Goal: Task Accomplishment & Management: Use online tool/utility

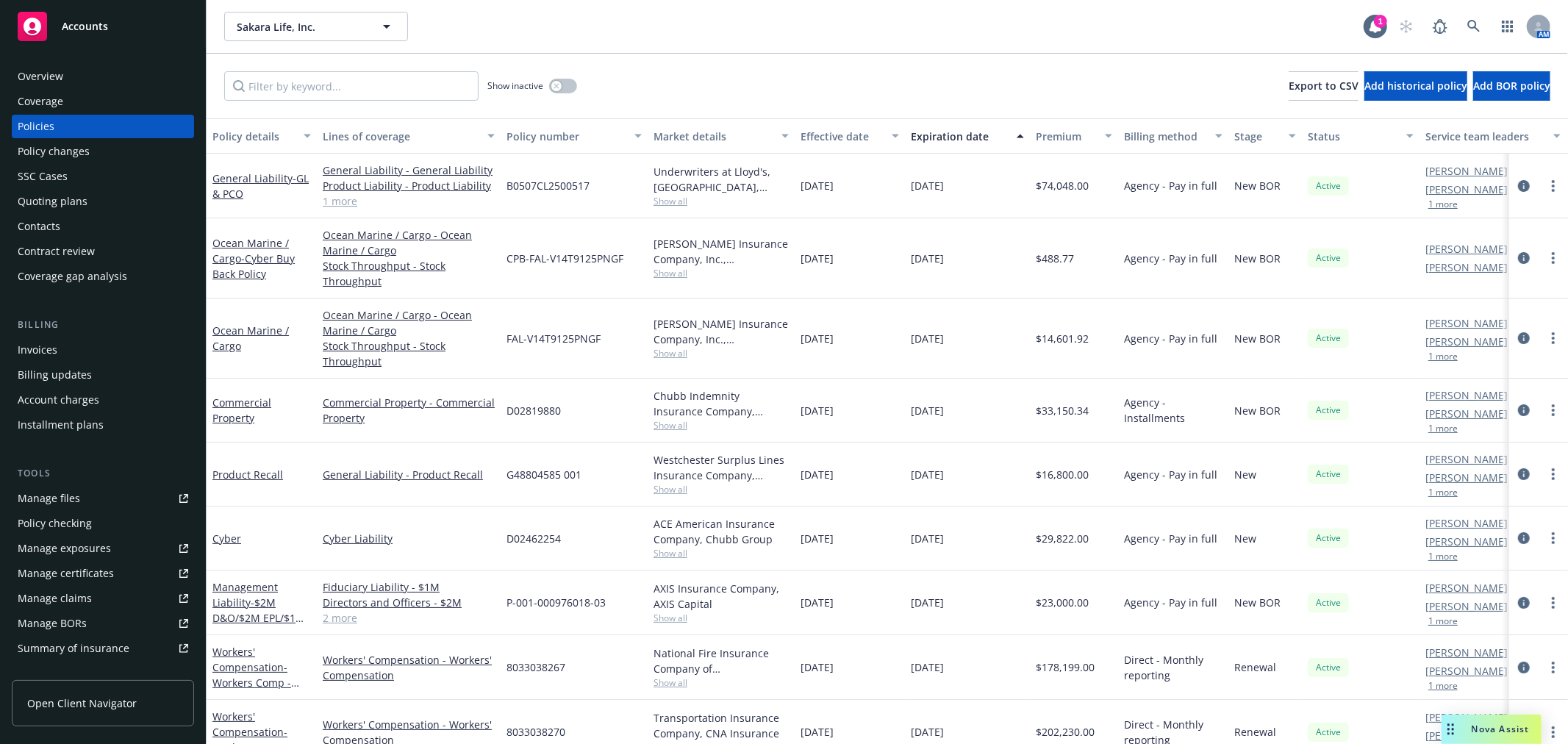
scroll to position [31, 0]
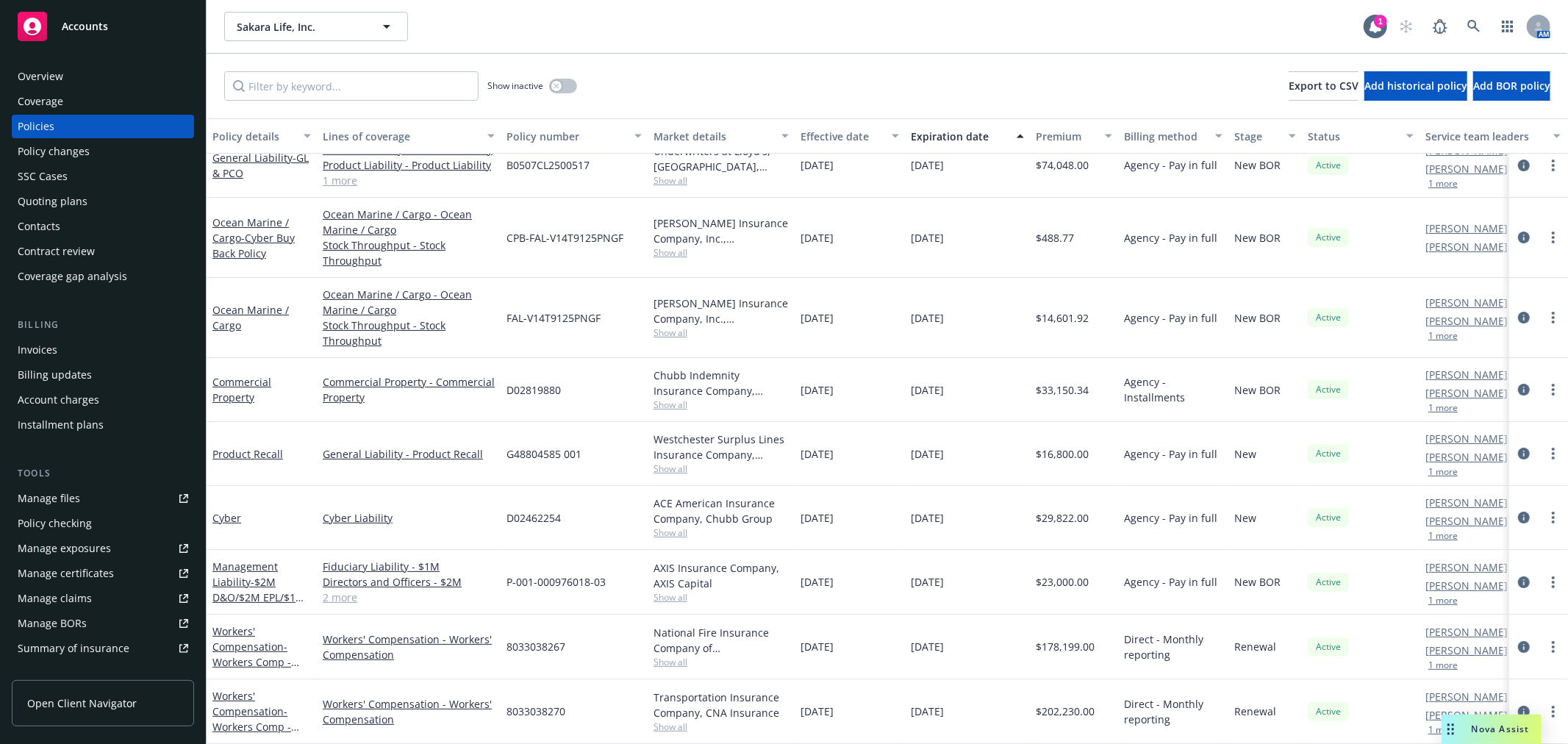
click at [1467, 10] on div "Sakara Life, Inc. Sakara Life, Inc. 1 AM" at bounding box center [887, 26] width 1362 height 53
click at [1467, 17] on link at bounding box center [1473, 26] width 29 height 29
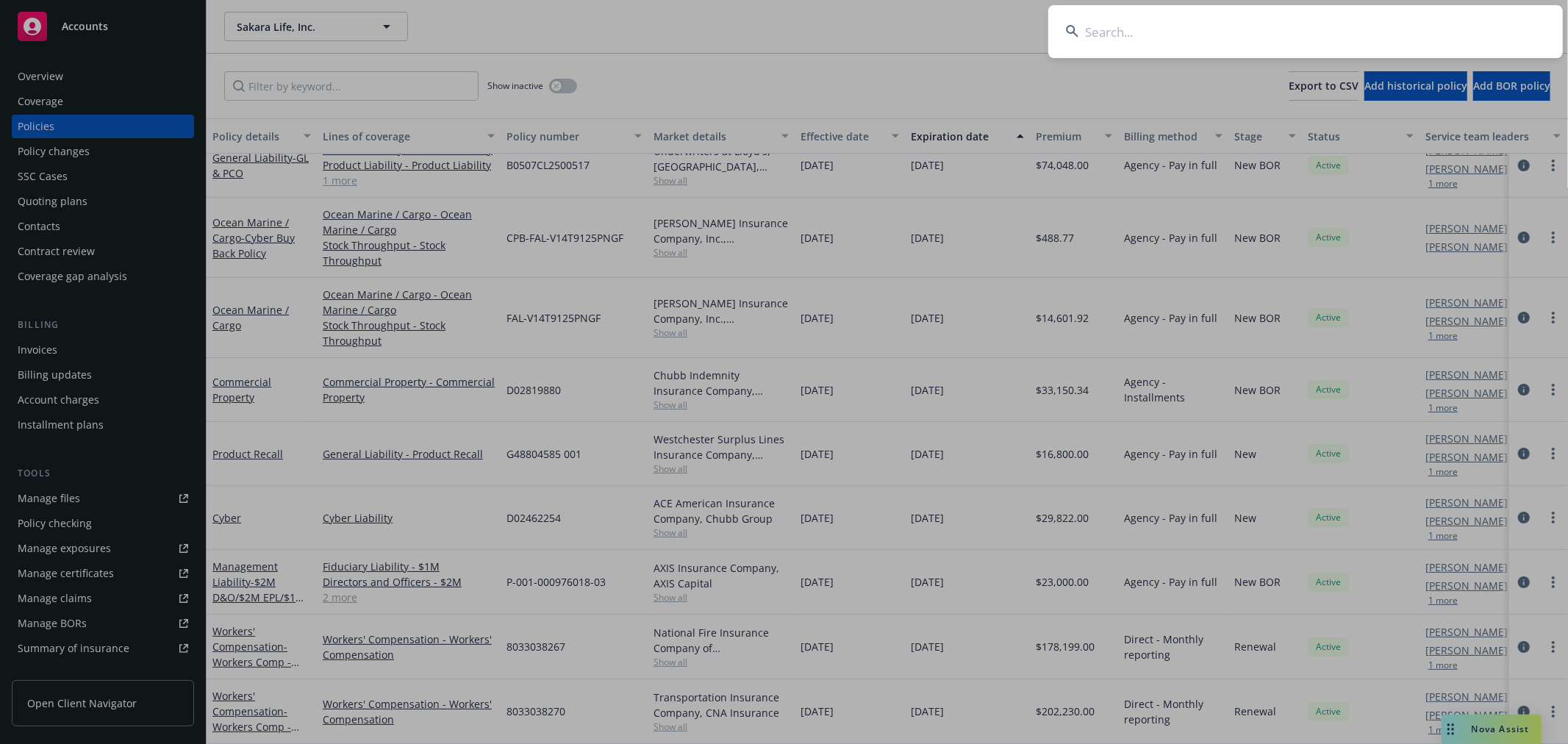
click at [1285, 31] on input at bounding box center [1306, 31] width 515 height 53
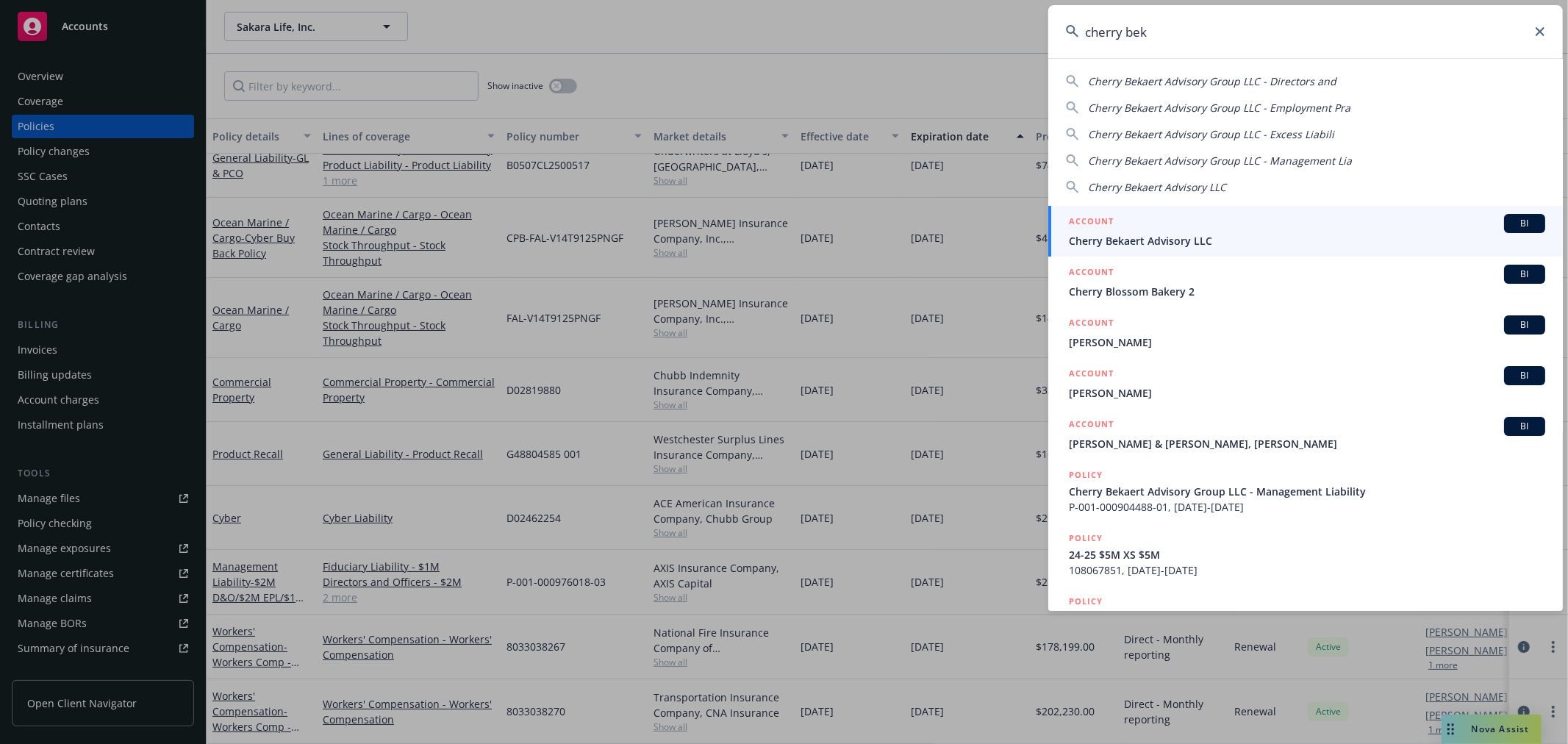
type input "cherry bek"
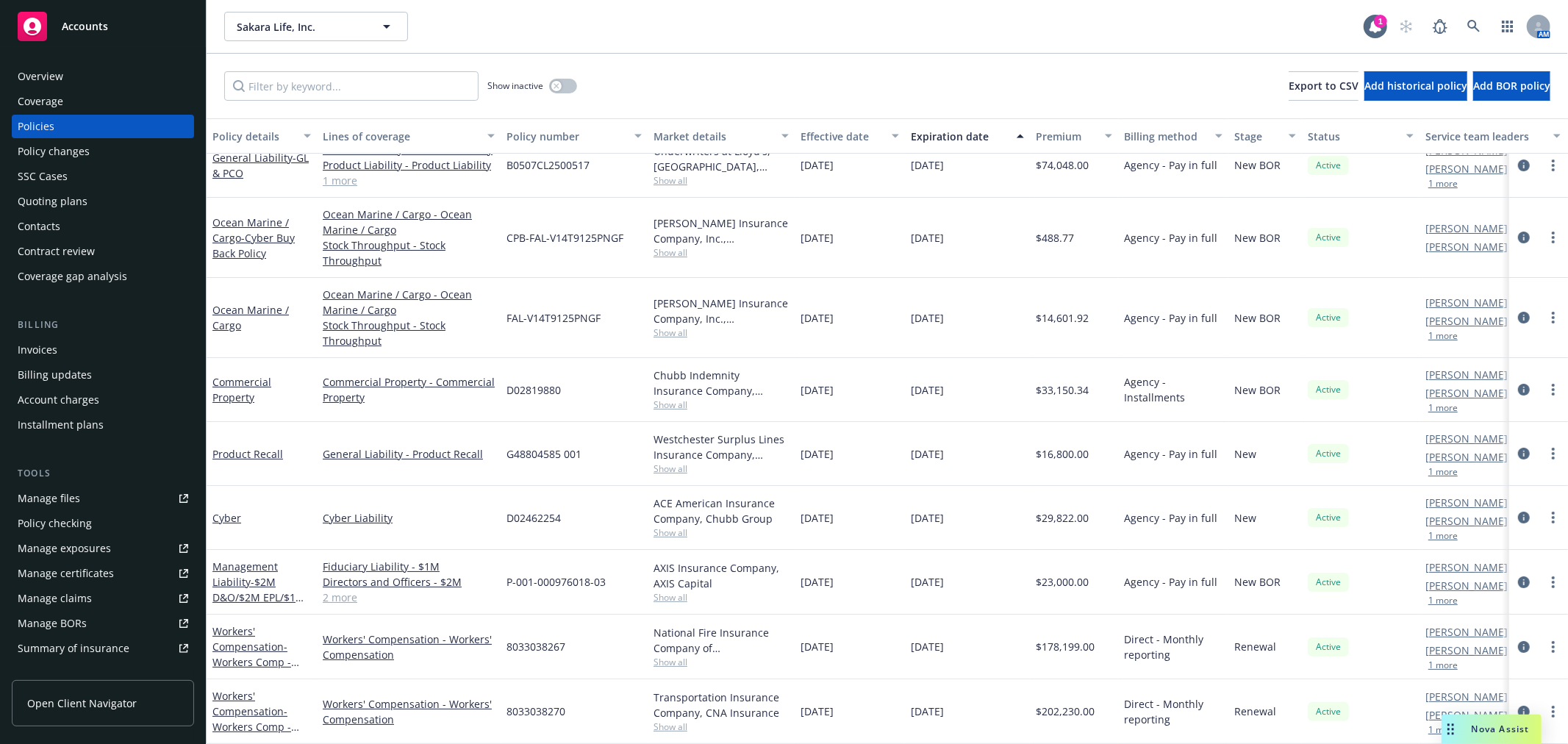
drag, startPoint x: 828, startPoint y: 47, endPoint x: 530, endPoint y: 0, distance: 301.7
click at [1476, 34] on link at bounding box center [1473, 26] width 29 height 29
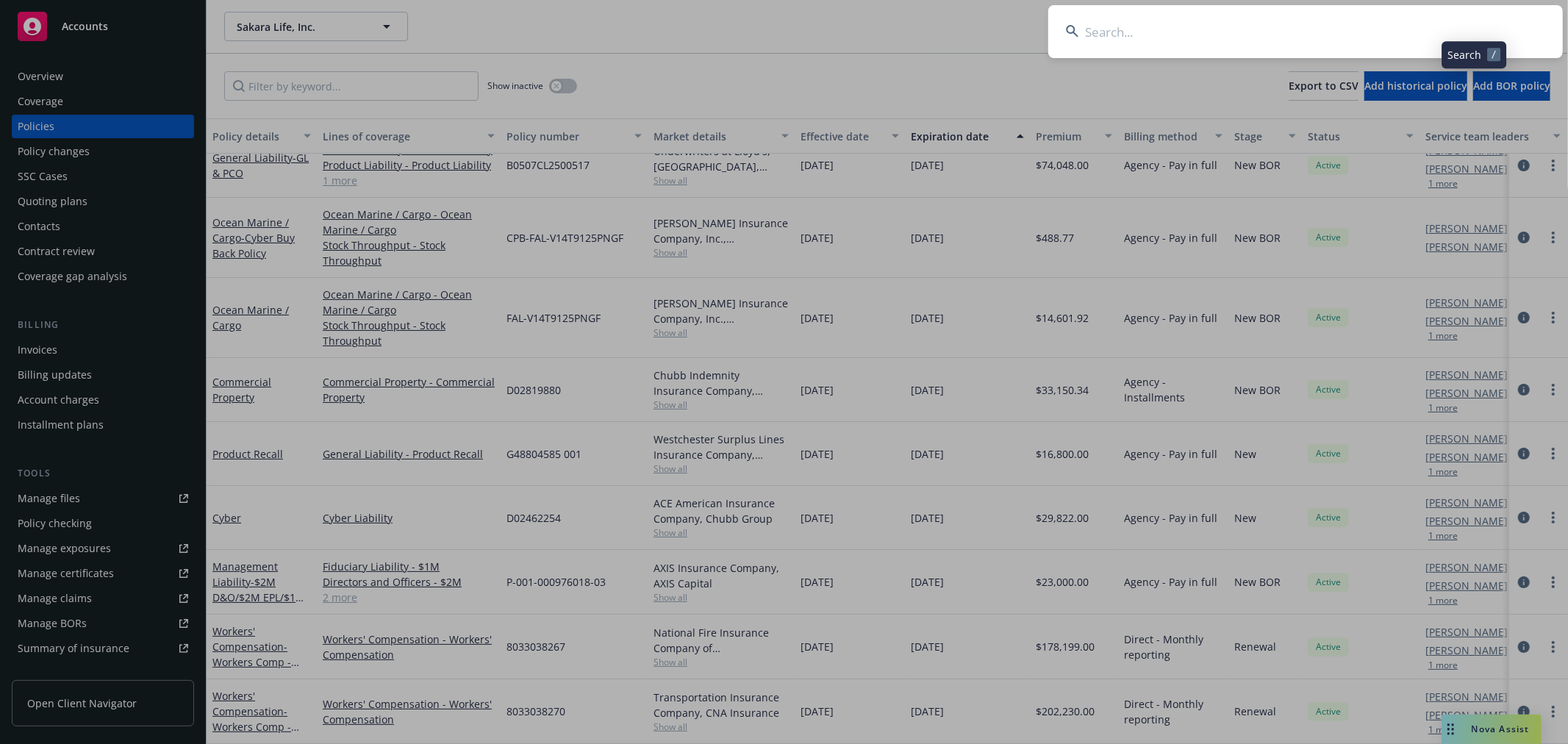
click at [1463, 32] on input at bounding box center [1306, 31] width 515 height 53
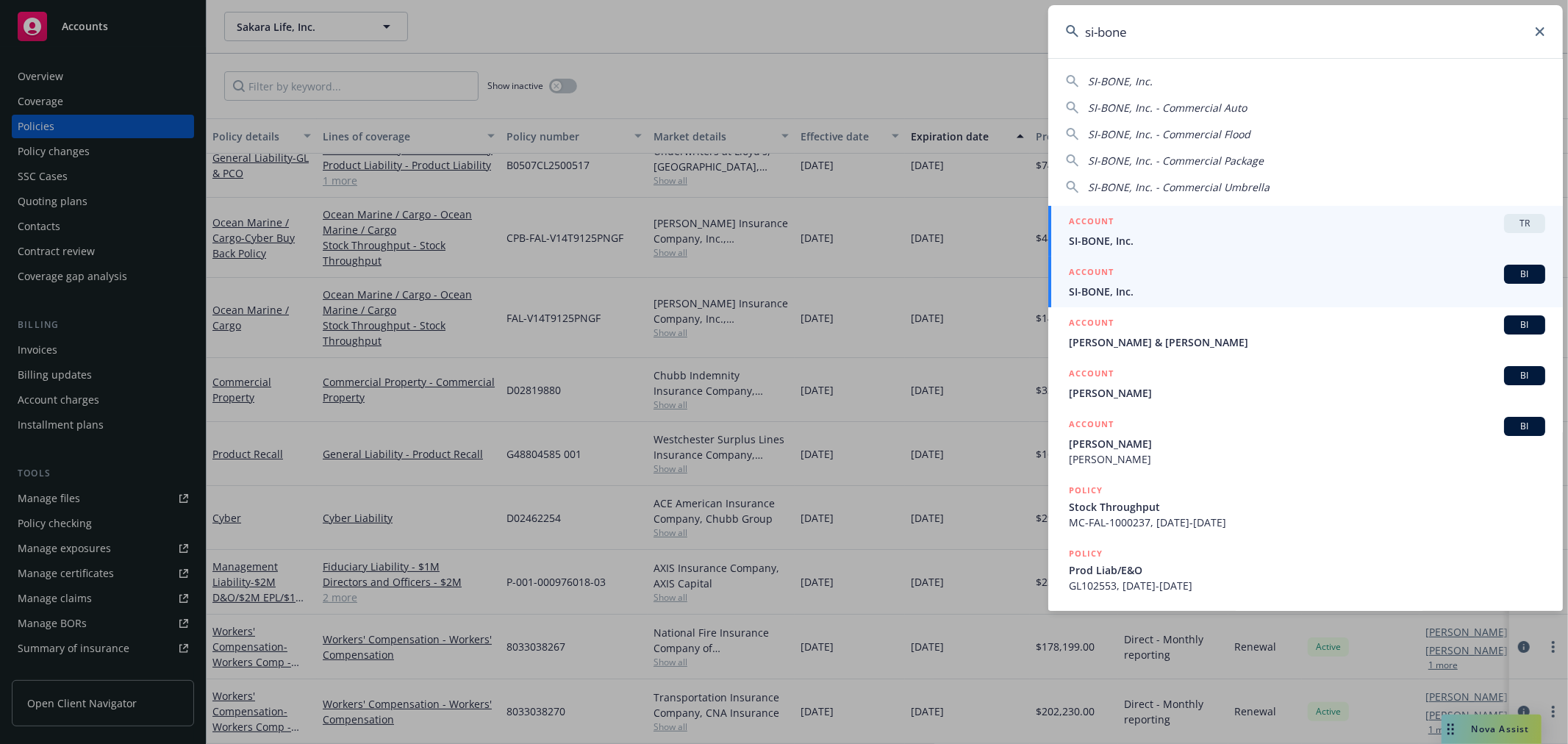
type input "si-bone"
click at [1190, 277] on div "ACCOUNT BI" at bounding box center [1307, 274] width 477 height 19
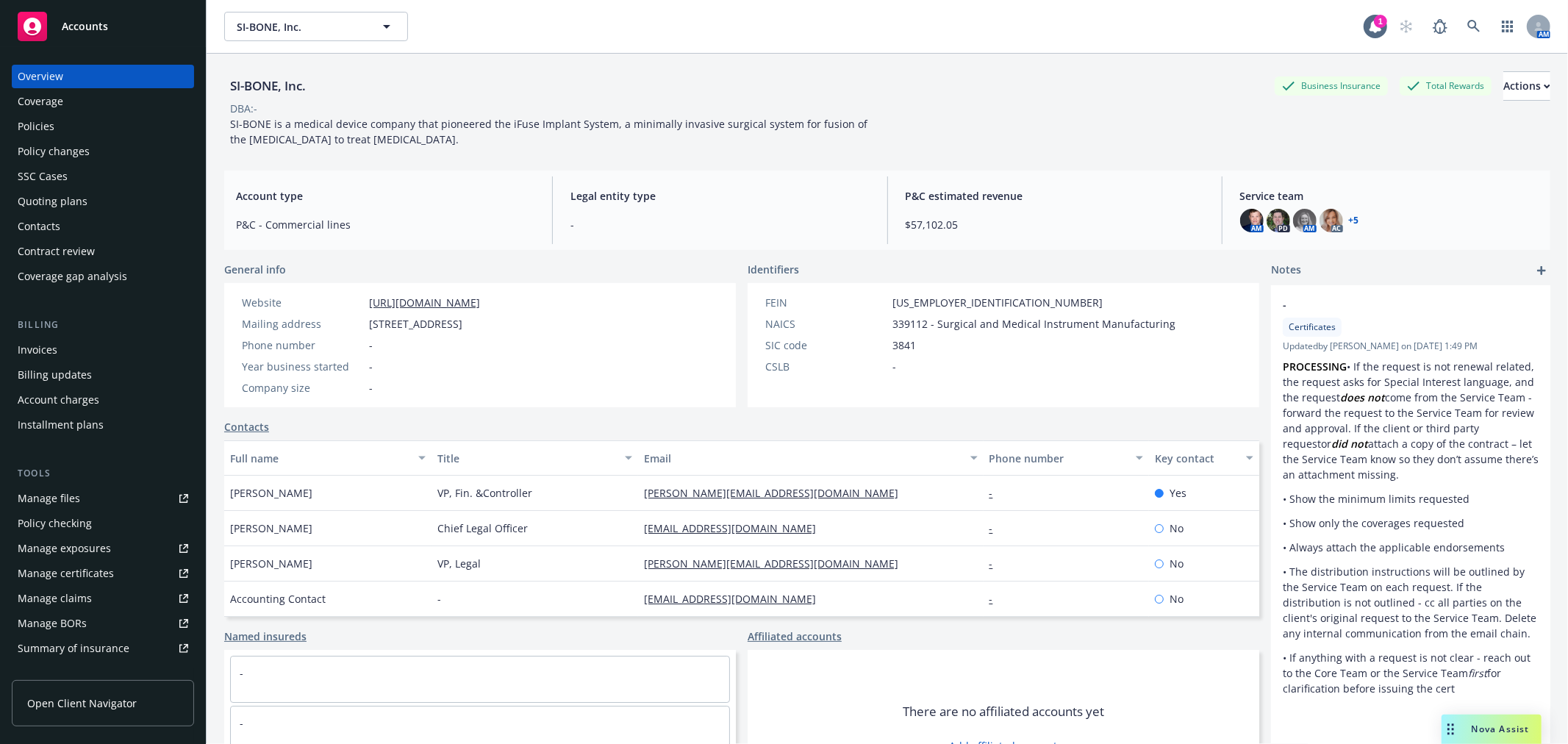
click at [40, 203] on div "Quoting plans" at bounding box center [53, 202] width 70 height 23
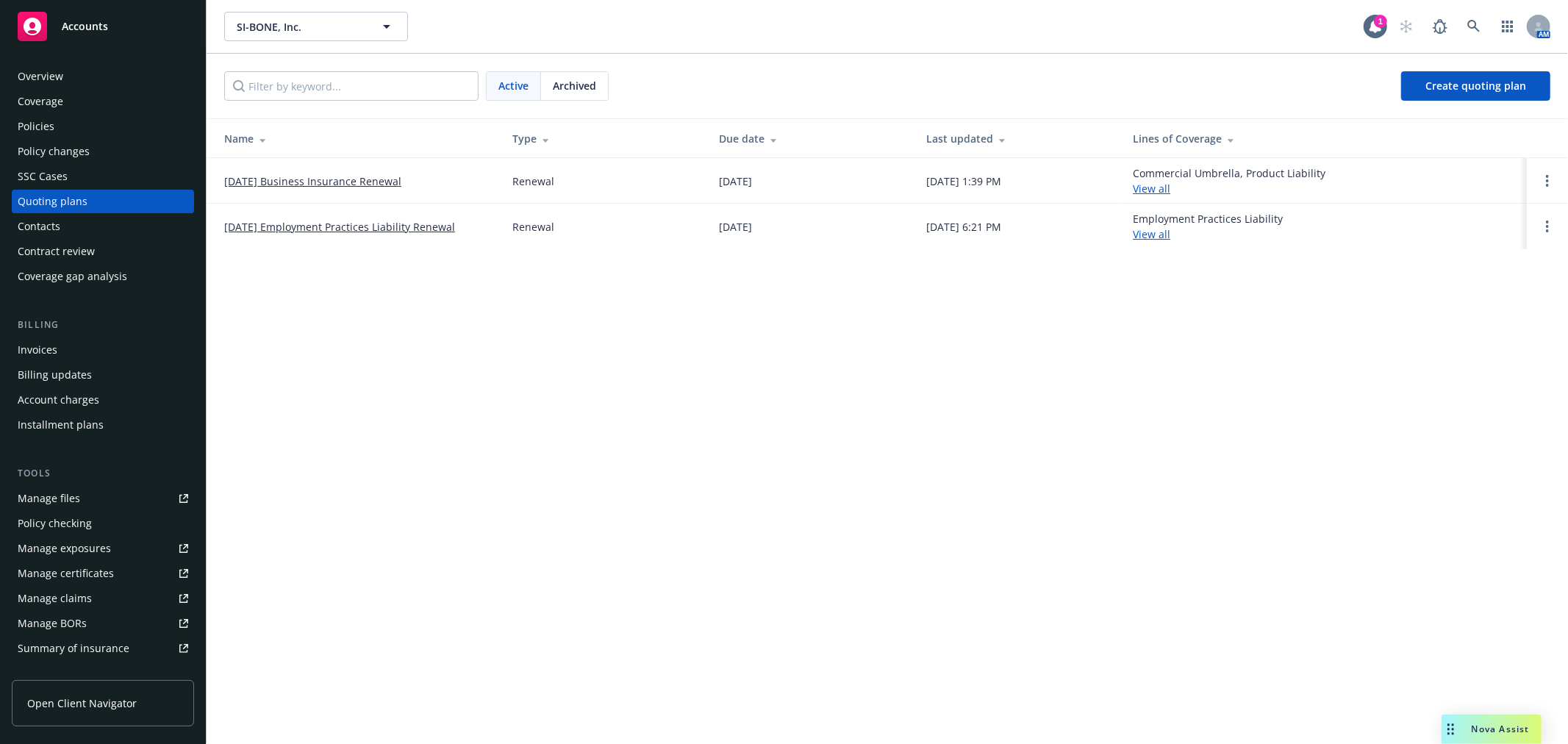
click at [345, 228] on link "10/01/25 Employment Practices Liability Renewal" at bounding box center [339, 226] width 231 height 15
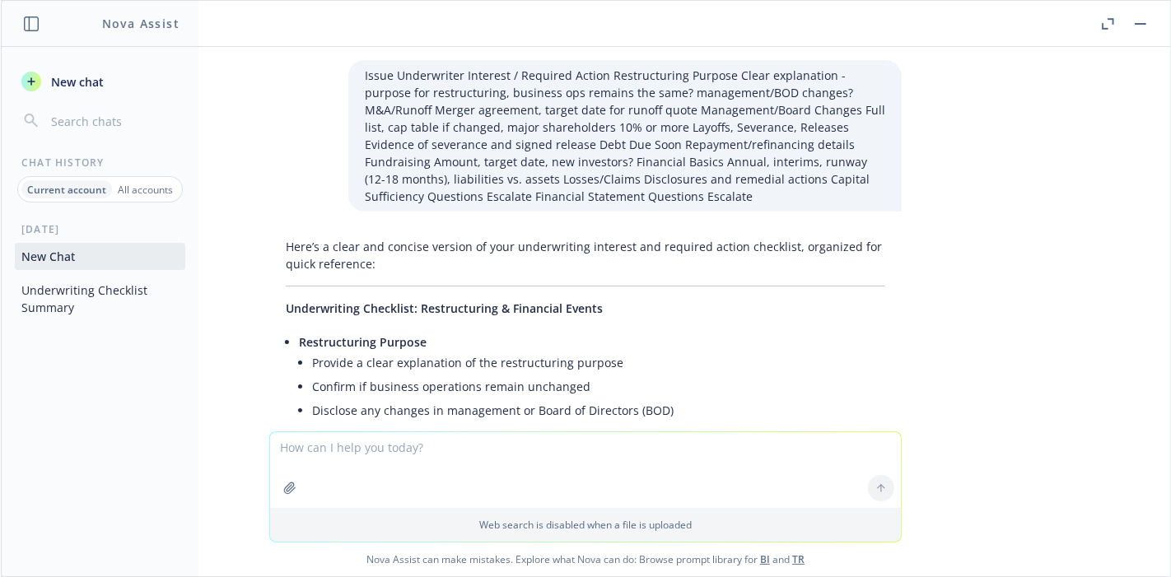
scroll to position [4052, 0]
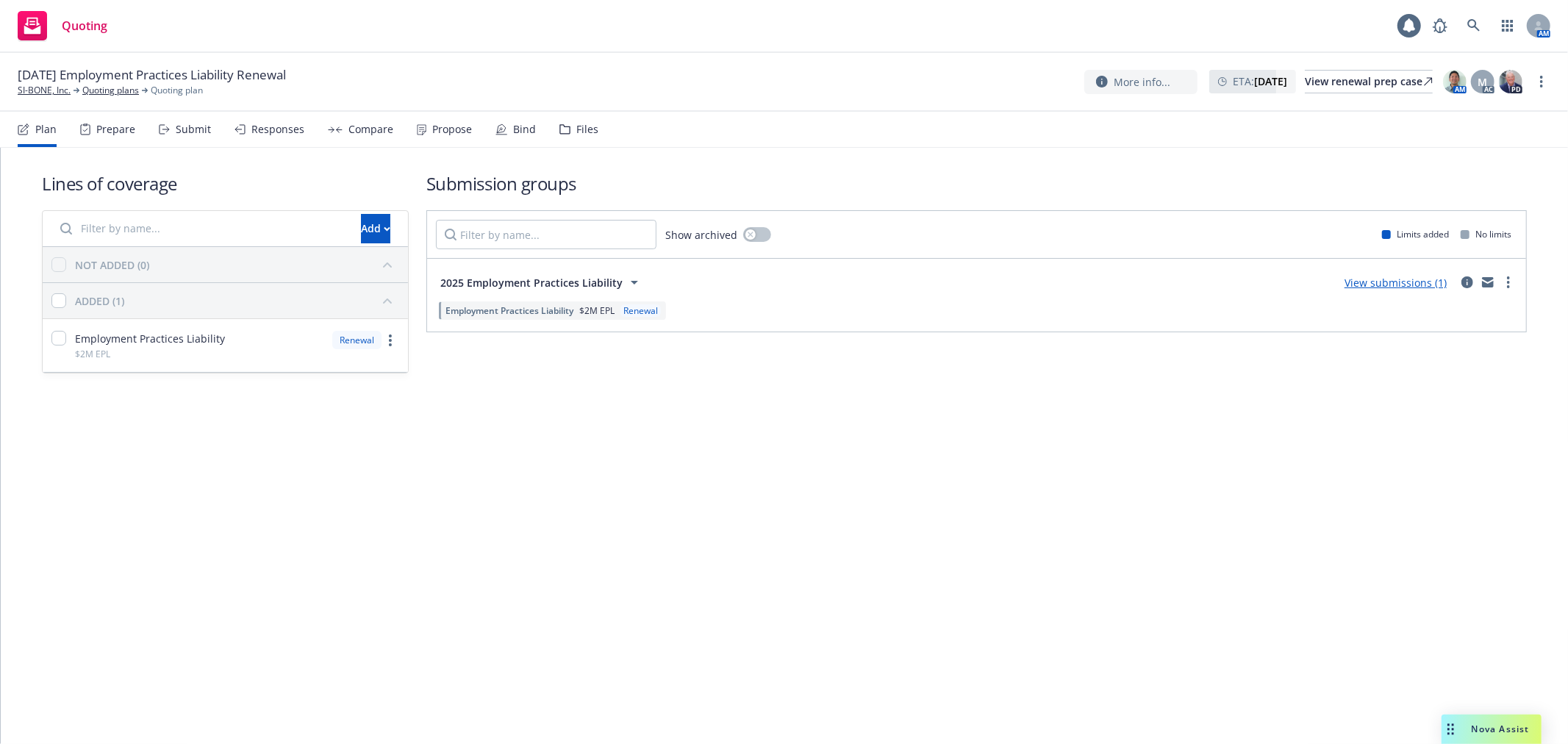
click at [568, 136] on div "Files" at bounding box center [579, 129] width 39 height 36
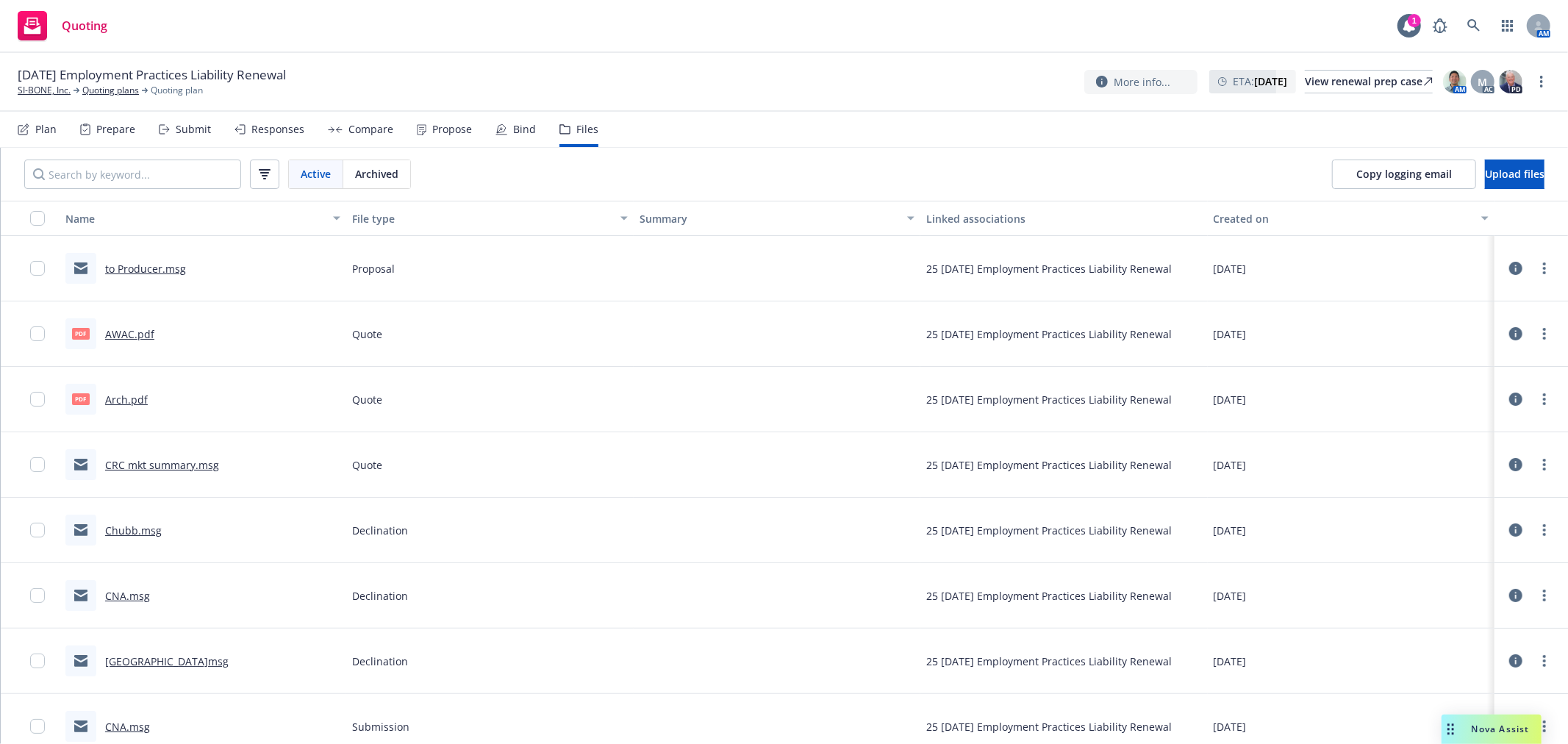
click at [153, 272] on link "to Producer.msg" at bounding box center [145, 269] width 81 height 14
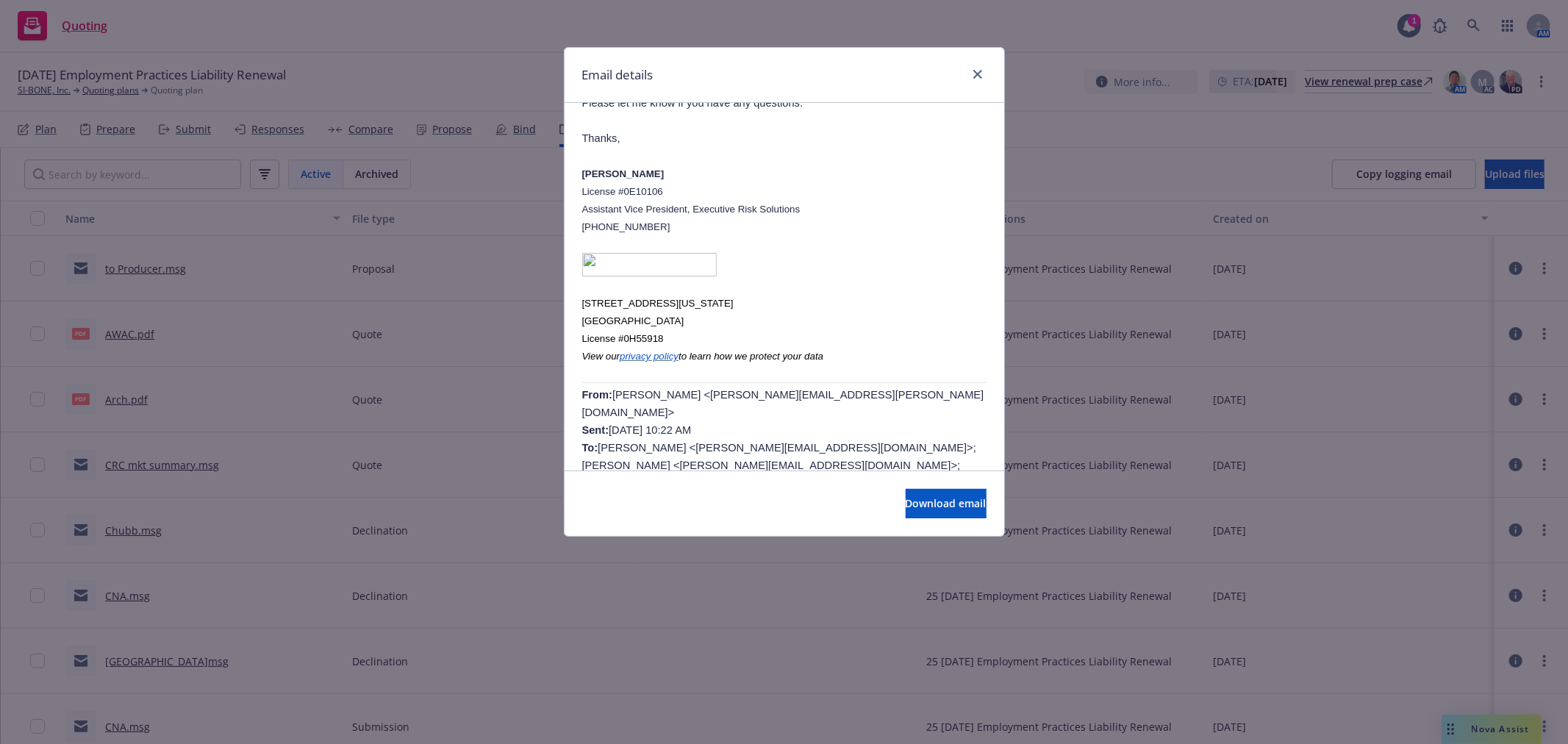
scroll to position [408, 0]
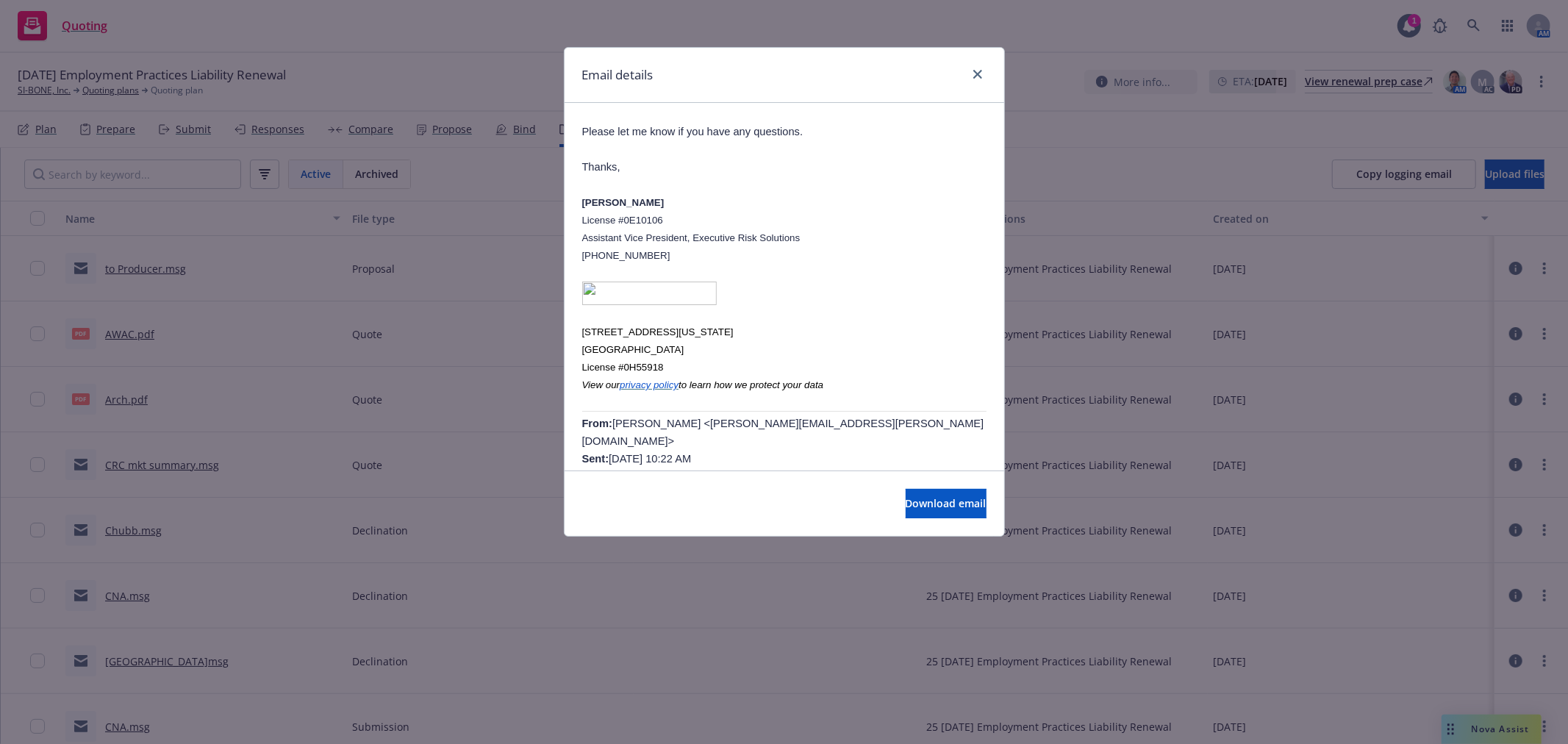
click at [987, 72] on div "Email details" at bounding box center [784, 76] width 440 height 55
click at [983, 72] on link "close" at bounding box center [978, 74] width 18 height 18
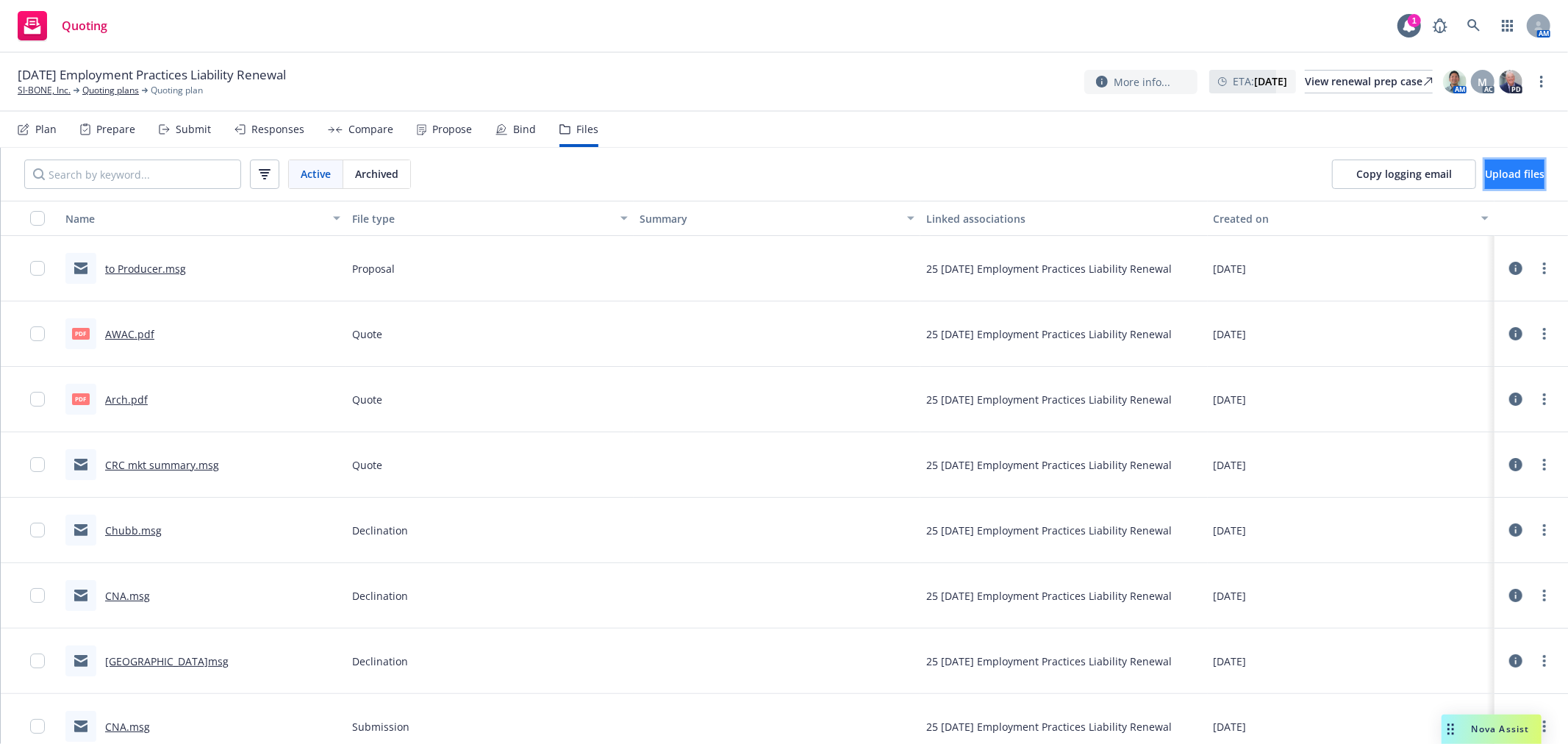
click at [1485, 173] on span "Upload files" at bounding box center [1514, 174] width 60 height 14
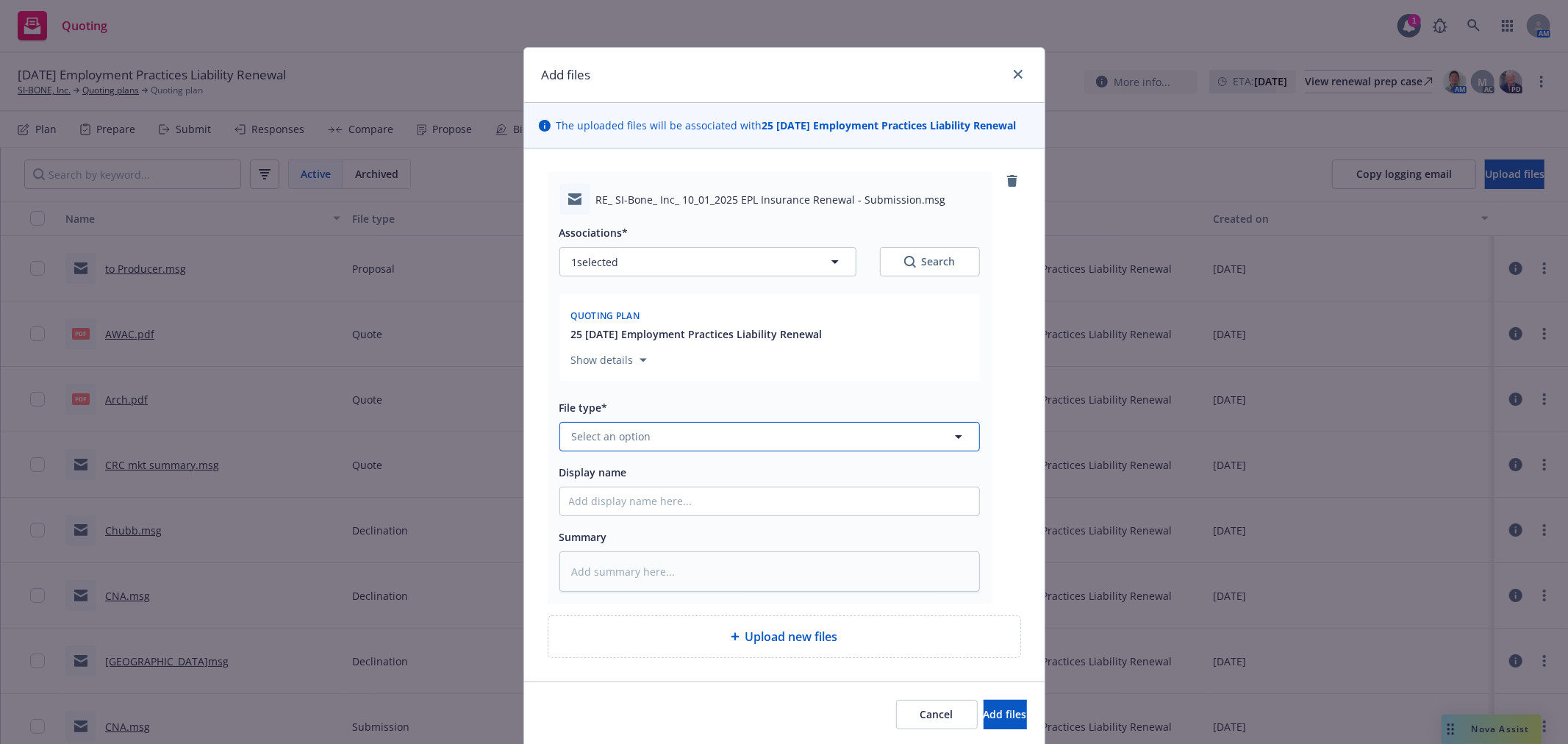
click at [684, 436] on button "Select an option" at bounding box center [769, 436] width 420 height 29
type input "quote"
click at [614, 373] on div "Quote" at bounding box center [770, 357] width 419 height 39
click at [619, 506] on input "Display name" at bounding box center [770, 500] width 419 height 28
type textarea "x"
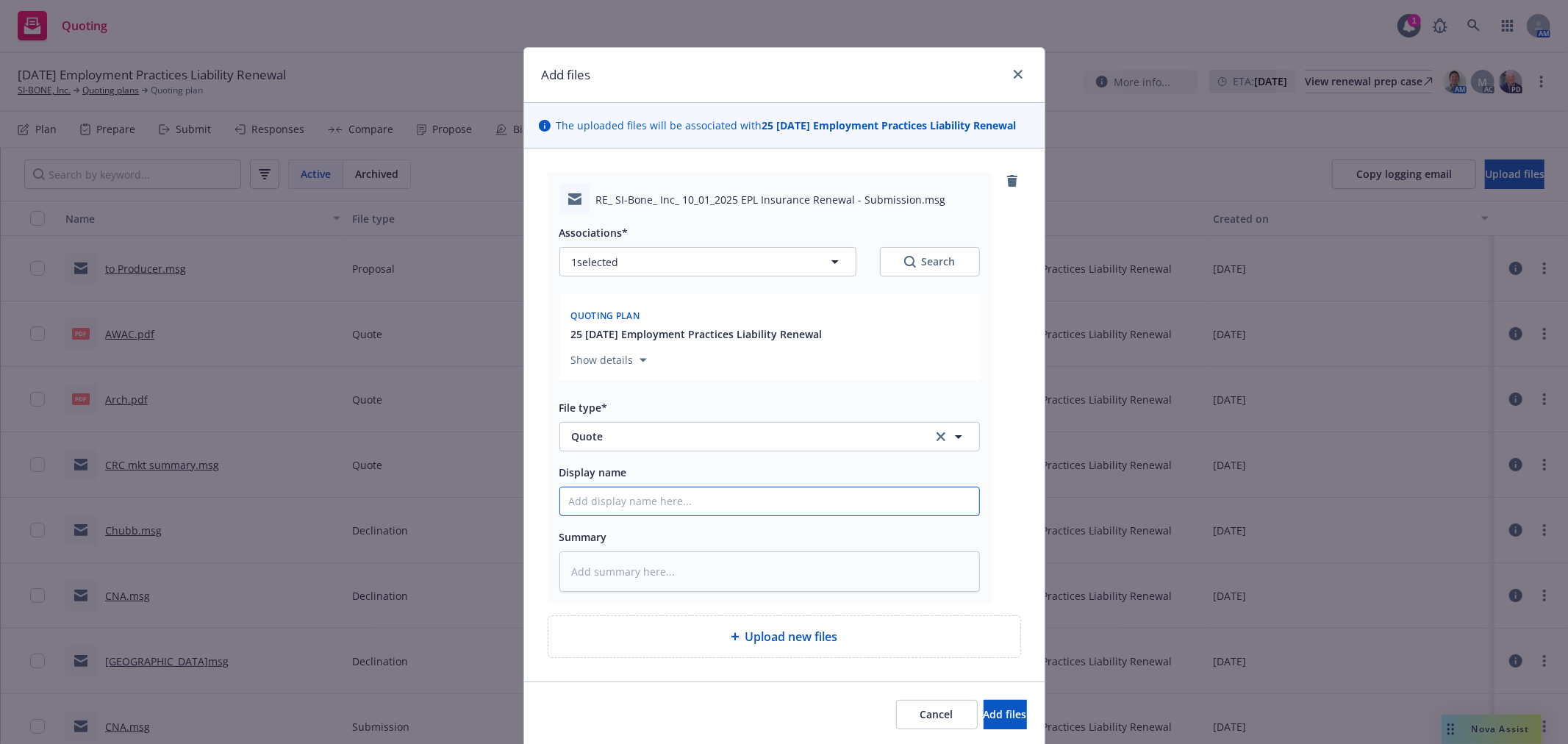
type input "A"
type textarea "x"
type input "AW"
type textarea "x"
type input "AWA"
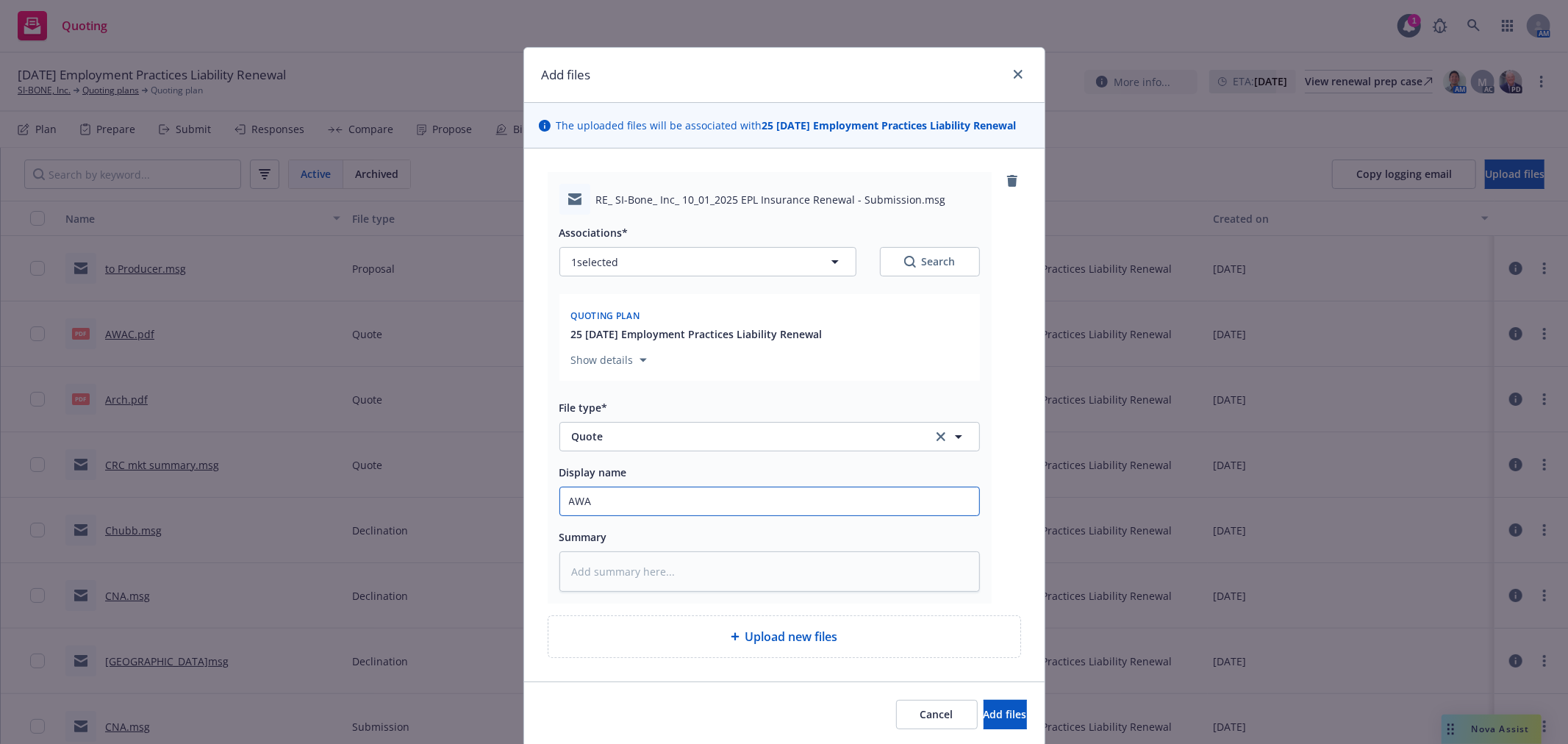
type textarea "x"
type input "AWAC"
type textarea "x"
type input "AWAC w"
type textarea "x"
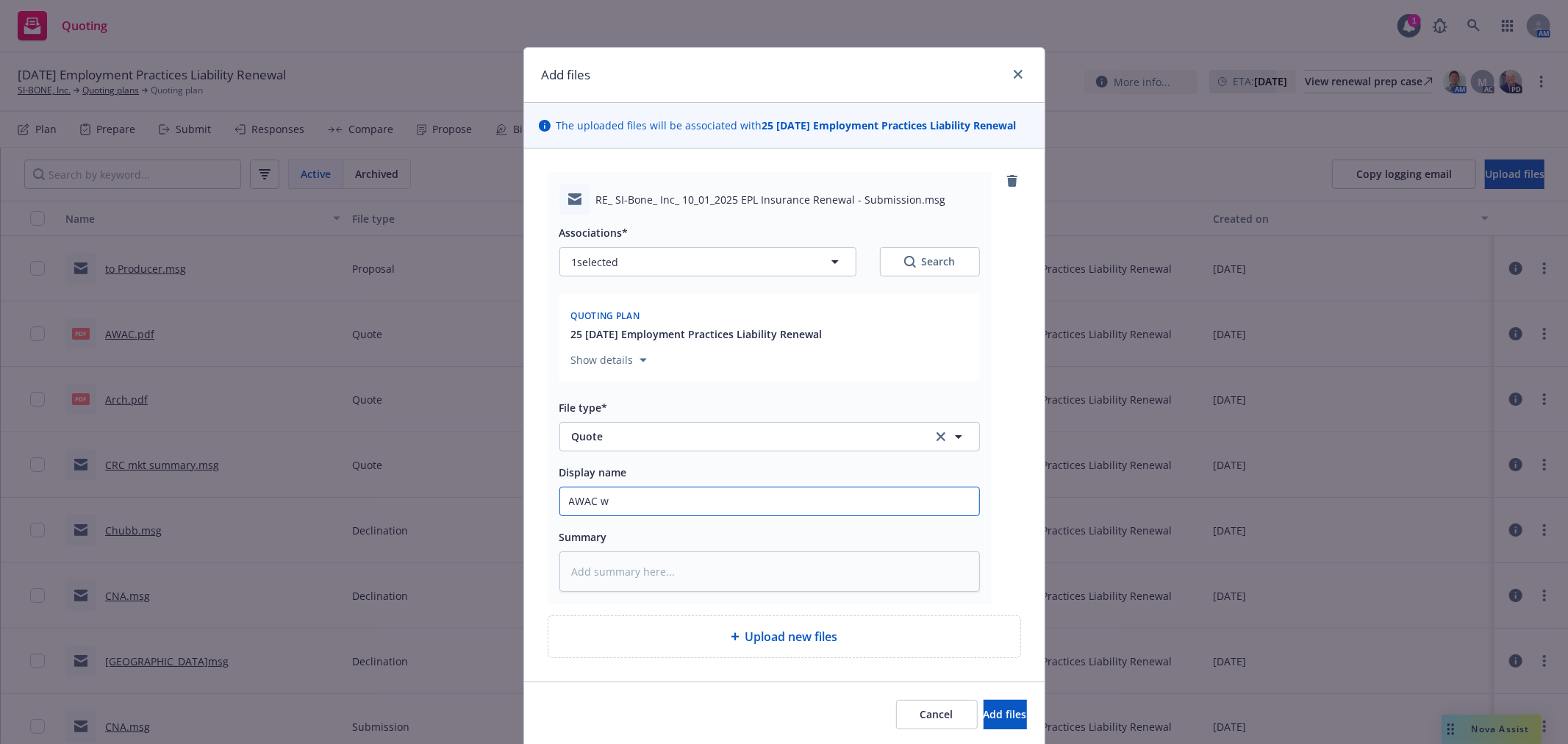
type input "AWAC wq"
type textarea "x"
type input "AWAC w"
type textarea "x"
type input "AWAC"
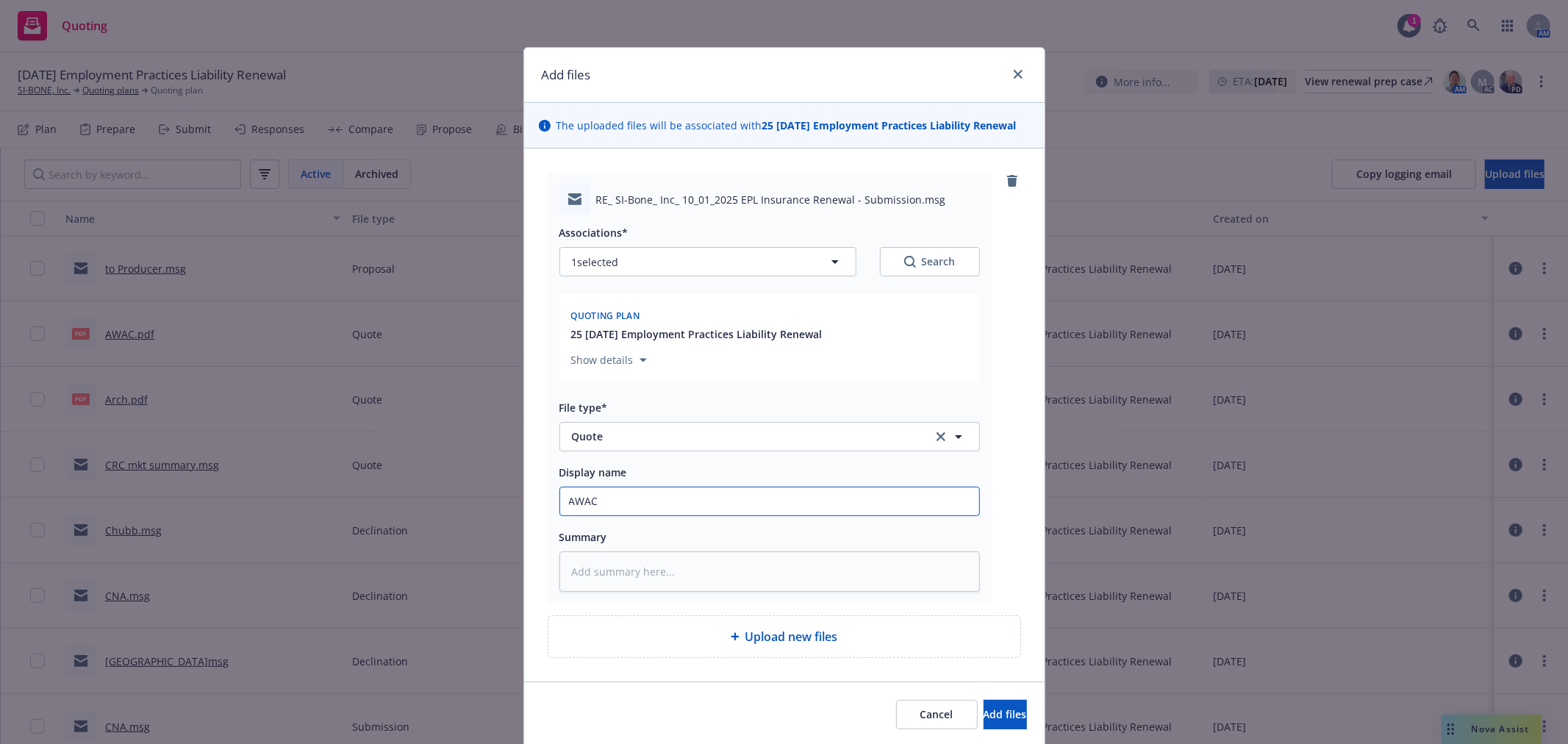
type textarea "x"
type input "AWAC q"
type textarea "x"
type input "AWAC qu"
type textarea "x"
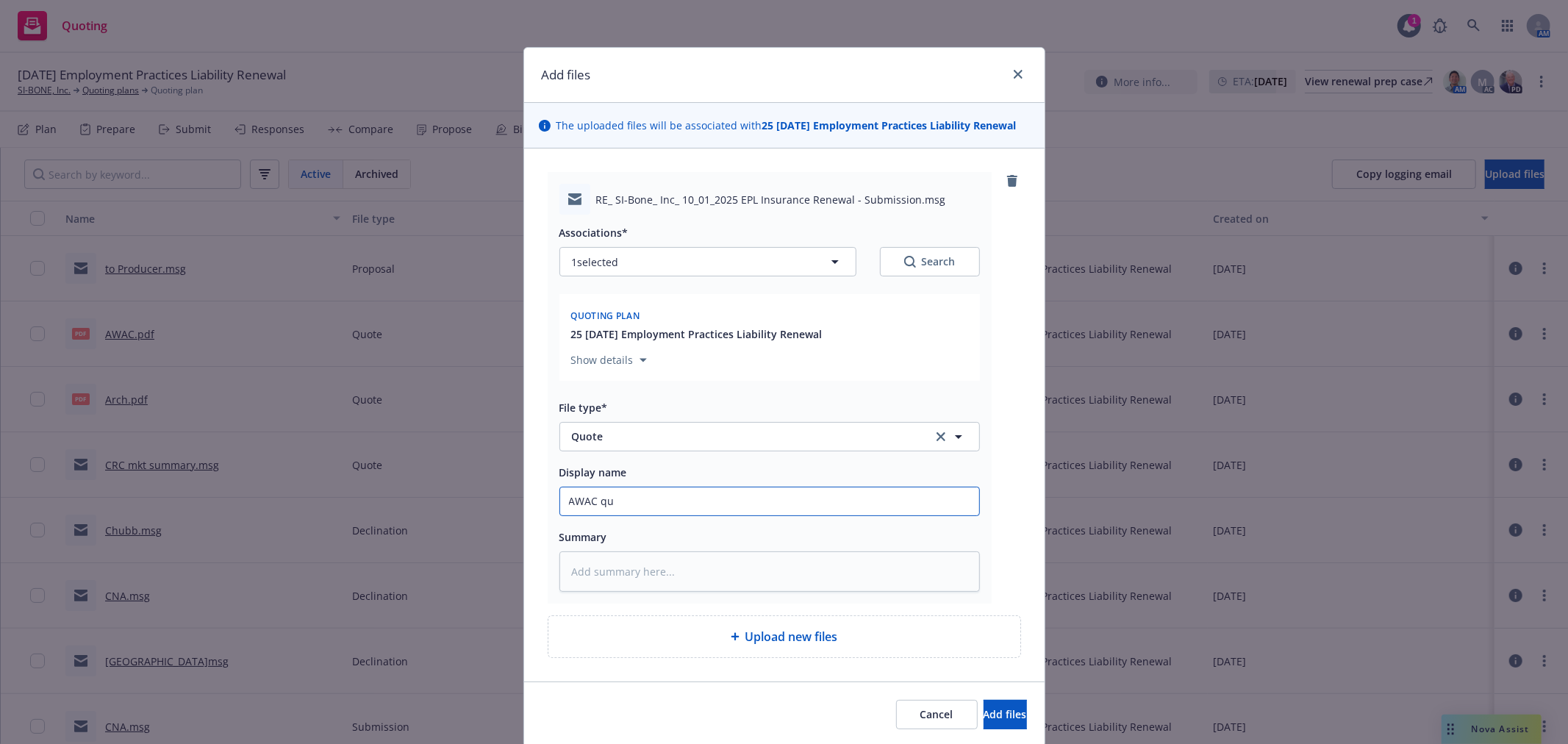
type input "AWAC quo"
type textarea "x"
type input "AWAC quot"
type textarea "x"
type input "AWAC quote"
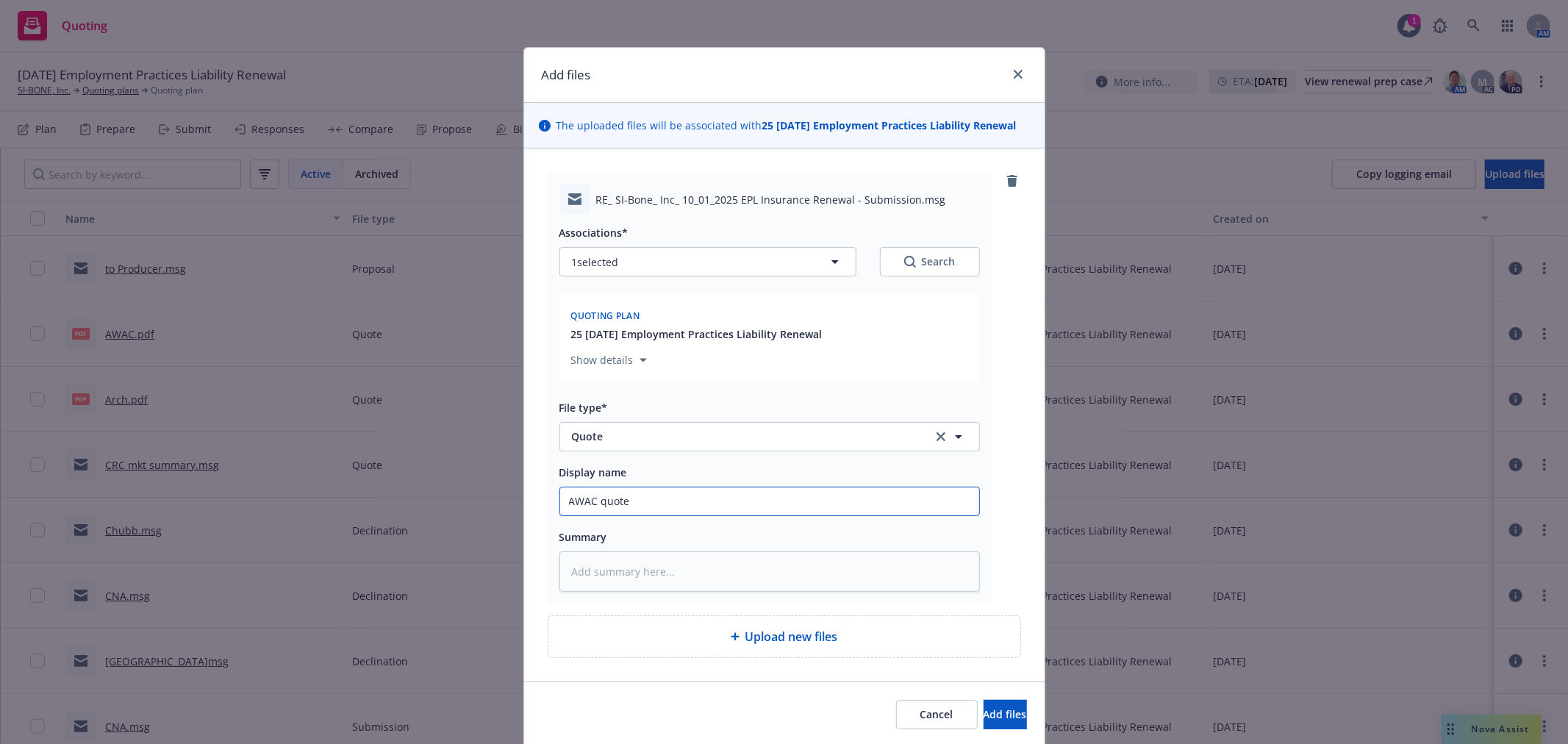
click at [983, 699] on button "Add files" at bounding box center [1005, 714] width 44 height 29
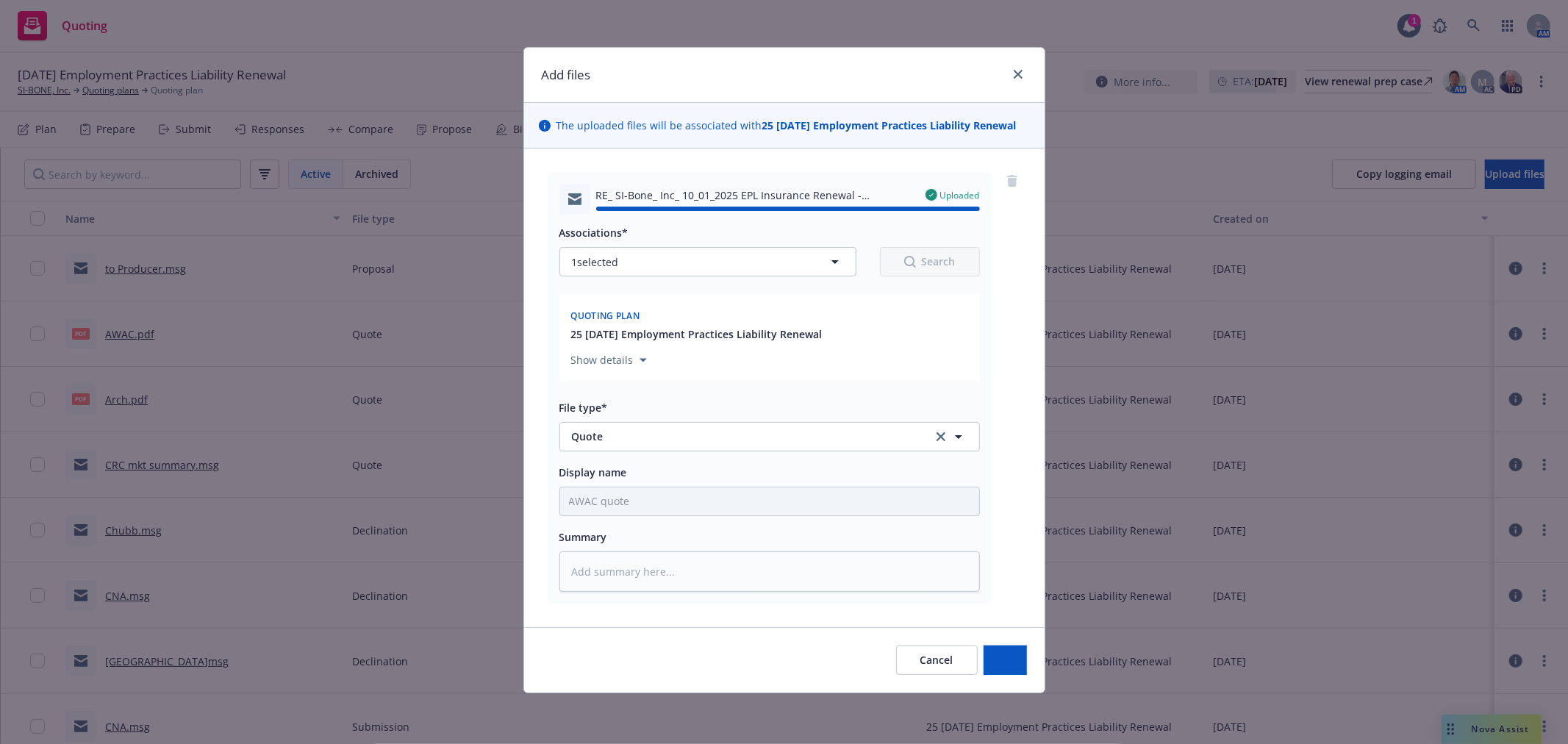
type textarea "x"
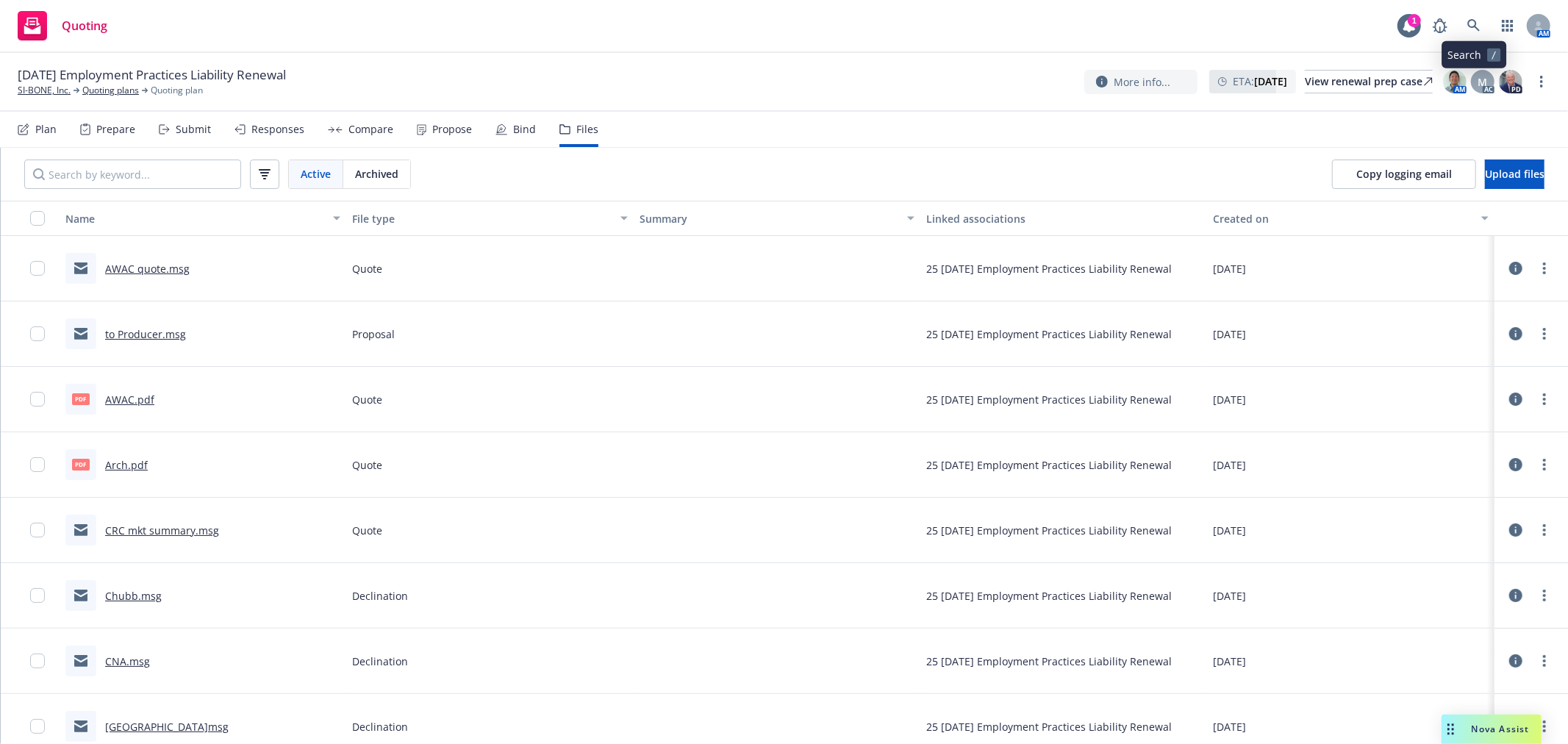
click at [1488, 27] on div "AM" at bounding box center [1488, 25] width 125 height 29
click at [1464, 28] on link at bounding box center [1473, 25] width 29 height 29
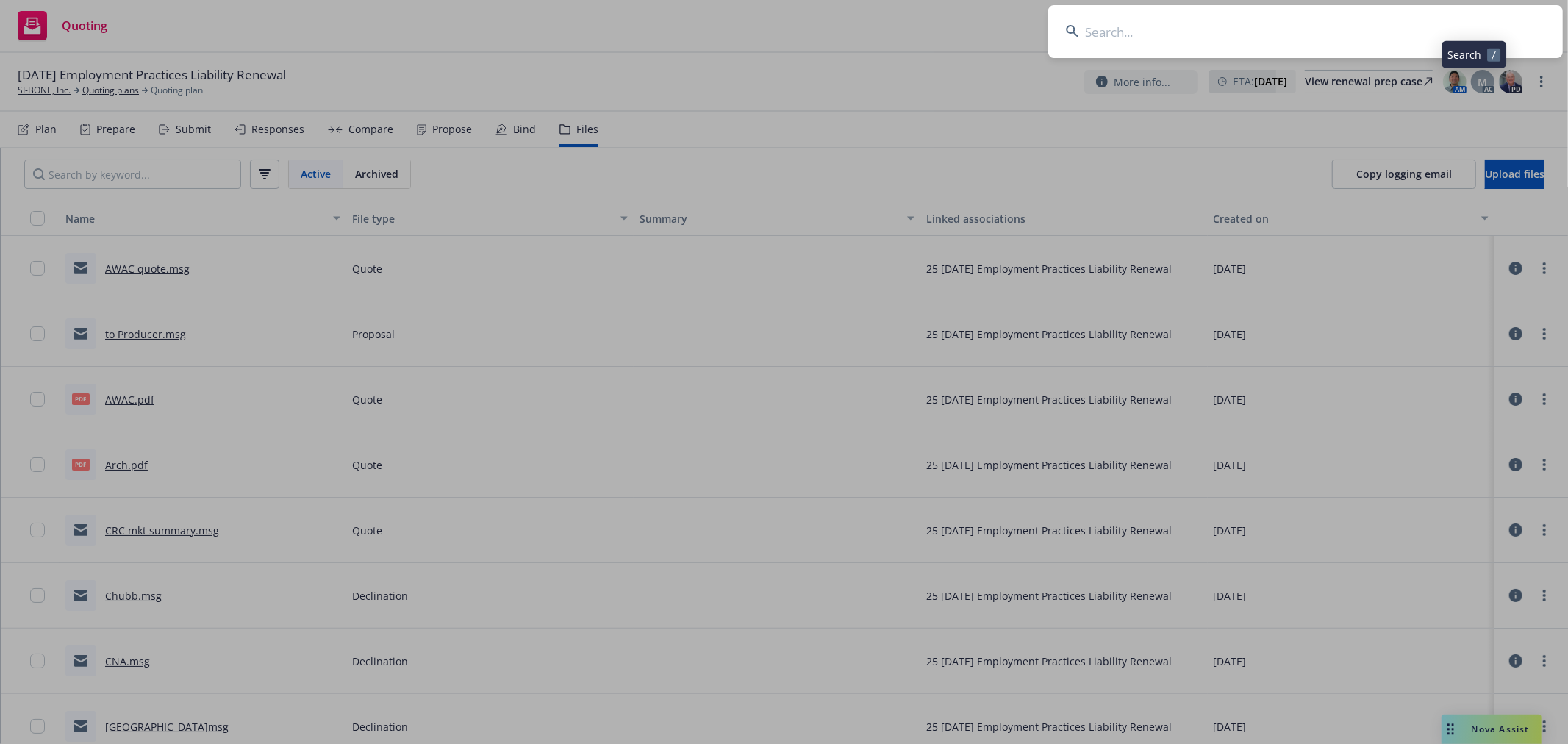
click at [1313, 36] on input at bounding box center [1306, 31] width 515 height 53
type input "substack"
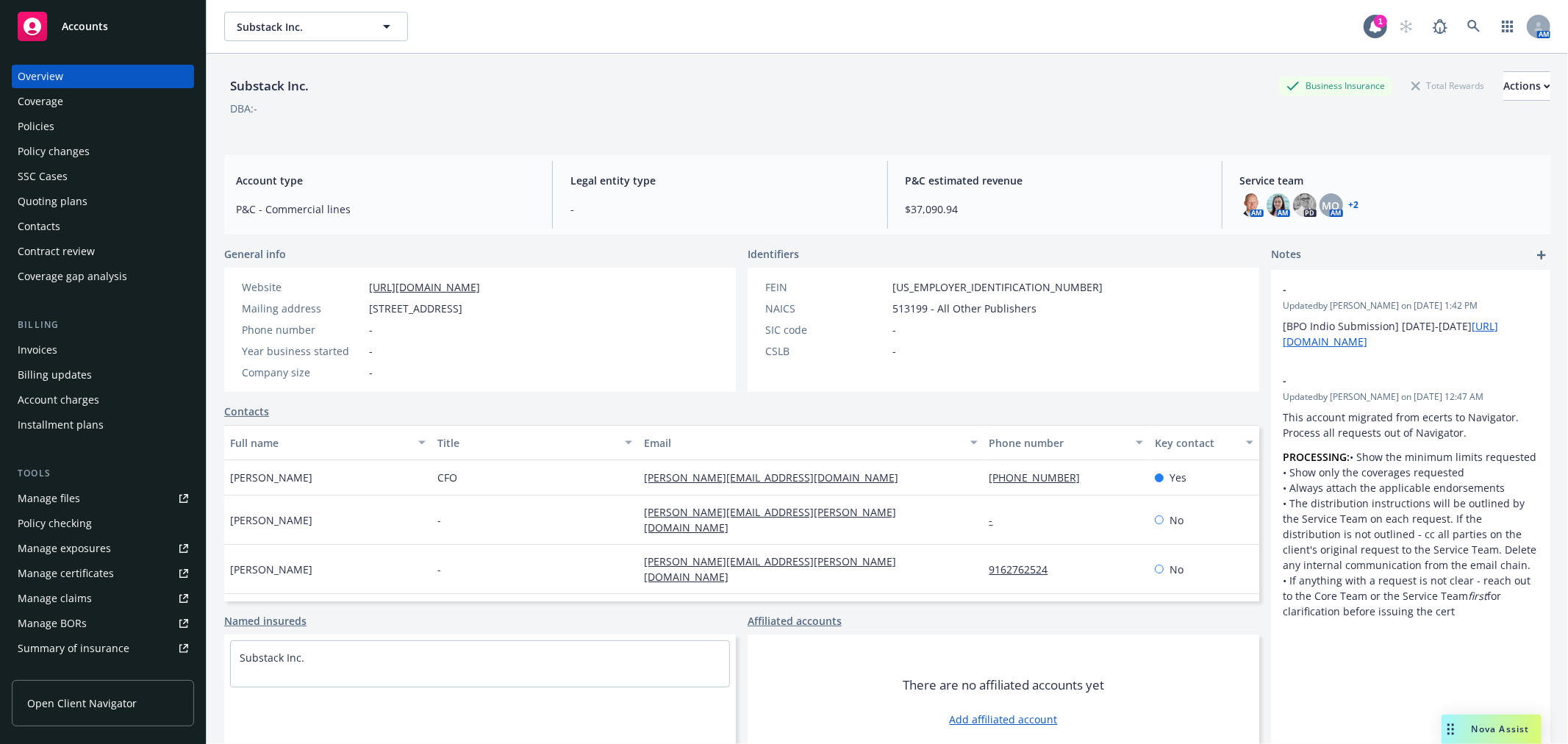
click at [53, 209] on div "Quoting plans" at bounding box center [53, 202] width 70 height 23
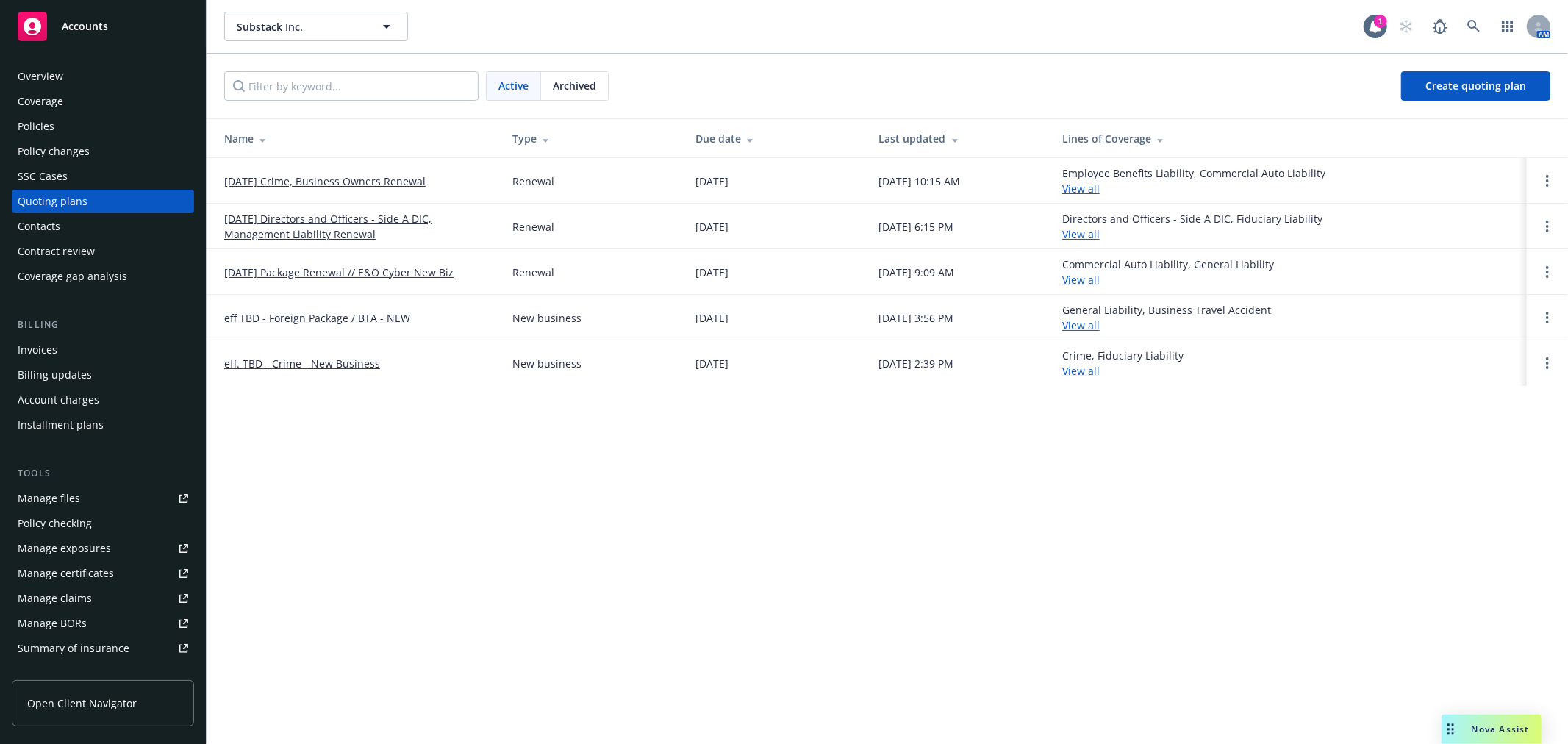
click at [253, 223] on link "09/18/25 Directors and Officers - Side A DIC, Management Liability Renewal" at bounding box center [356, 226] width 265 height 31
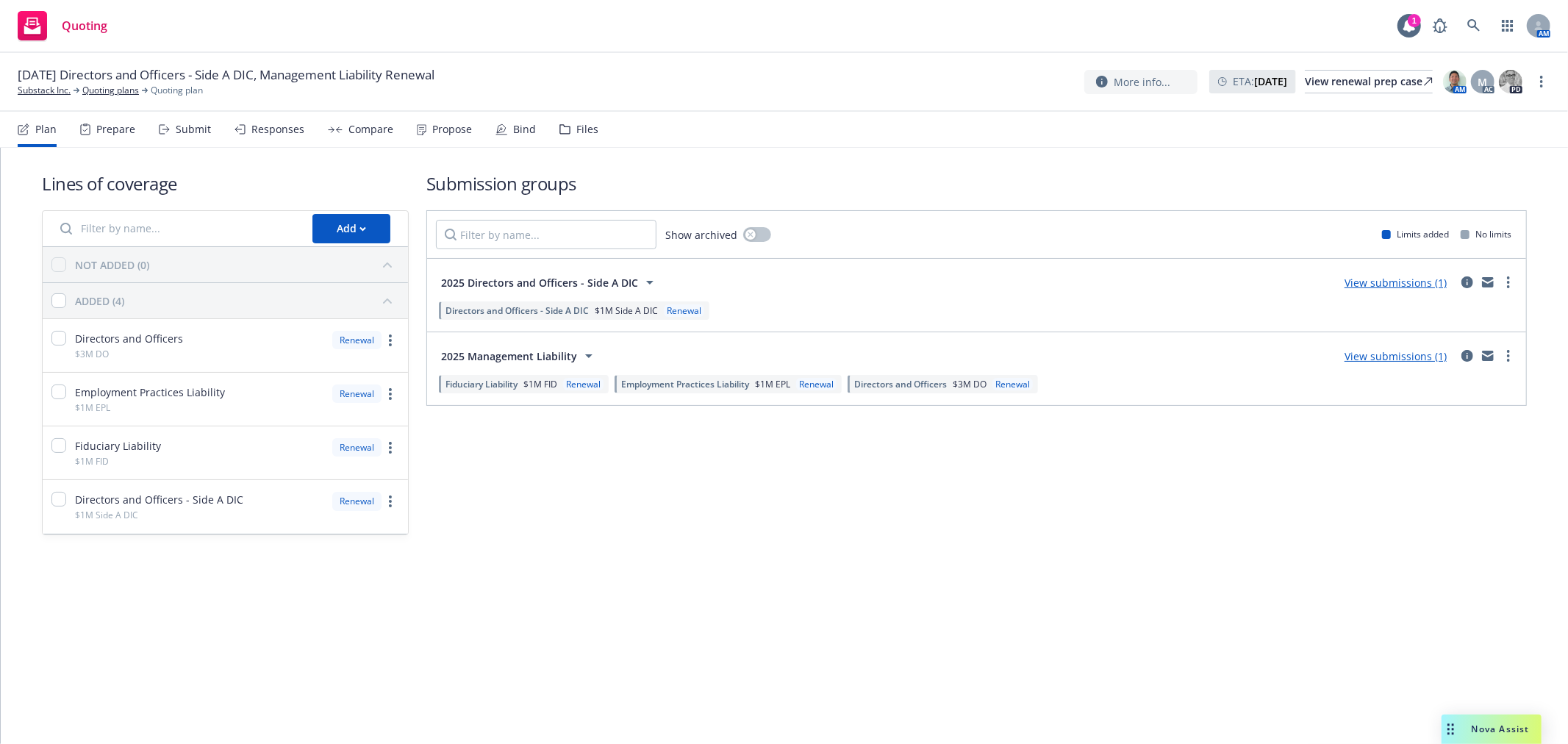
click at [578, 131] on div "Files" at bounding box center [587, 128] width 22 height 12
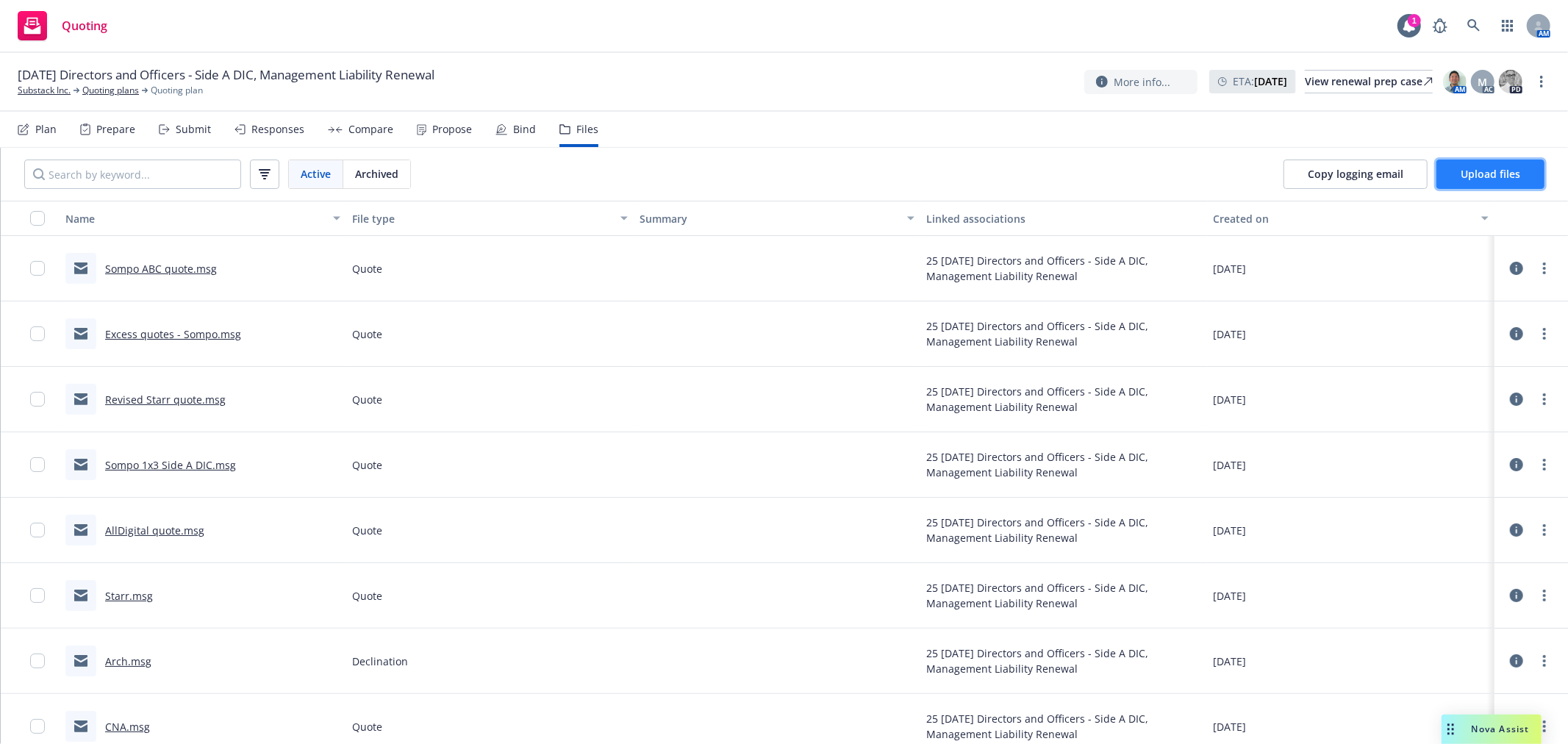
click at [1506, 178] on span "Upload files" at bounding box center [1490, 174] width 60 height 14
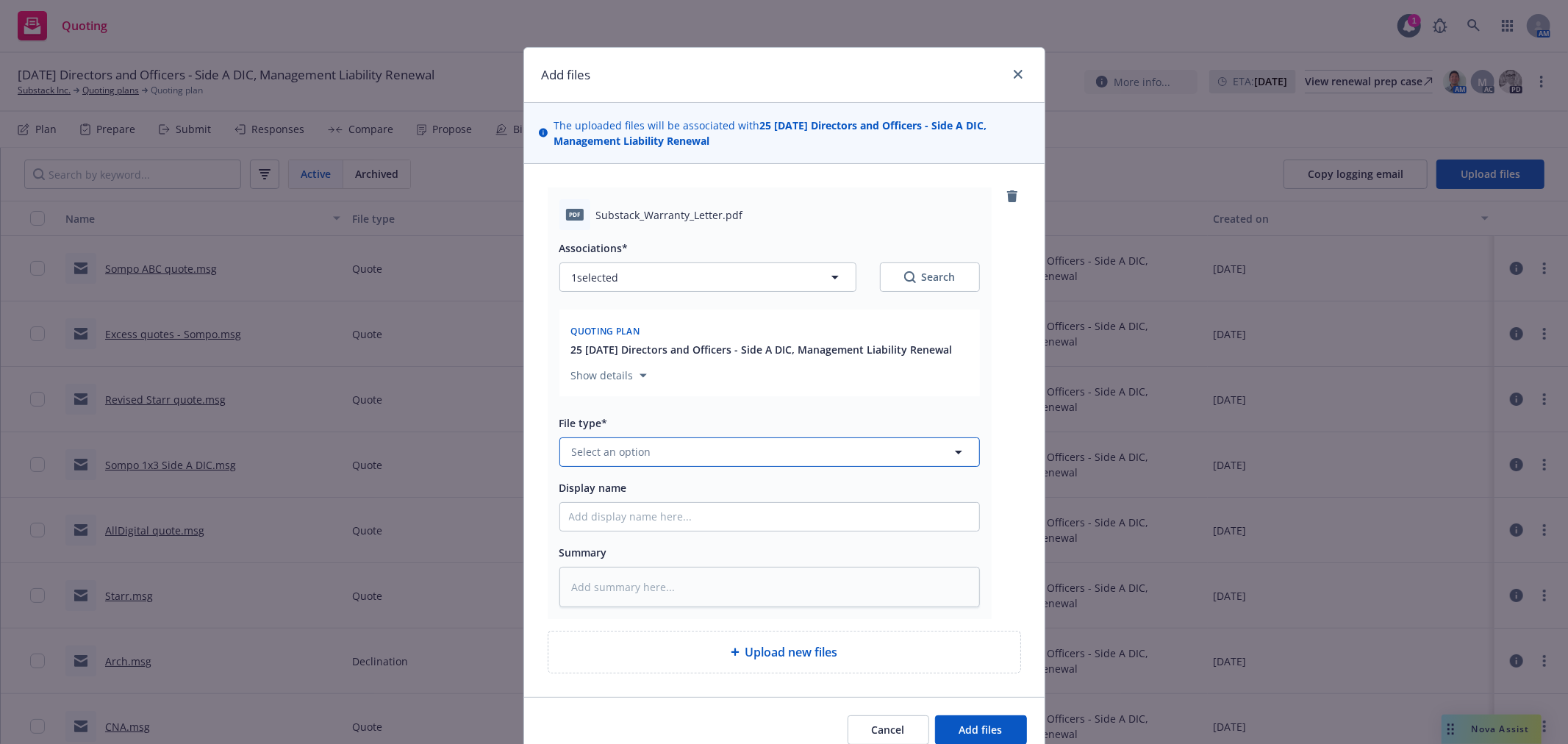
click at [688, 449] on button "Select an option" at bounding box center [769, 451] width 420 height 29
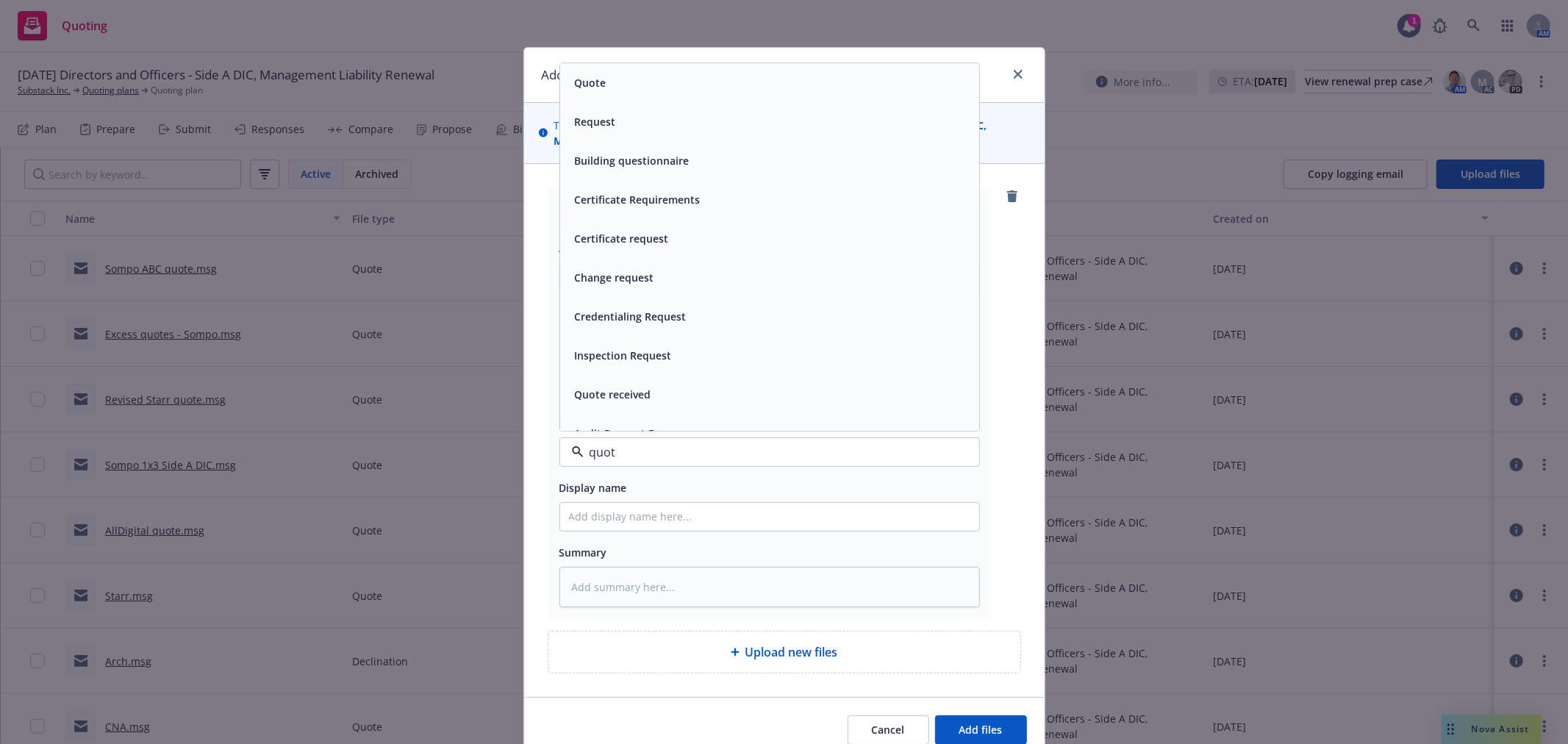
type input "quotr"
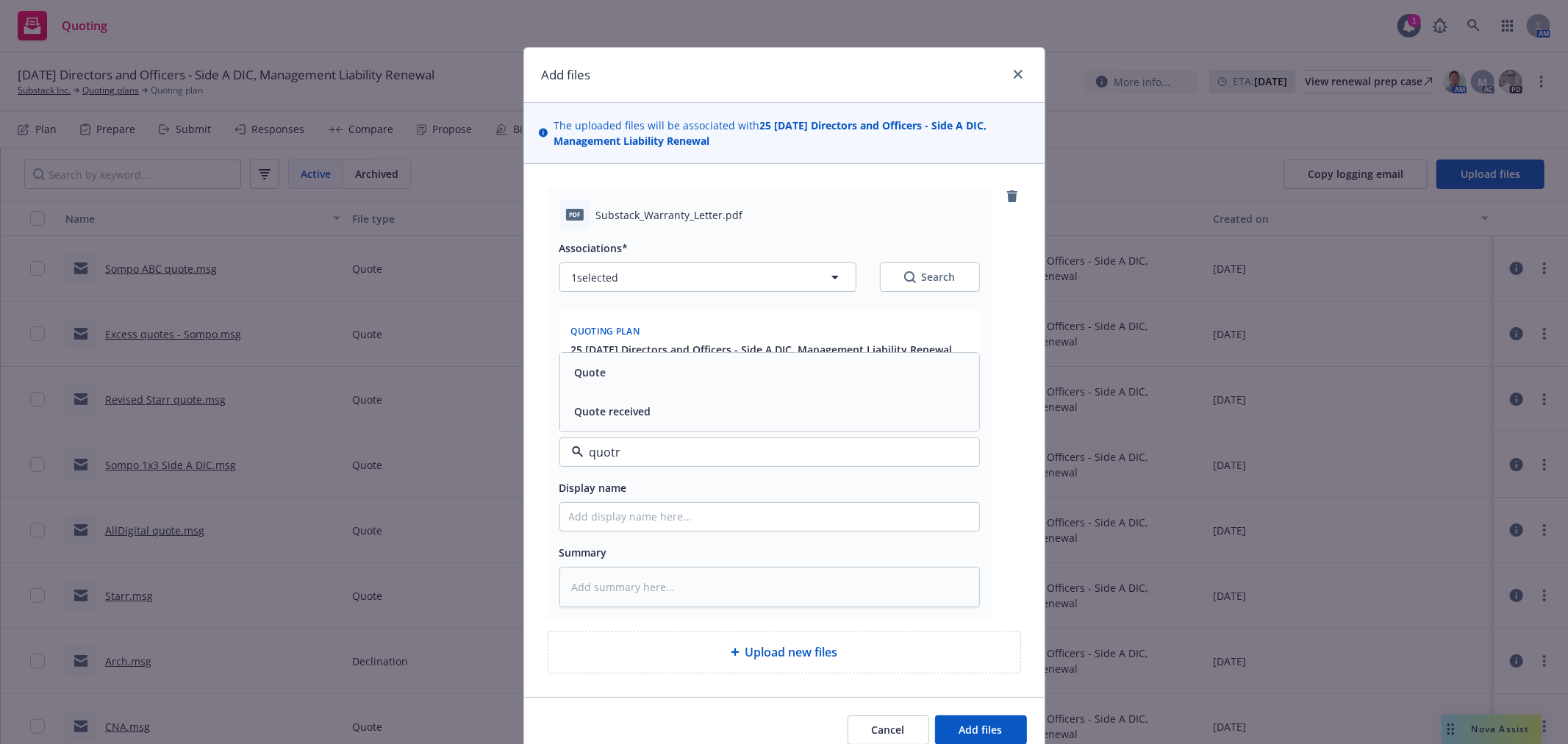
type textarea "x"
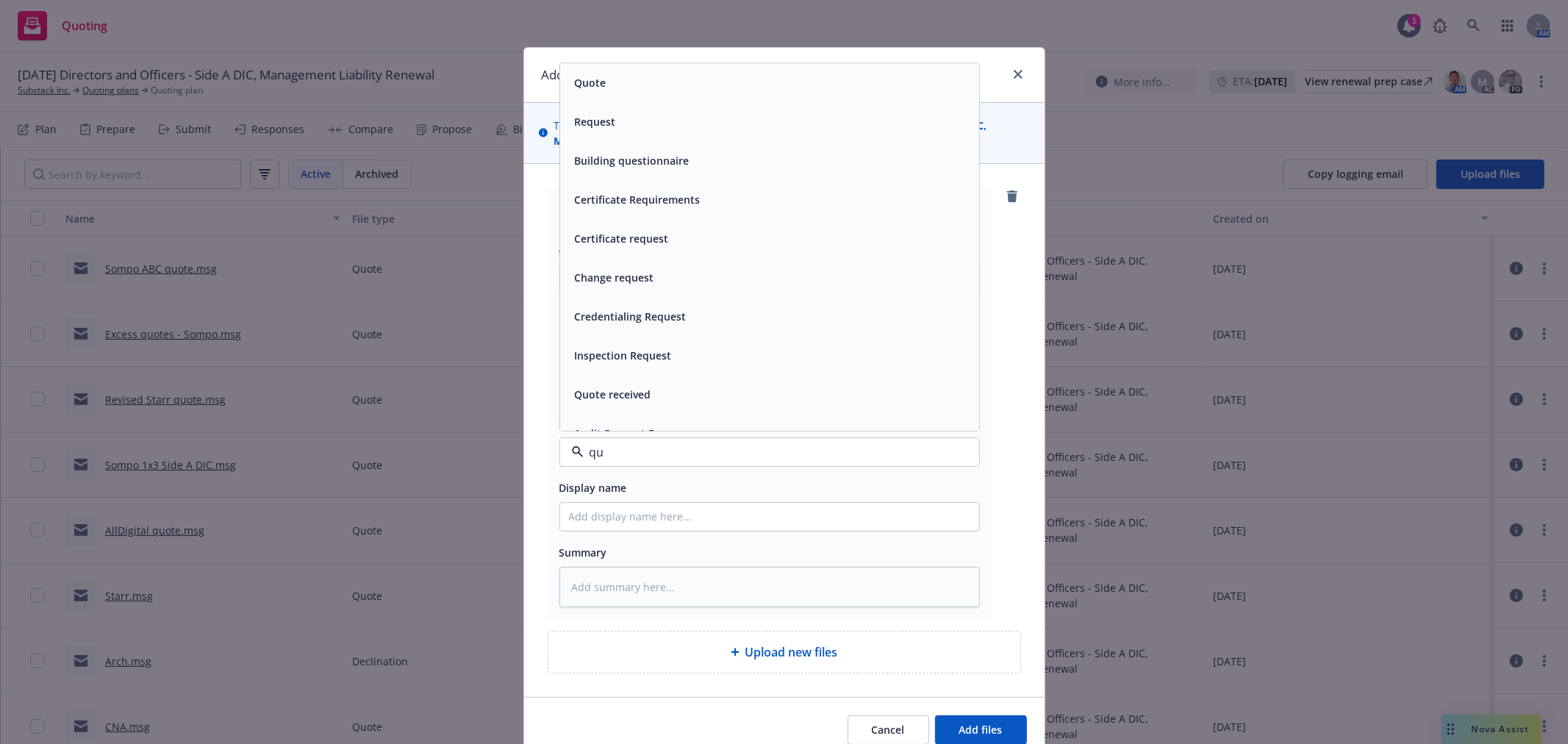
type input "q"
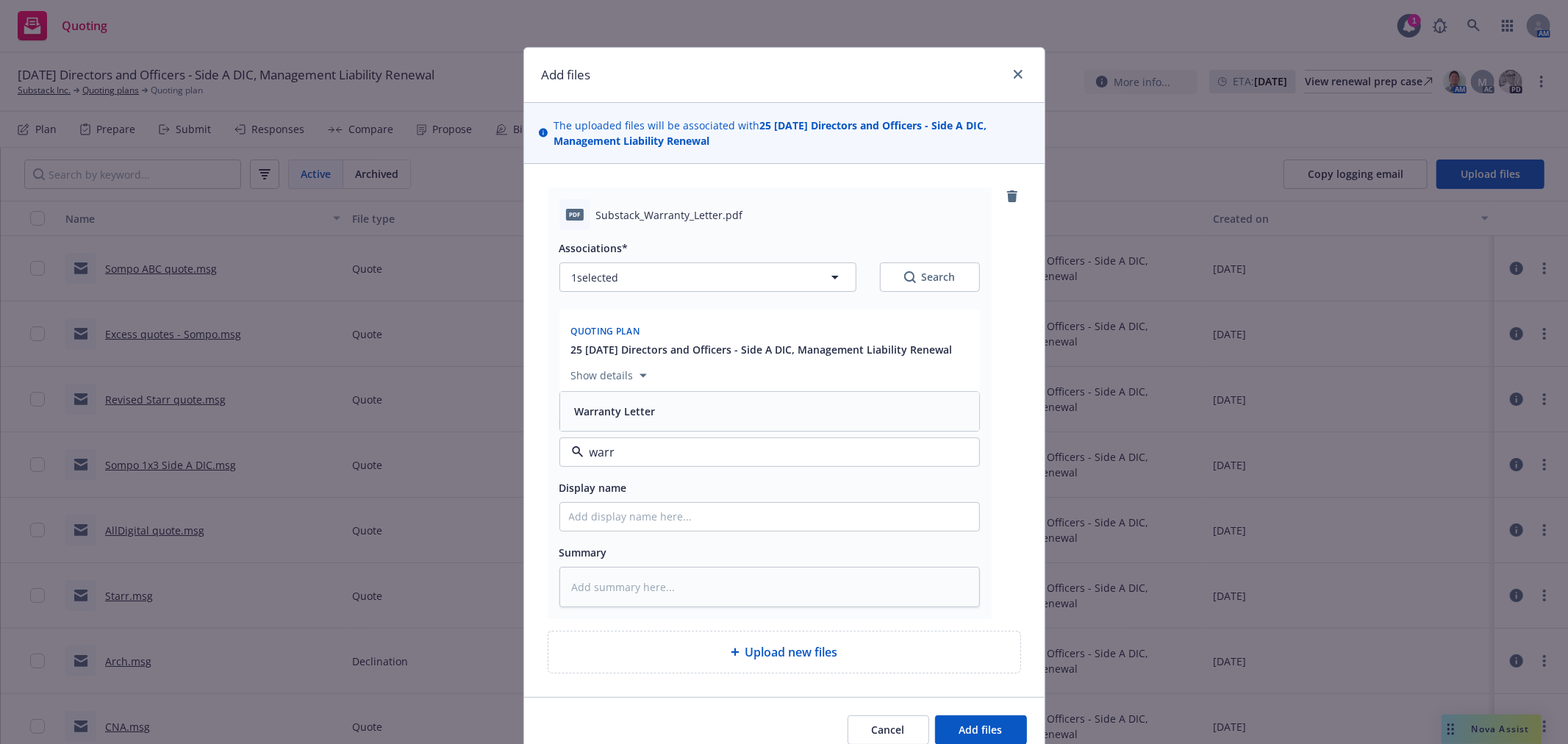
type input "warra"
click at [621, 398] on div "Warranty Letter" at bounding box center [770, 411] width 419 height 39
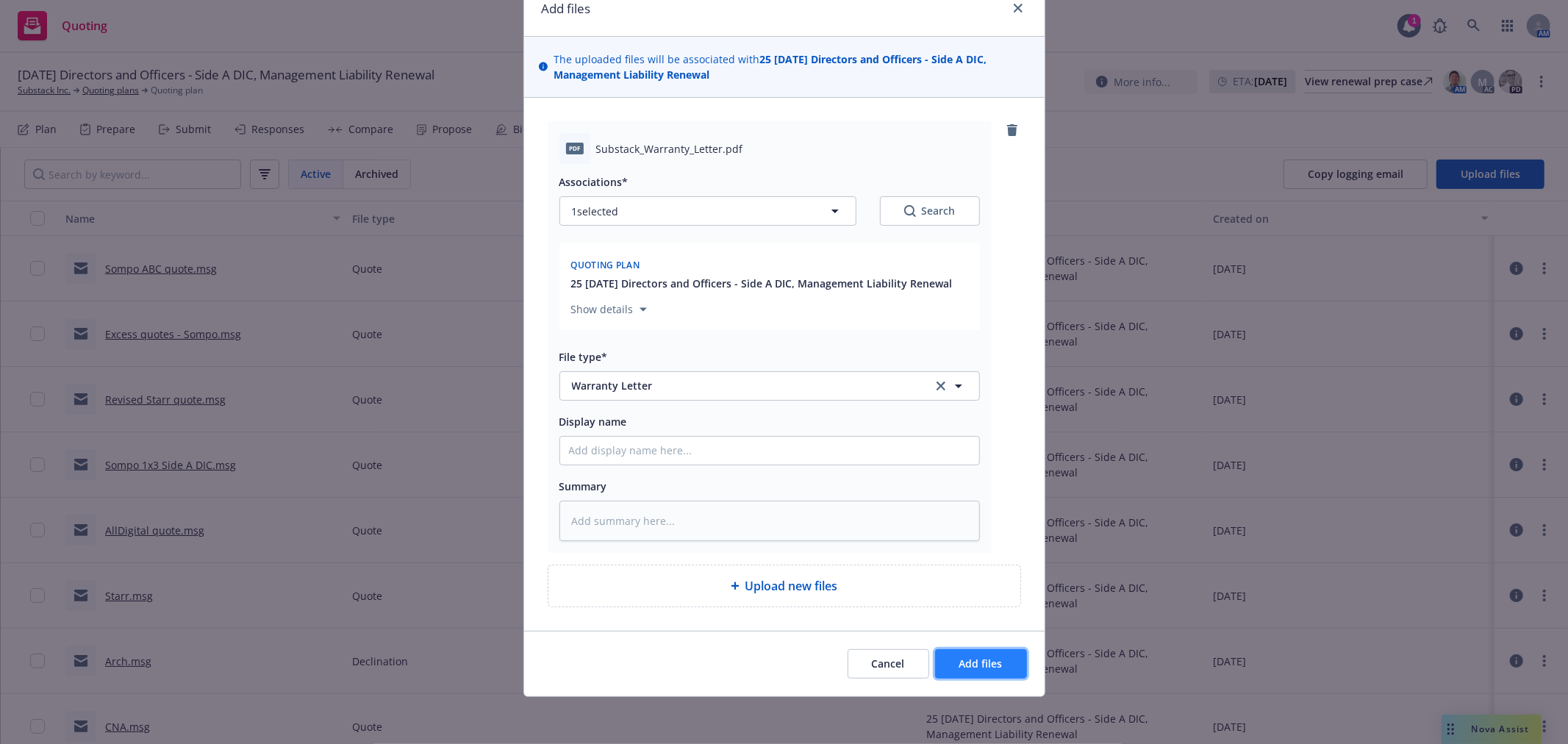
click at [938, 652] on button "Add files" at bounding box center [981, 663] width 92 height 29
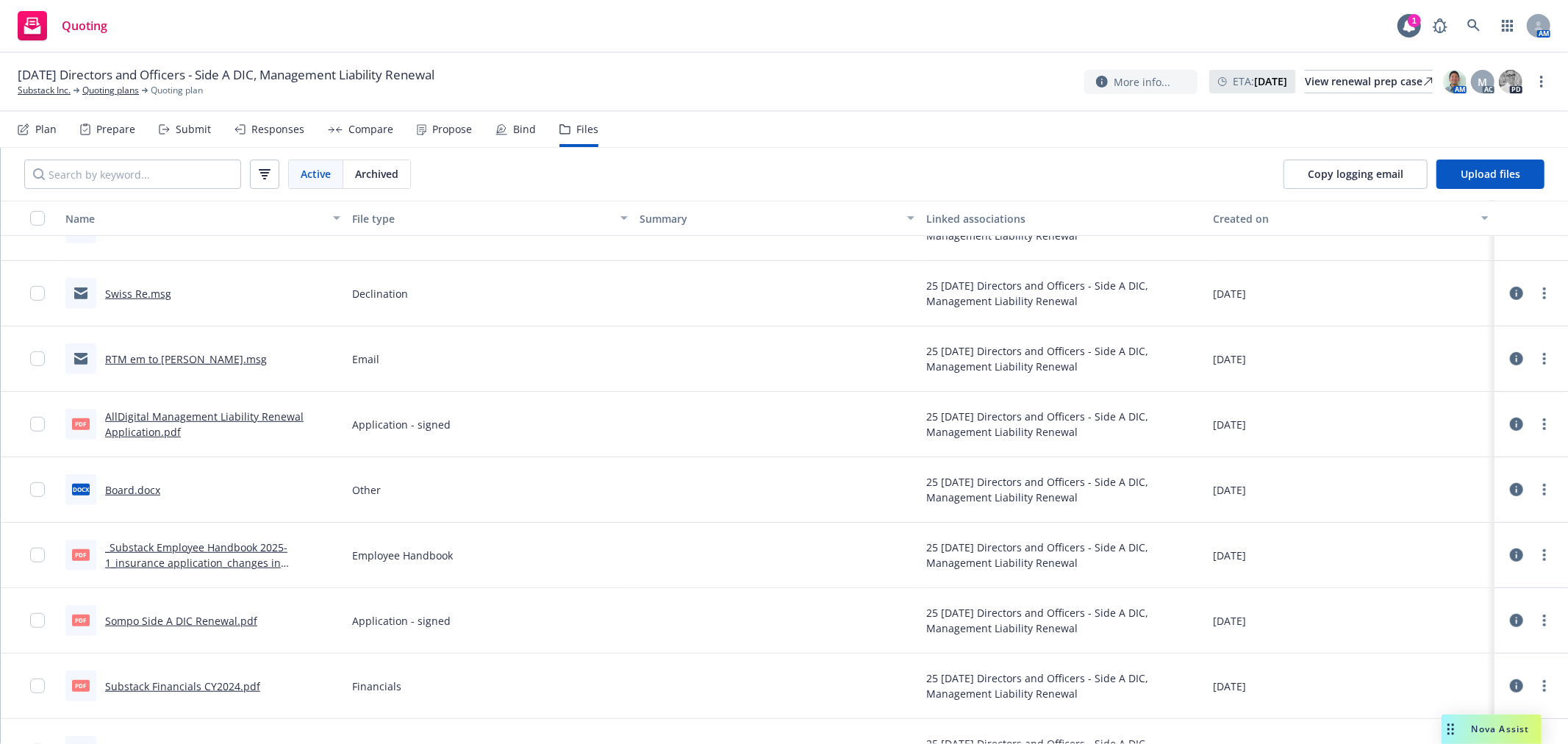
scroll to position [849, 0]
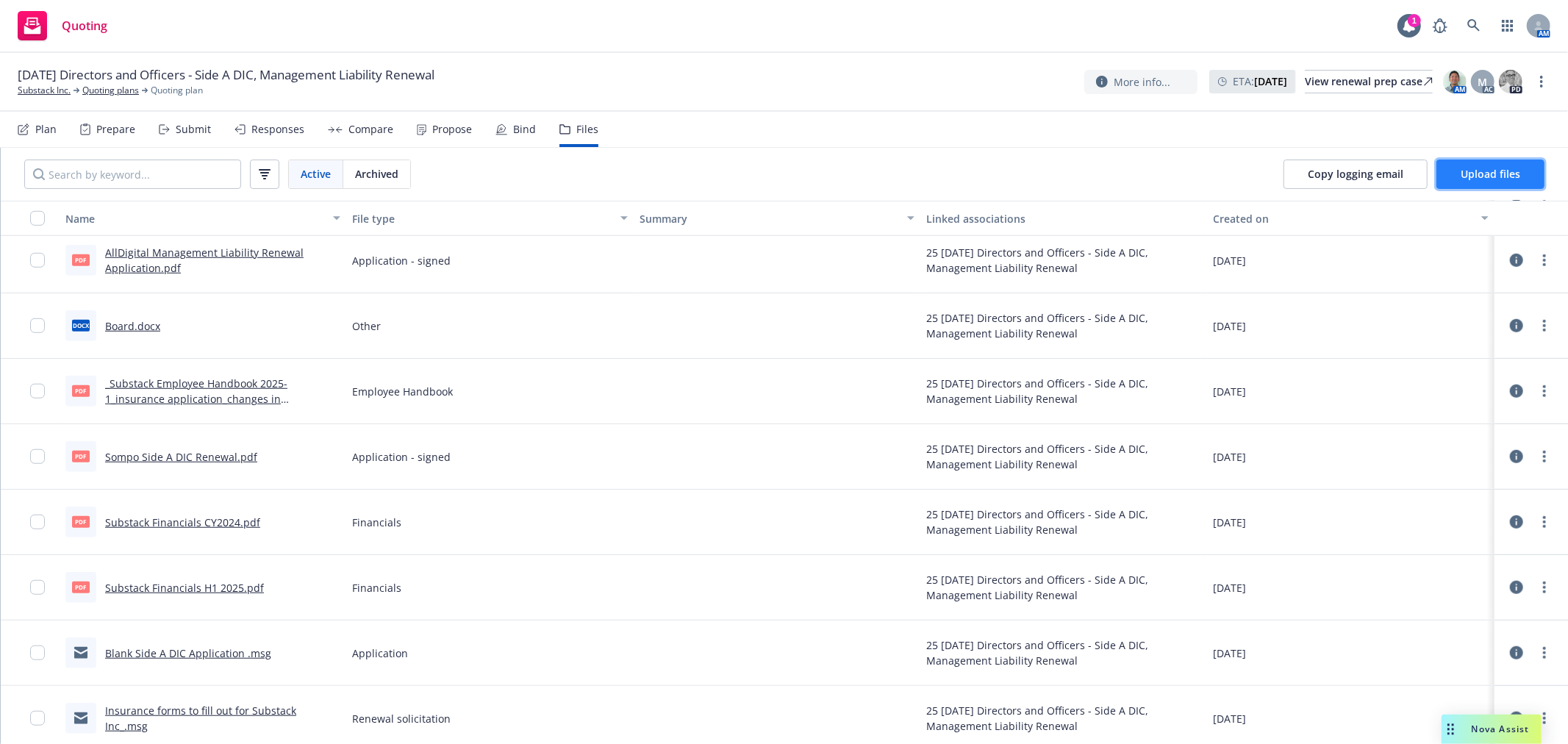
click at [1485, 168] on span "Upload files" at bounding box center [1490, 174] width 60 height 14
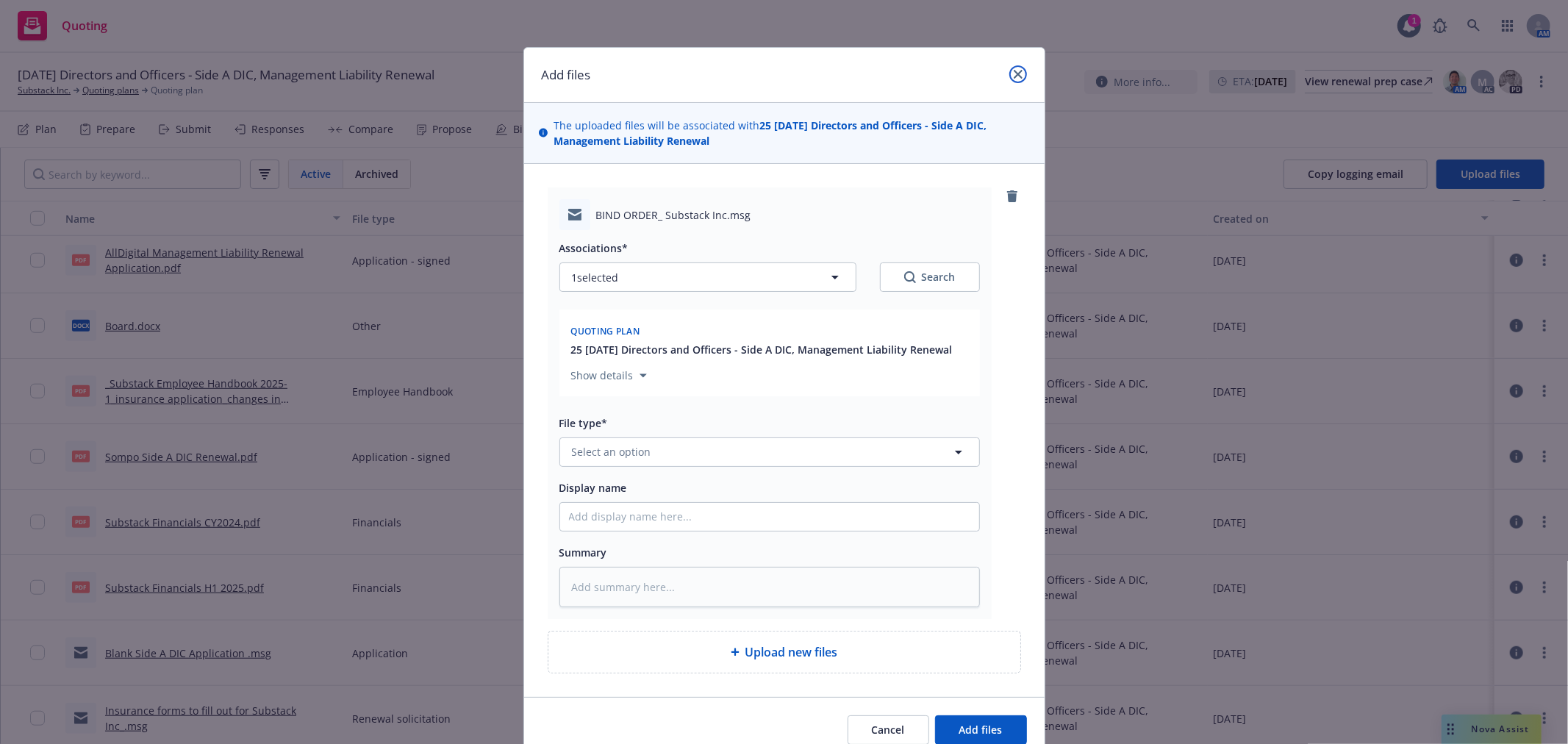
click at [1016, 69] on link "close" at bounding box center [1018, 74] width 18 height 18
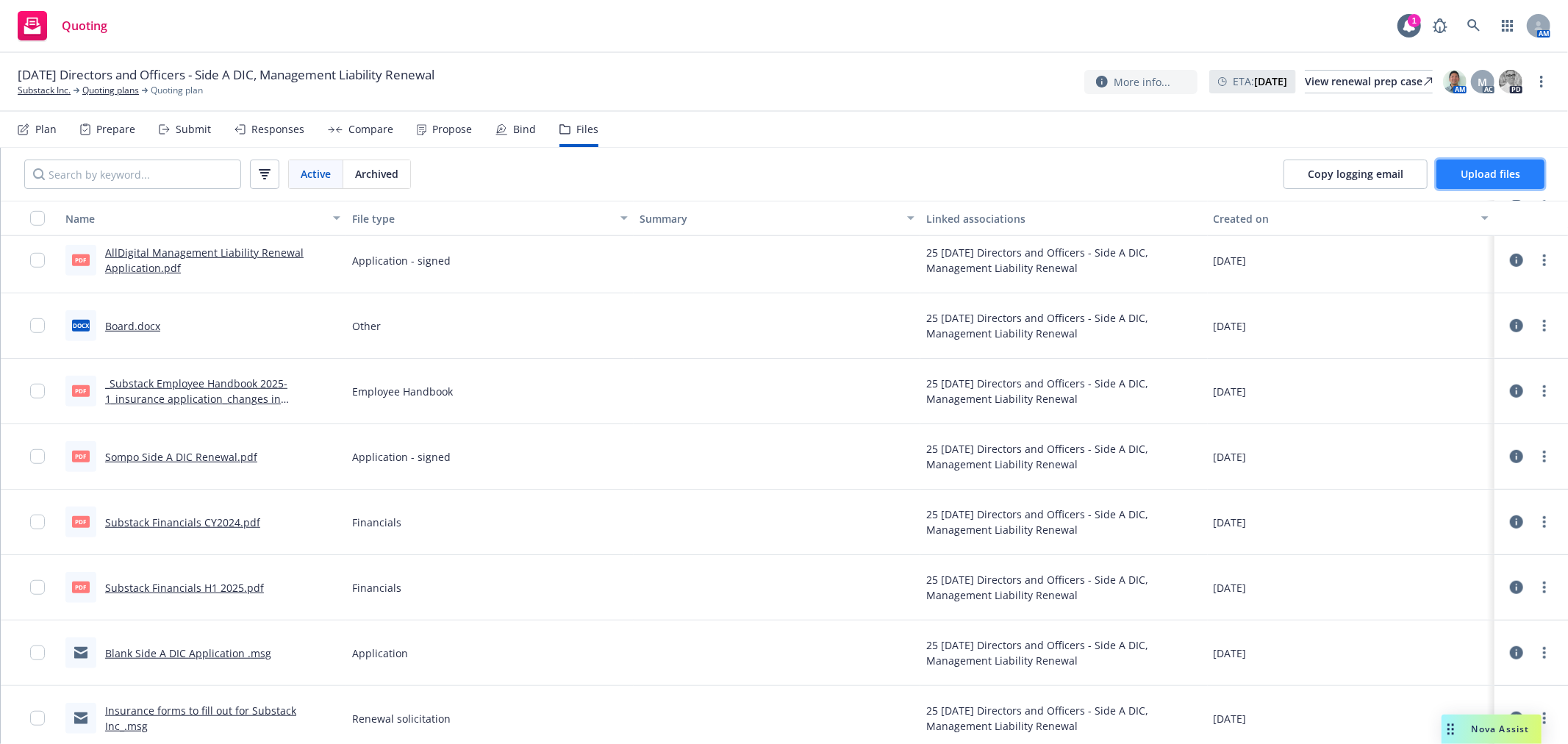
click at [1487, 178] on span "Upload files" at bounding box center [1490, 174] width 60 height 14
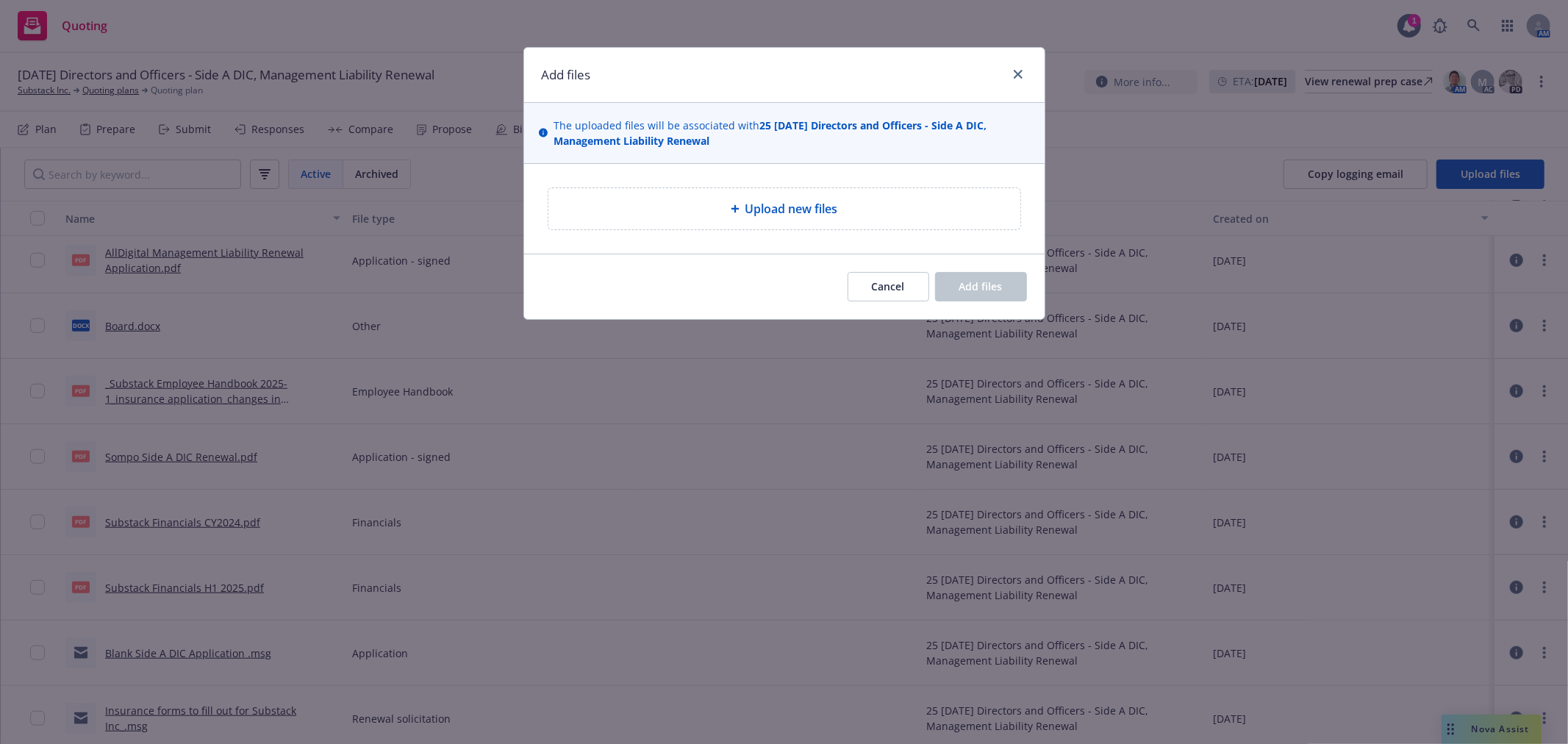
type textarea "x"
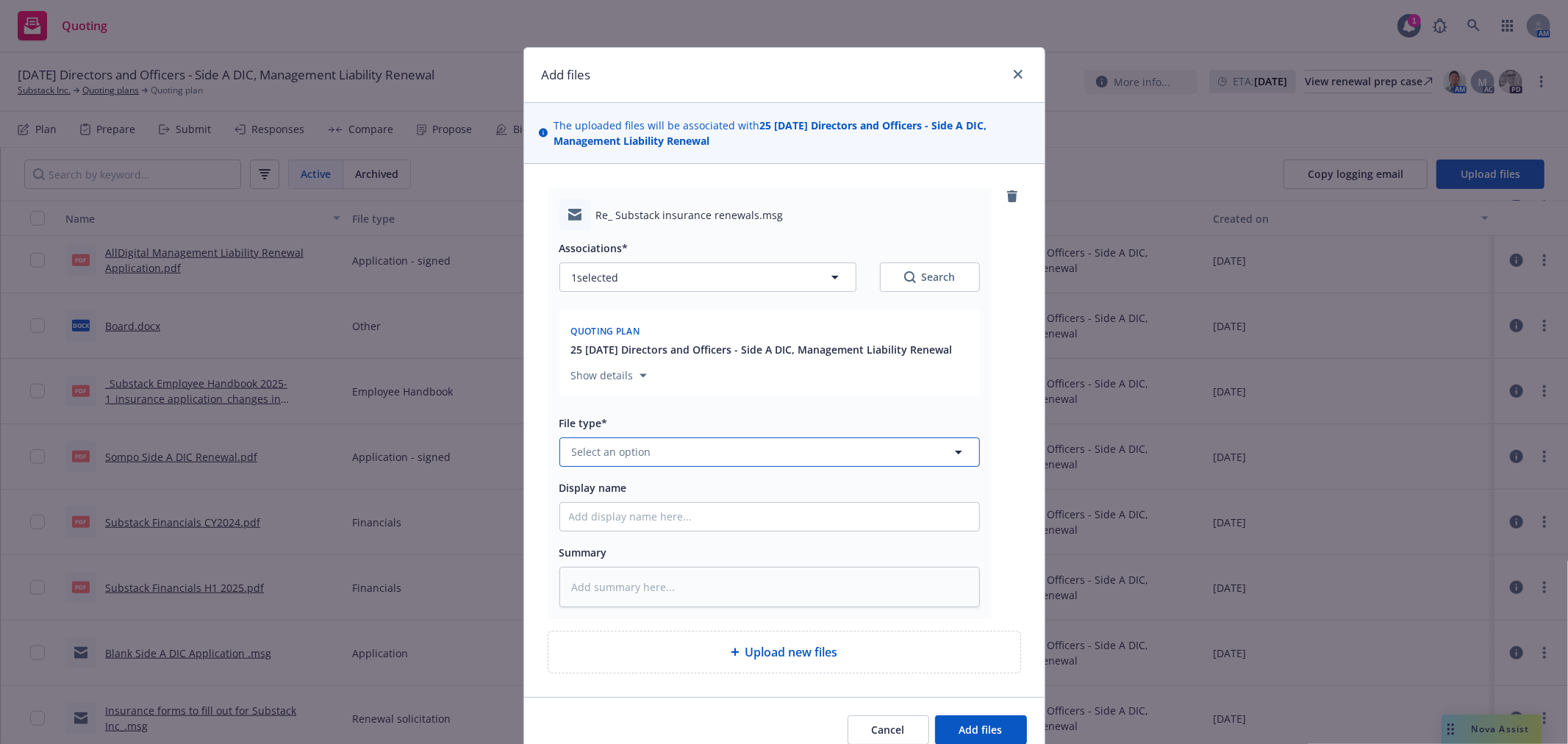
drag, startPoint x: 649, startPoint y: 465, endPoint x: 650, endPoint y: 449, distance: 16.0
click at [650, 461] on button "Select an option" at bounding box center [769, 451] width 420 height 29
type input "bind or"
click at [610, 416] on span "Bind Order" at bounding box center [602, 410] width 55 height 15
click at [601, 525] on input "Display name" at bounding box center [770, 516] width 419 height 28
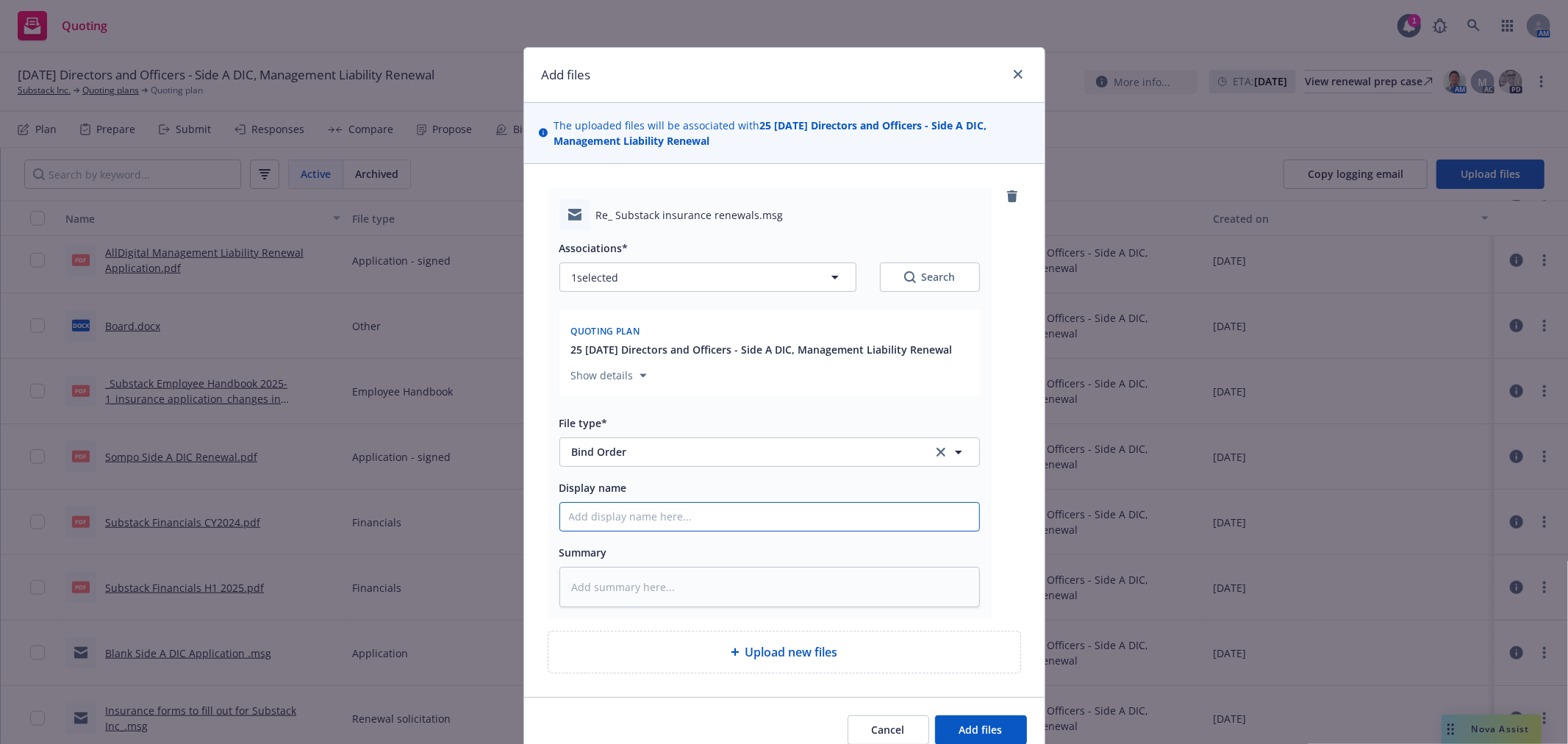
type textarea "x"
type input "C"
type textarea "x"
type input "CB"
type textarea "x"
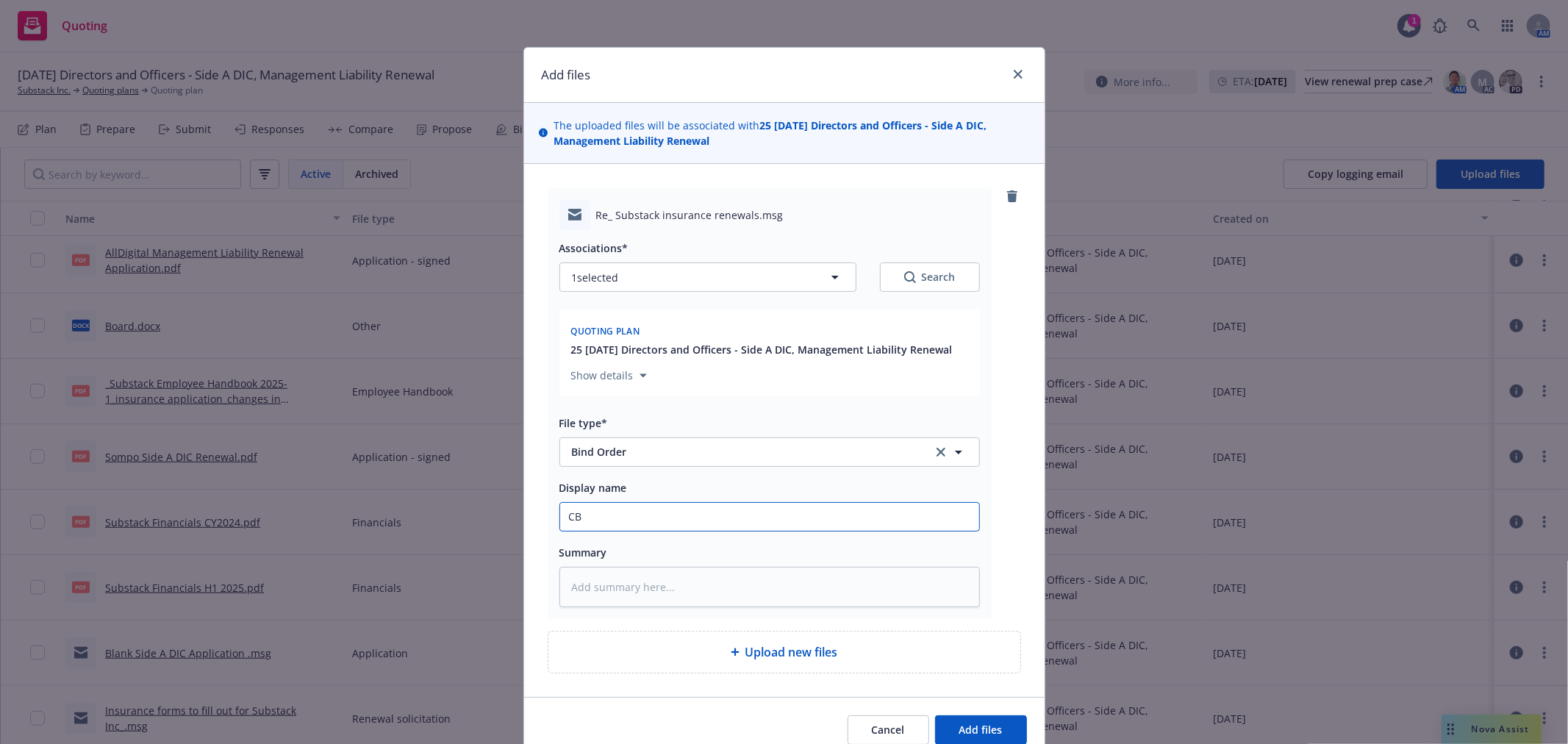
type input "CBO"
type textarea "x"
type input "CBO"
type textarea "x"
type input "CBO +"
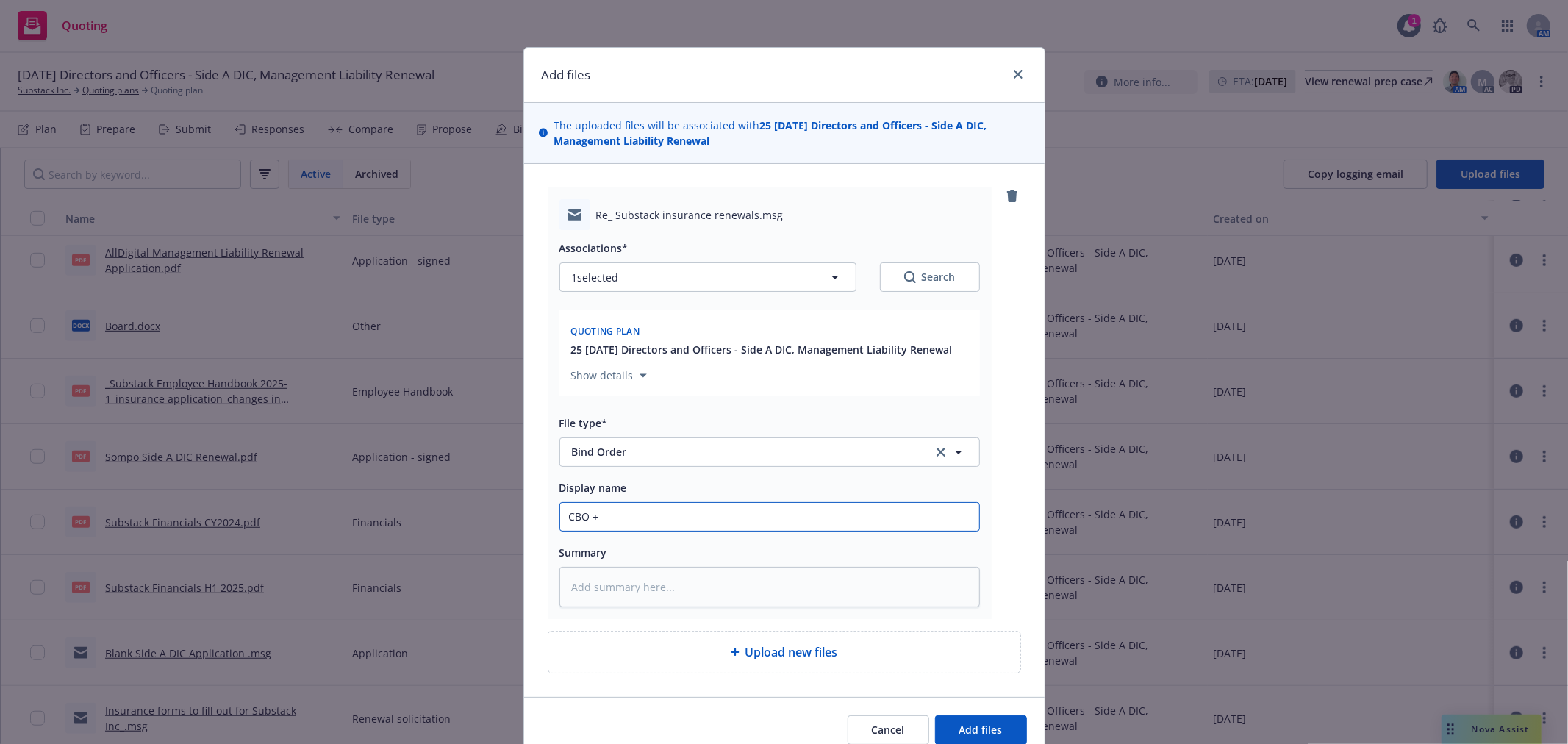
type textarea "x"
type input "CBO +"
type textarea "x"
type input "CBO + s"
type textarea "x"
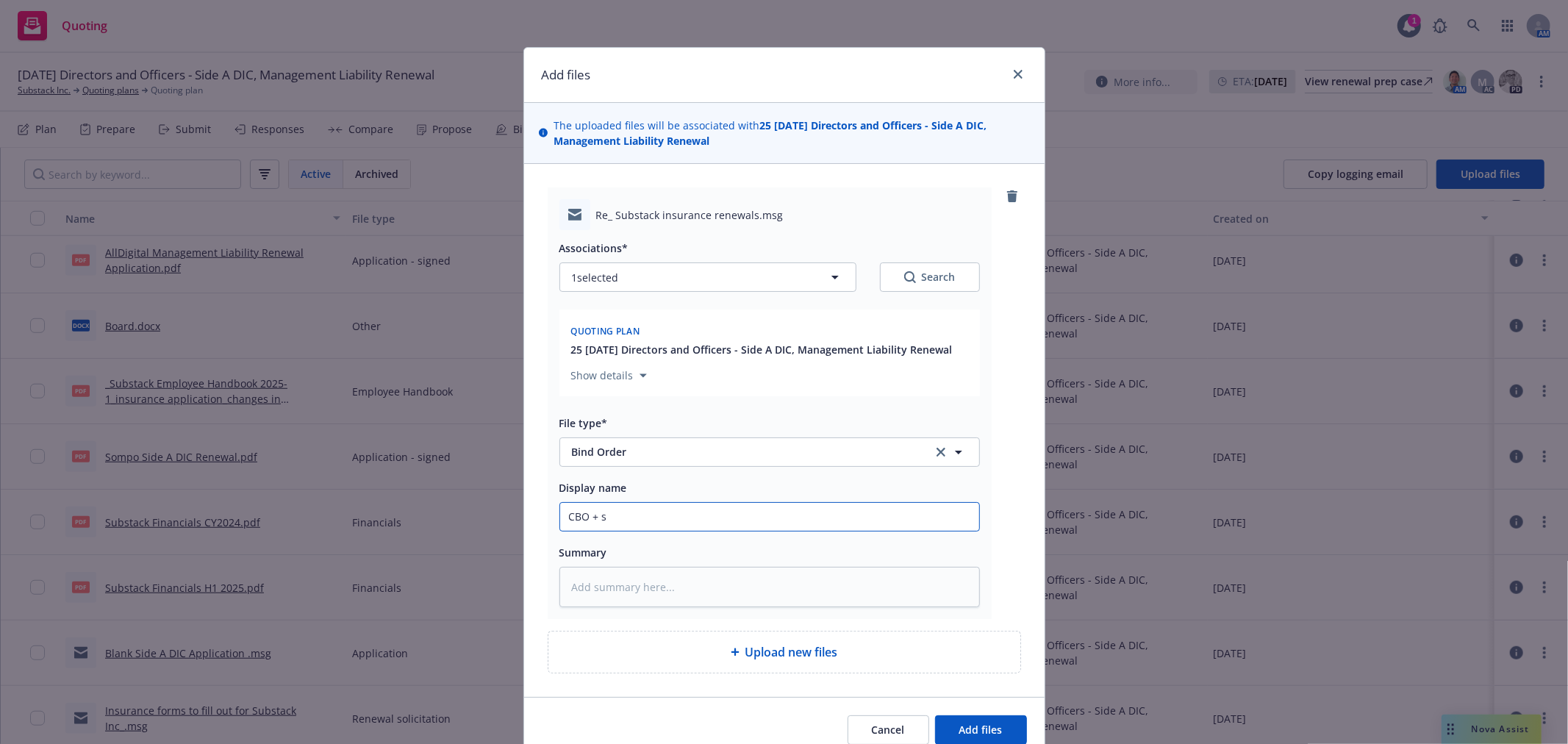
type input "CBO + su"
type textarea "x"
type input "CBO + sub"
type textarea "x"
type input "CBO + subj"
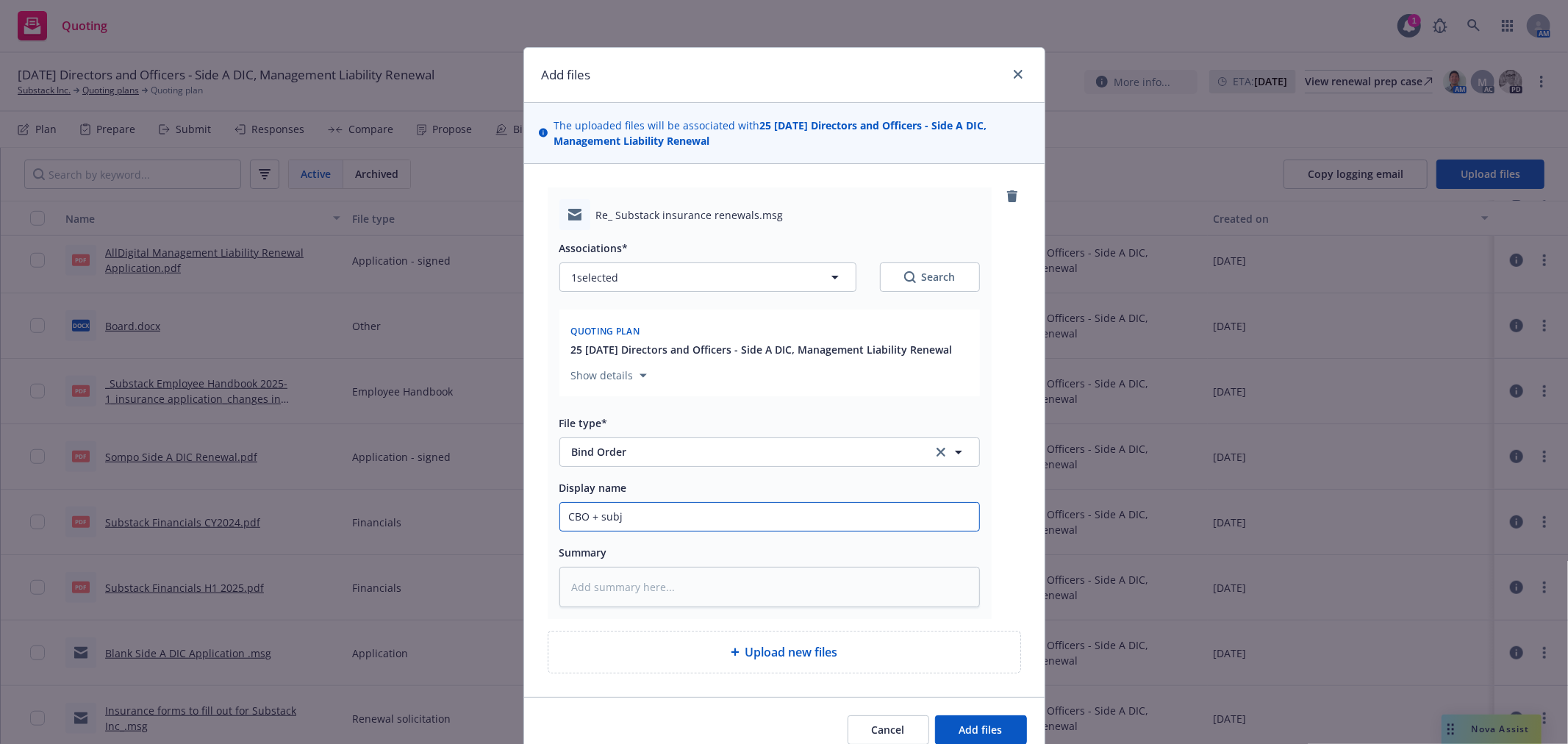
type textarea "x"
type input "CBO + subje"
type textarea "x"
type input "CBO + subjec"
type textarea "x"
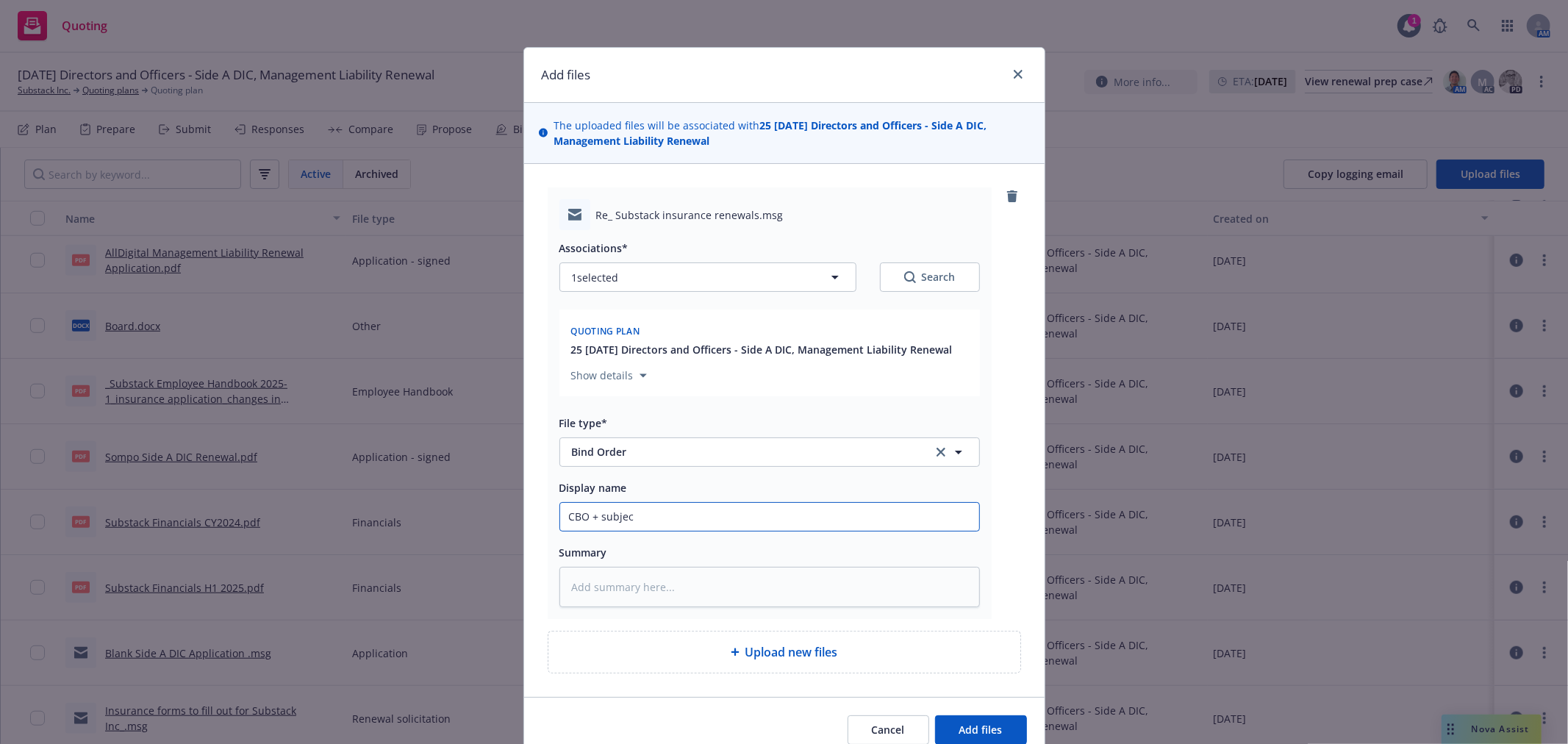
type input "CBO + subject"
type textarea "x"
type input "CBO + subjecti"
type textarea "x"
type input "CBO + subjectiv"
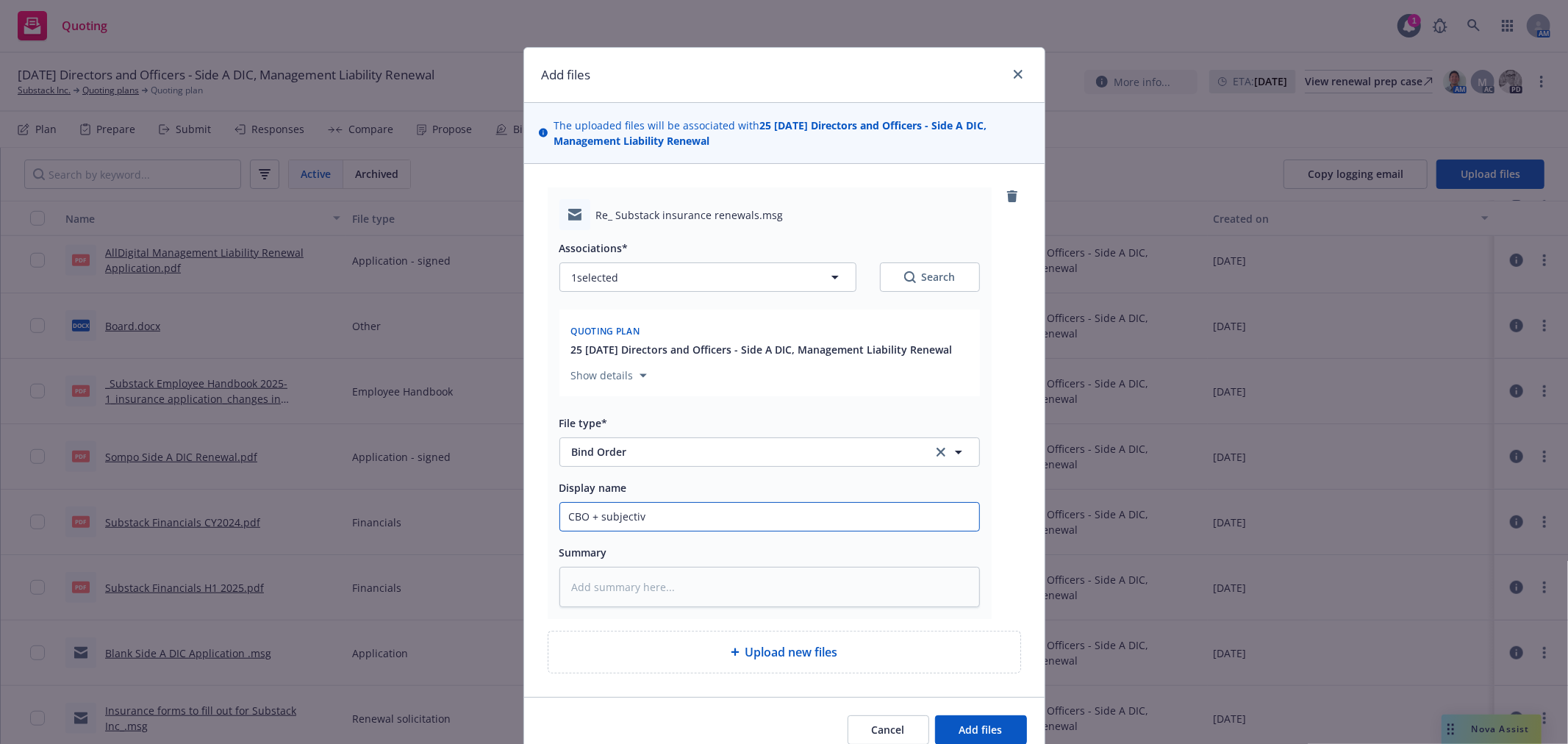
type textarea "x"
type input "CBO + subjectivi"
type textarea "x"
type input "CBO + subjectivit"
type textarea "x"
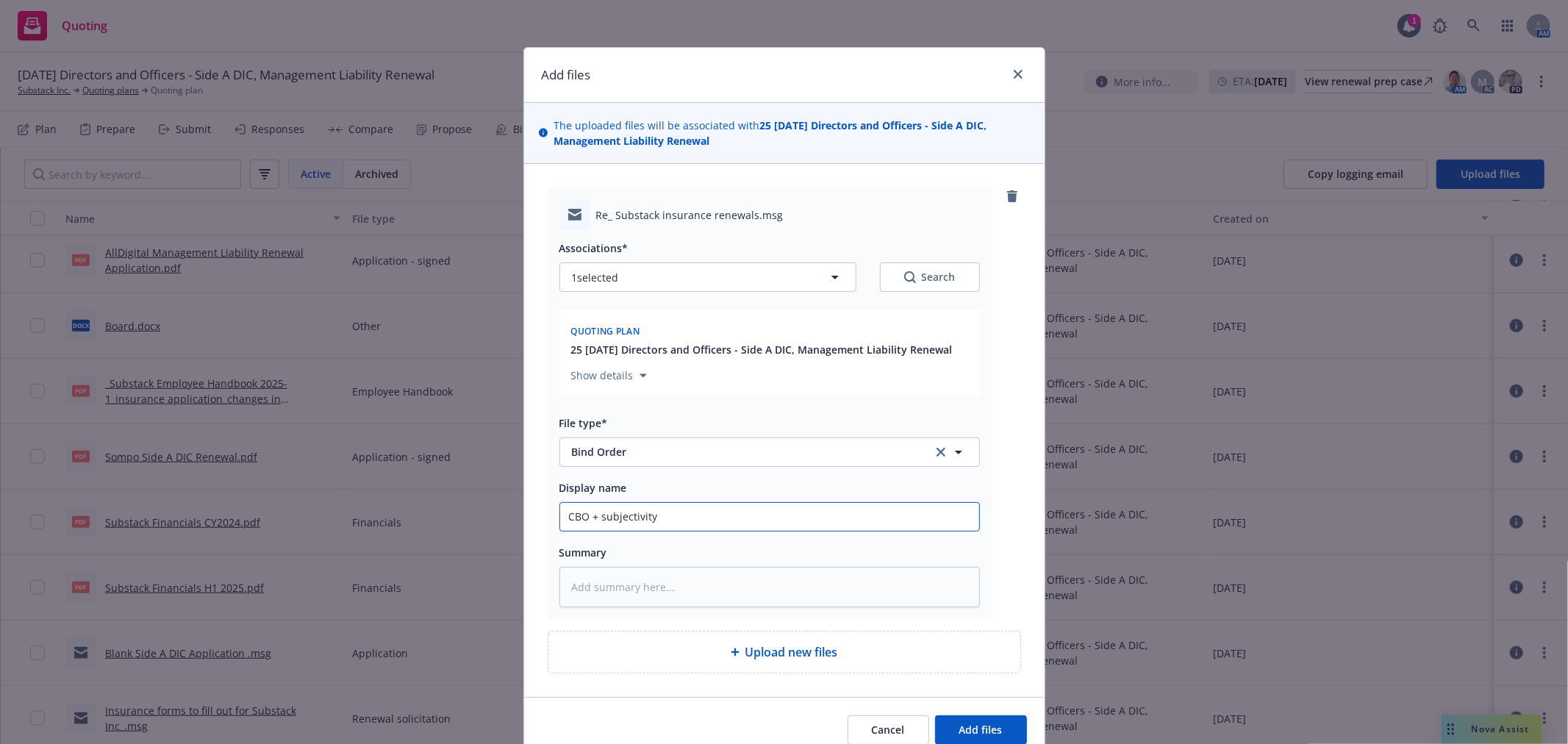
type input "CBO + subjectivity"
click at [935, 715] on button "Add files" at bounding box center [981, 730] width 92 height 29
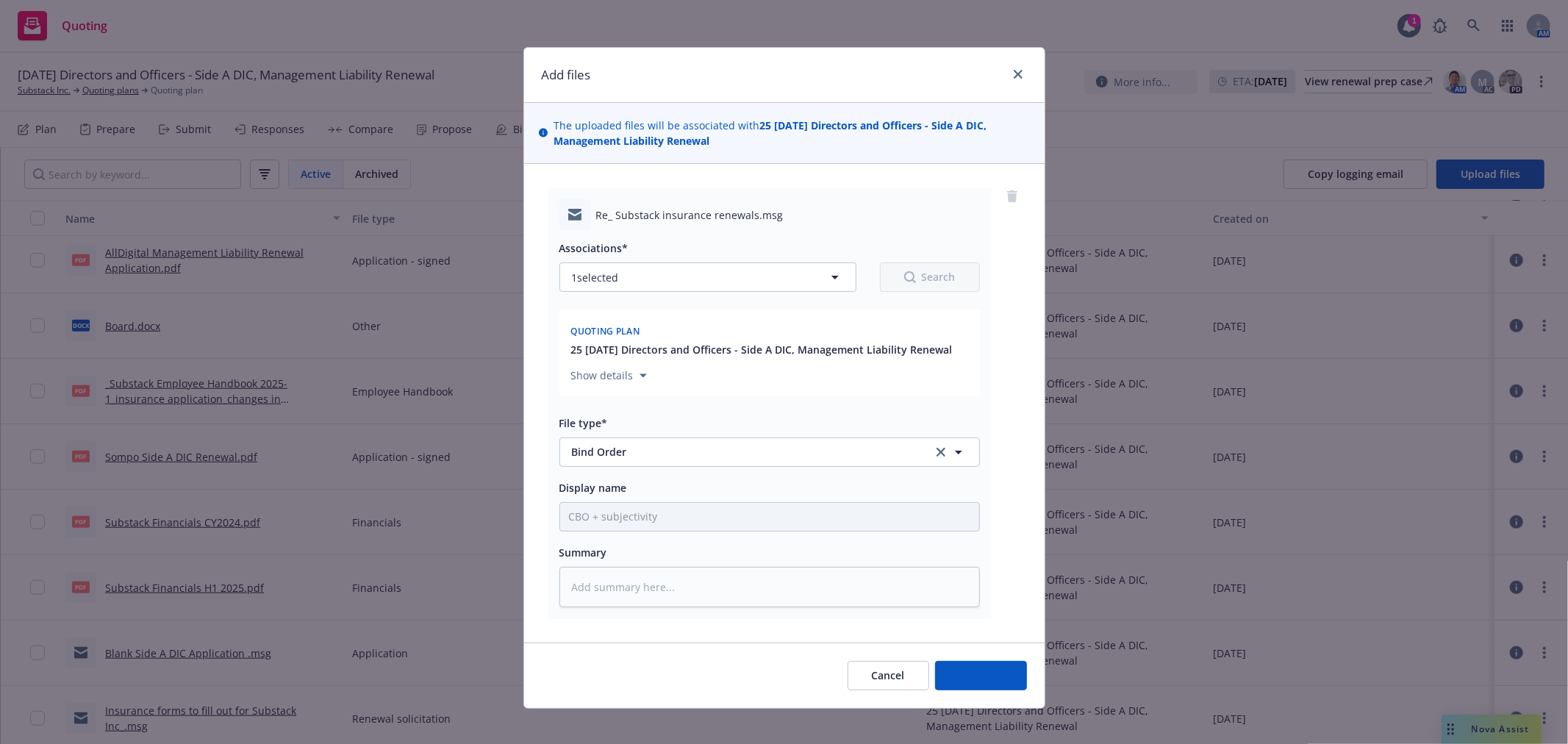
scroll to position [857, 0]
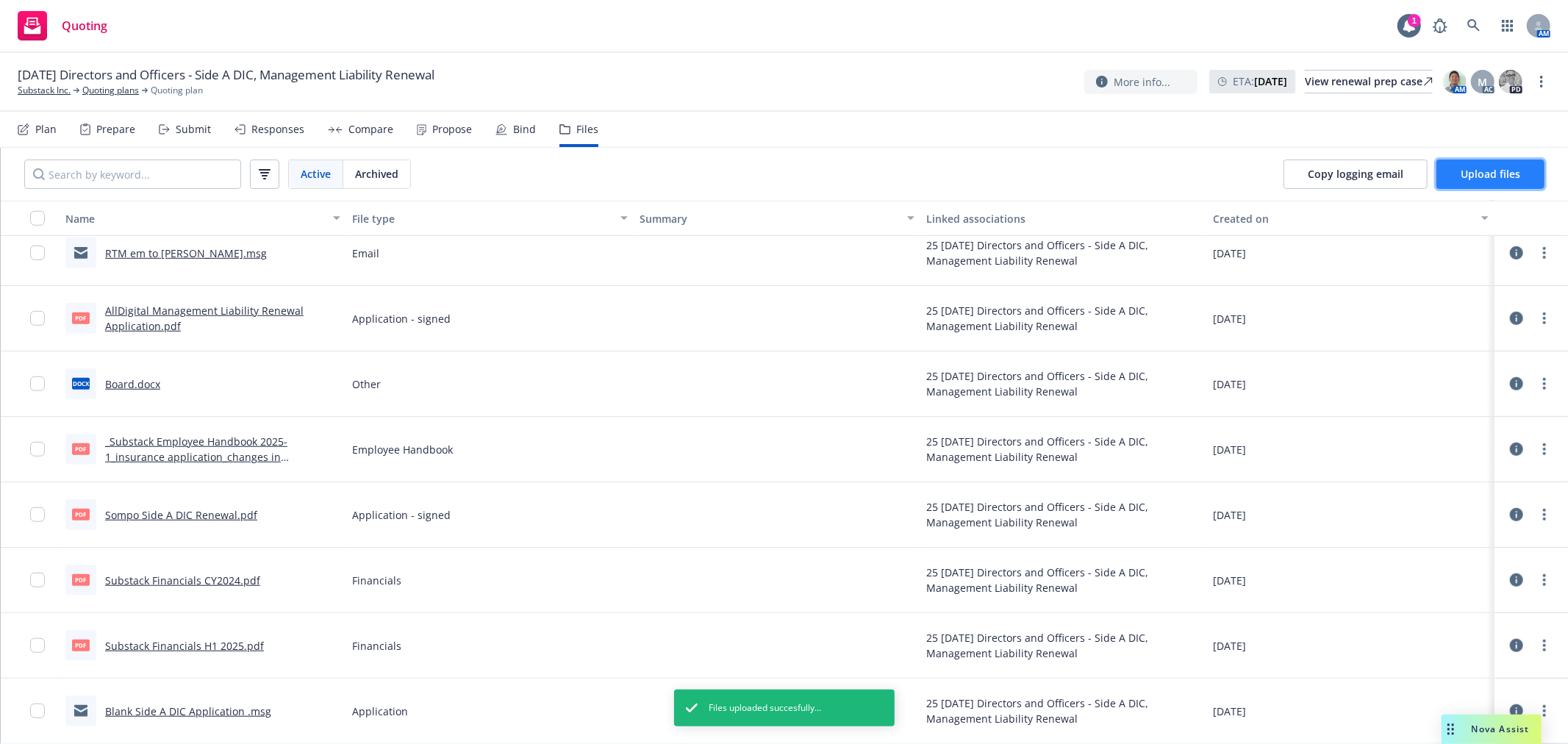
click at [1488, 184] on button "Upload files" at bounding box center [1490, 174] width 108 height 29
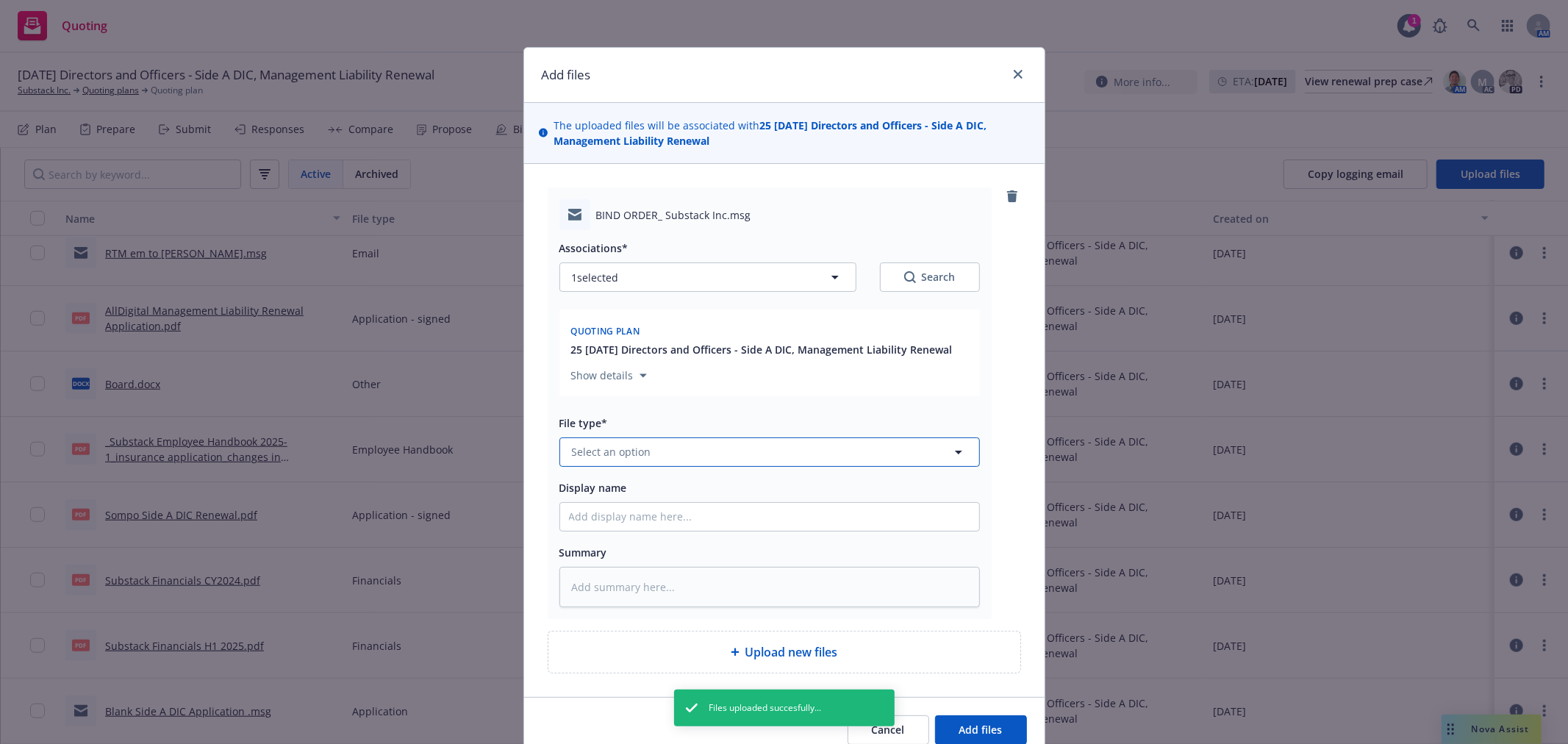
click at [740, 449] on button "Select an option" at bounding box center [769, 451] width 420 height 29
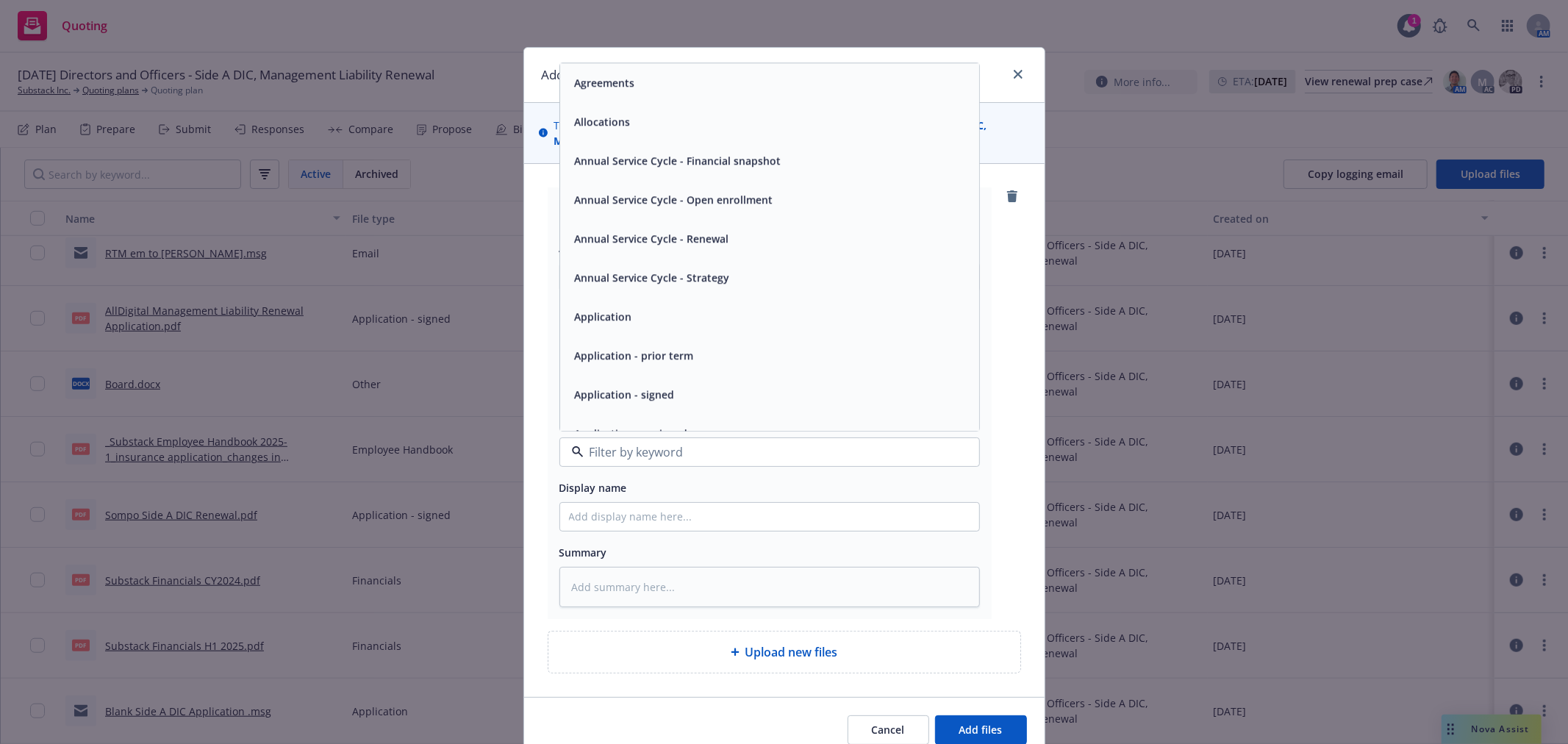
type textarea "x"
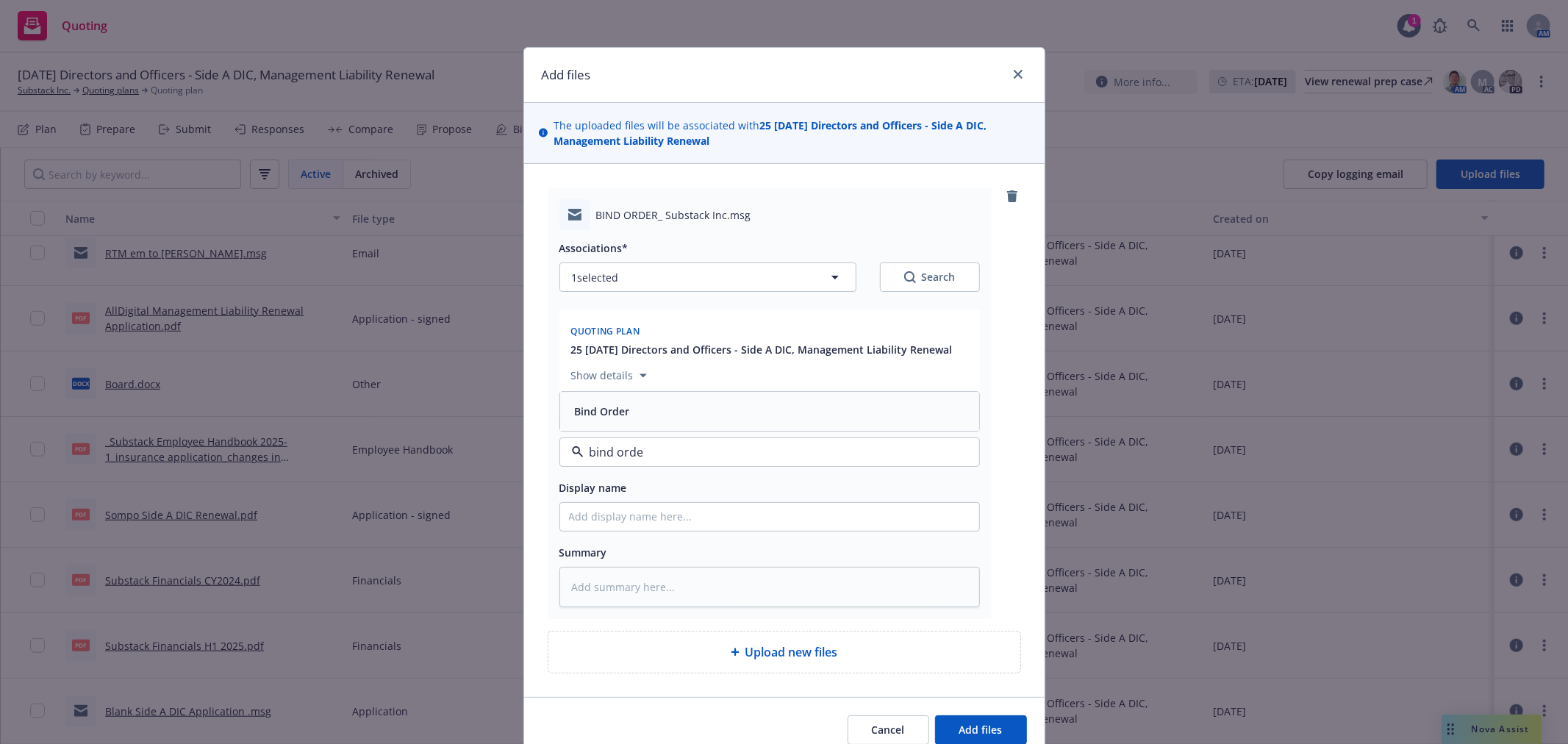
type input "bind order"
click at [741, 417] on div "Bind Order" at bounding box center [770, 411] width 402 height 21
click at [699, 513] on input "Display name" at bounding box center [770, 516] width 419 height 28
type textarea "x"
type input "B"
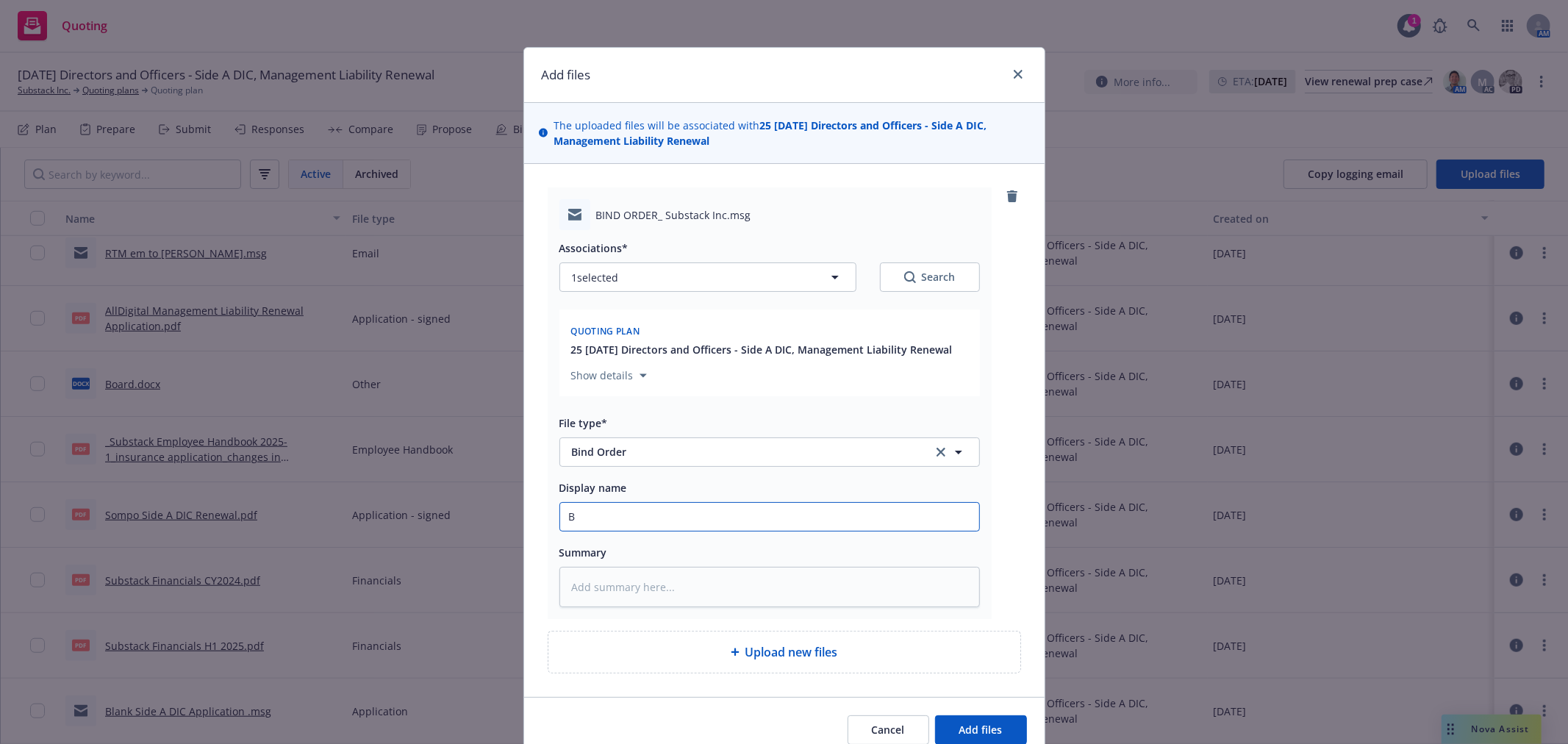
type textarea "x"
type input "BO"
type textarea "x"
type input "BO"
type textarea "x"
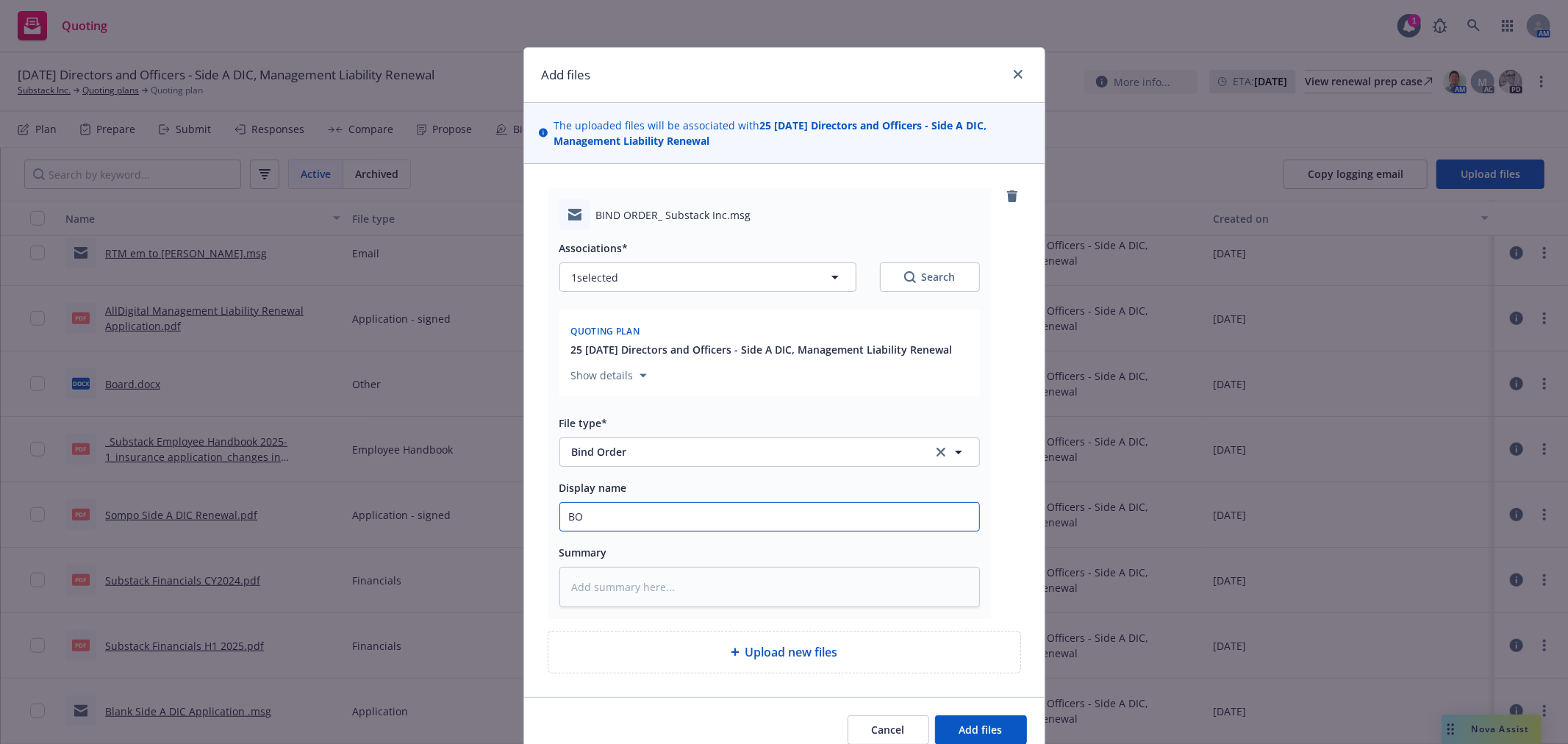
type input "BO t"
type textarea "x"
type input "BO to"
type textarea "x"
type input "BO to"
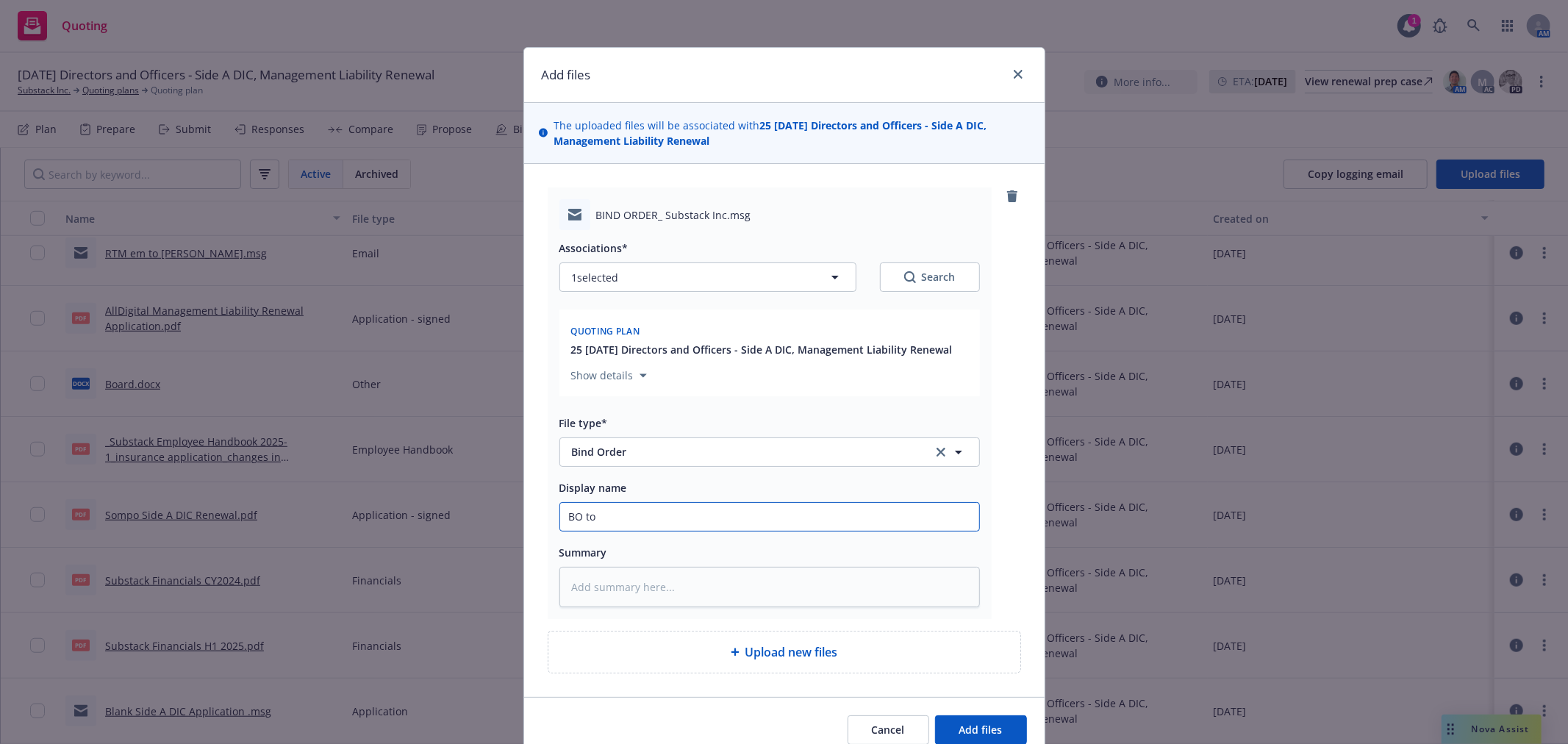
type textarea "x"
type input "BO to S"
type textarea "x"
type input "BO to St"
type textarea "x"
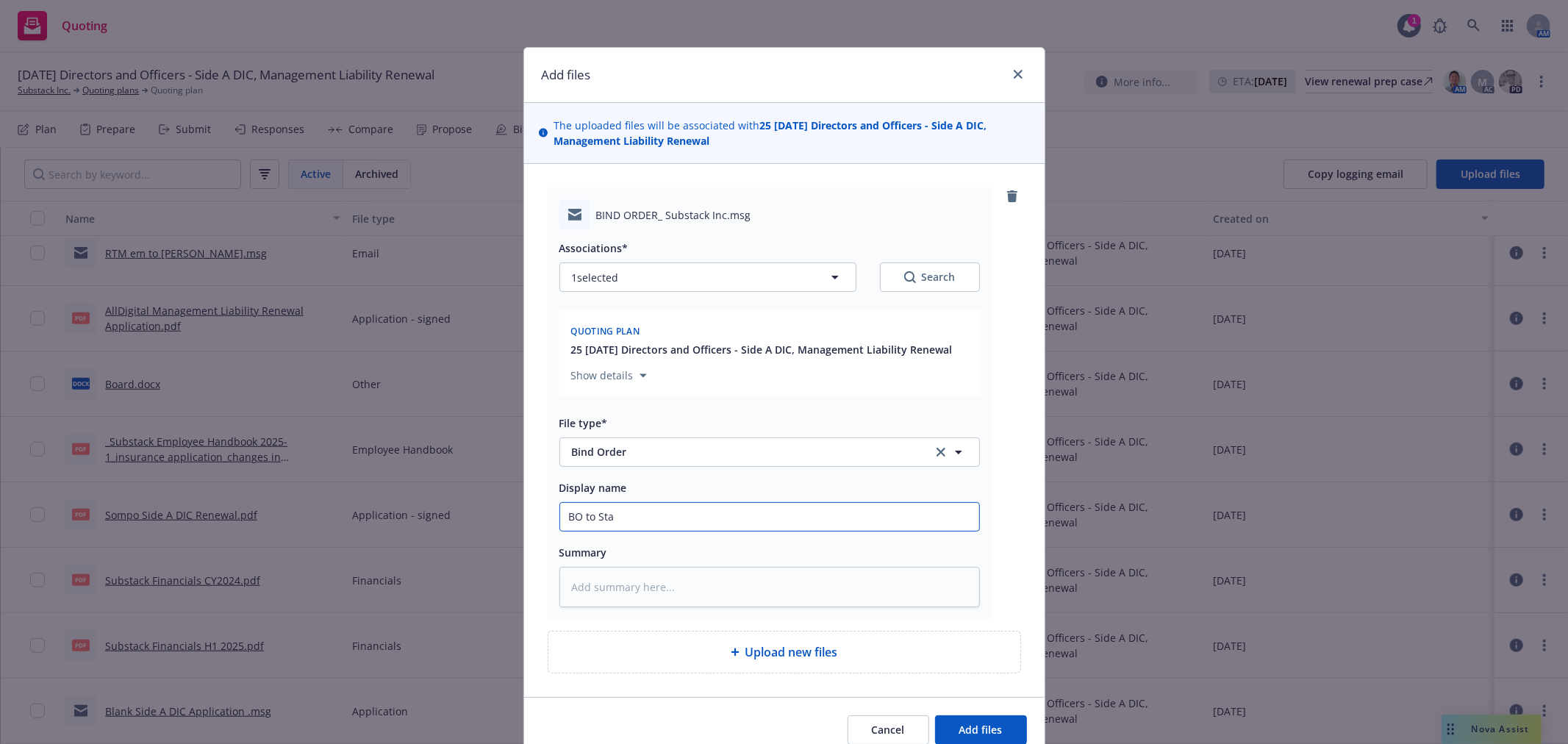
type input "BO to Star"
type textarea "x"
type input "BO to Starr"
click at [935, 715] on button "Add files" at bounding box center [981, 730] width 92 height 29
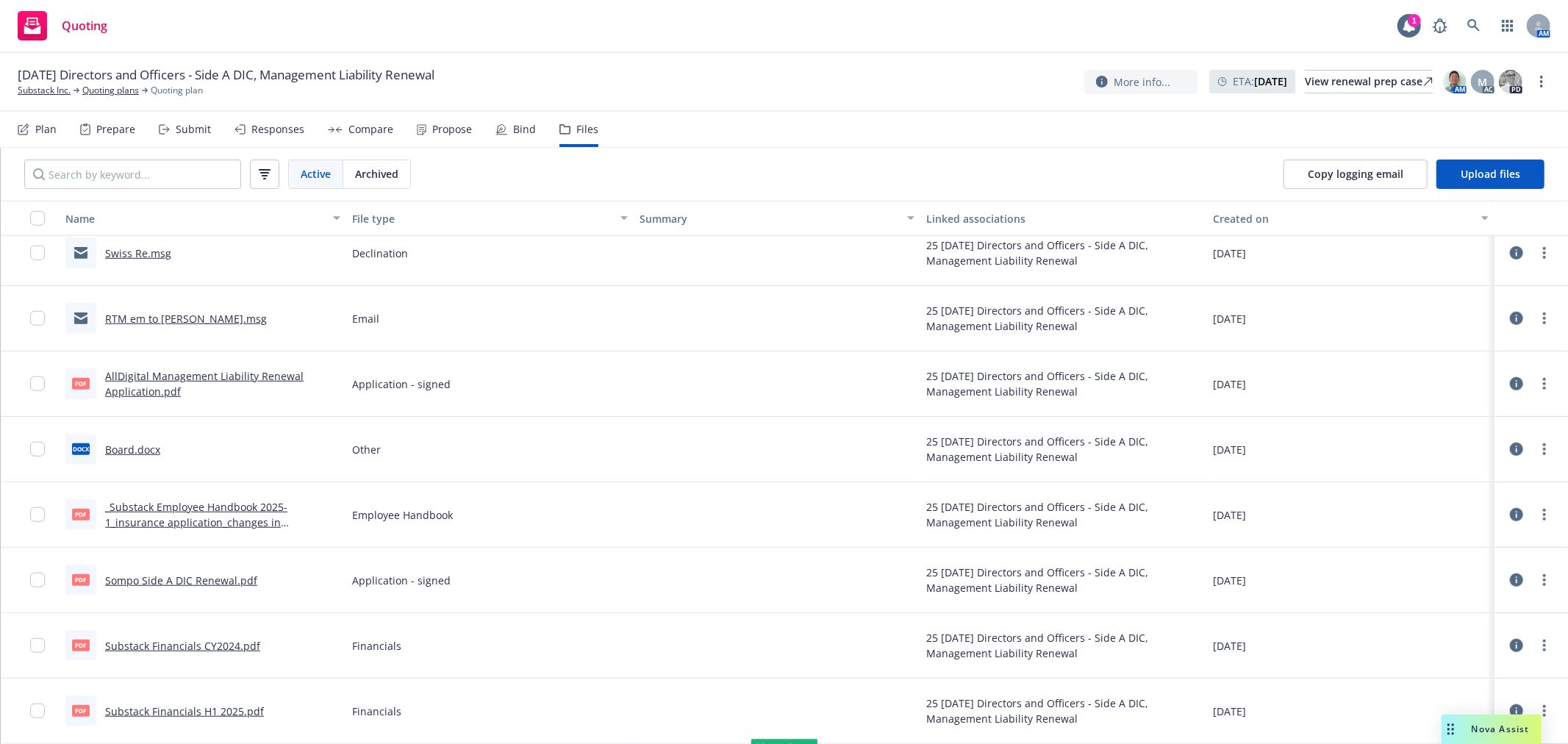
scroll to position [922, 0]
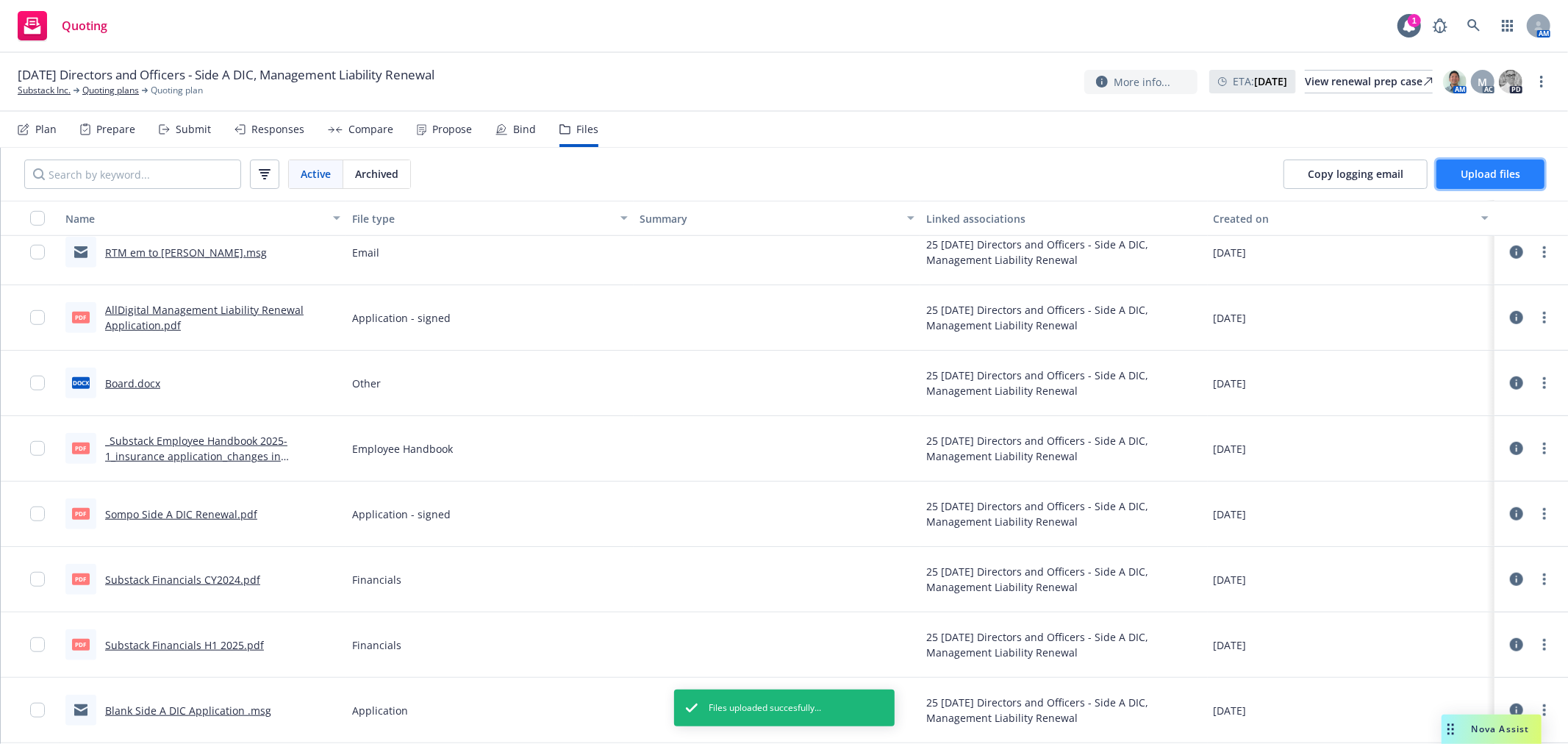
click at [1452, 178] on button "Upload files" at bounding box center [1490, 174] width 108 height 29
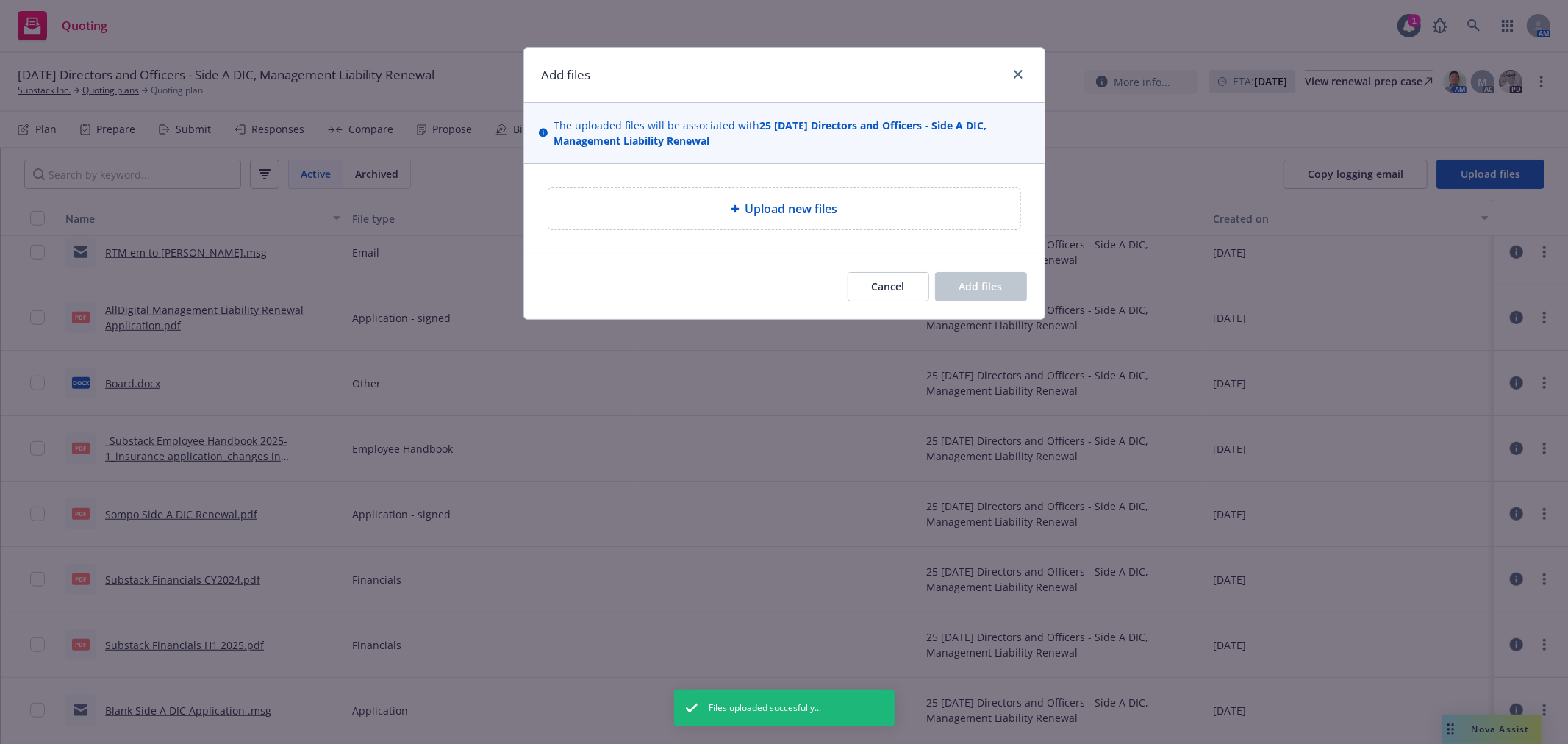
type textarea "x"
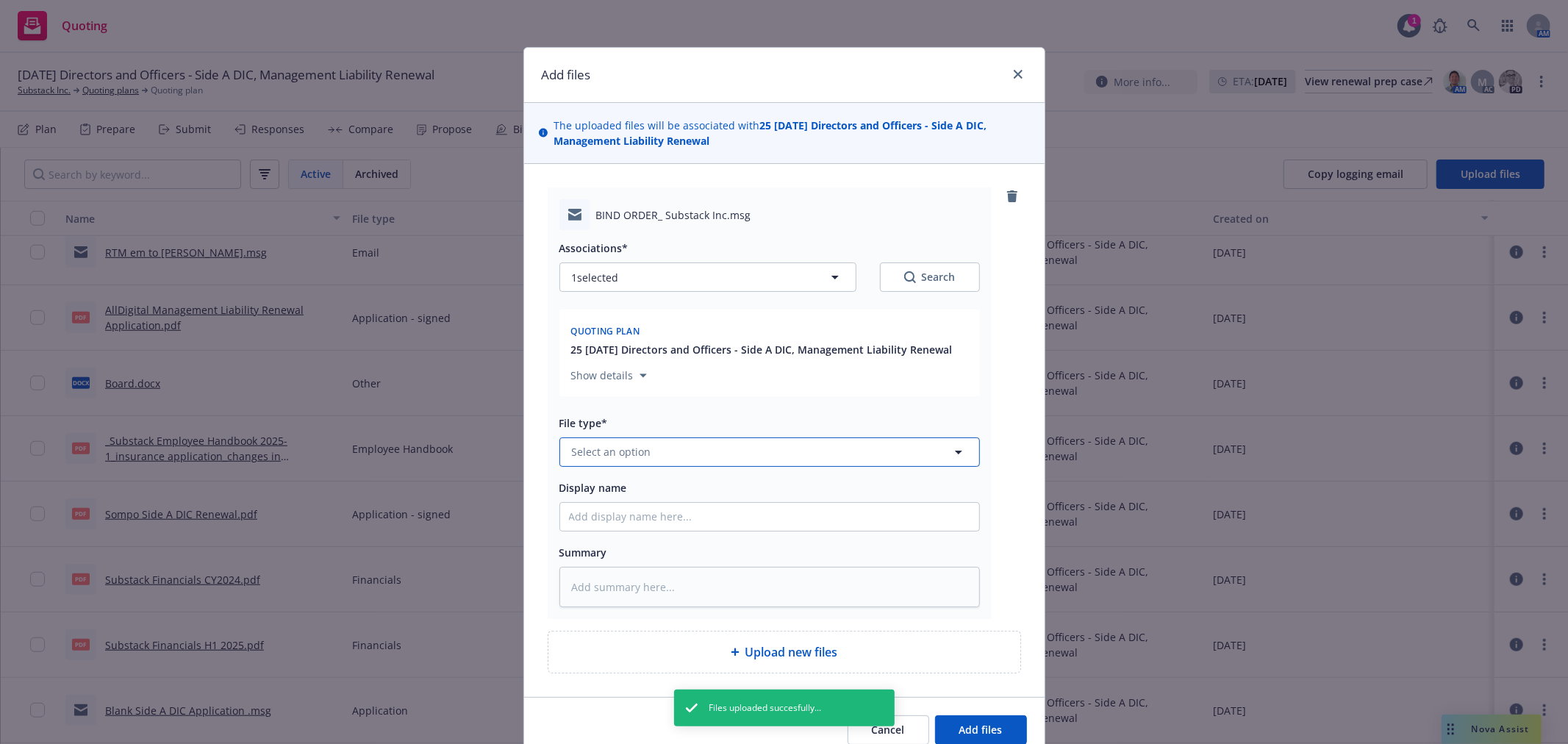
click at [680, 439] on button "Select an option" at bounding box center [769, 451] width 420 height 29
type input "bin"
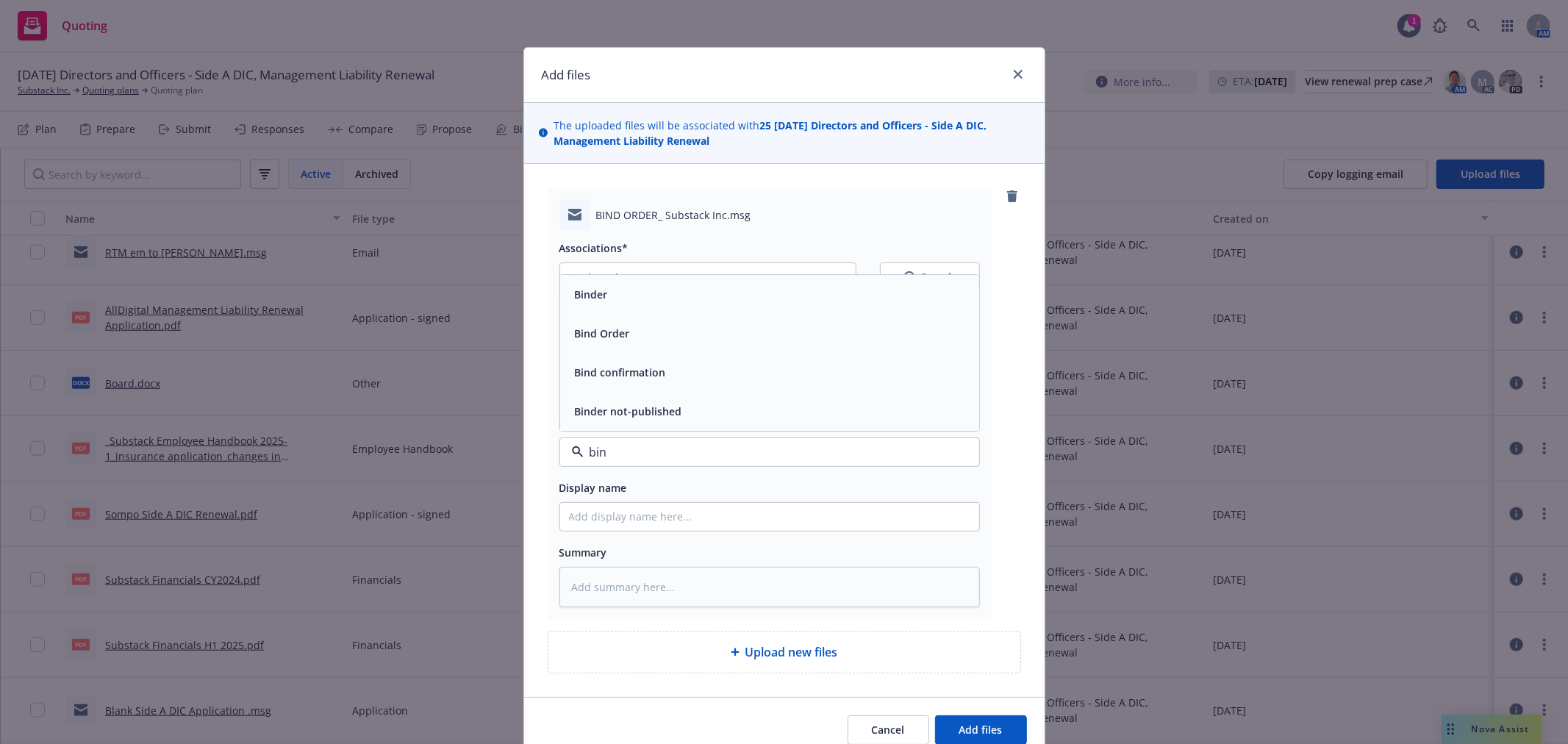
type textarea "x"
type input "bind"
click at [653, 332] on div "Bind Order" at bounding box center [770, 334] width 402 height 21
click at [637, 508] on input "Display name" at bounding box center [770, 516] width 419 height 28
type textarea "x"
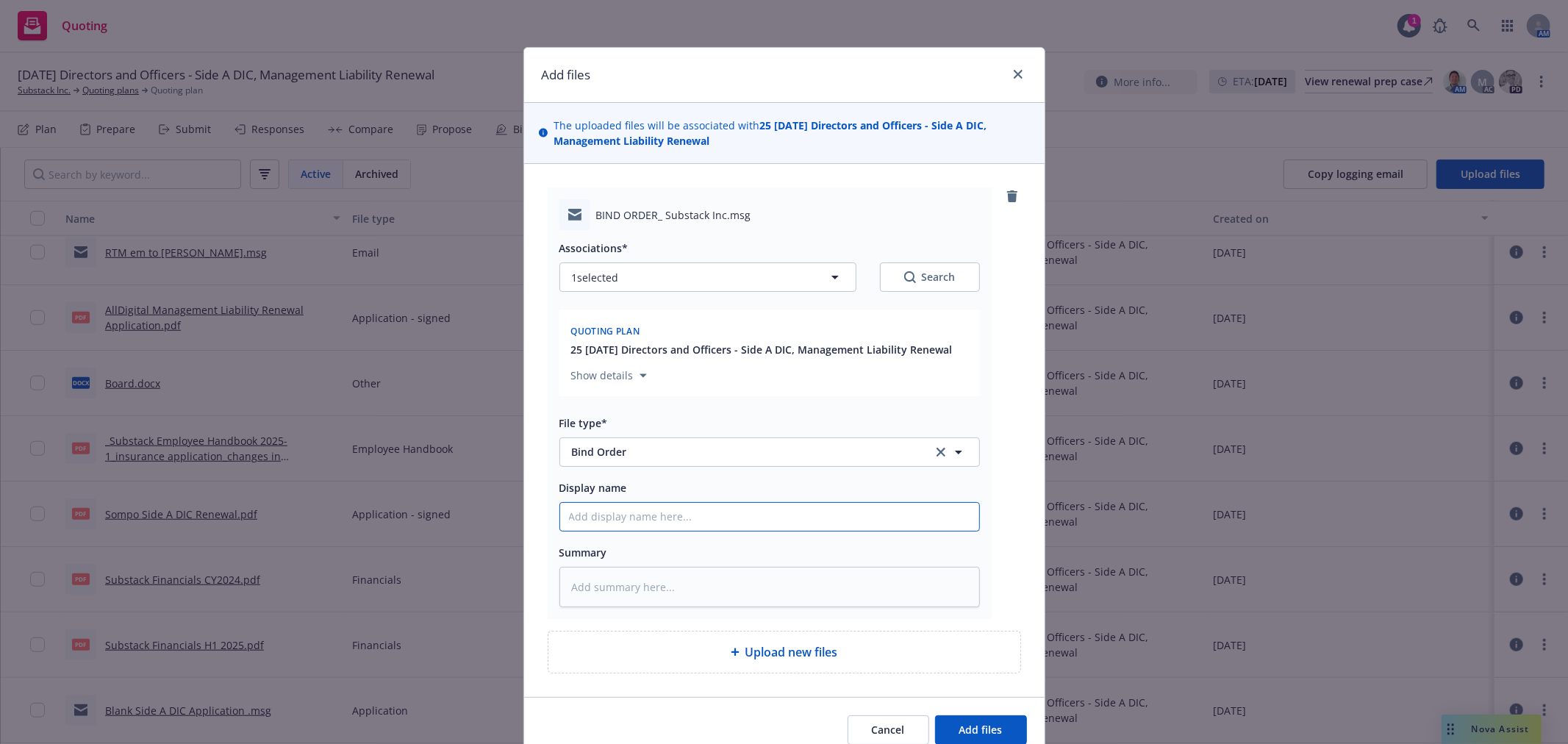
type input "B"
type textarea "x"
type input "BO"
type textarea "x"
type input "BO"
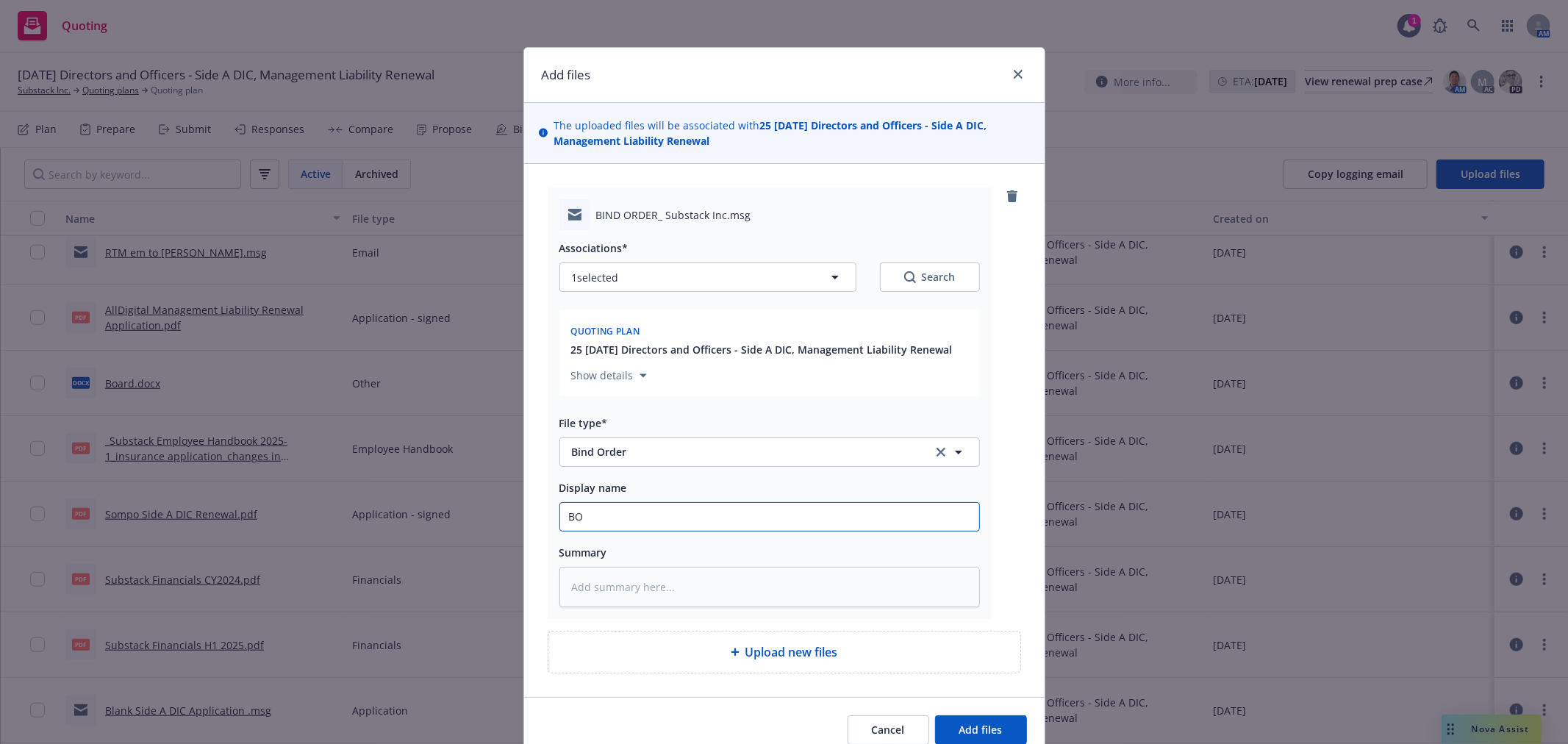
type textarea "x"
type input "BO t"
type textarea "x"
type input "BO to"
type textarea "x"
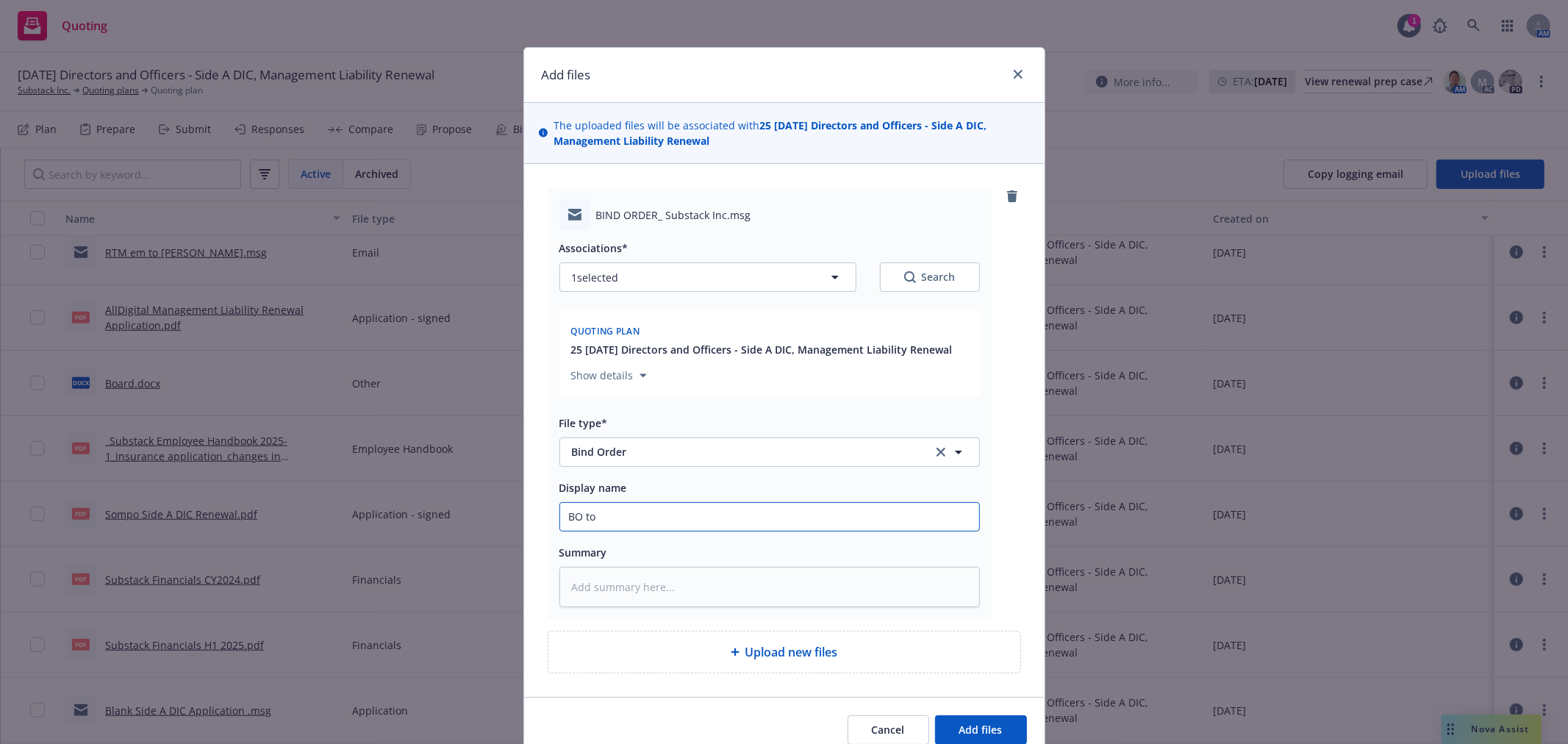
type input "BO to"
type textarea "x"
type input "BO to S"
type textarea "x"
type input "BO to So"
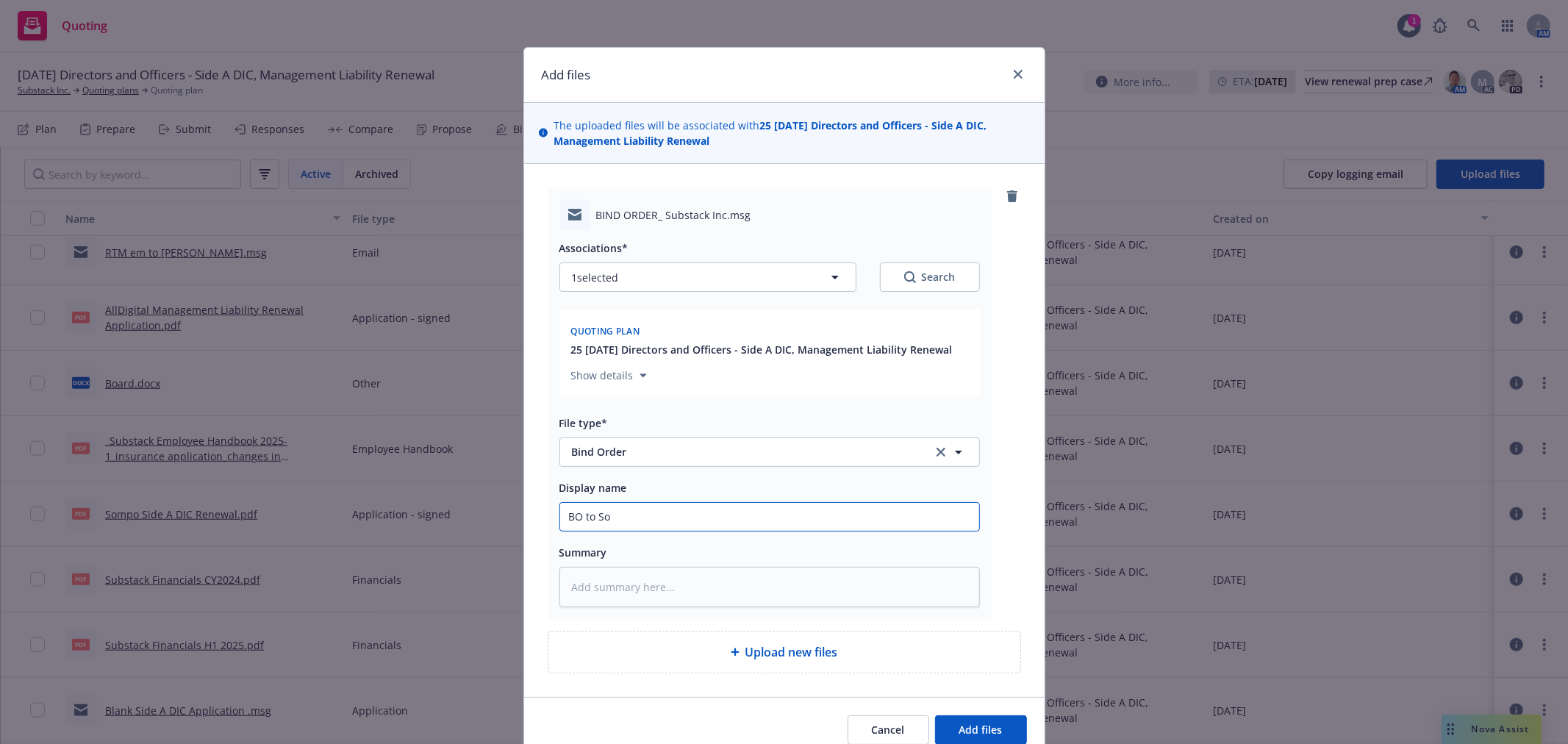
type textarea "x"
type input "BO to Som"
type textarea "x"
type input "BO to Somp"
type textarea "x"
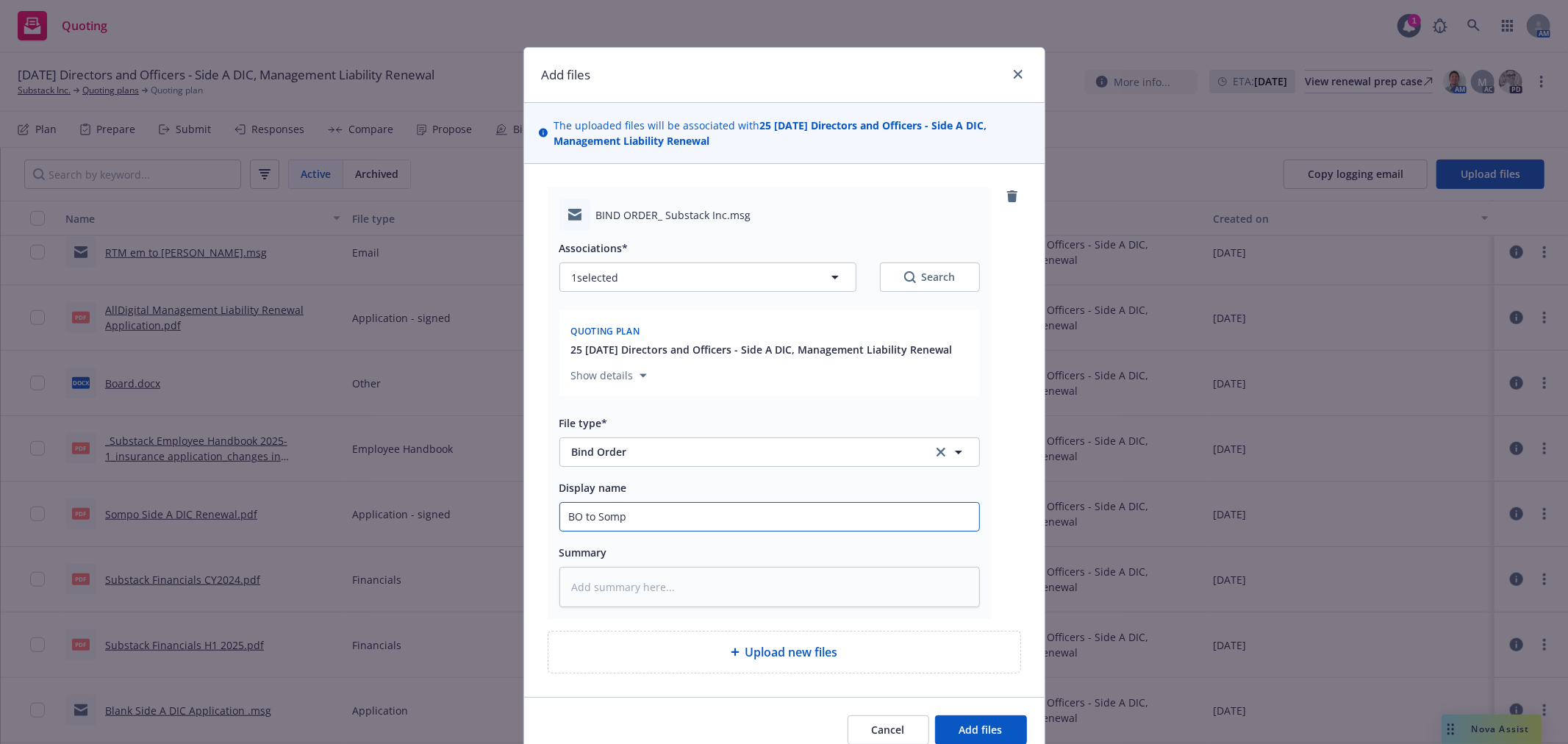
type input "BO to Sompo"
type textarea "x"
type input "BO to Sompo"
type textarea "x"
type input "BO to Sompo ("
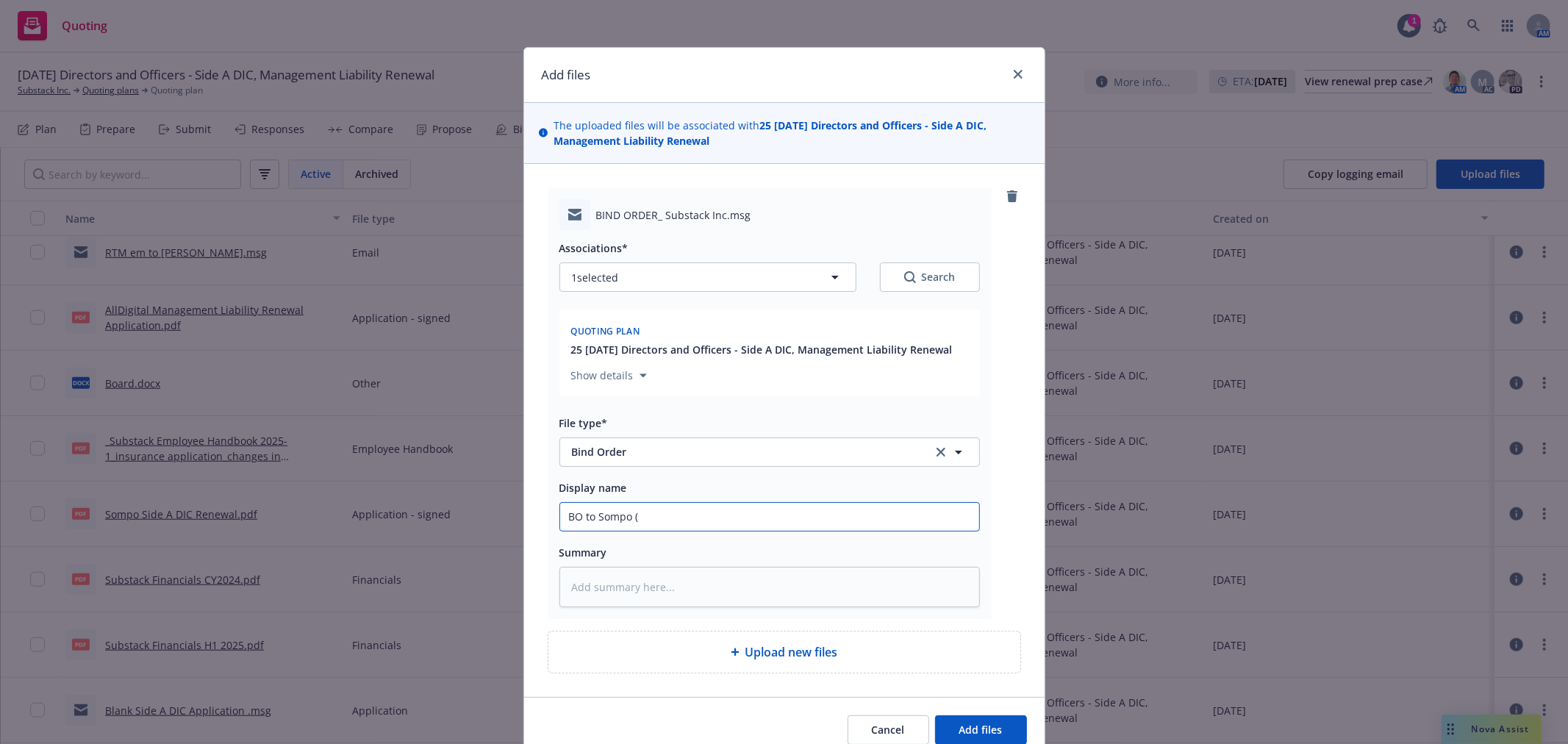
type textarea "x"
type input "BO to Sompo (C"
type textarea "x"
type input "BO to Sompo (CR"
type textarea "x"
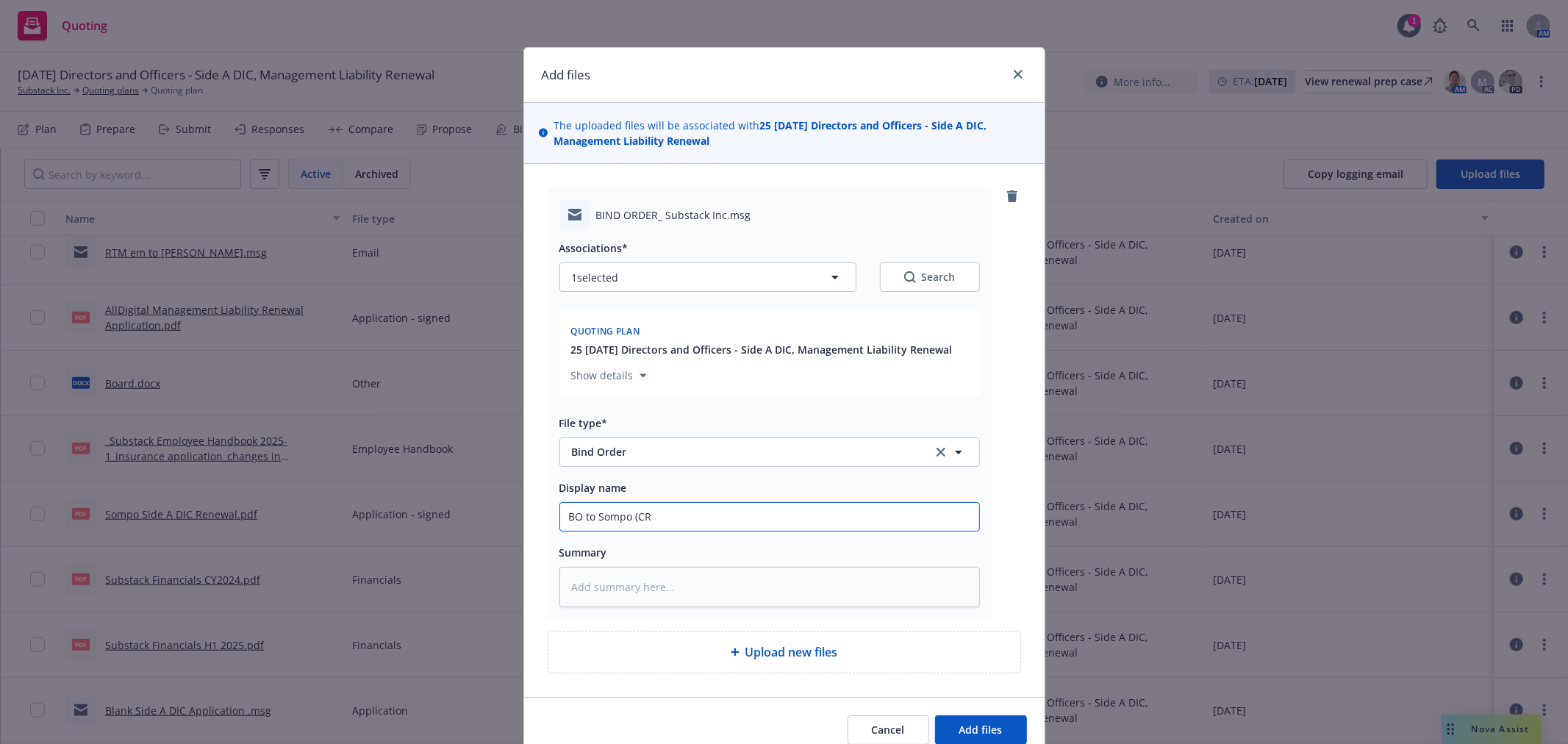
type input "BO to Sompo (CRC"
type textarea "x"
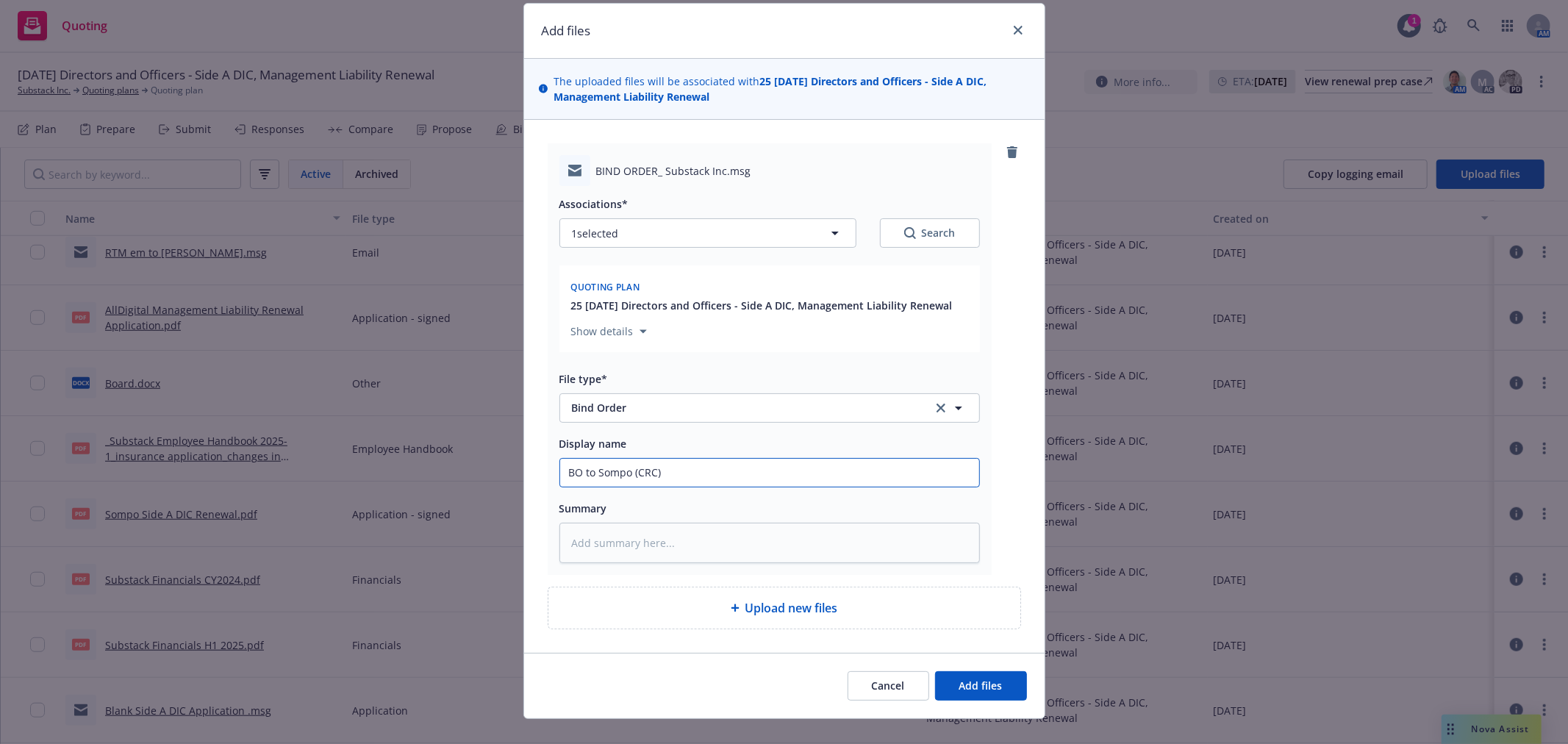
scroll to position [69, 0]
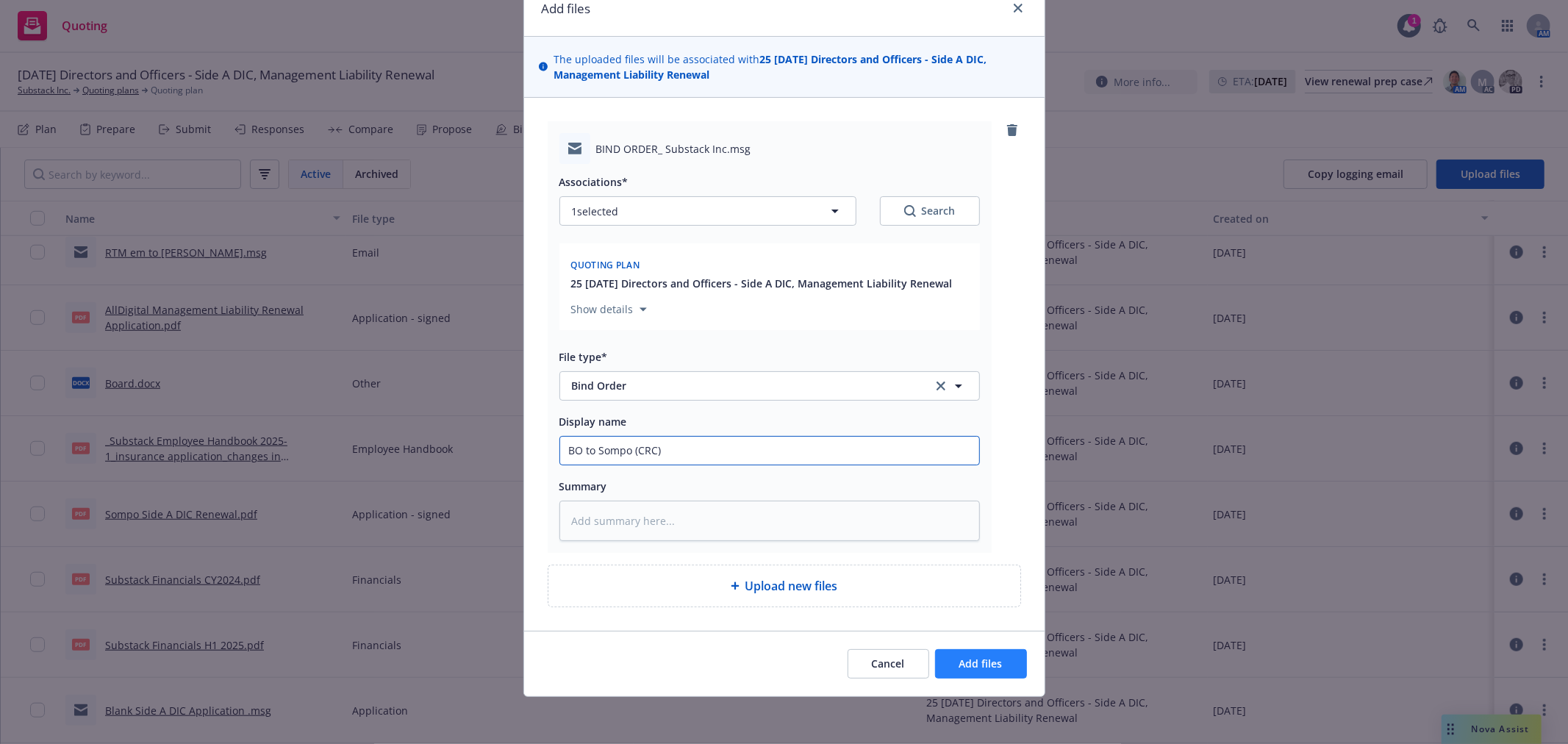
type input "BO to Sompo (CRC)"
click at [963, 665] on span "Add files" at bounding box center [981, 664] width 44 height 14
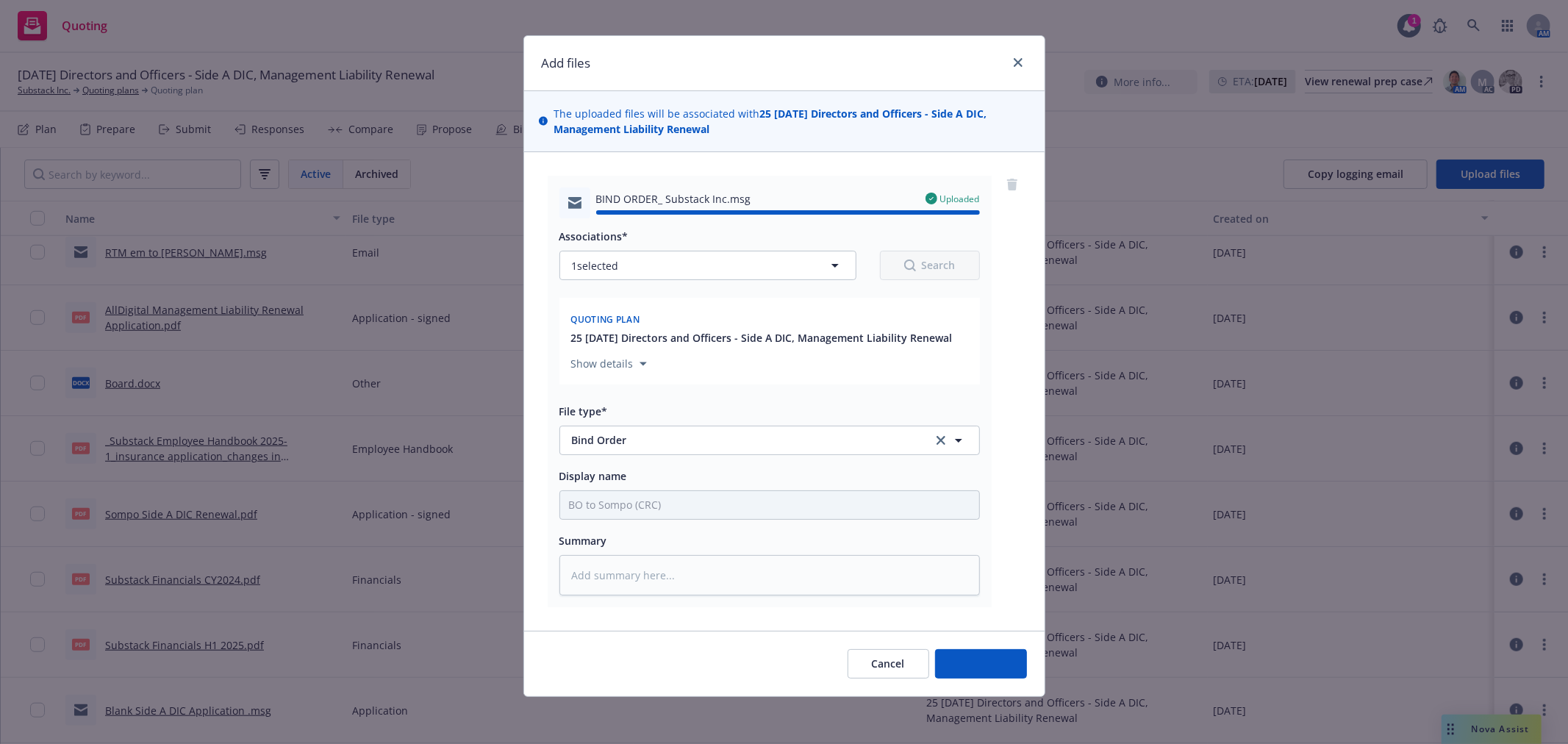
type textarea "x"
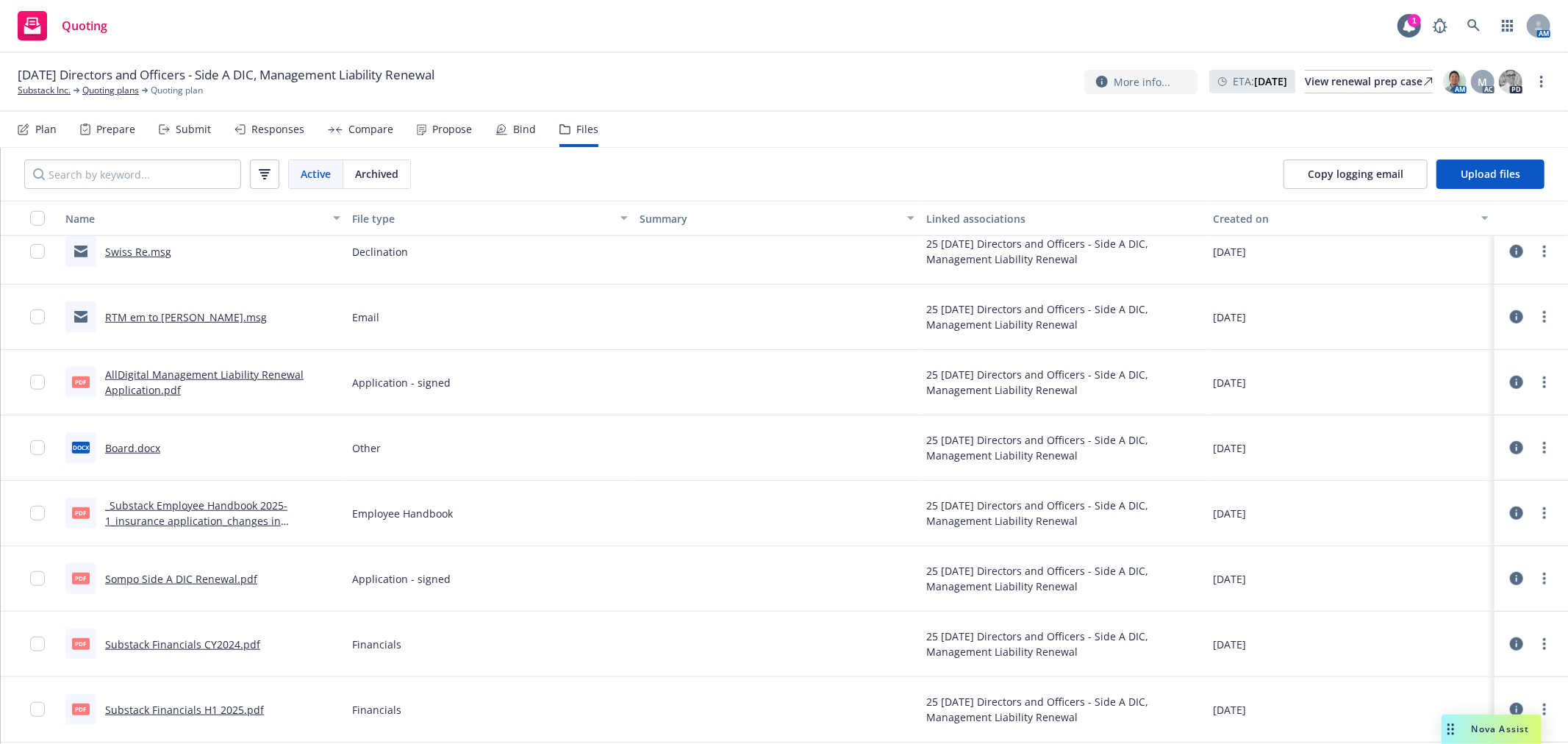
scroll to position [988, 0]
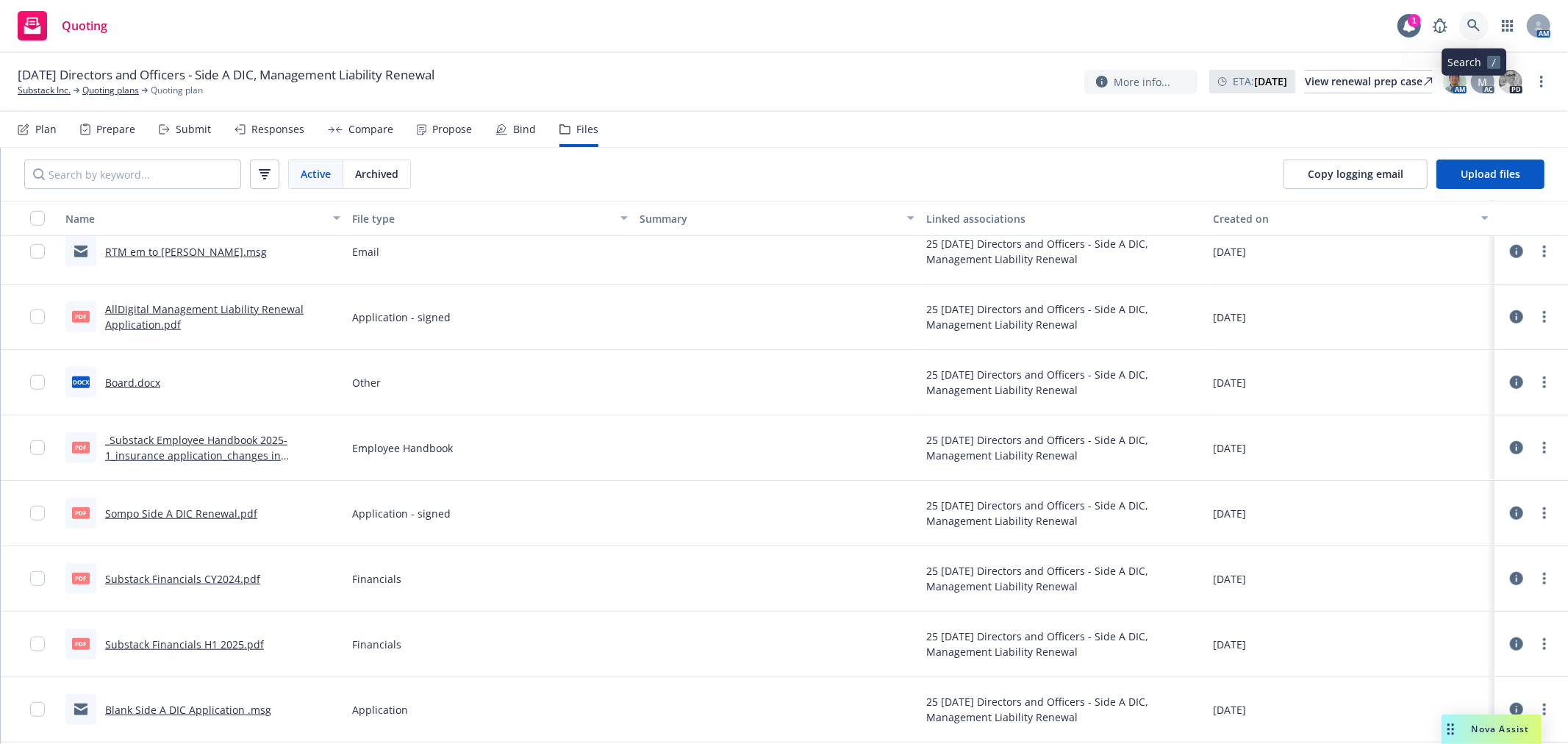
click at [1468, 23] on icon at bounding box center [1473, 25] width 13 height 13
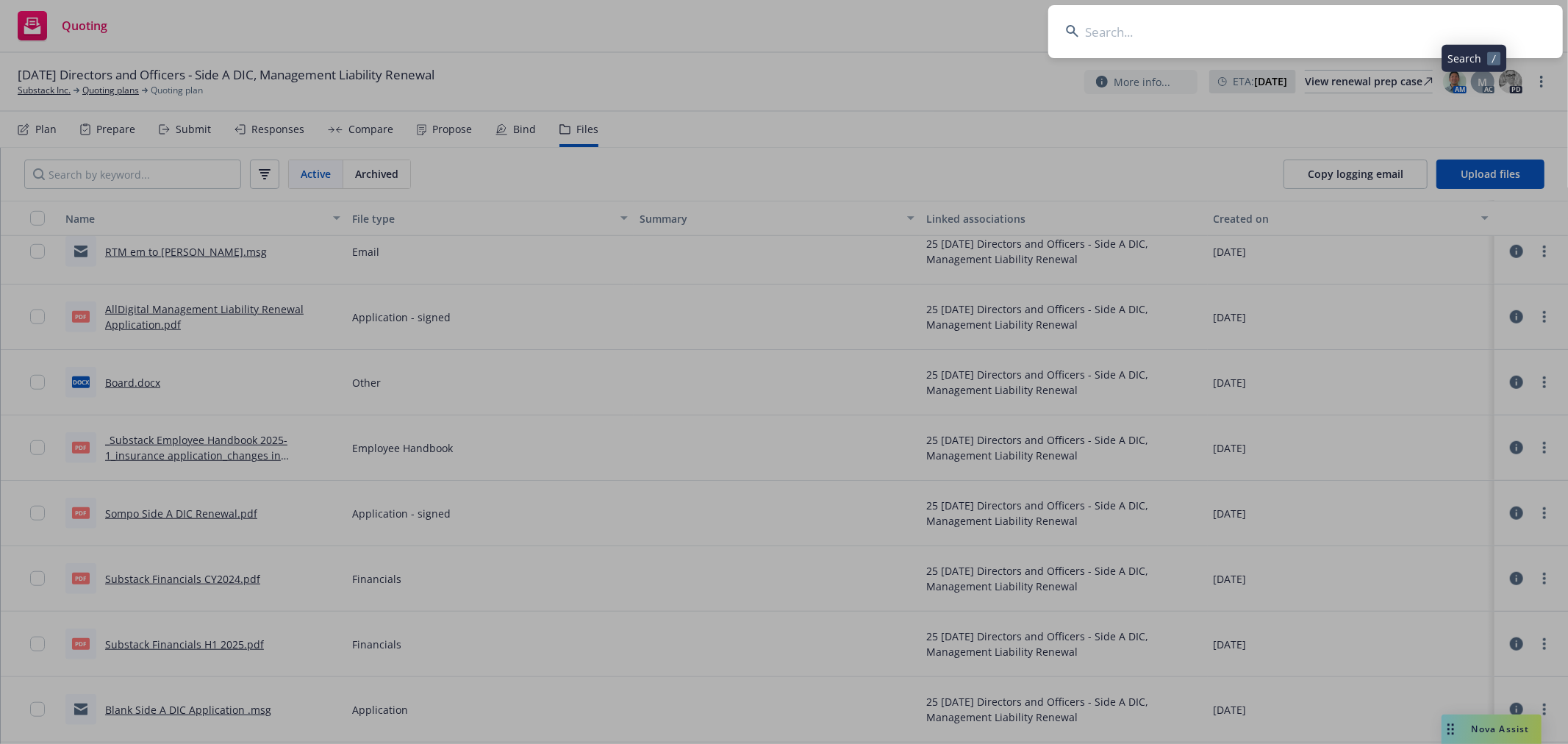
click at [1384, 45] on input at bounding box center [1306, 31] width 515 height 53
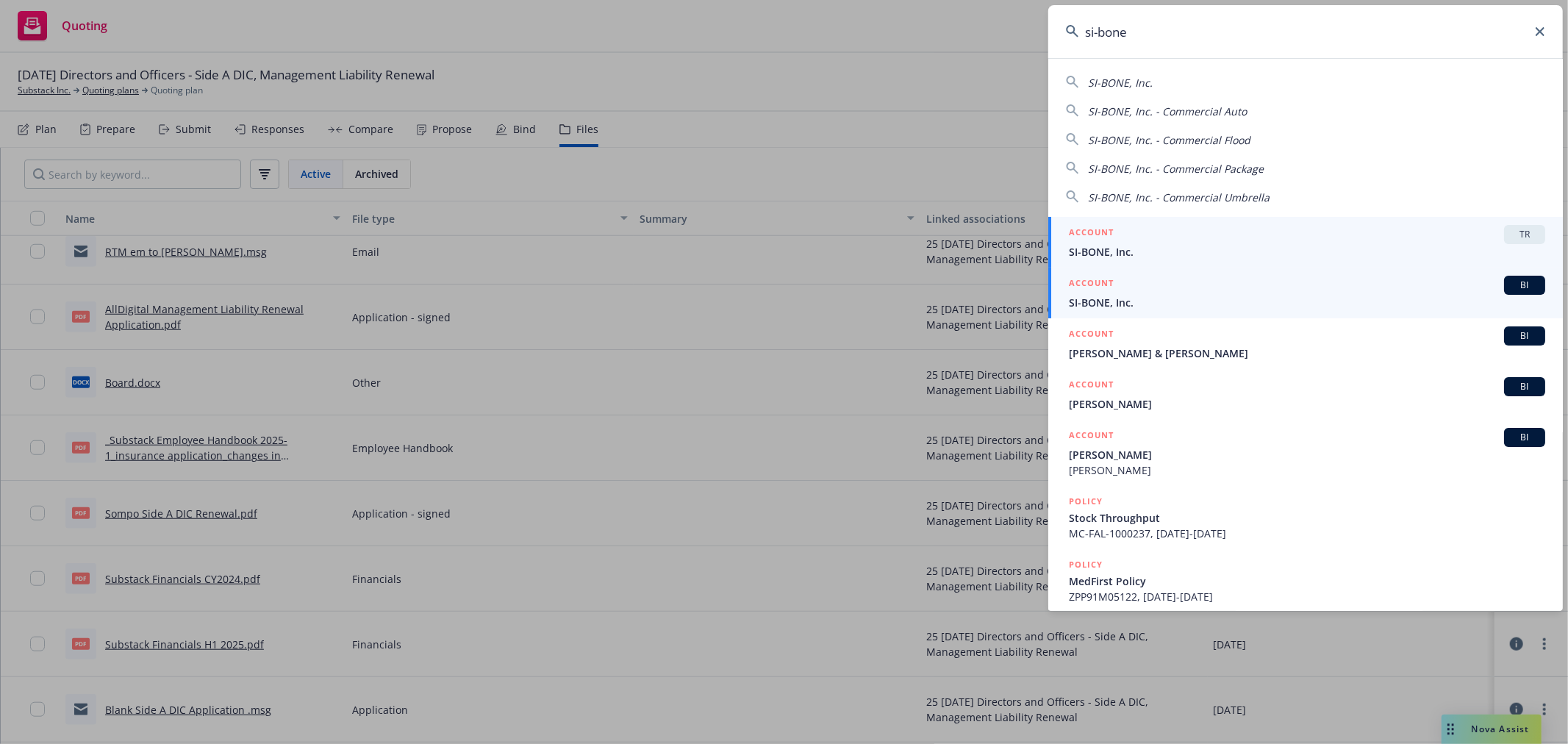
type input "si-bone"
click at [1134, 285] on div "ACCOUNT BI" at bounding box center [1307, 285] width 477 height 19
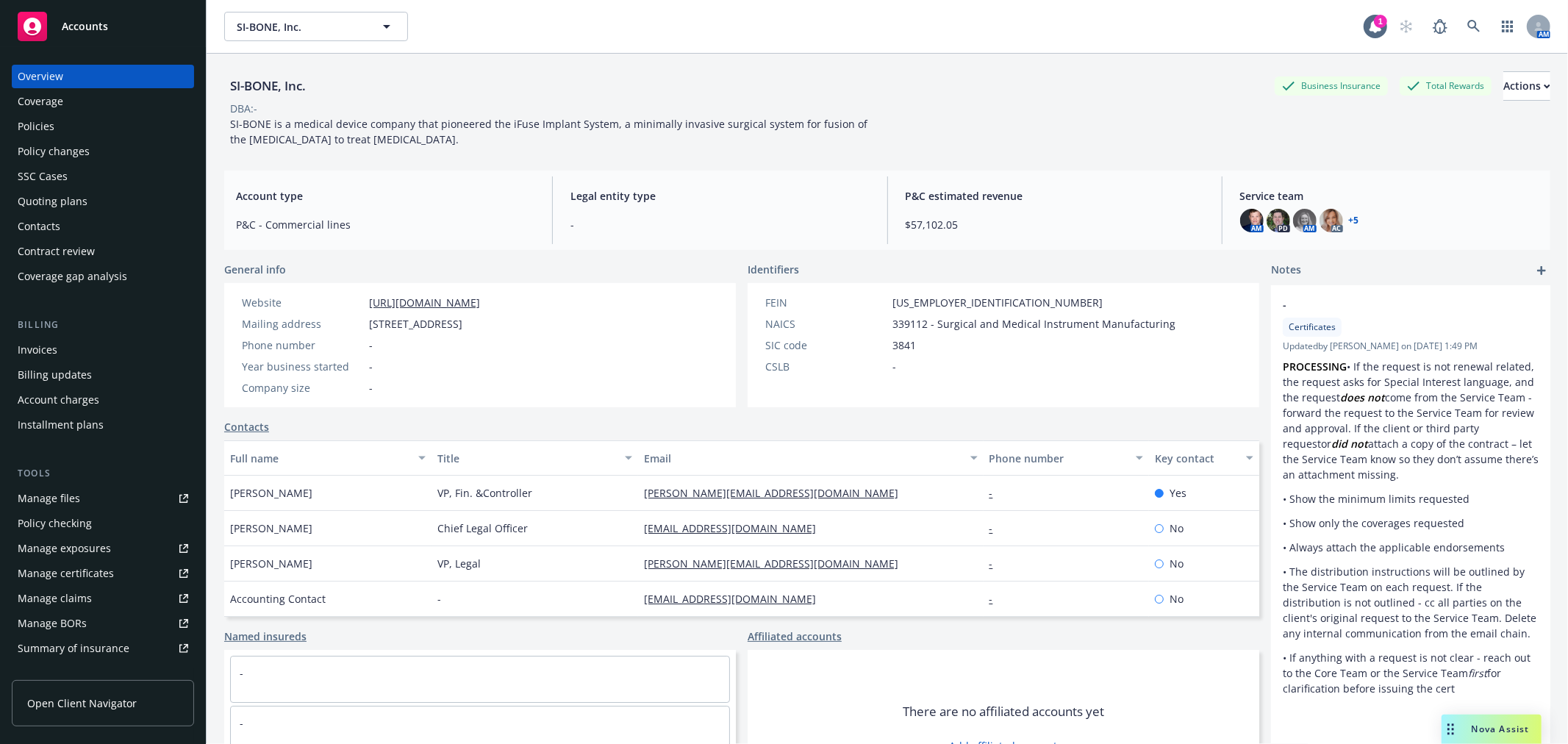
click at [1532, 730] on div "Nova Assist" at bounding box center [1500, 729] width 81 height 12
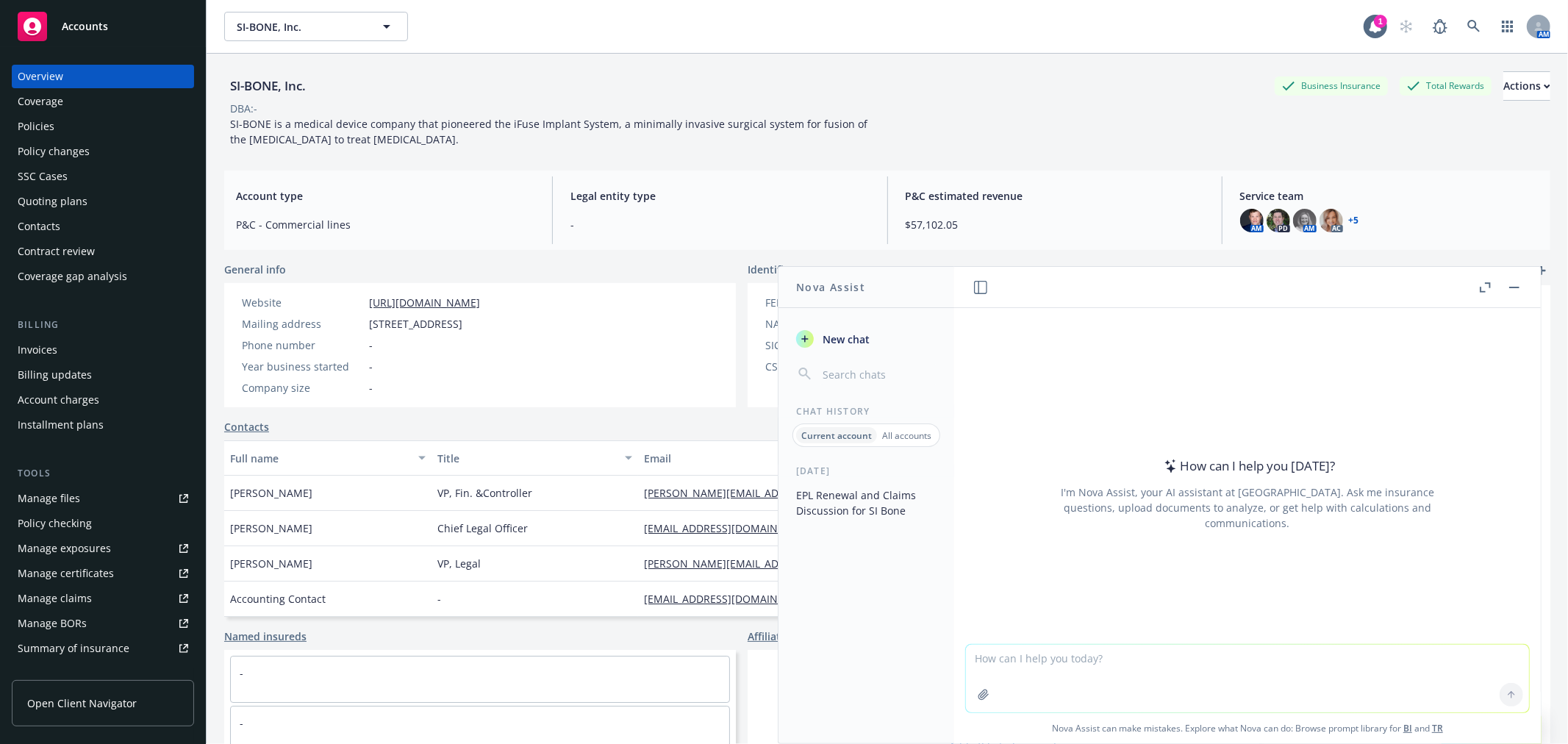
click at [1155, 655] on textarea at bounding box center [1247, 678] width 563 height 68
paste textarea "C. alleging, arising out of, based upon or attributable to, as of the Pending o…"
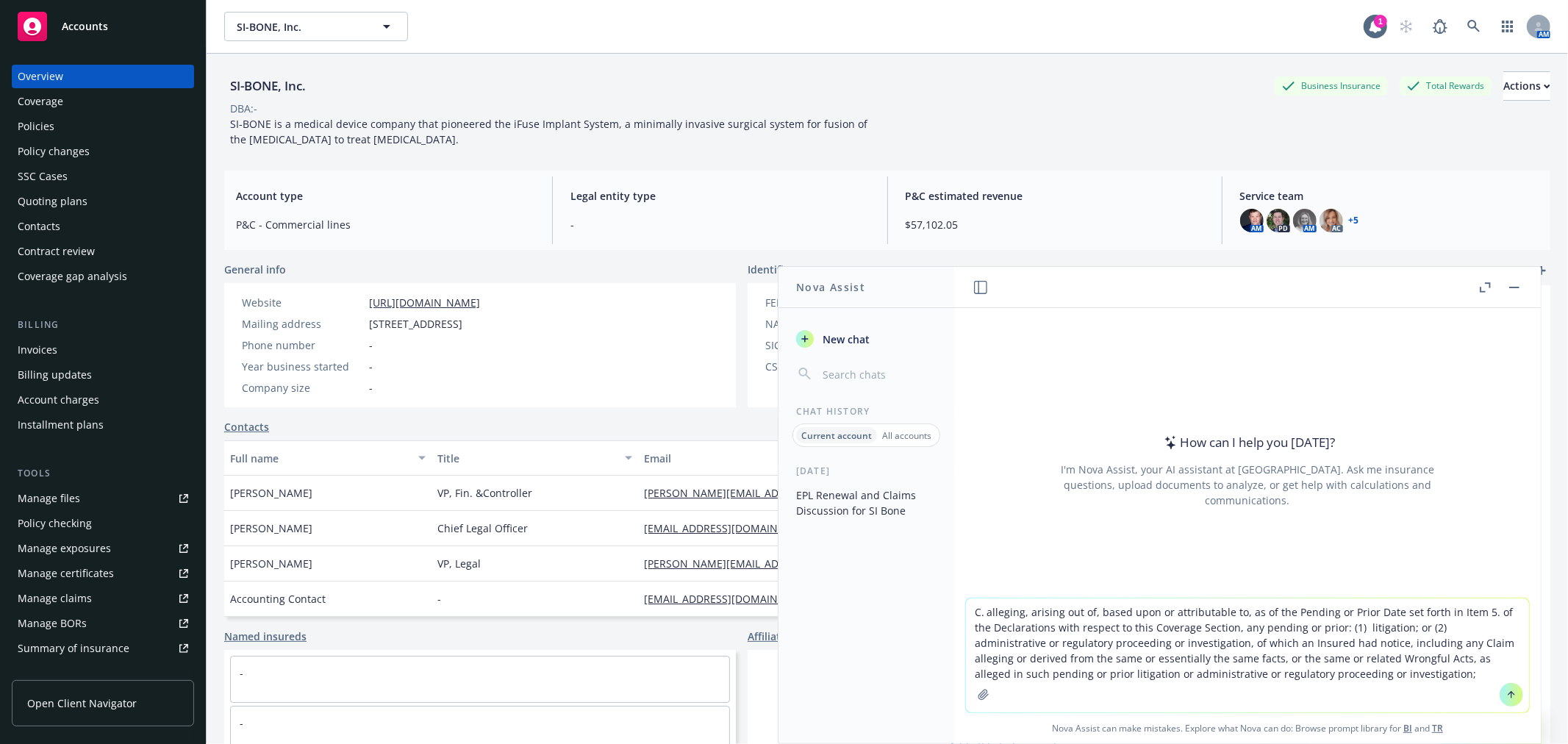
type textarea "C. alleging, arising out of, based upon or attributable to, as of the Pending o…"
click at [1506, 694] on icon at bounding box center [1512, 695] width 11 height 11
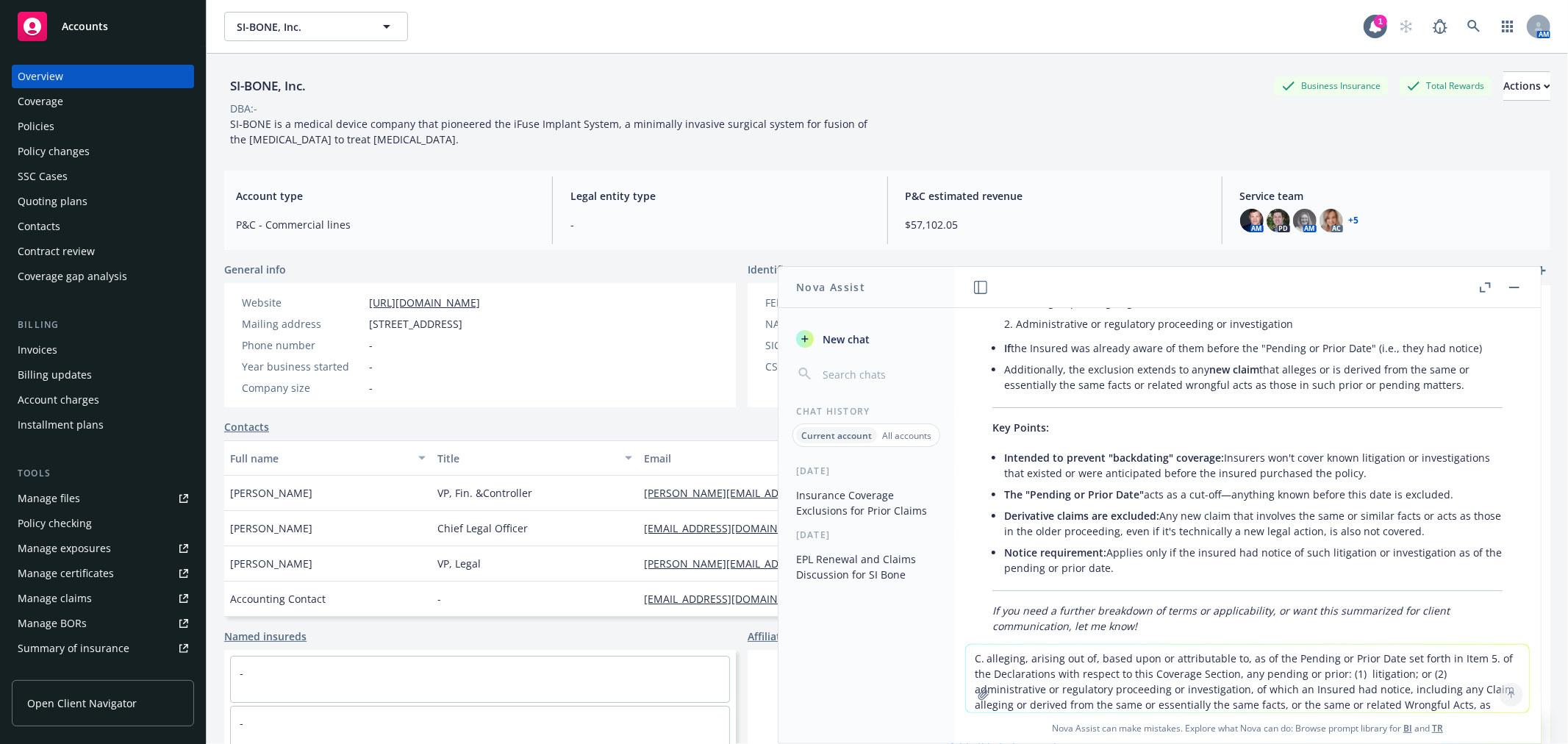
scroll to position [230, 0]
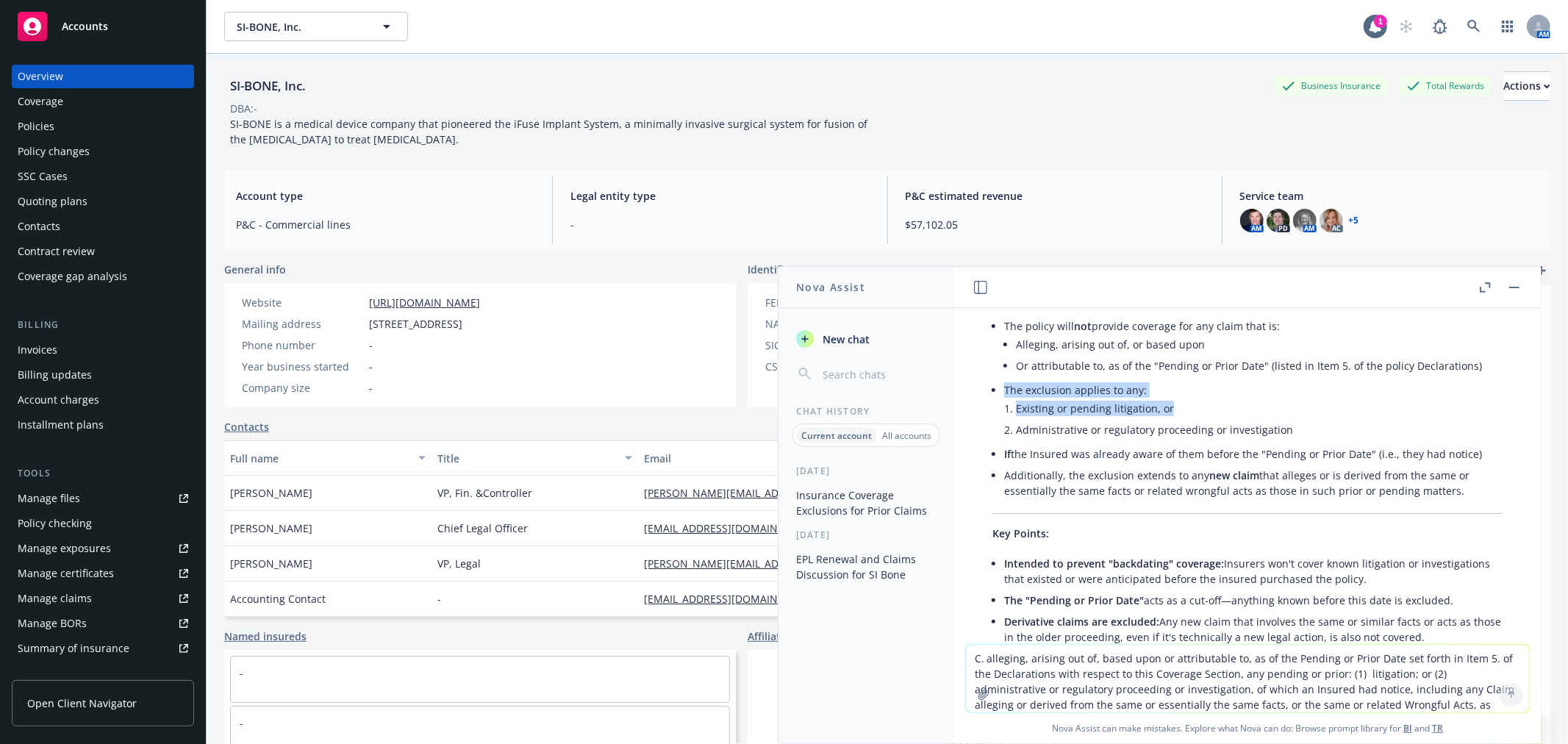
drag, startPoint x: 1174, startPoint y: 412, endPoint x: 1004, endPoint y: 390, distance: 171.4
click at [1004, 390] on li "The exclusion applies to any: Existing or pending litigation, or Administrative…" at bounding box center [1253, 411] width 499 height 64
copy li "The exclusion applies to any: Existing or pending litigation, or"
click at [1328, 678] on textarea "C. alleging, arising out of, based upon or attributable to, as of the Pending o…" at bounding box center [1247, 678] width 563 height 68
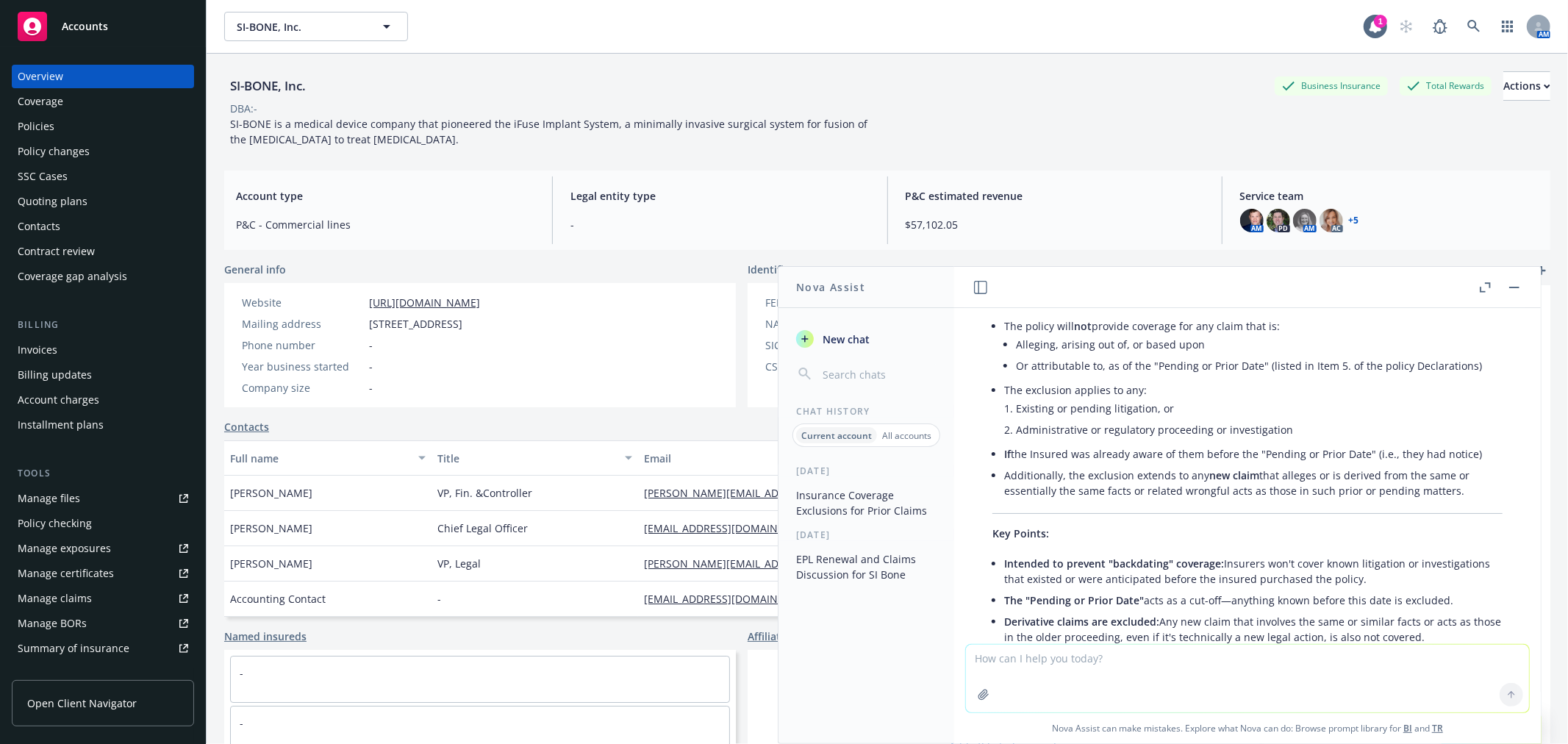
paste textarea "non-mass and non-class EPL"
type textarea "non-mass and non-class EPL"
click at [1506, 699] on button at bounding box center [1512, 694] width 23 height 23
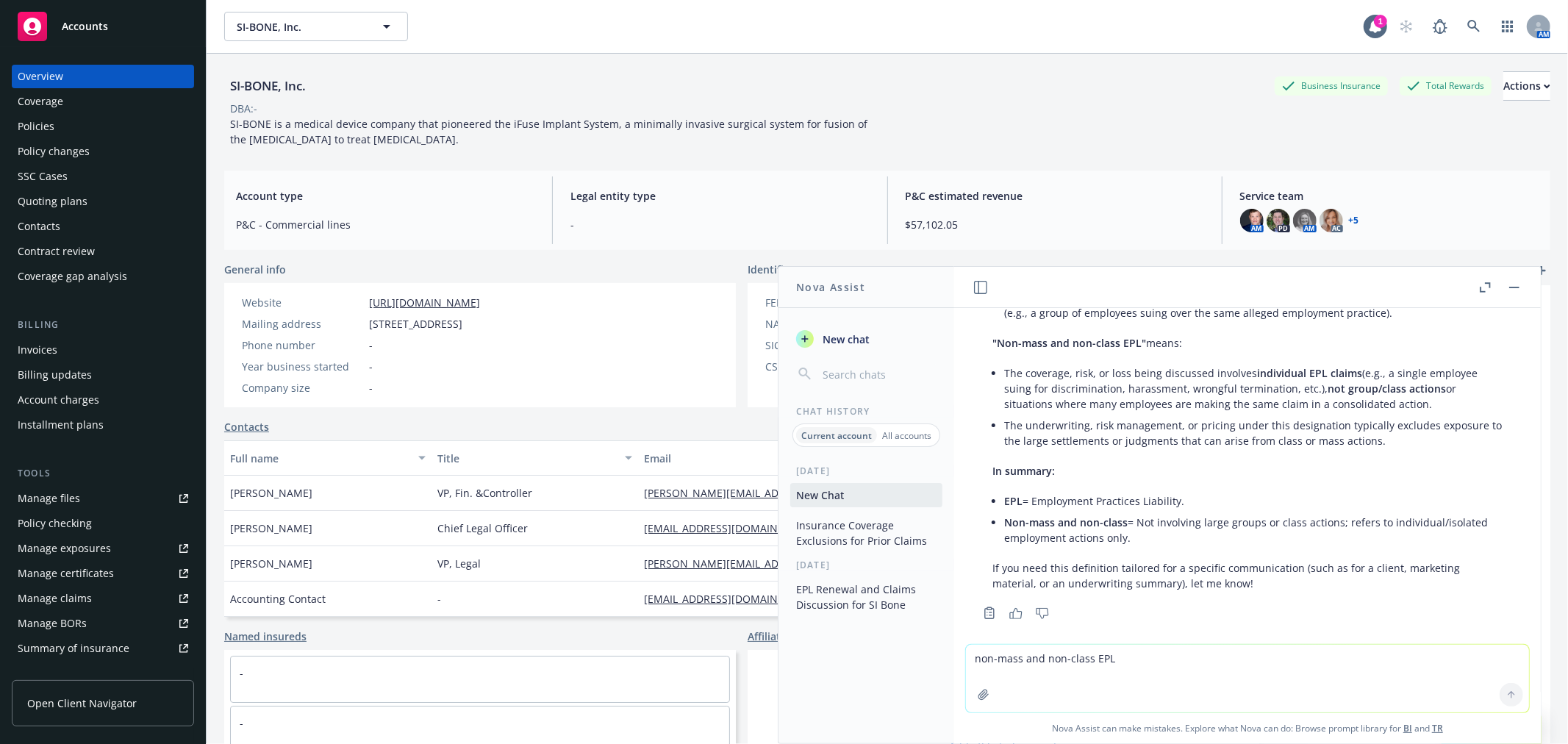
scroll to position [877, 0]
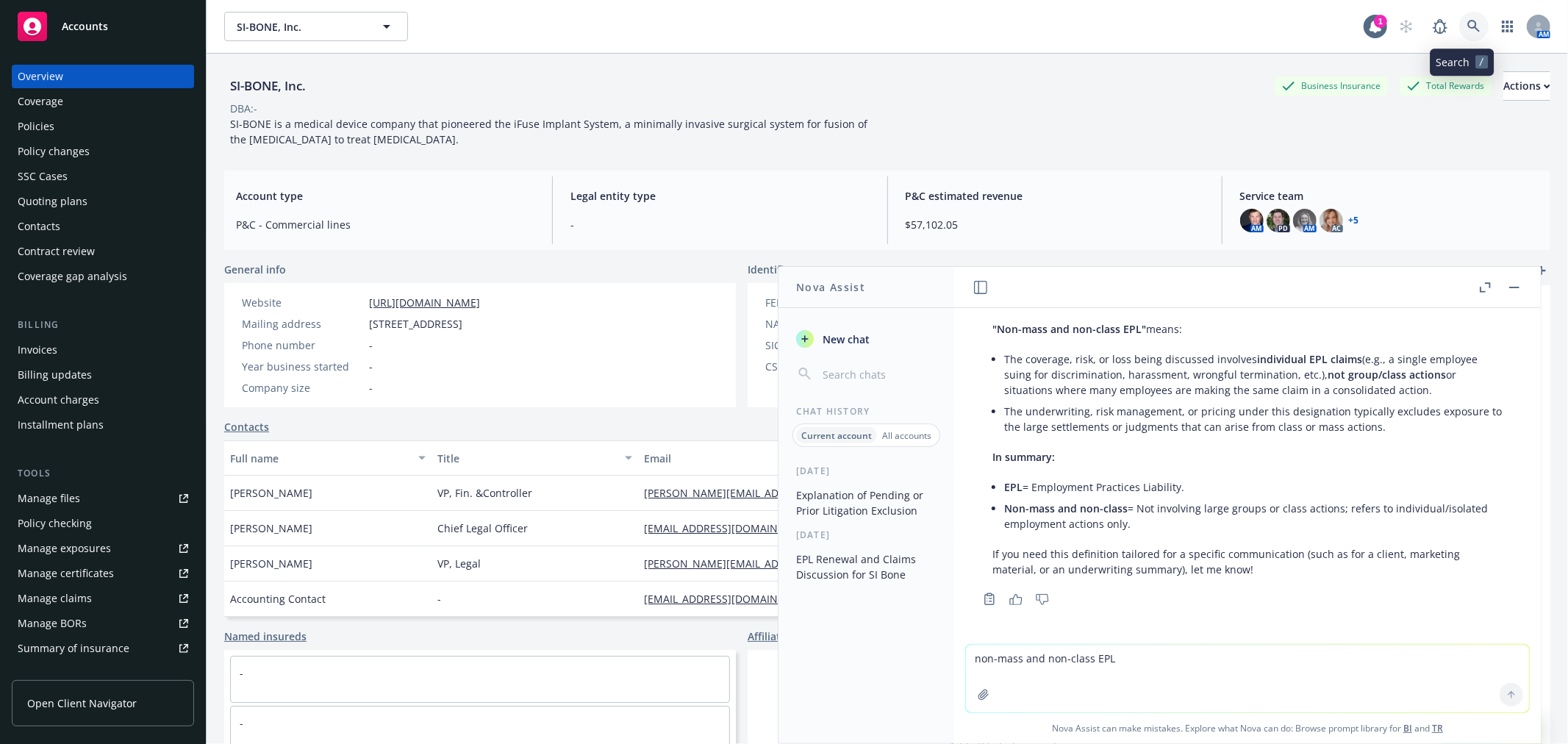
click at [1467, 23] on icon at bounding box center [1473, 26] width 13 height 13
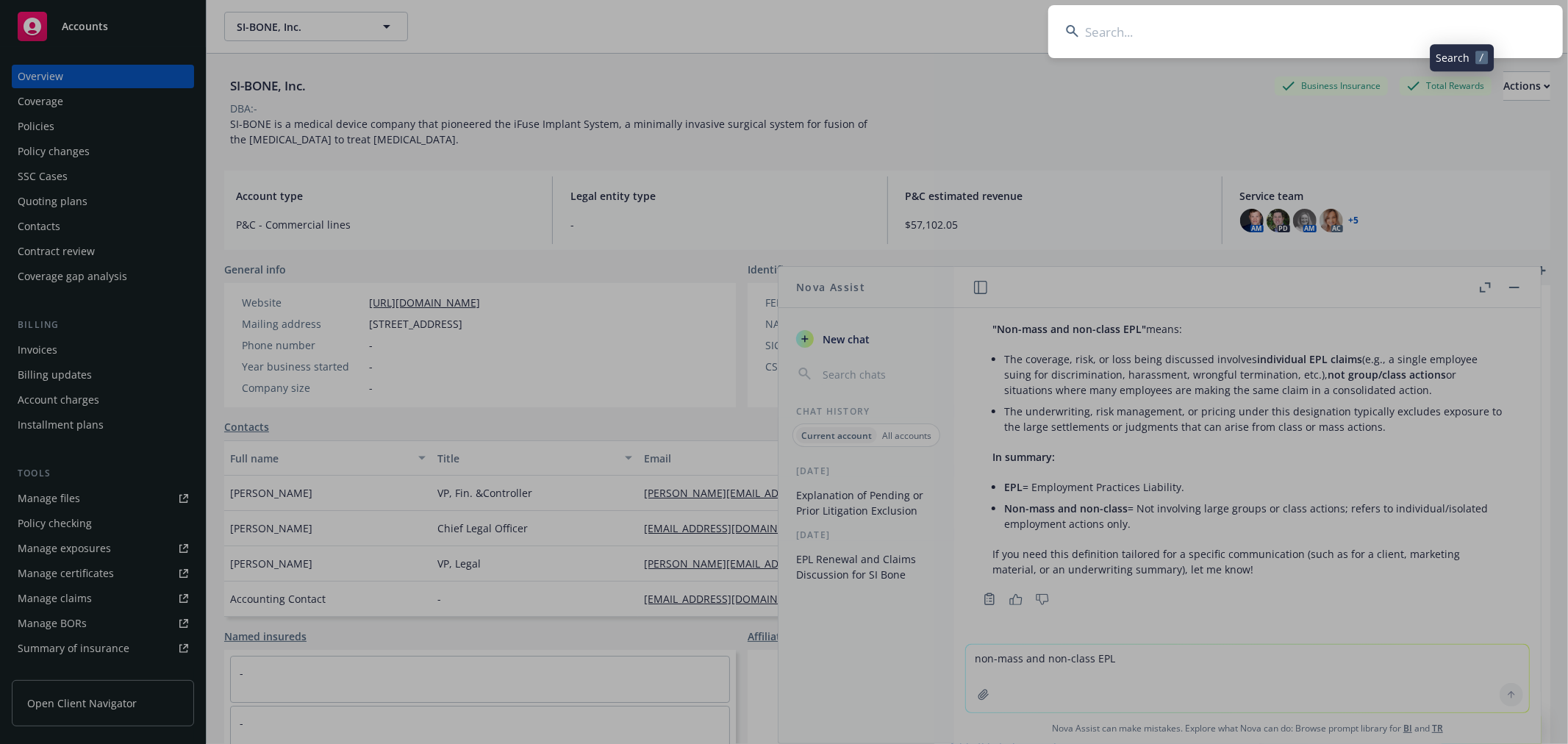
click at [1315, 26] on input at bounding box center [1306, 31] width 515 height 53
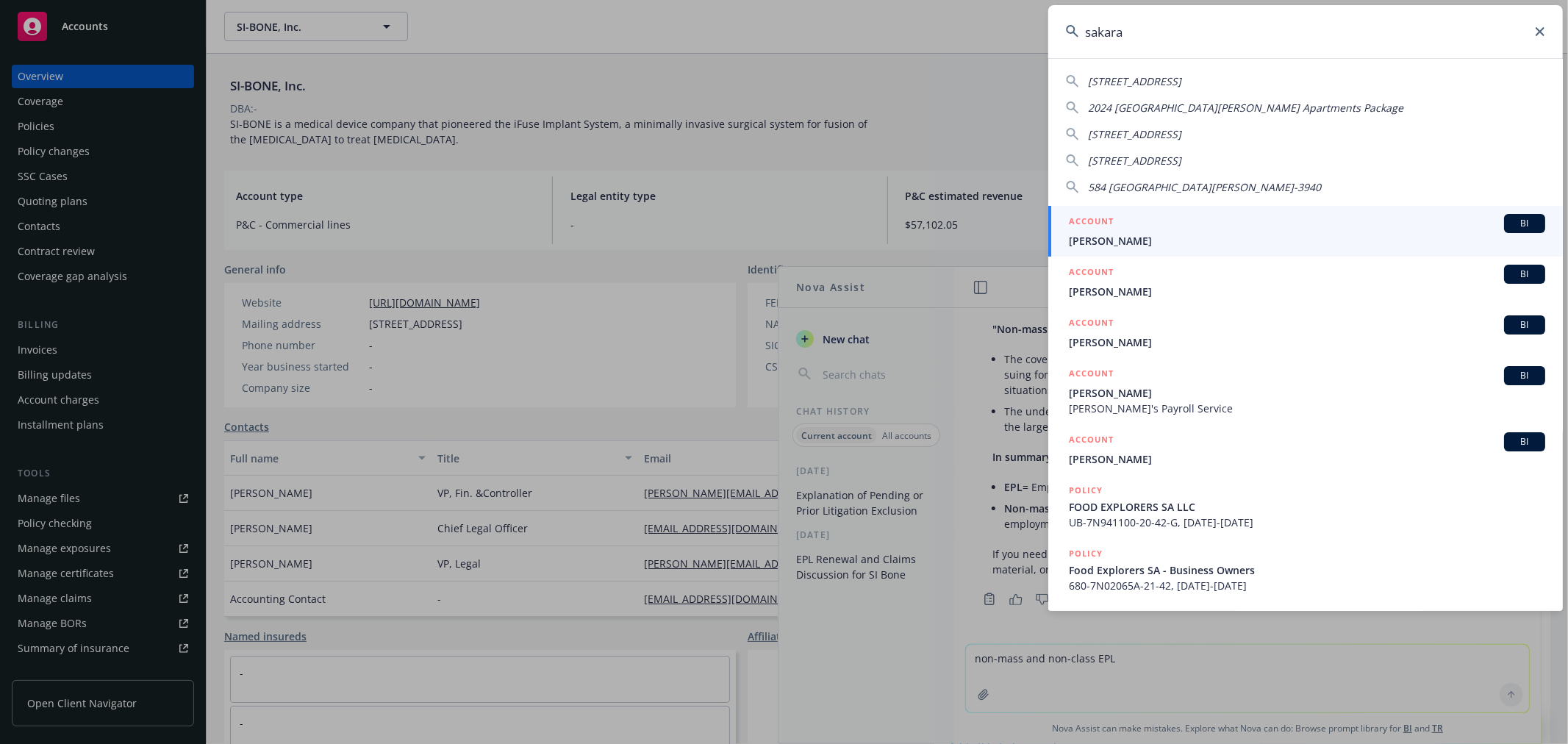
type input "sakara"
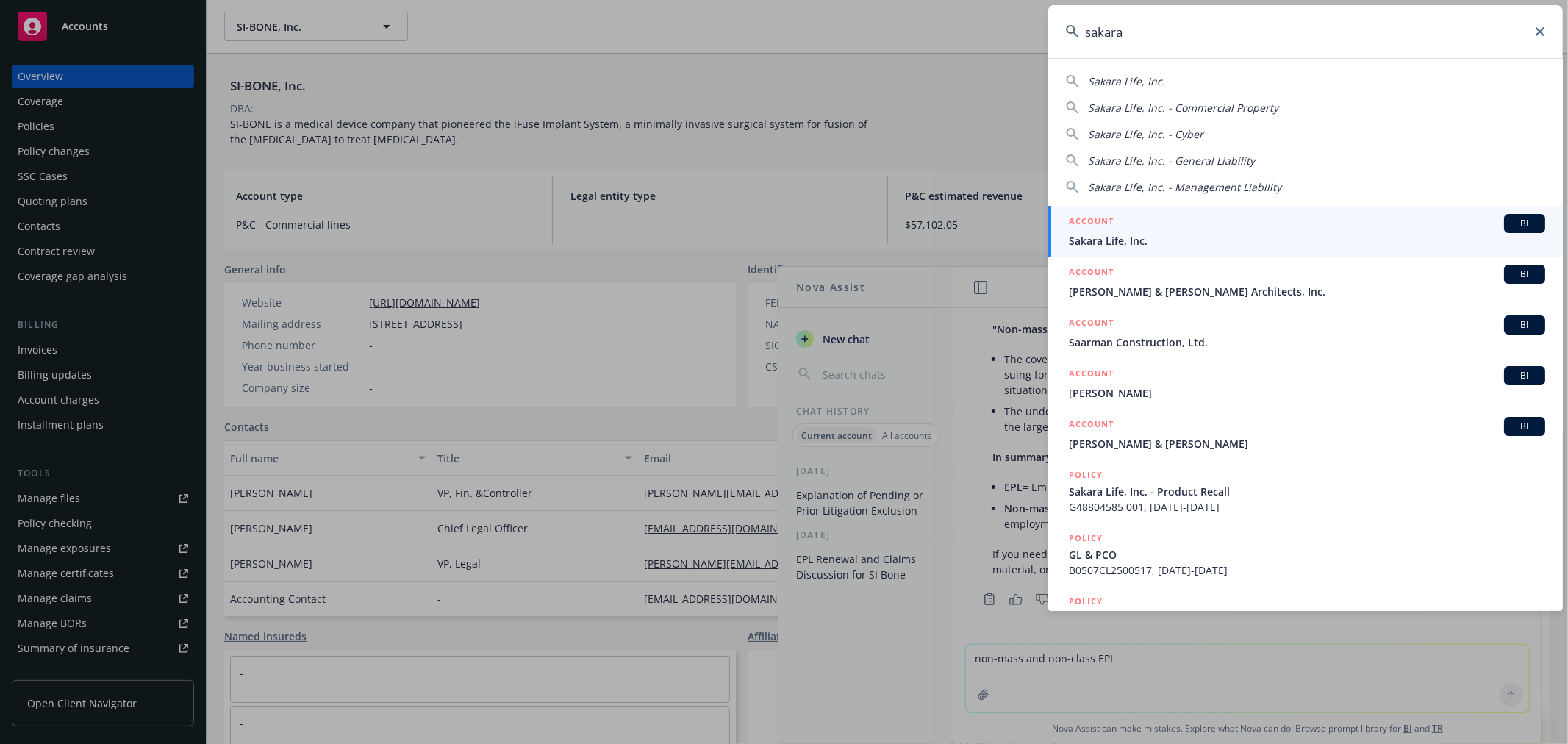
click at [1107, 229] on h5 "ACCOUNT" at bounding box center [1091, 223] width 45 height 18
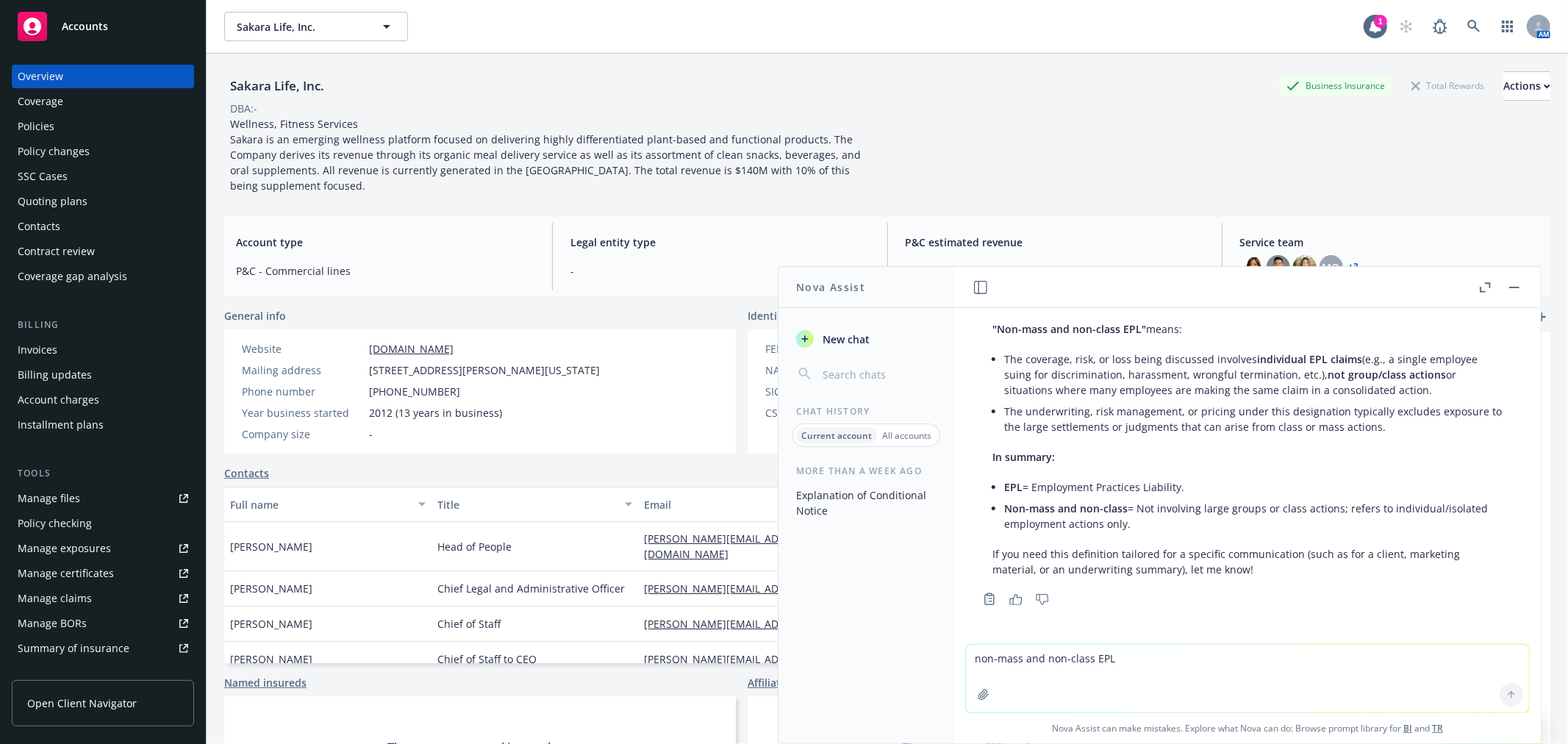
click at [45, 126] on div "Policies" at bounding box center [36, 127] width 37 height 23
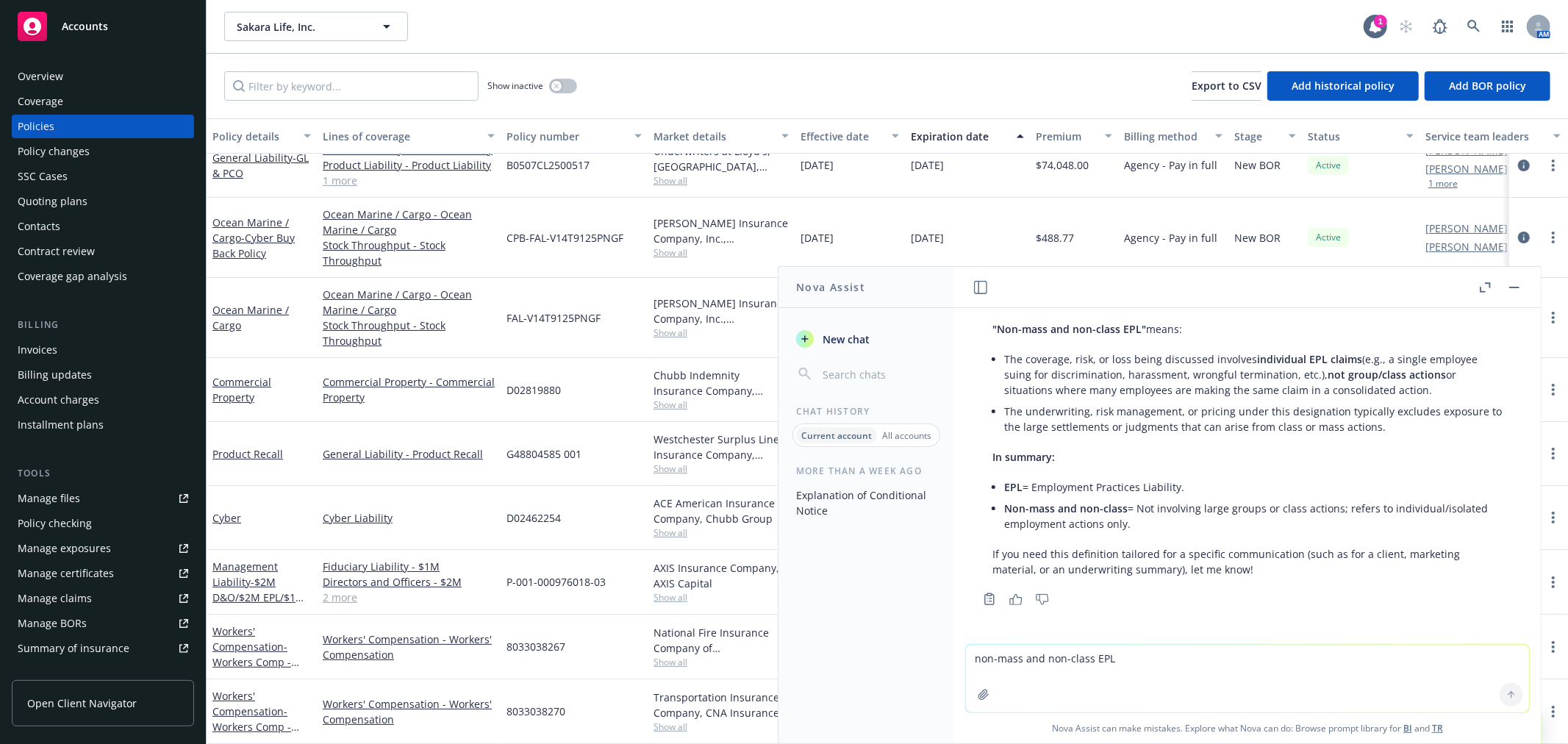
scroll to position [33, 0]
click at [240, 571] on link "Management Liability - $2M D&O/$2M EPL/$1M FID/$1M Crime" at bounding box center [259, 590] width 93 height 61
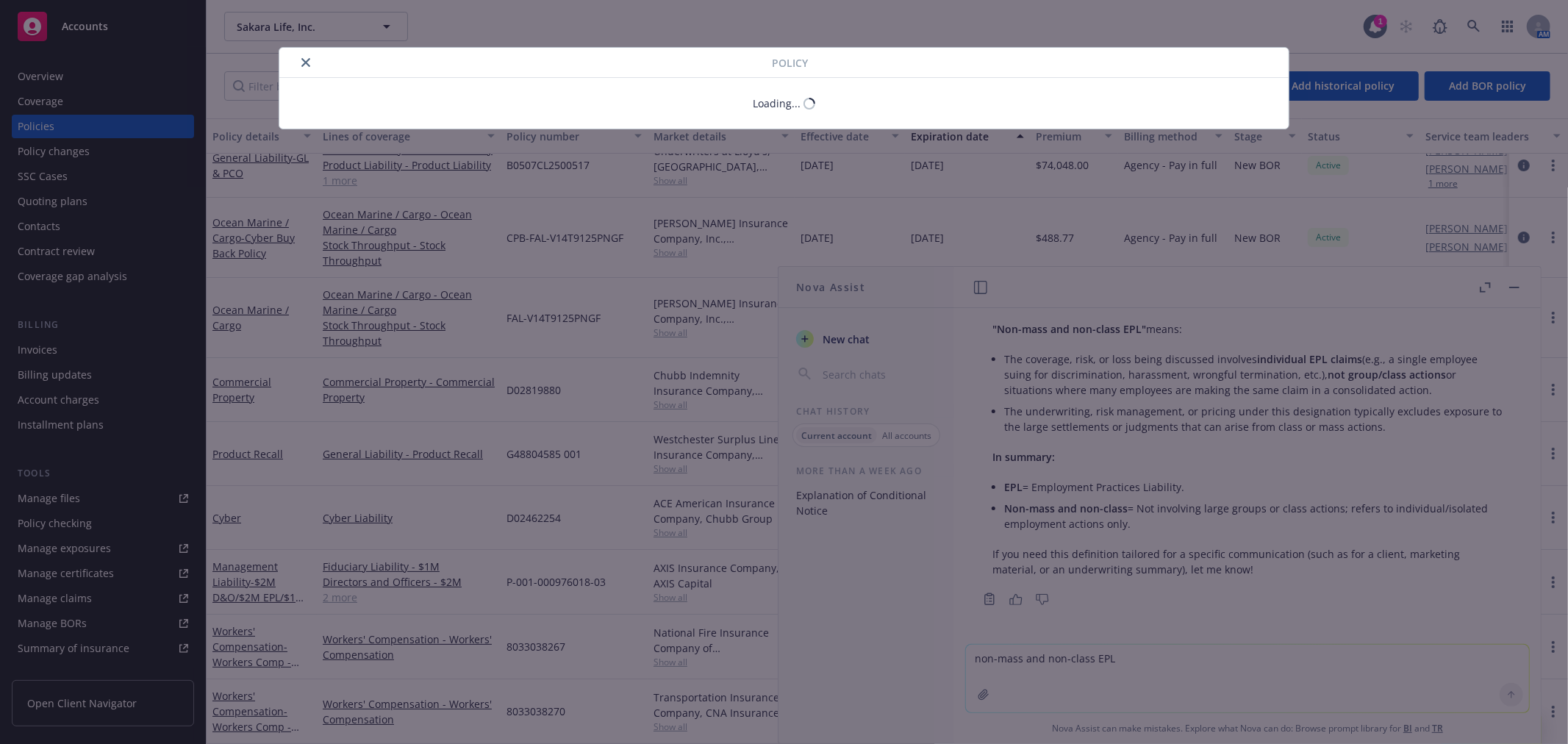
click at [1517, 289] on div "Policy Loading..." at bounding box center [784, 372] width 1568 height 744
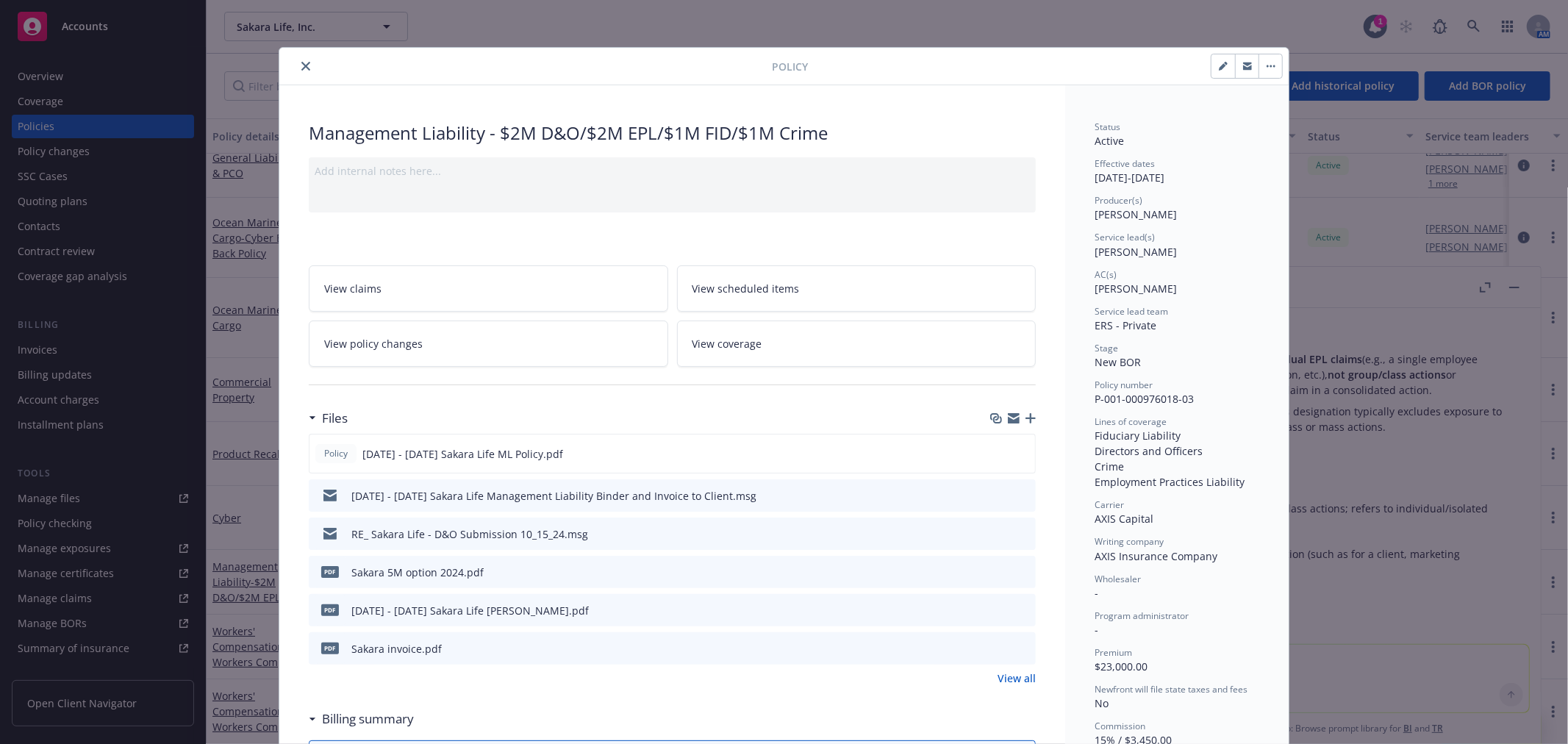
click at [537, 534] on div "RE_ Sakara Life - D&O Submission 10_15_24.msg" at bounding box center [469, 533] width 236 height 15
click at [995, 536] on icon "download file" at bounding box center [997, 533] width 12 height 12
click at [289, 61] on div at bounding box center [528, 66] width 486 height 18
click at [302, 68] on icon "close" at bounding box center [306, 66] width 9 height 9
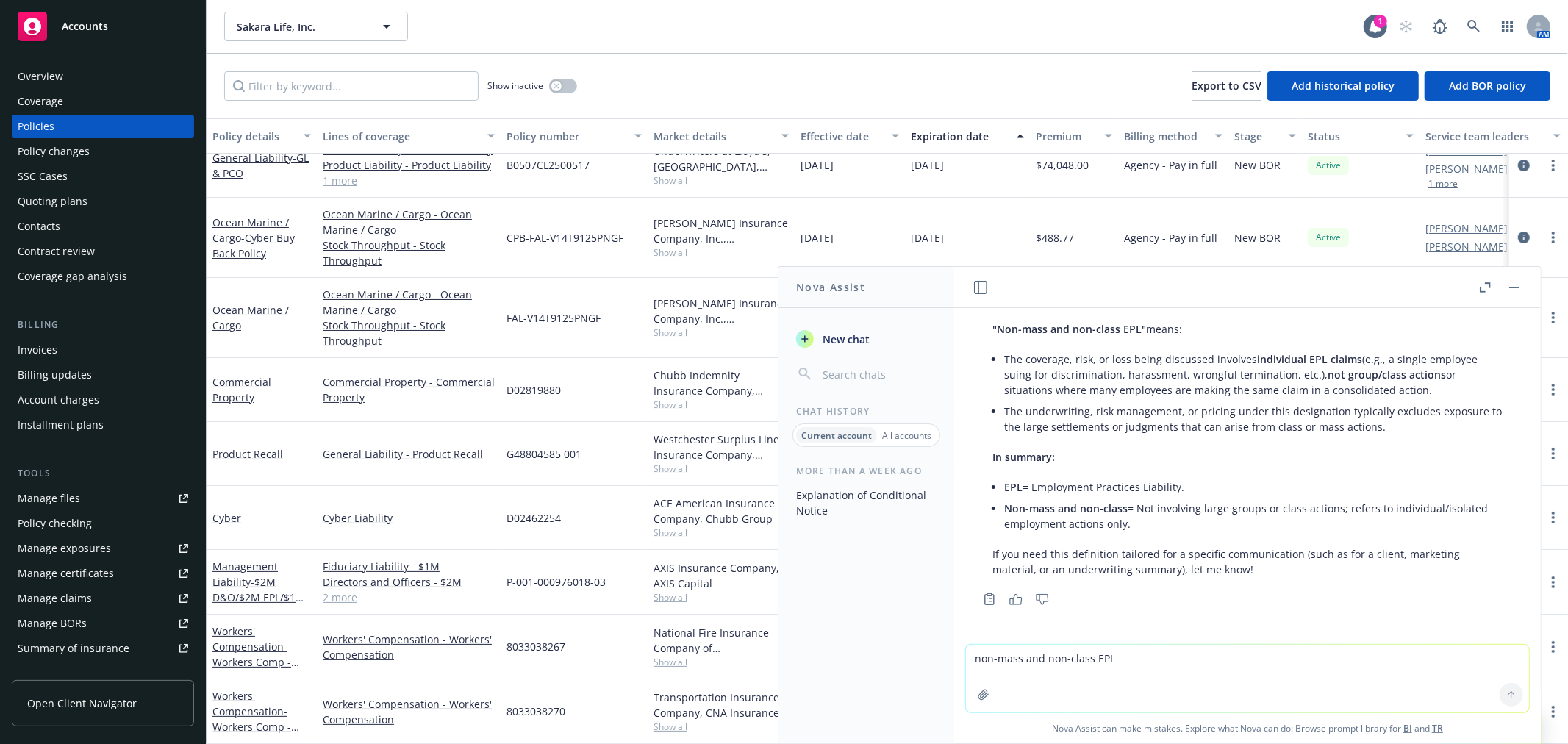
click at [569, 486] on div "D02462254" at bounding box center [574, 518] width 147 height 64
click at [1515, 284] on button "button" at bounding box center [1514, 287] width 18 height 18
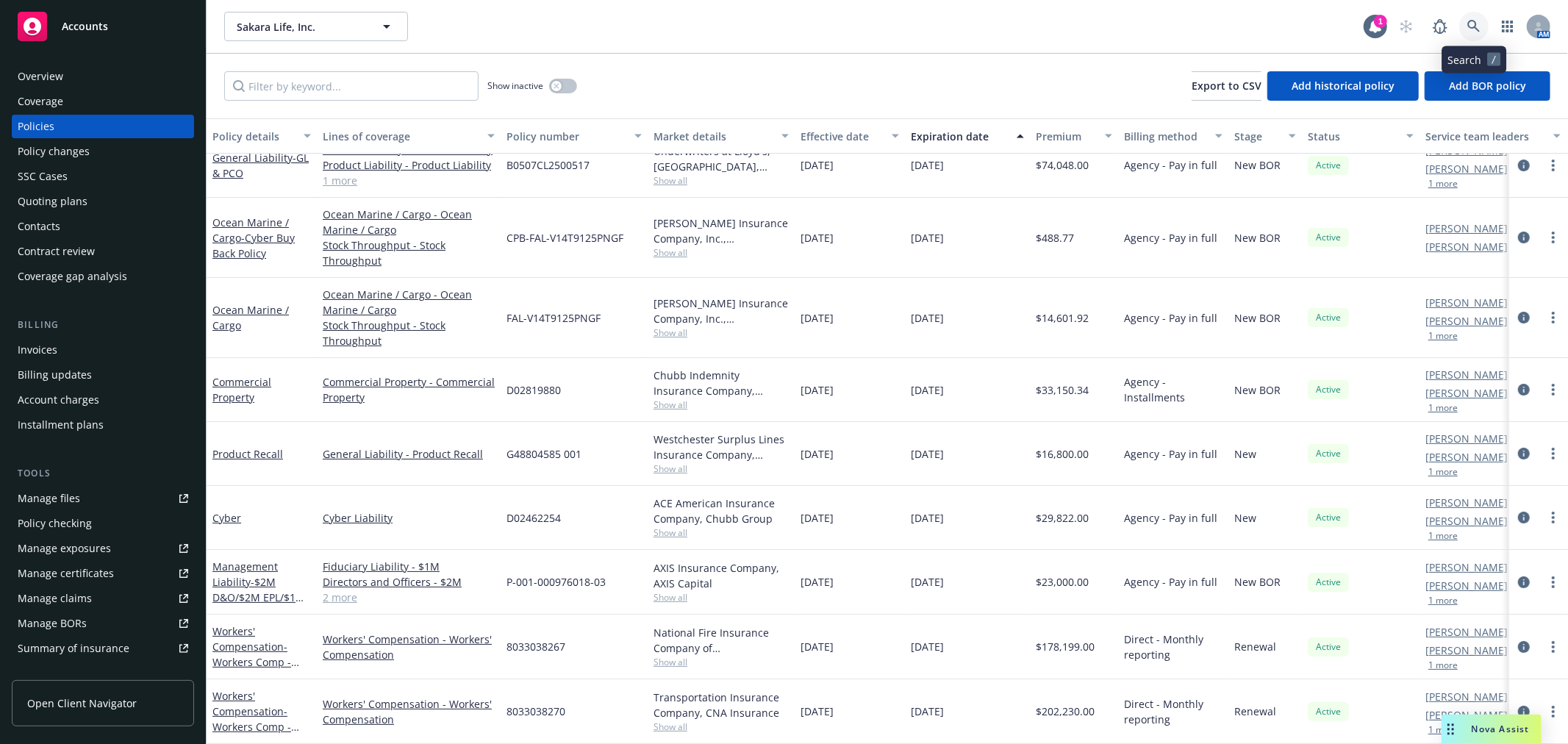
click at [1475, 14] on link at bounding box center [1473, 26] width 29 height 29
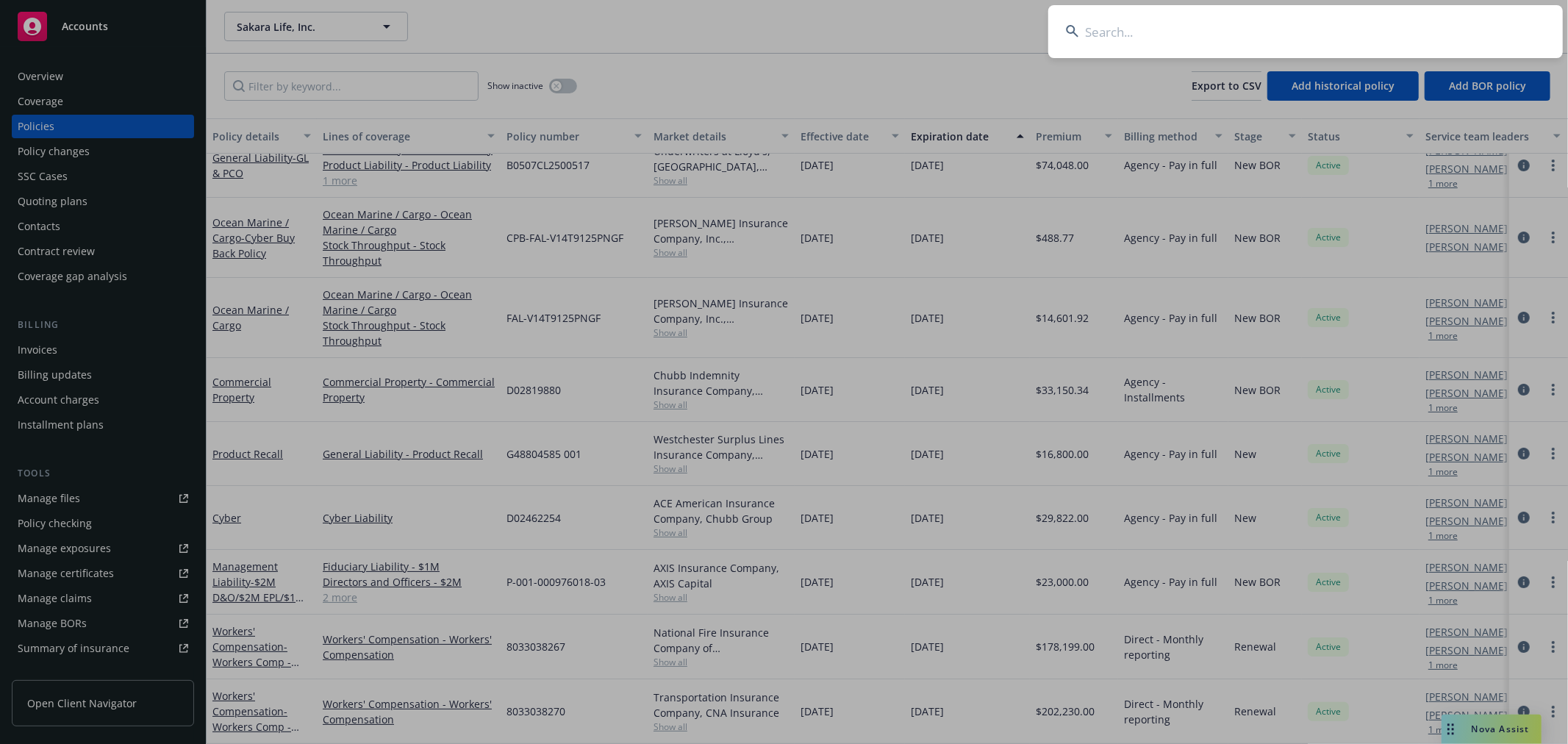
click at [1321, 31] on input at bounding box center [1306, 31] width 515 height 53
type input "c"
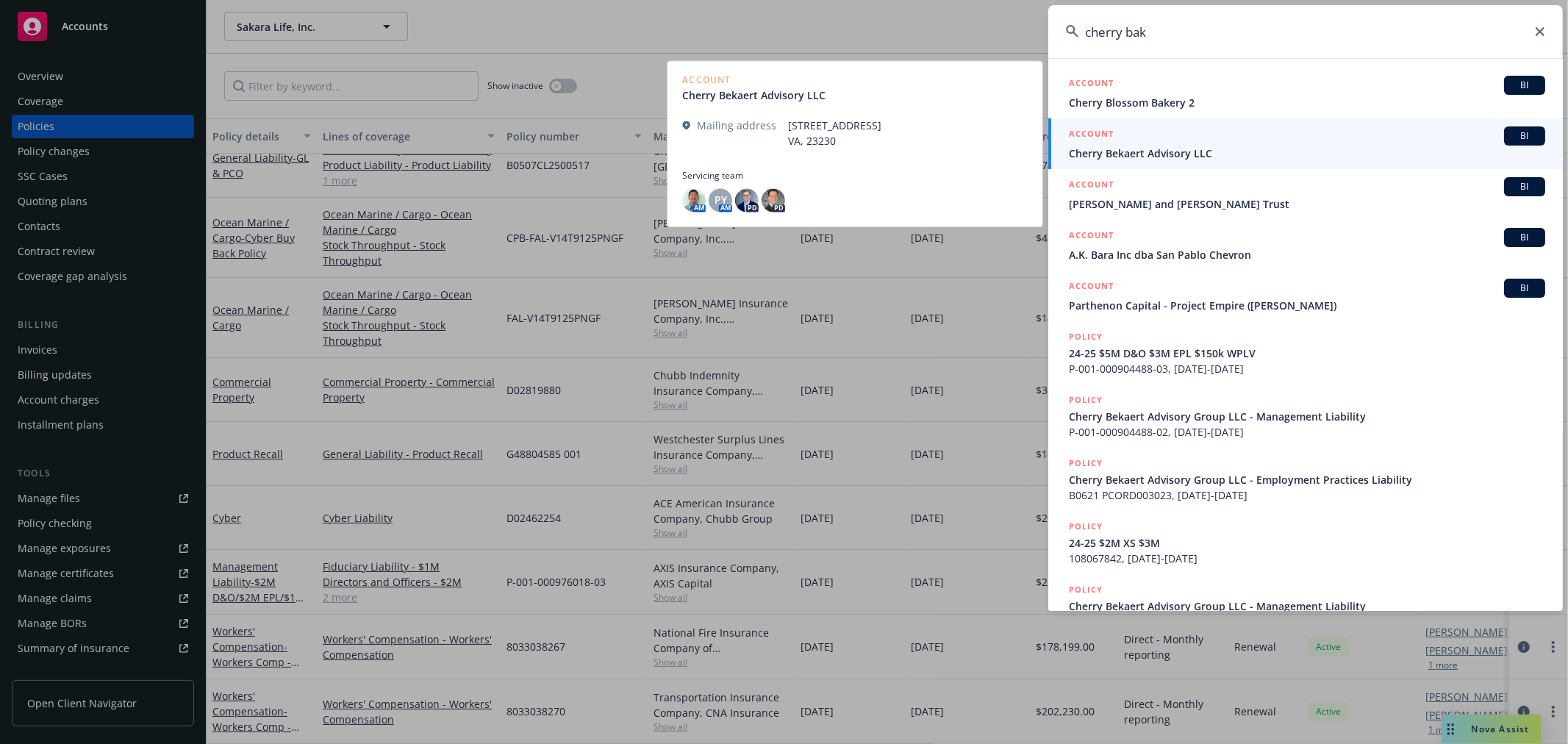
type input "cherry bak"
click at [1199, 147] on span "Cherry Bekaert Advisory LLC" at bounding box center [1307, 153] width 477 height 15
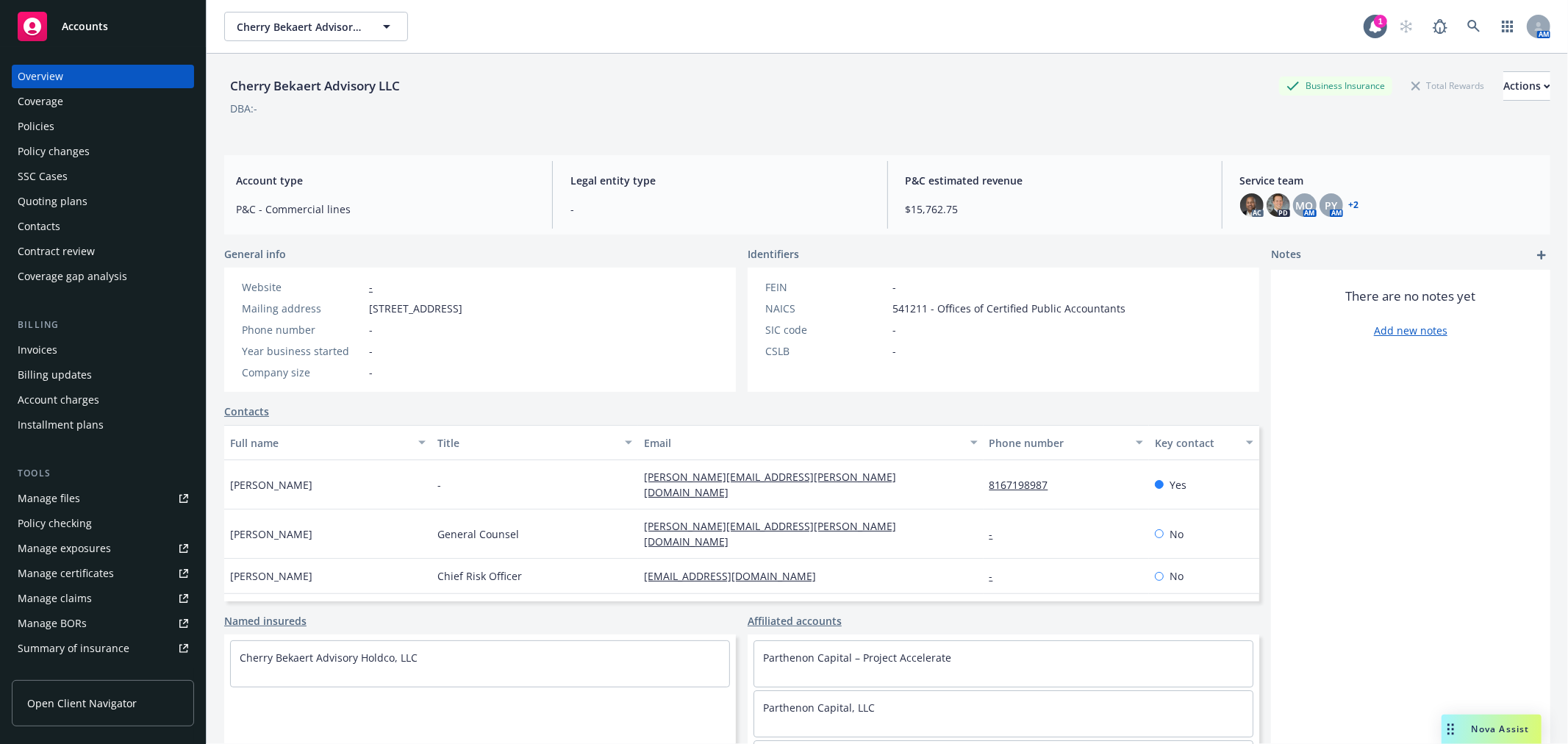
click at [1349, 204] on link "+ 2" at bounding box center [1355, 205] width 11 height 9
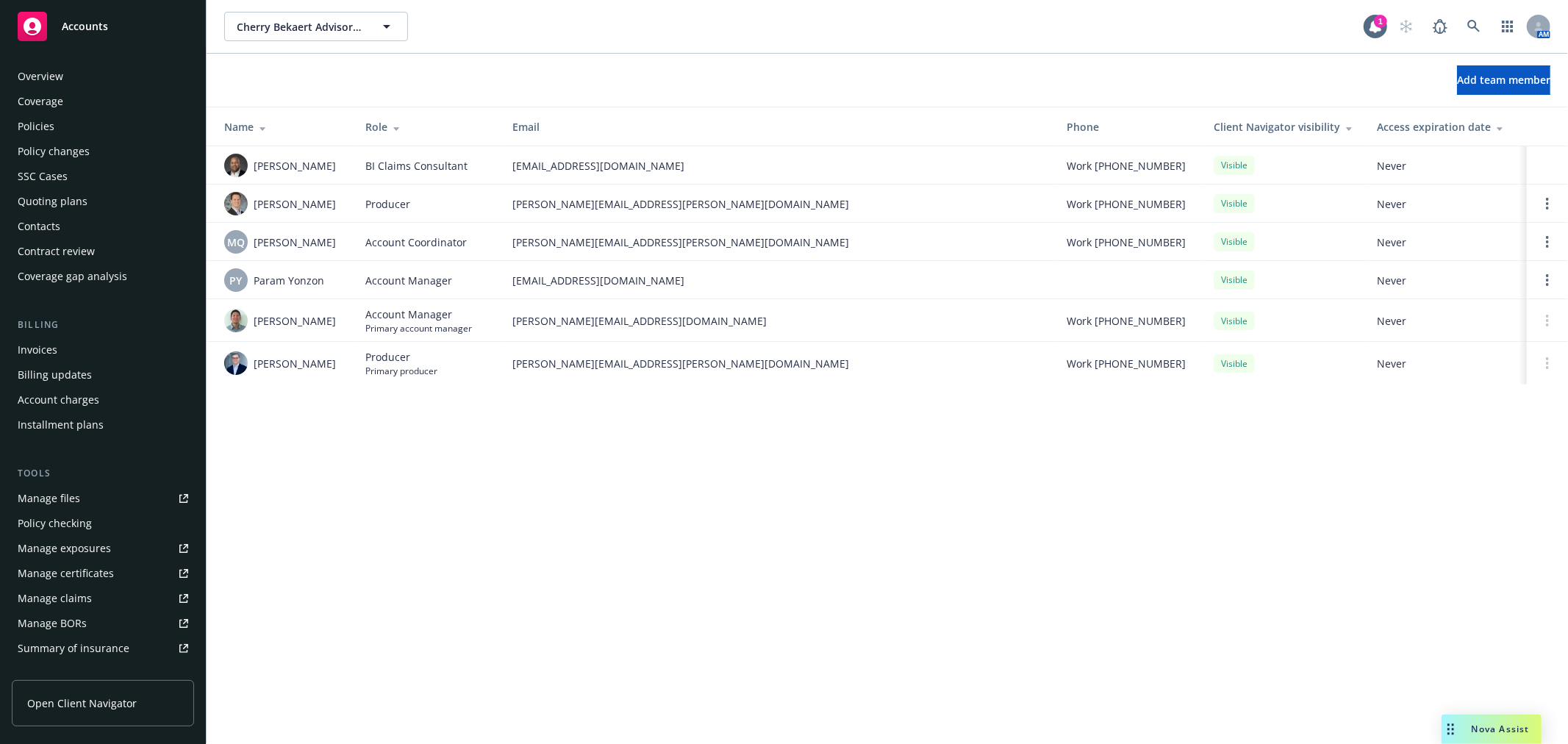
click at [44, 128] on div "Policies" at bounding box center [36, 127] width 37 height 23
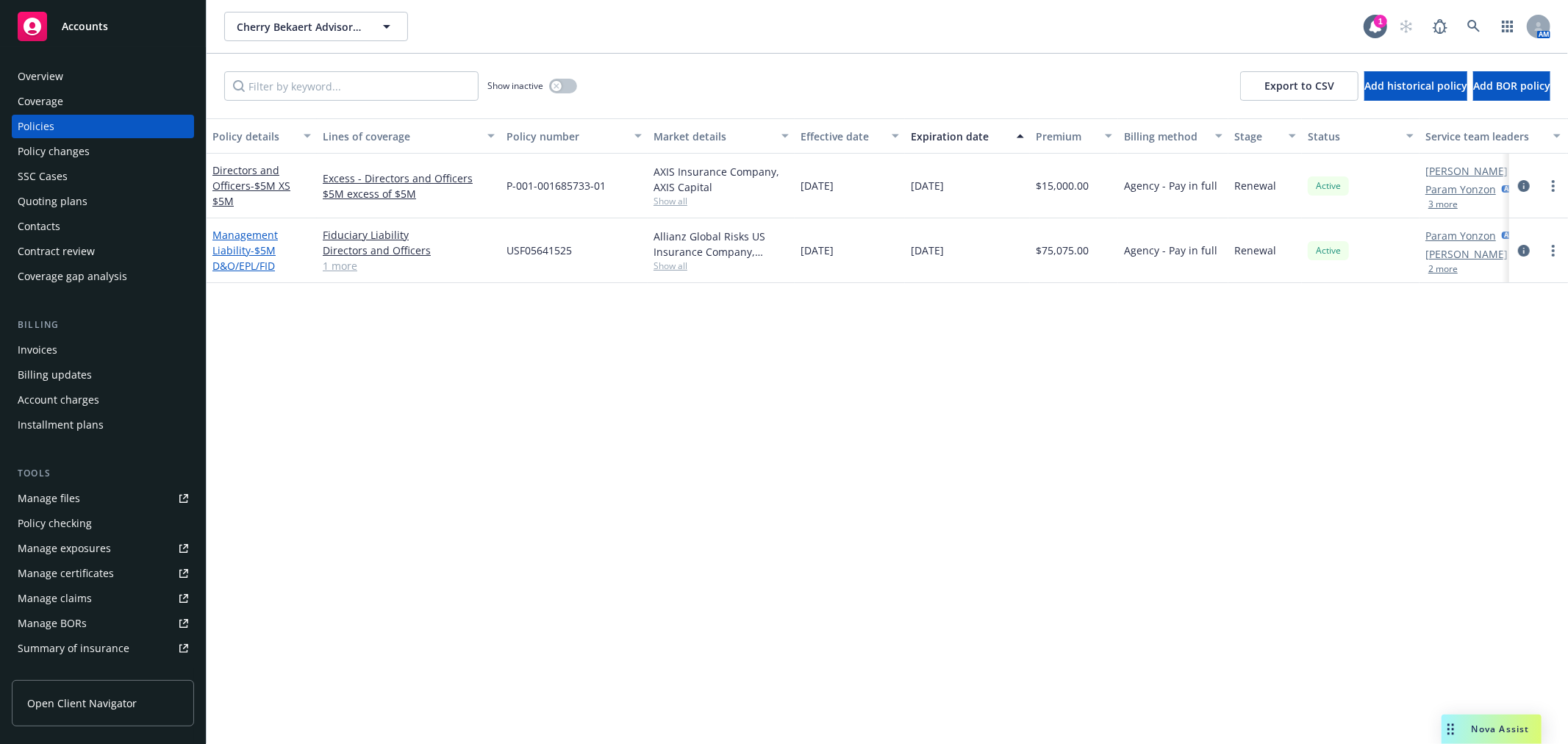
click at [245, 236] on link "Management Liability - $5M D&O/EPL/FID" at bounding box center [245, 250] width 65 height 45
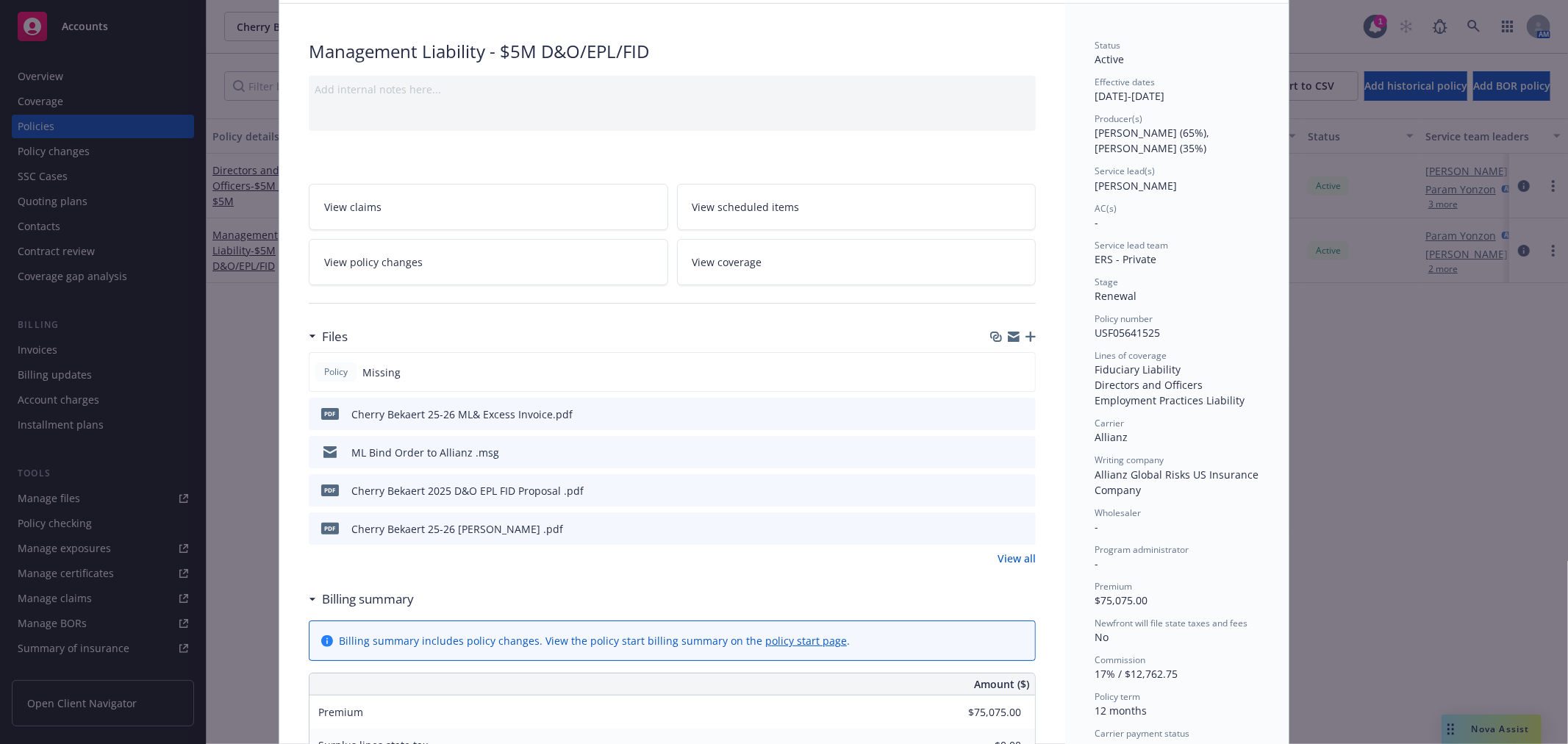
scroll to position [163, 0]
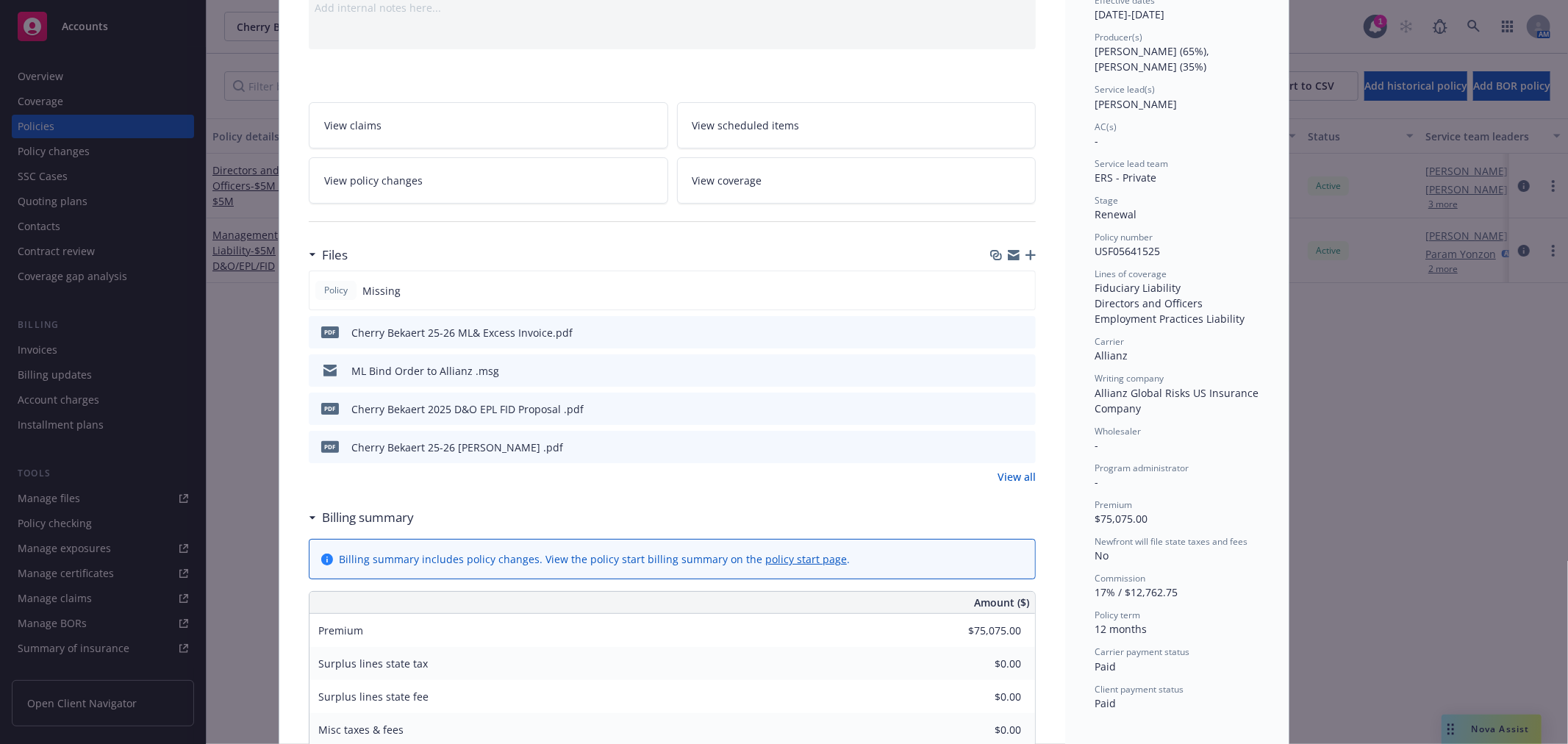
click at [1369, 391] on div "Policy Management Liability - $5M D&O/EPL/FID Add internal notes here... View c…" at bounding box center [784, 372] width 1568 height 744
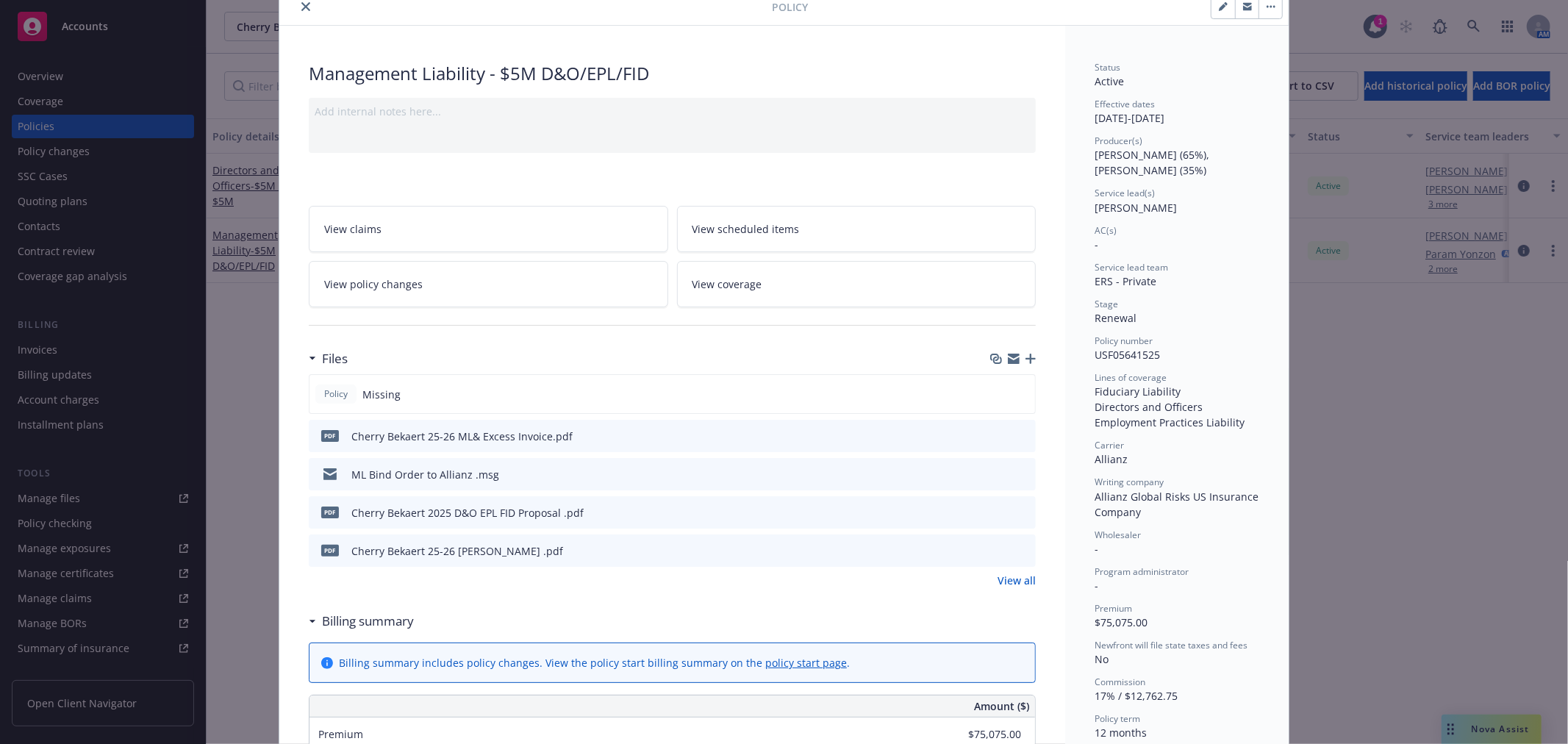
scroll to position [0, 0]
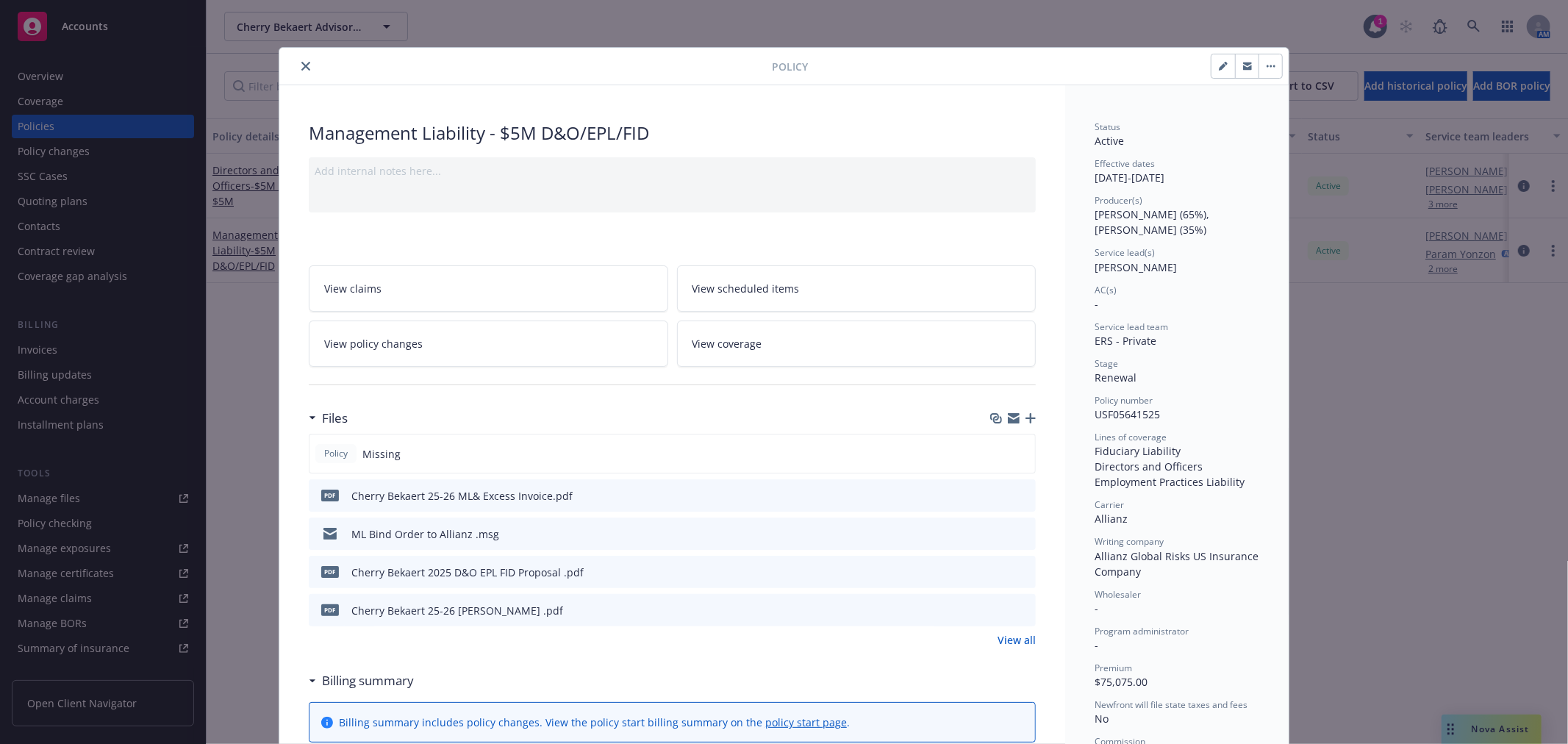
click at [304, 64] on button "close" at bounding box center [306, 66] width 18 height 18
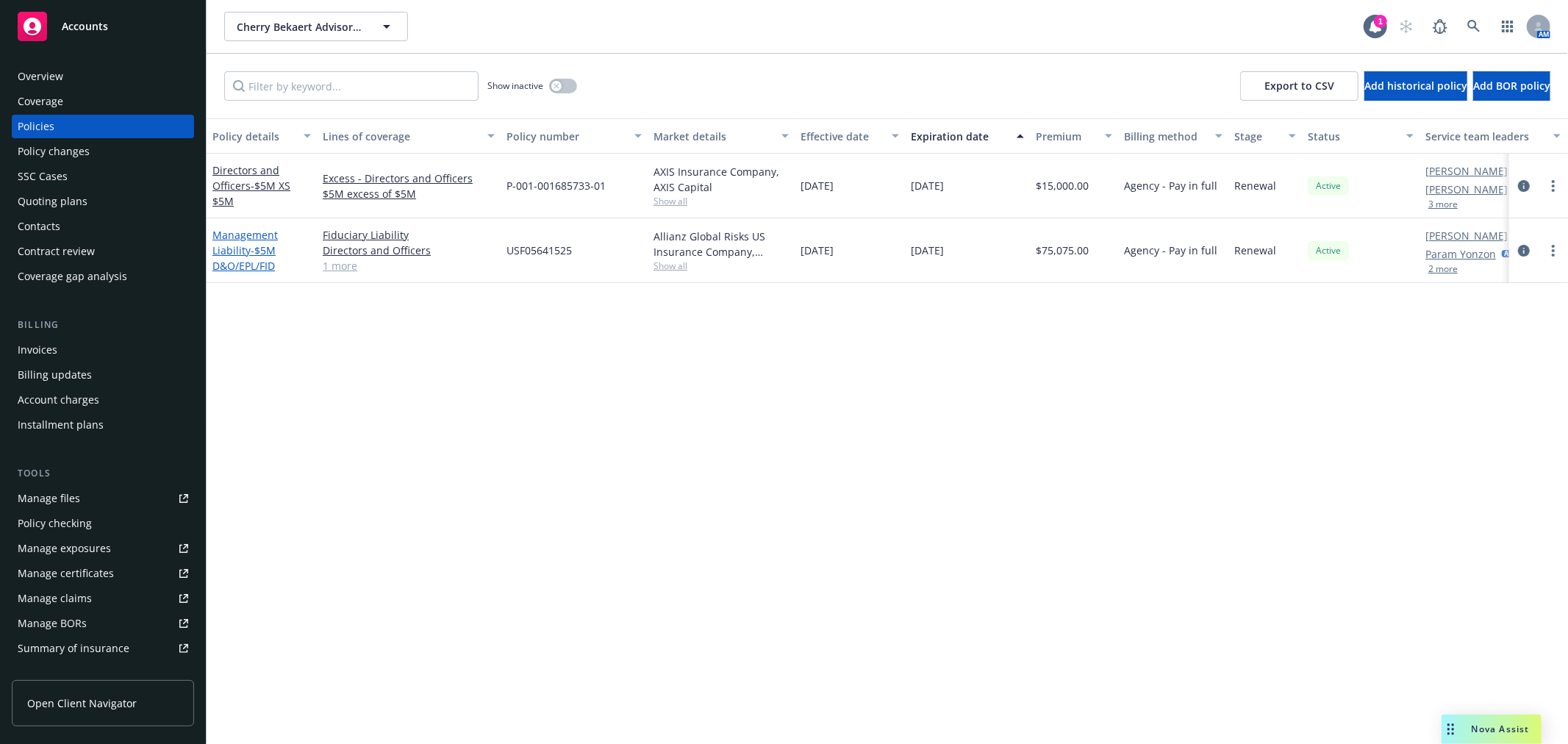
click at [253, 236] on link "Management Liability - $5M D&O/EPL/FID" at bounding box center [245, 250] width 65 height 45
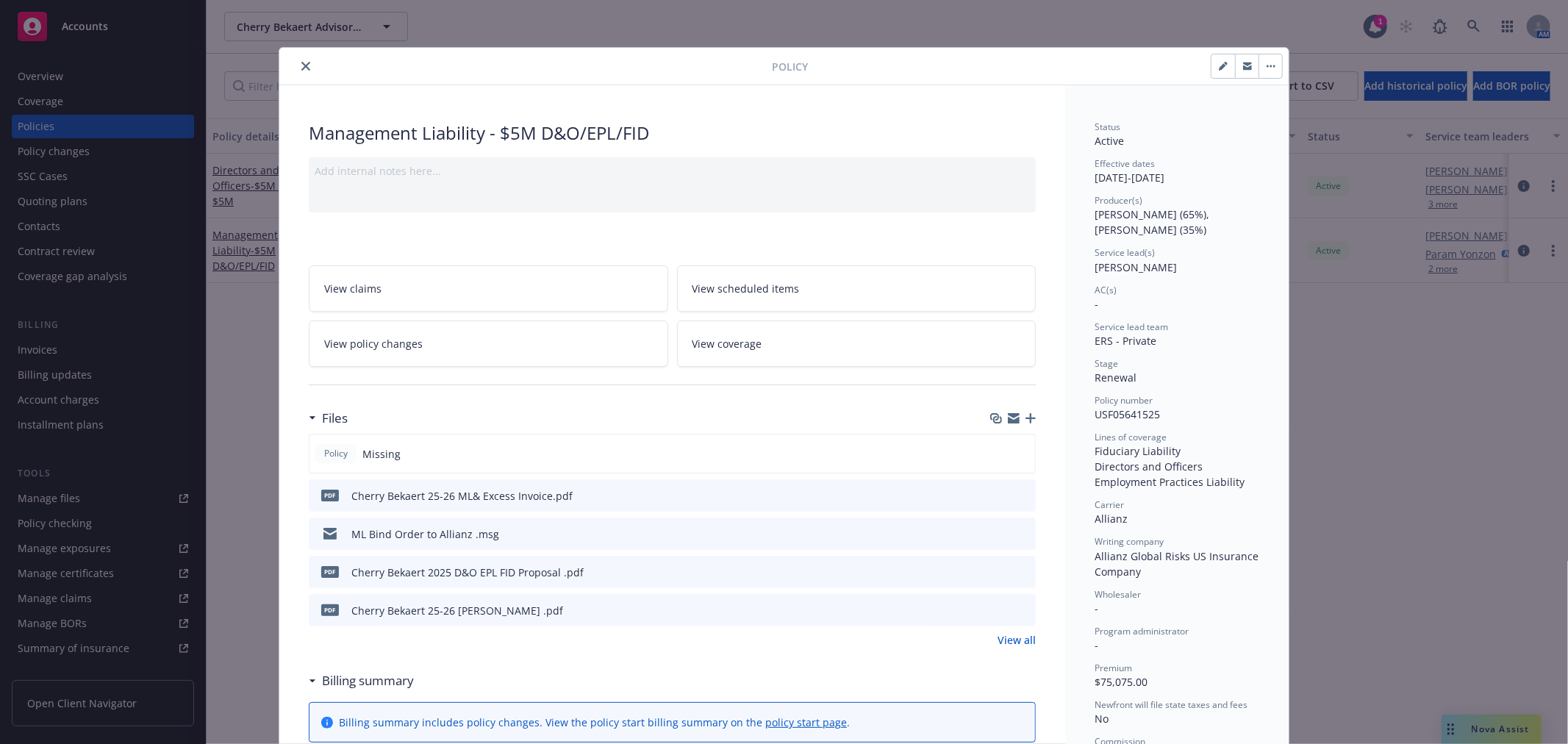
scroll to position [44, 0]
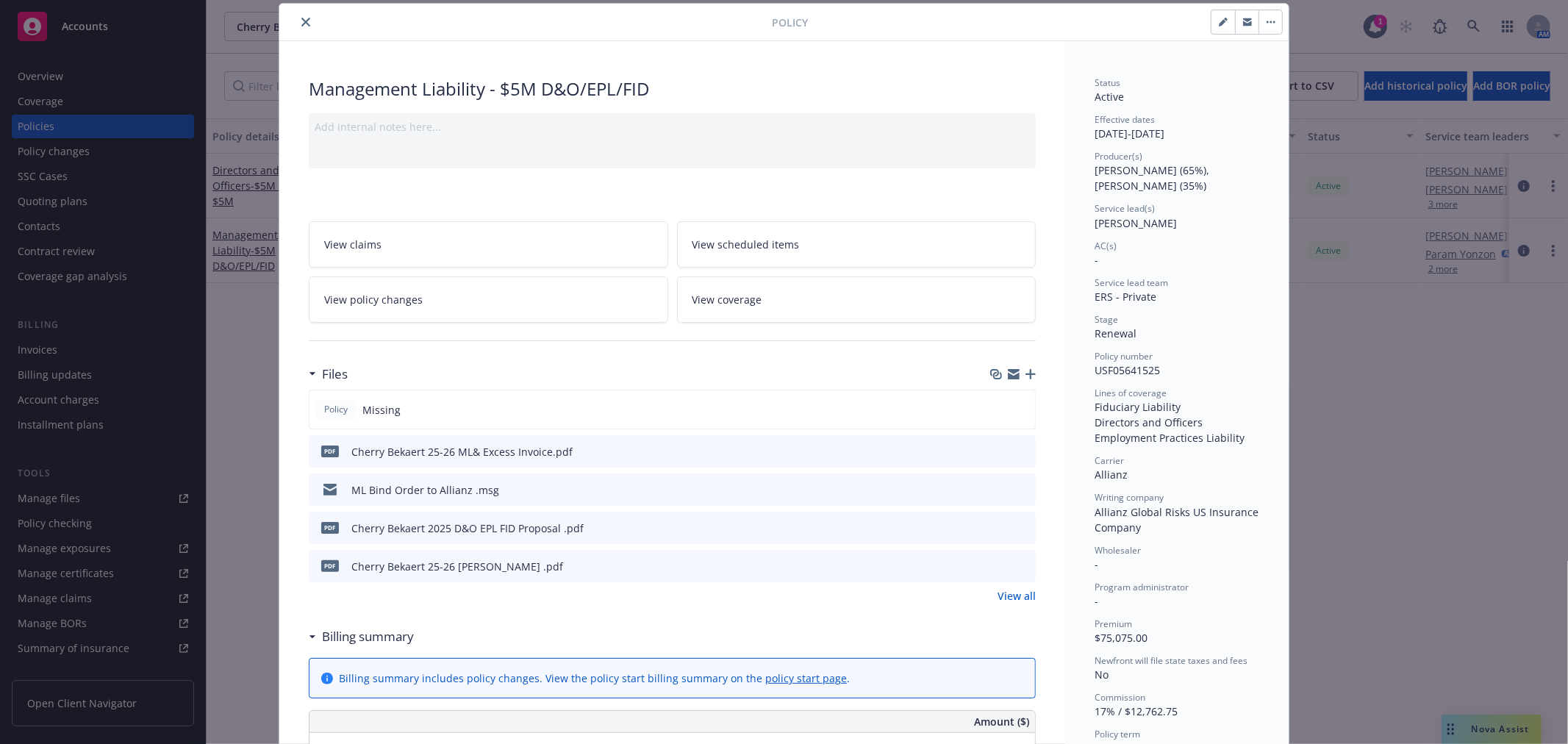
click at [520, 524] on div "Cherry Bekaert 2025 D&O EPL FID Proposal .pdf" at bounding box center [468, 527] width 232 height 15
click at [994, 525] on icon "download file" at bounding box center [997, 526] width 12 height 12
click at [993, 566] on icon "download file" at bounding box center [998, 564] width 10 height 9
click at [998, 566] on button "download file" at bounding box center [998, 565] width 14 height 14
click at [307, 23] on button "close" at bounding box center [306, 22] width 18 height 18
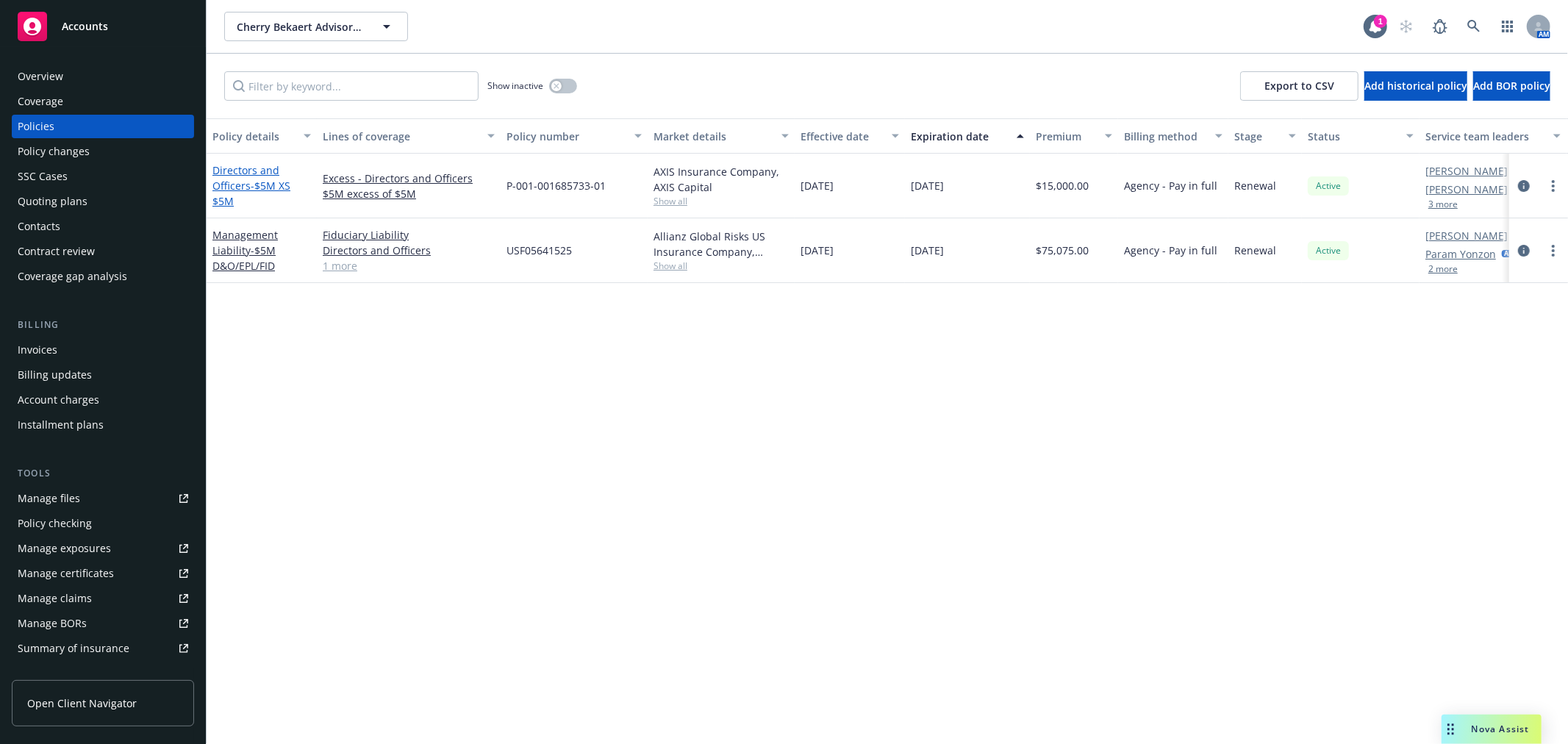
click at [250, 181] on span "- $5M XS $5M" at bounding box center [251, 193] width 78 height 29
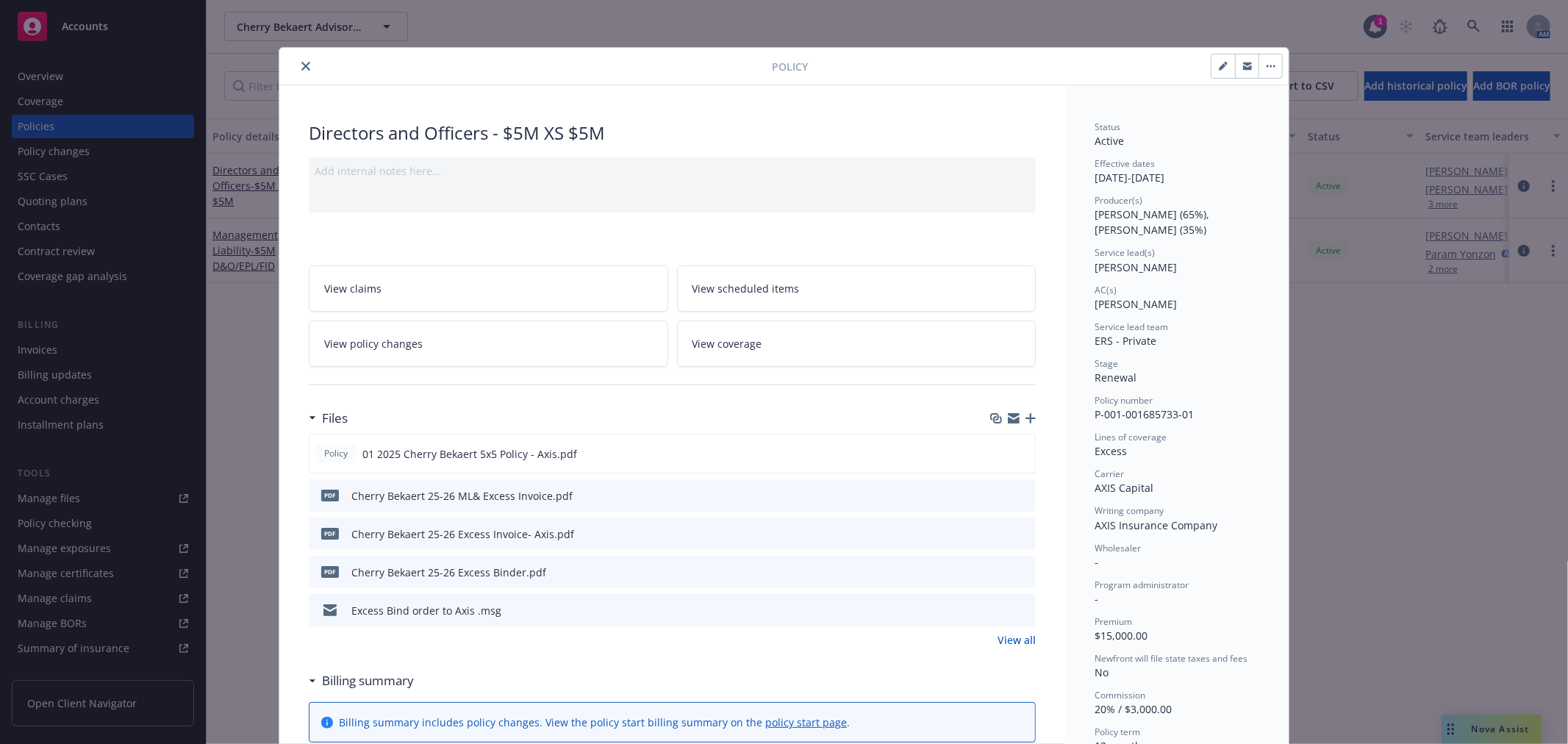
click at [993, 570] on icon "download file" at bounding box center [998, 570] width 10 height 9
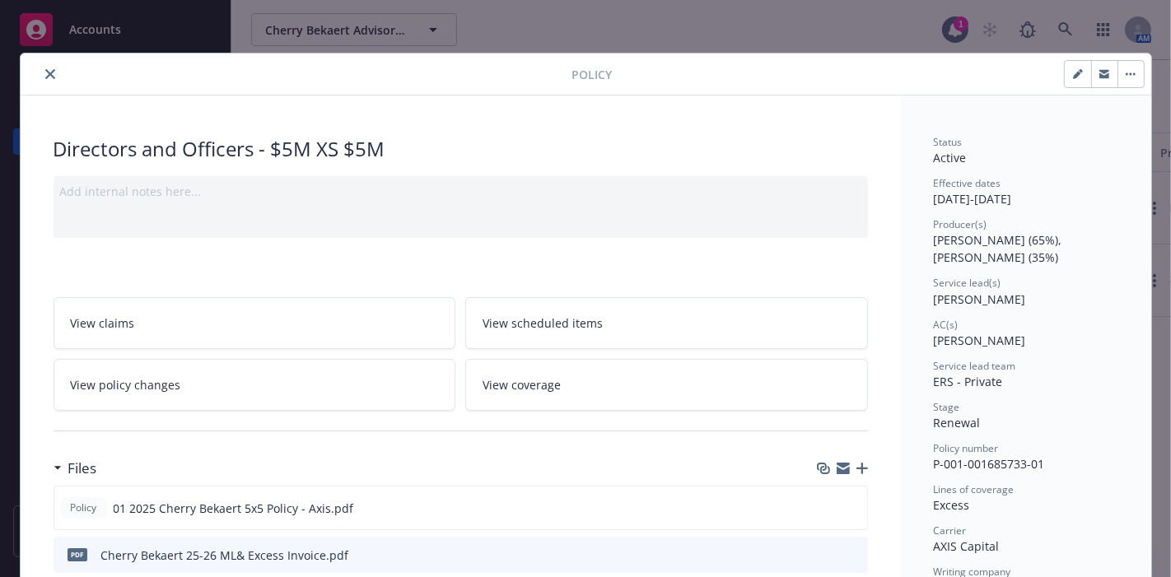
click at [45, 69] on icon "close" at bounding box center [50, 74] width 10 height 10
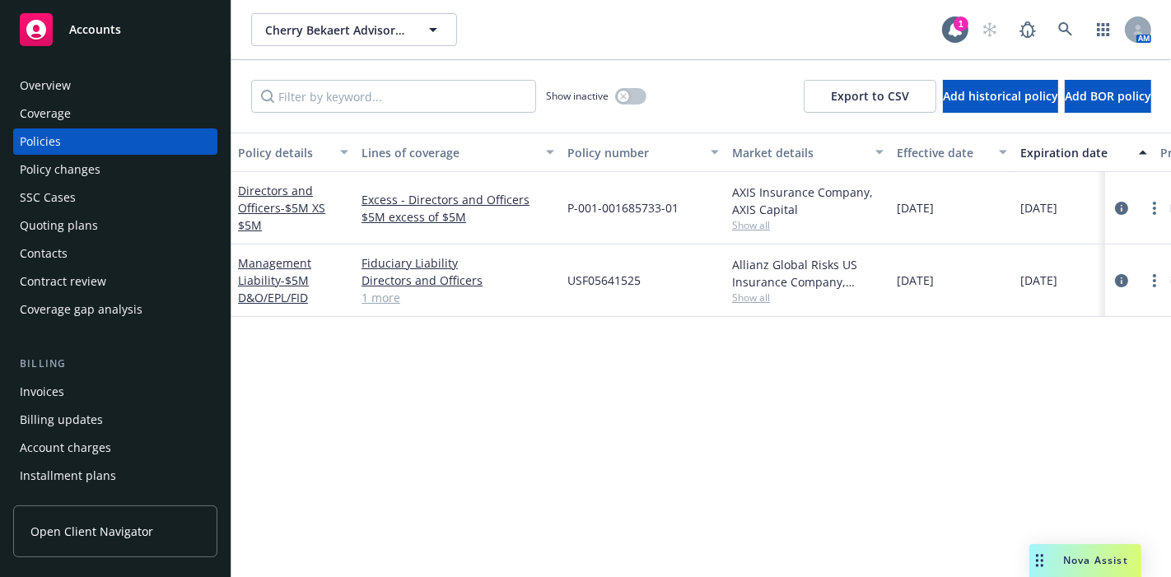
click at [1098, 561] on span "Nova Assist" at bounding box center [1096, 561] width 65 height 14
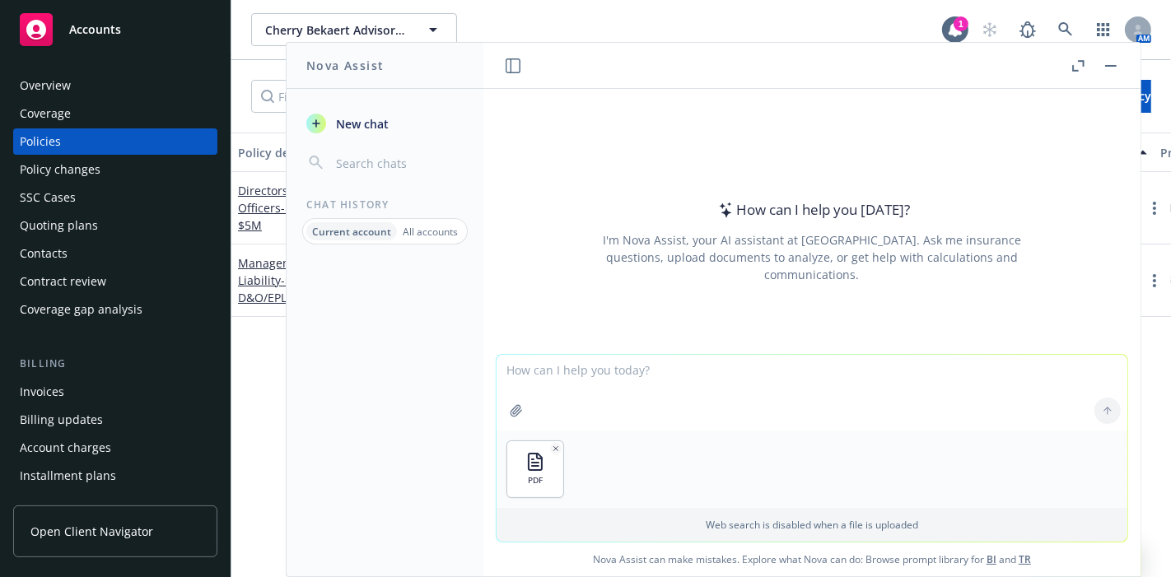
click at [527, 364] on textarea at bounding box center [812, 393] width 631 height 76
type textarea "summarize"
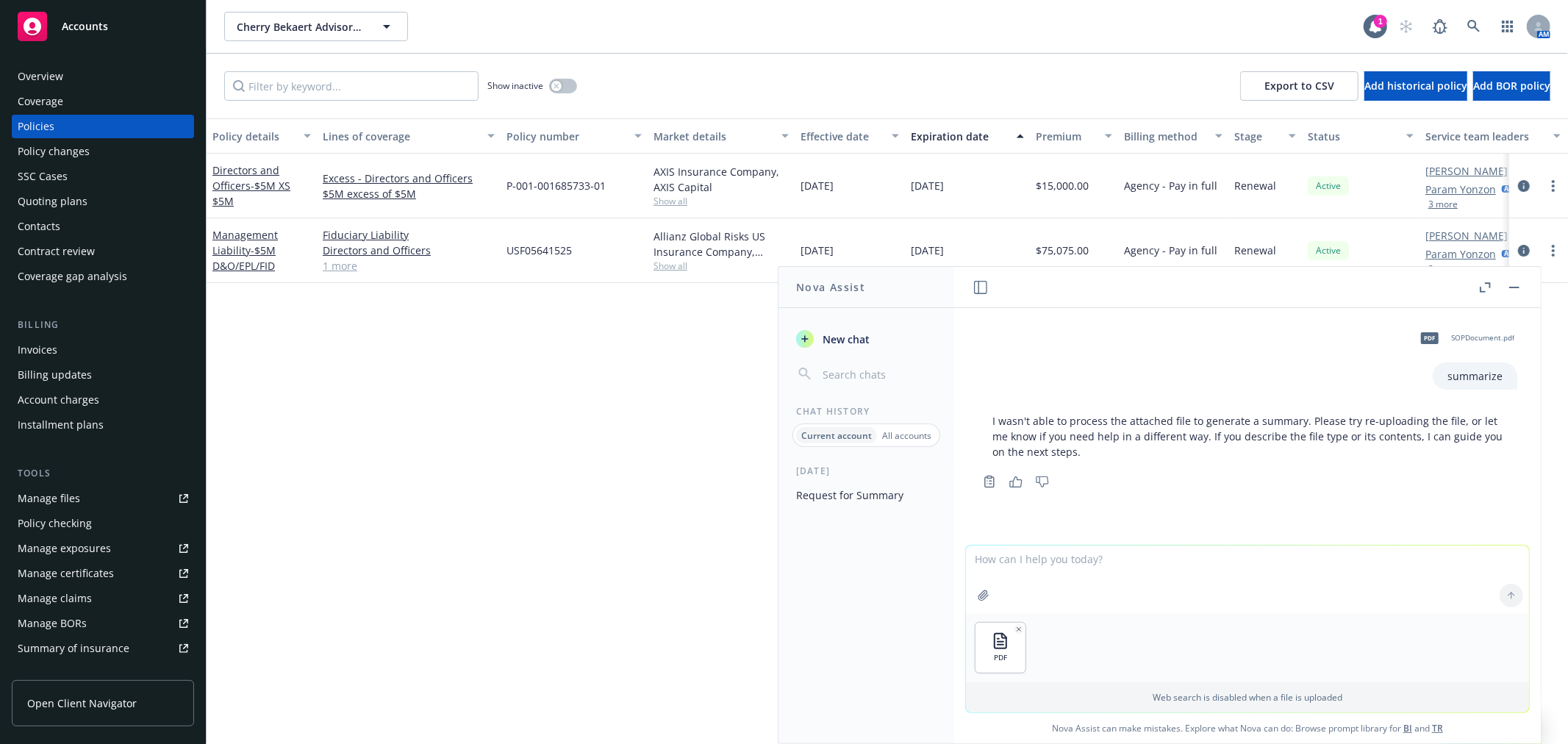
drag, startPoint x: 1508, startPoint y: 596, endPoint x: 1243, endPoint y: 578, distance: 265.6
click at [1505, 599] on div at bounding box center [1512, 596] width 36 height 36
click at [1242, 578] on textarea at bounding box center [1247, 579] width 563 height 68
type textarea "summarize doc"
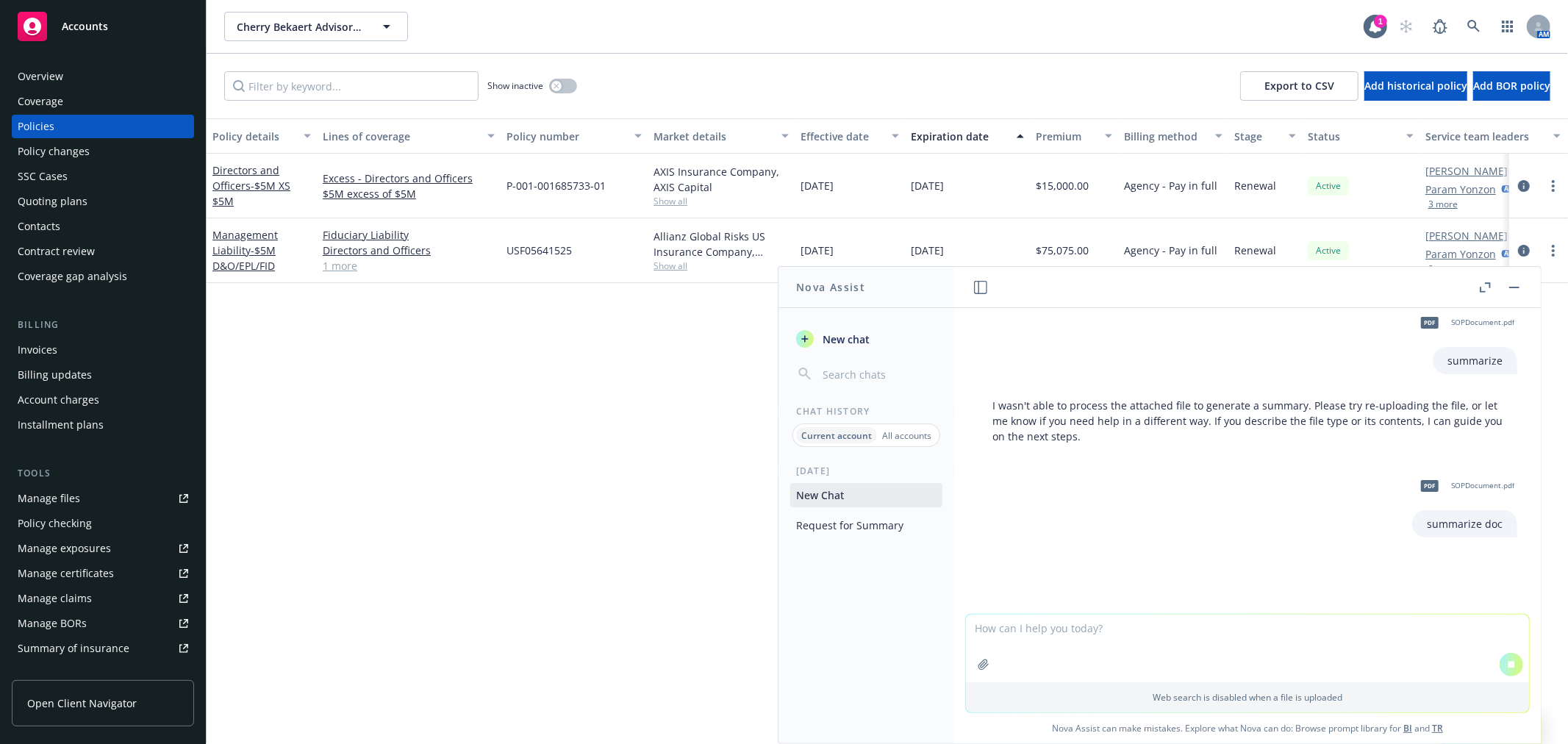
scroll to position [24, 0]
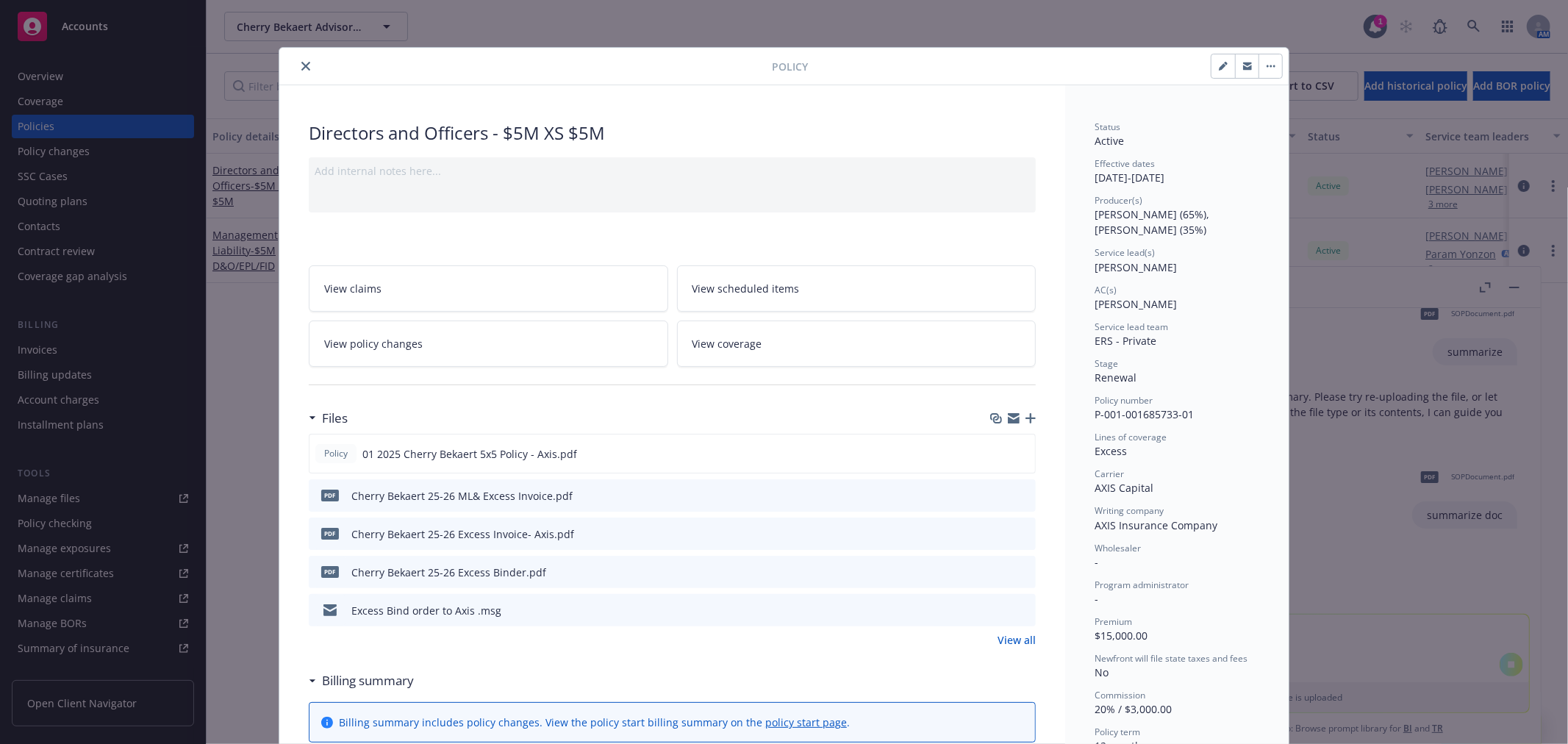
scroll to position [44, 0]
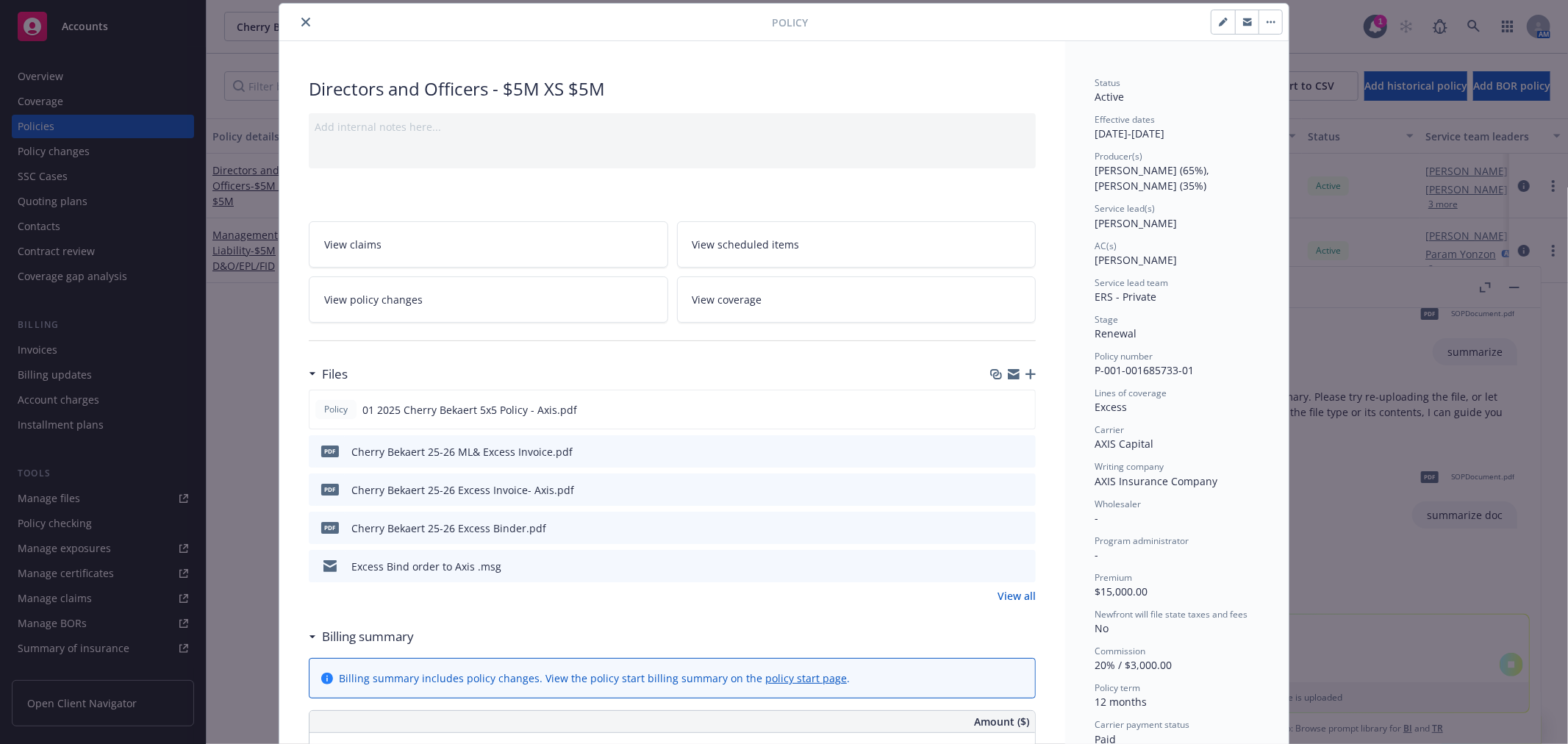
click at [302, 19] on icon "close" at bounding box center [306, 22] width 9 height 9
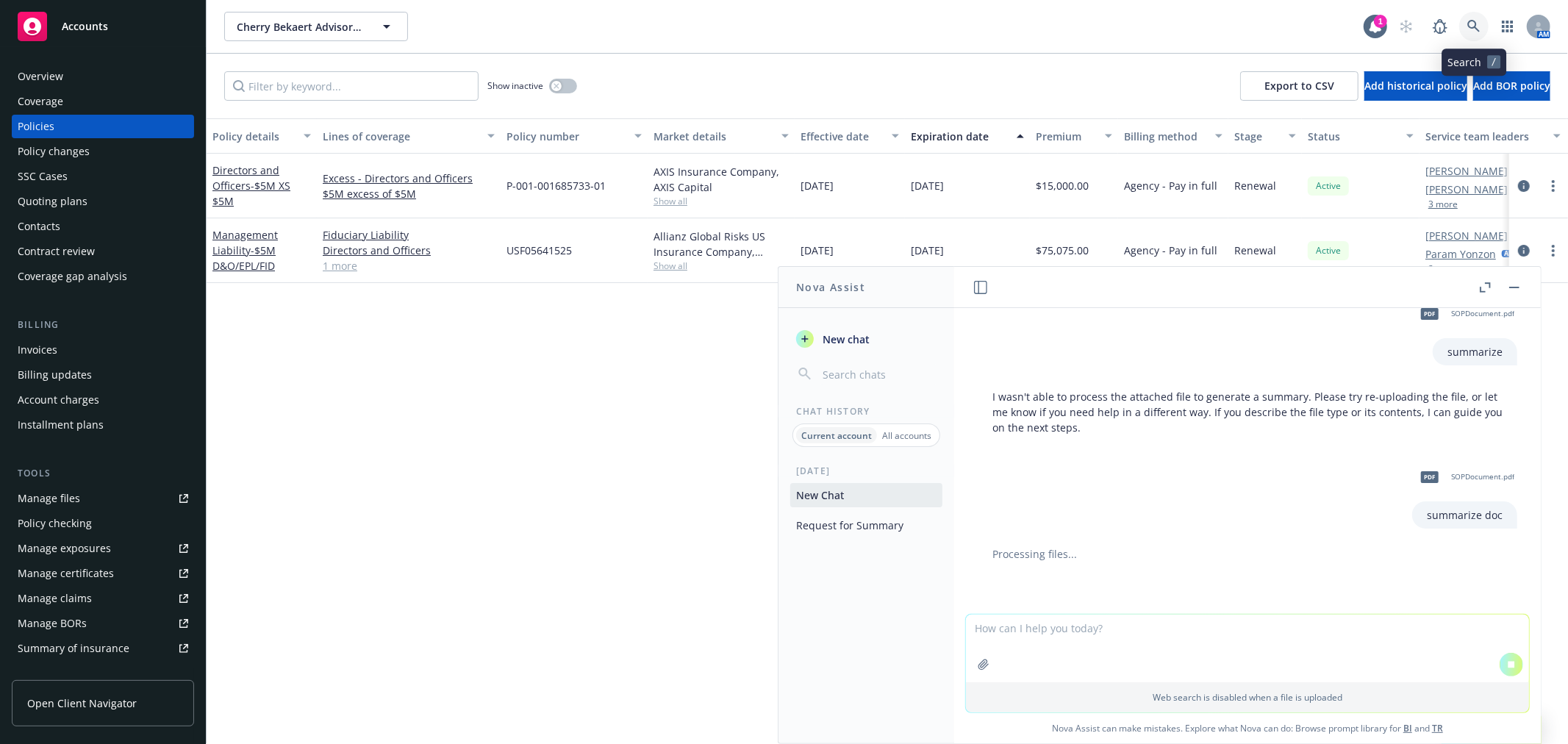
click at [1475, 33] on link at bounding box center [1473, 26] width 29 height 29
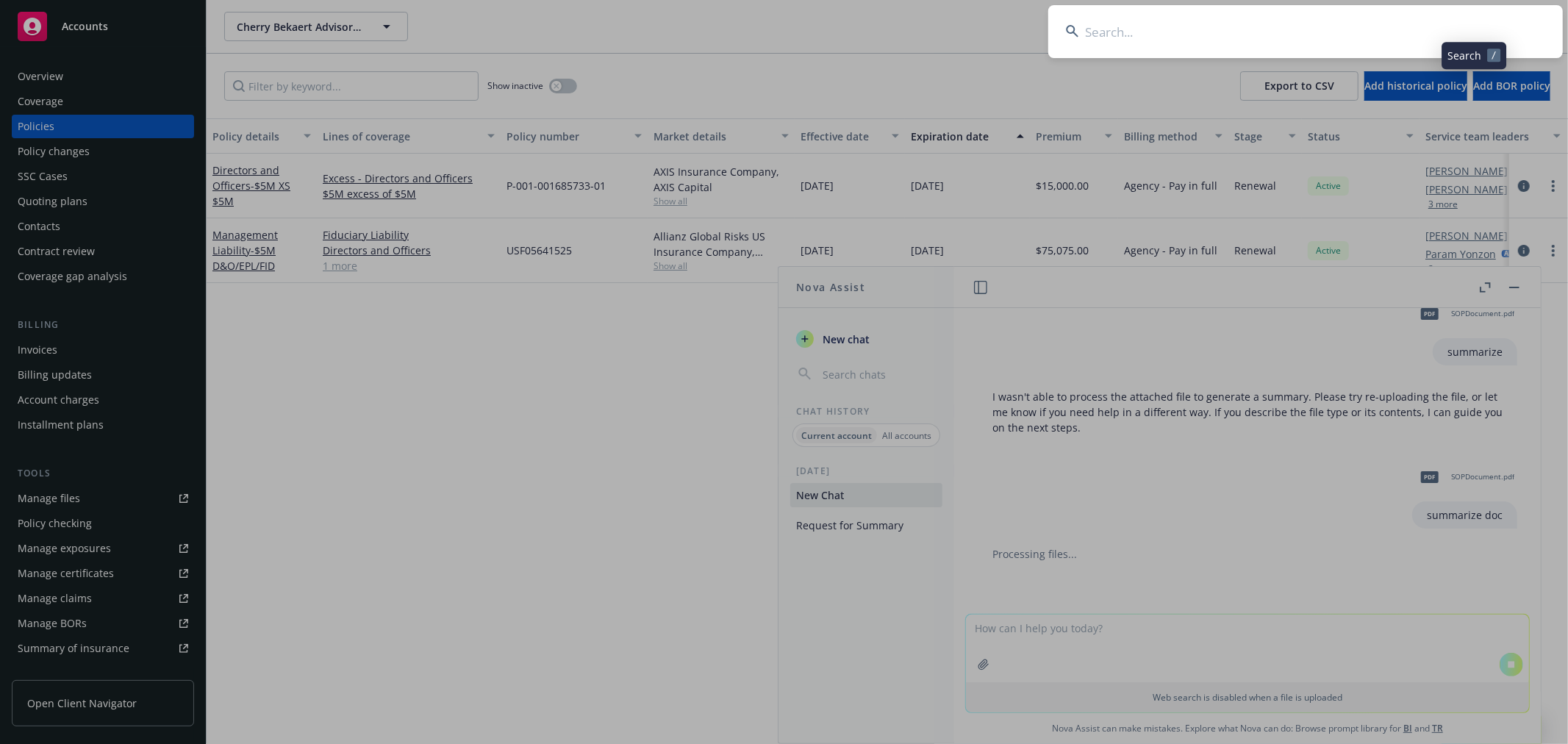
click at [1413, 39] on input at bounding box center [1306, 31] width 515 height 53
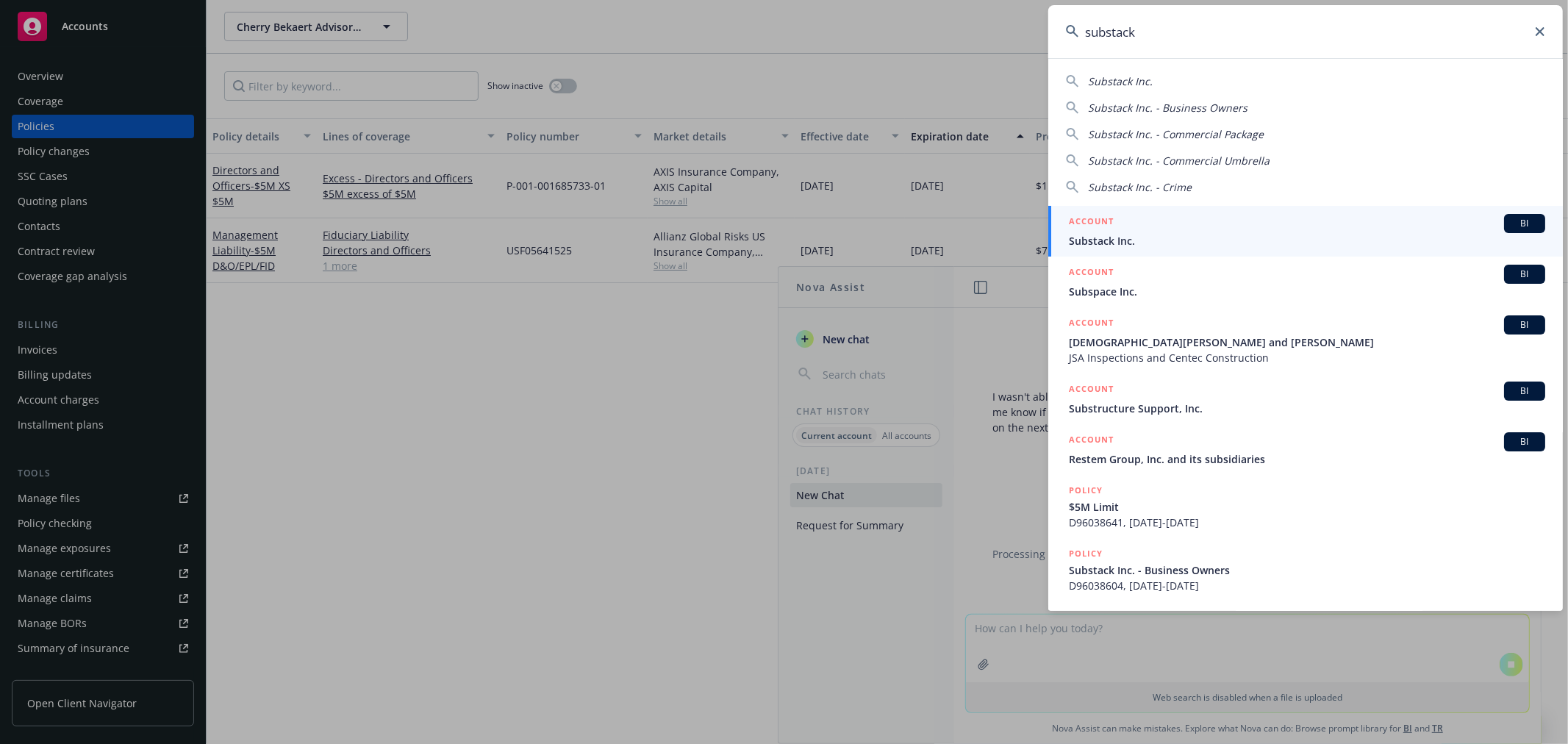
type input "substack"
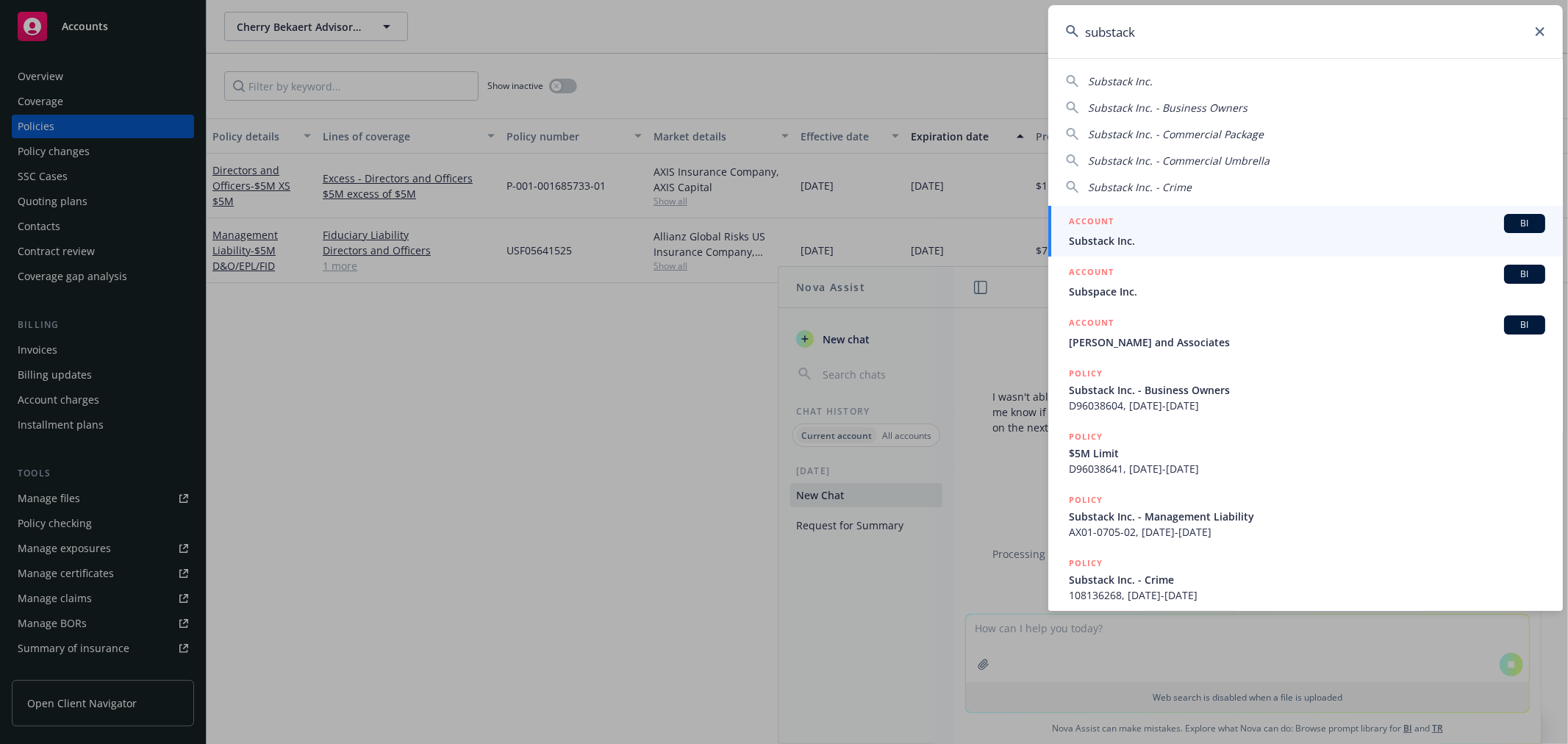
click at [1273, 246] on link "ACCOUNT BI Substack Inc." at bounding box center [1306, 231] width 515 height 51
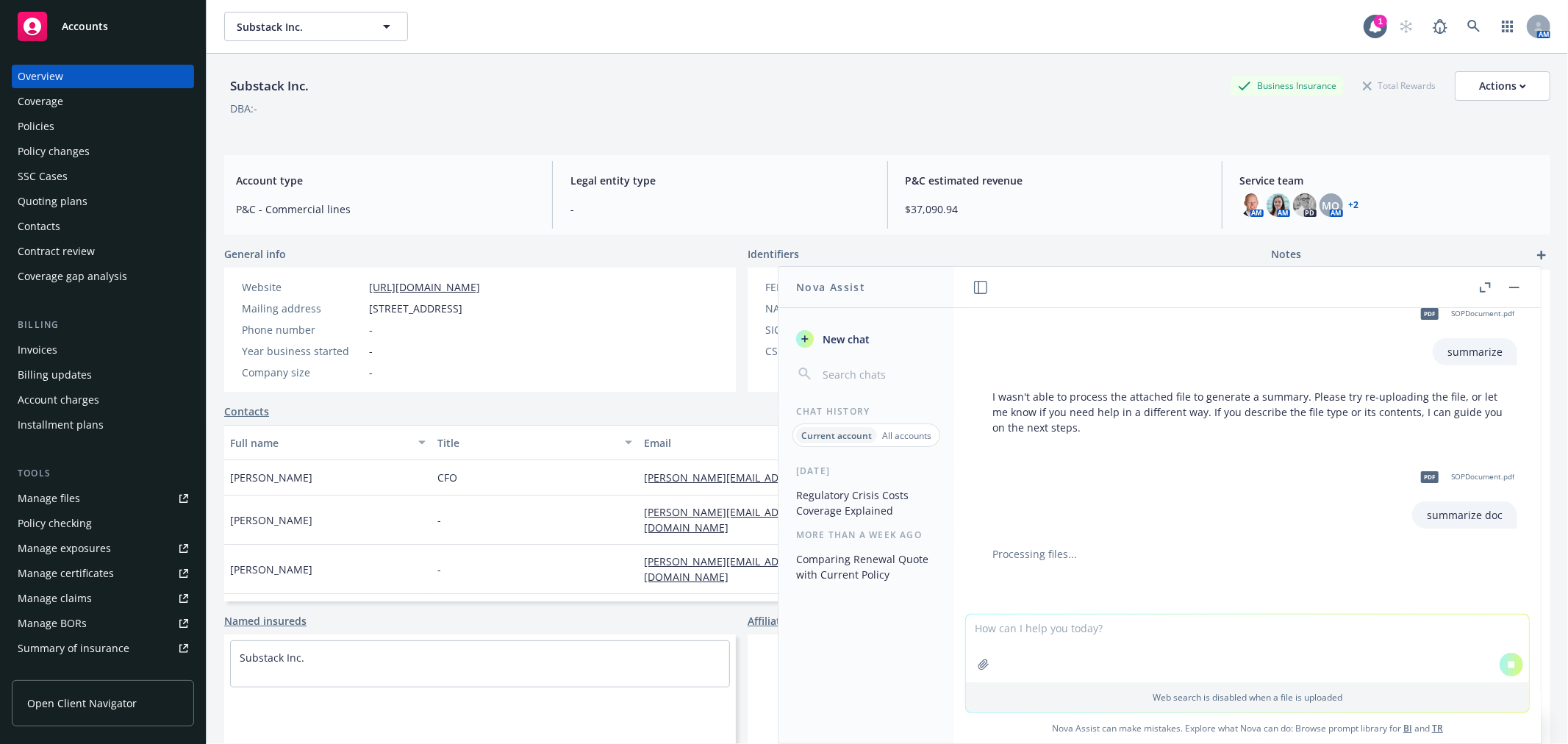
click at [53, 128] on div "Policies" at bounding box center [36, 127] width 37 height 23
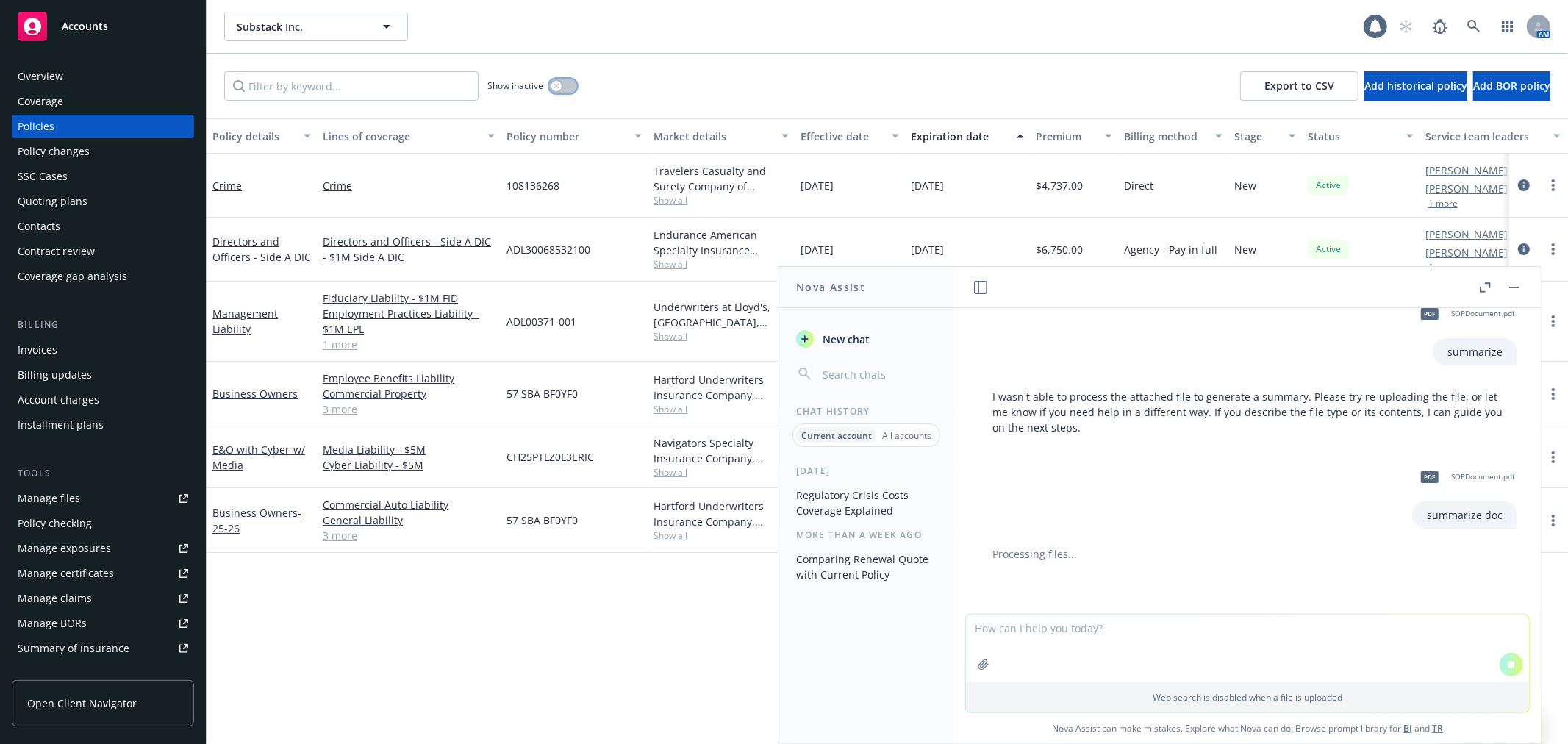
click at [575, 86] on button "button" at bounding box center [562, 86] width 28 height 14
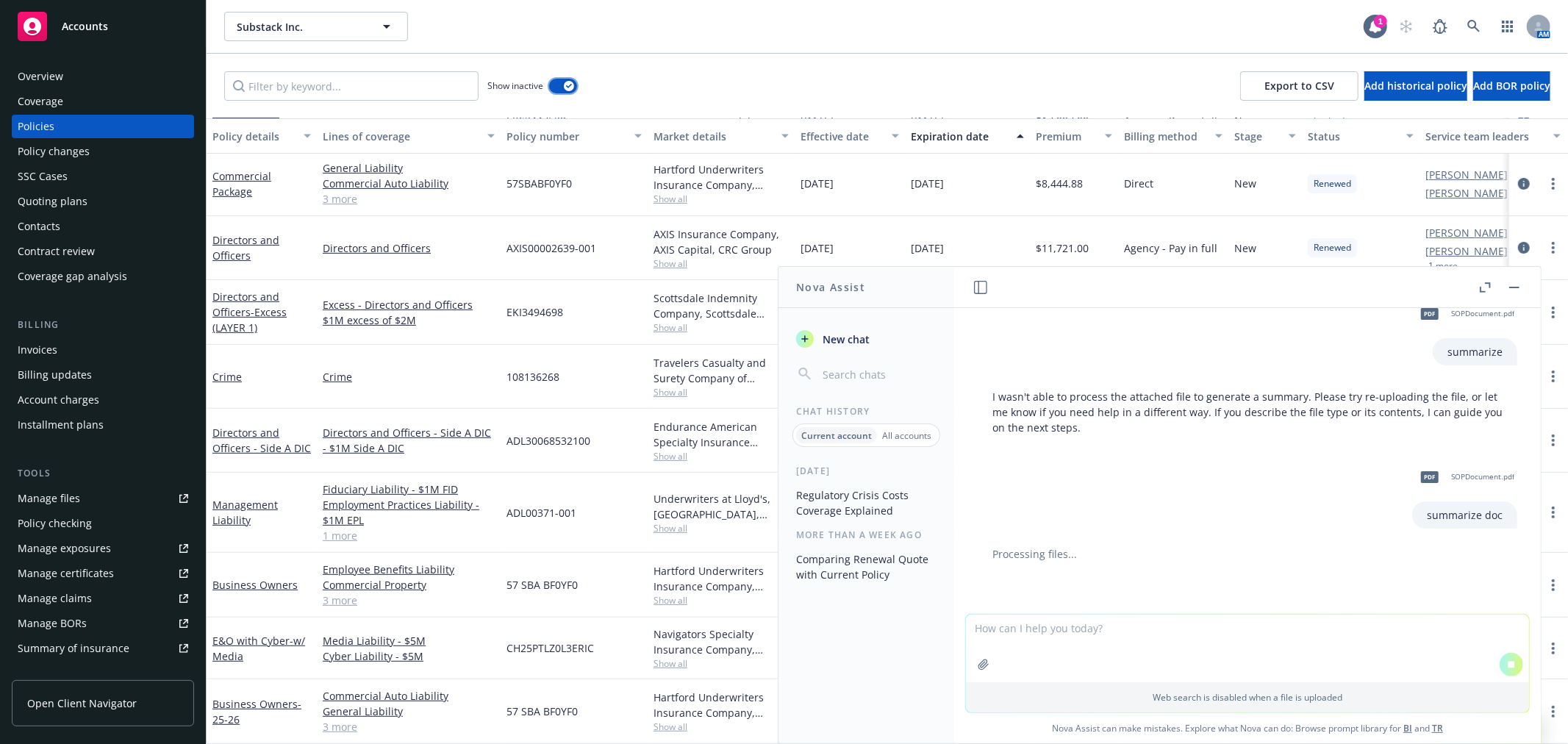
scroll to position [370, 0]
click at [1510, 290] on button "button" at bounding box center [1514, 287] width 18 height 18
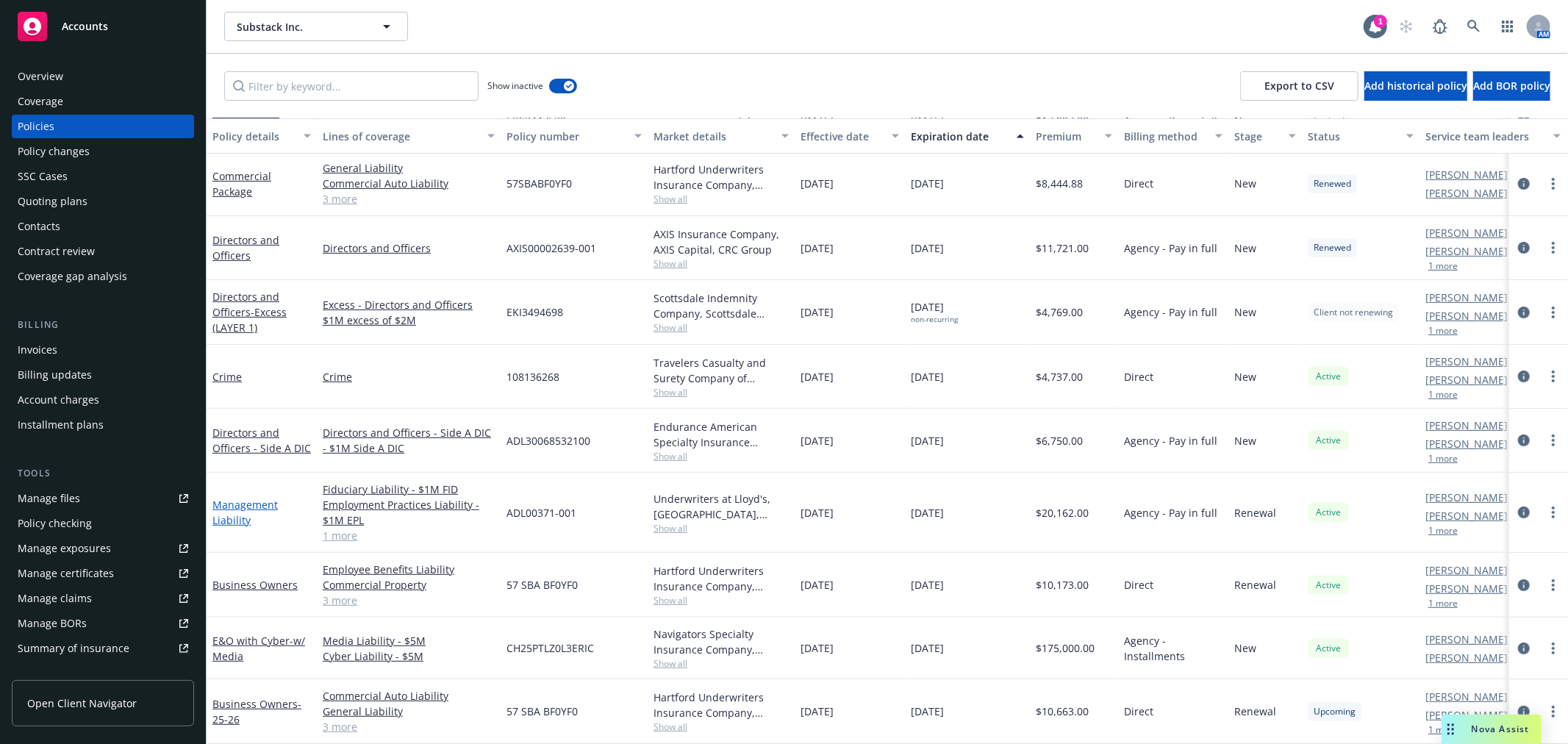
click at [239, 498] on link "Management Liability" at bounding box center [245, 512] width 65 height 29
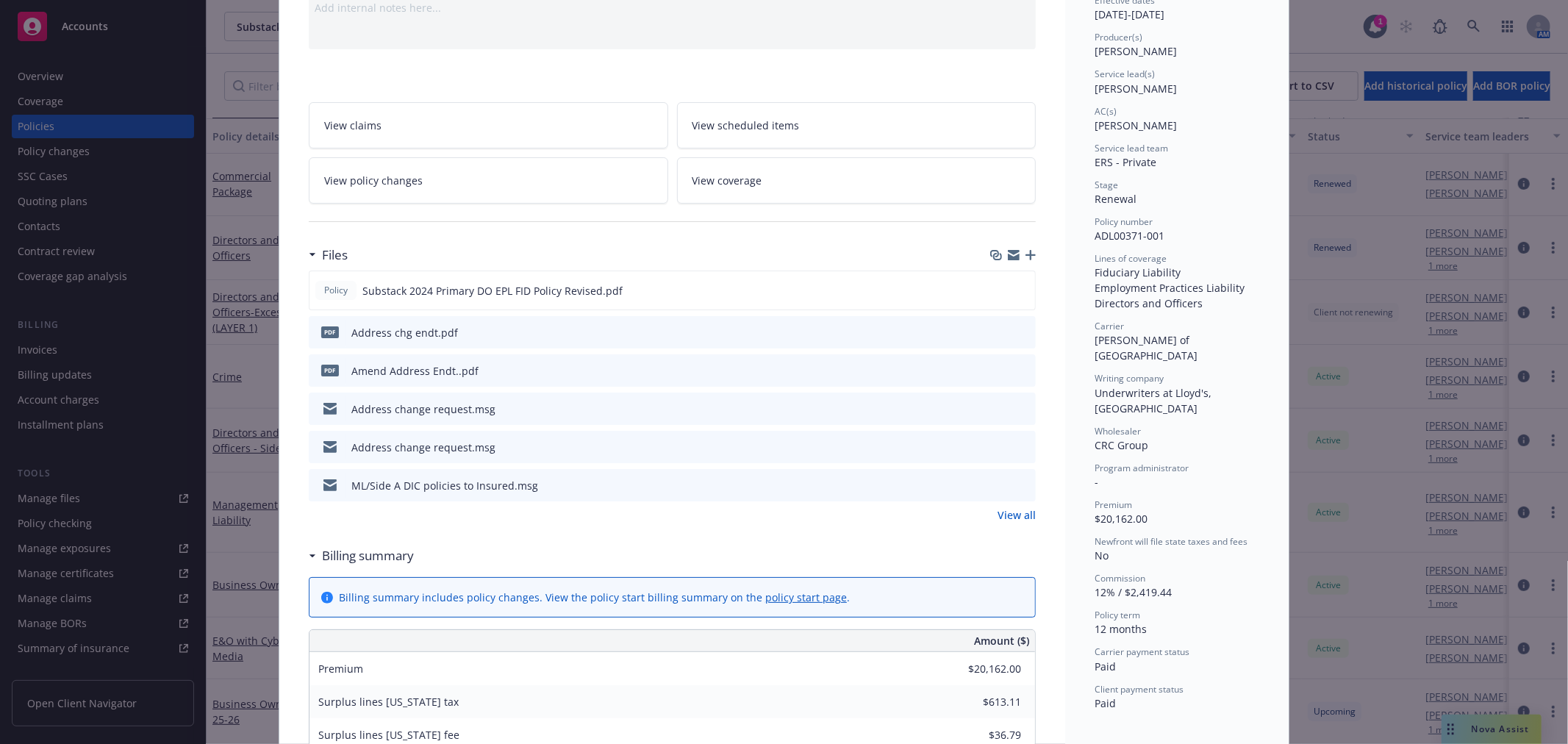
scroll to position [244, 0]
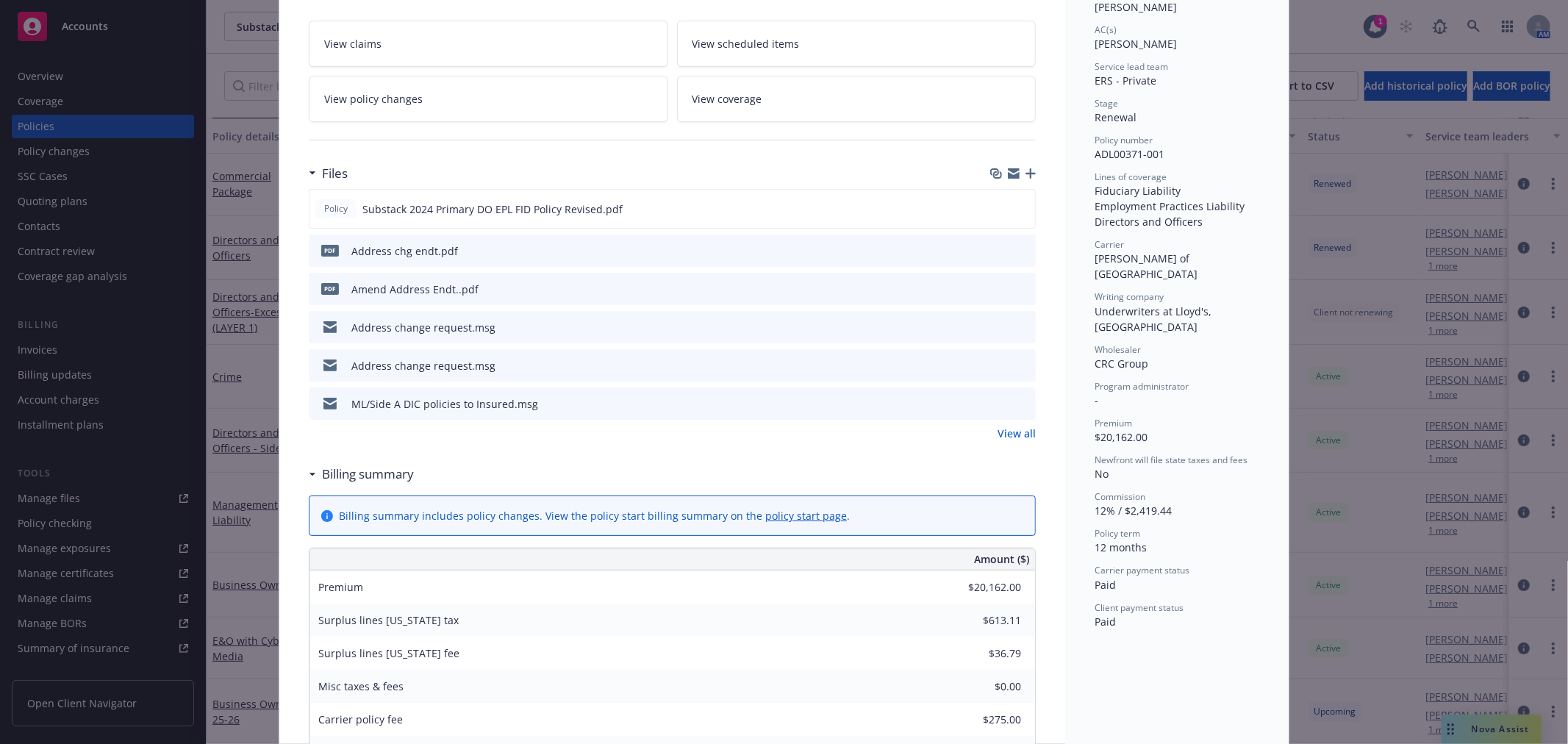
click at [999, 434] on link "View all" at bounding box center [1016, 433] width 38 height 15
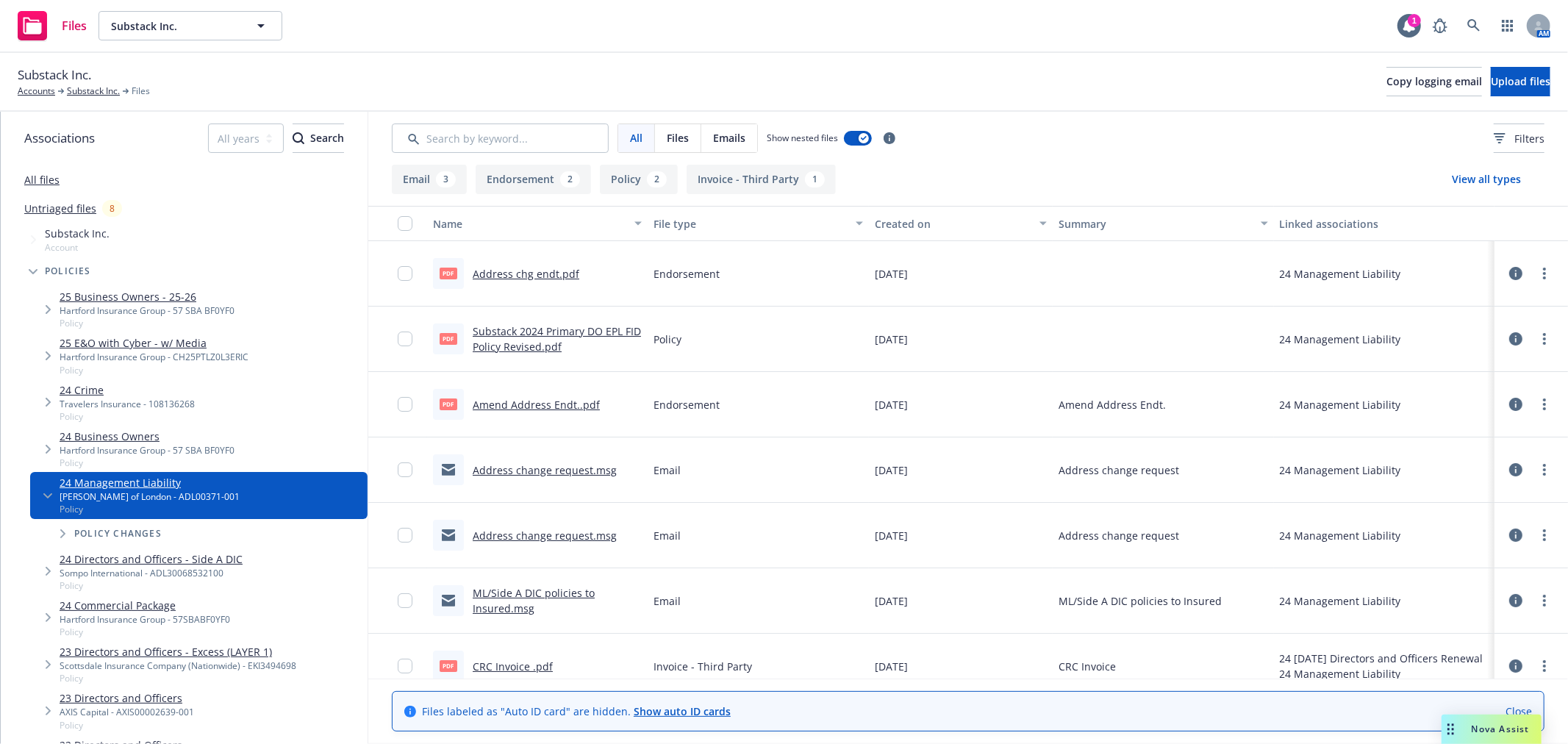
scroll to position [86, 0]
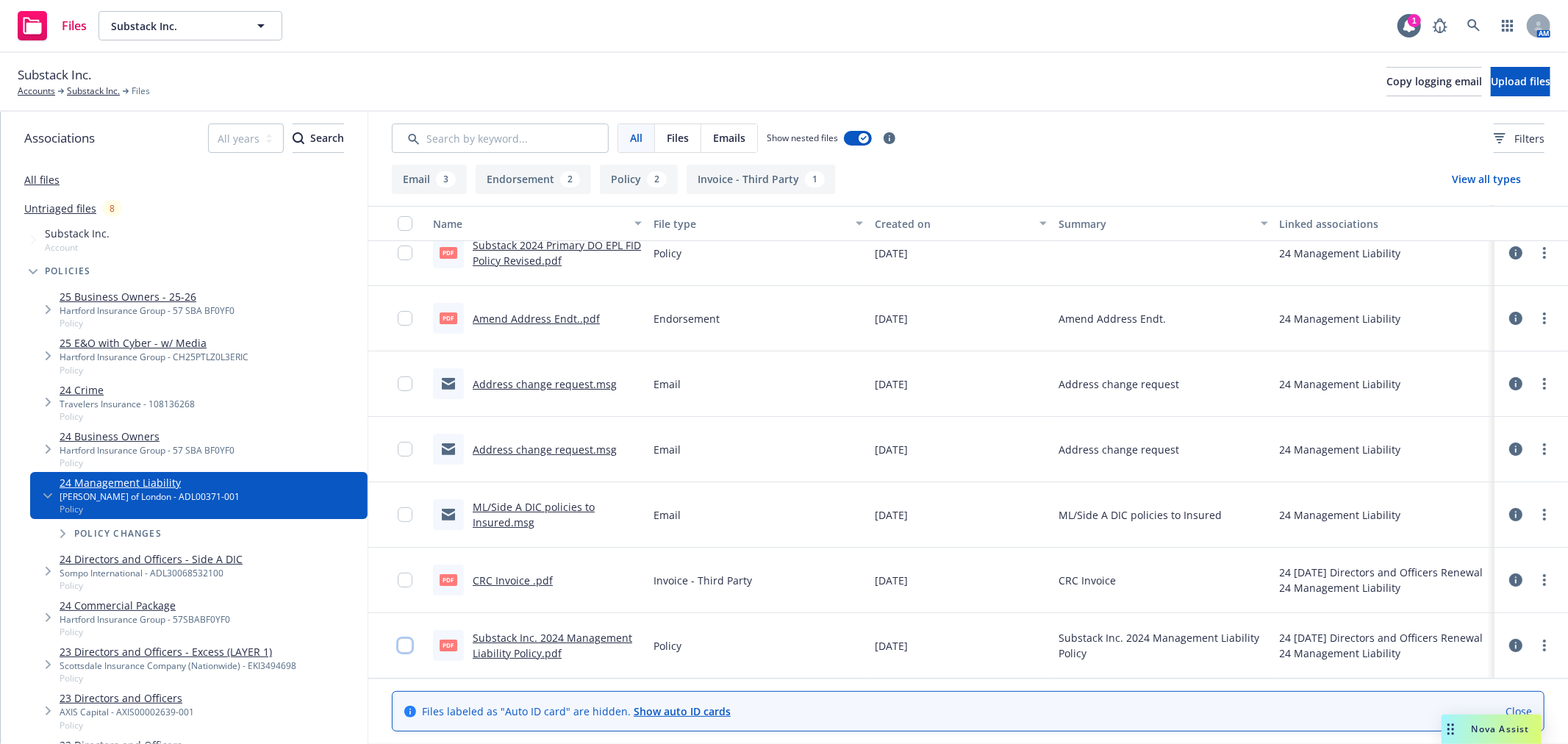
click at [398, 642] on input "checkbox" at bounding box center [405, 645] width 14 height 14
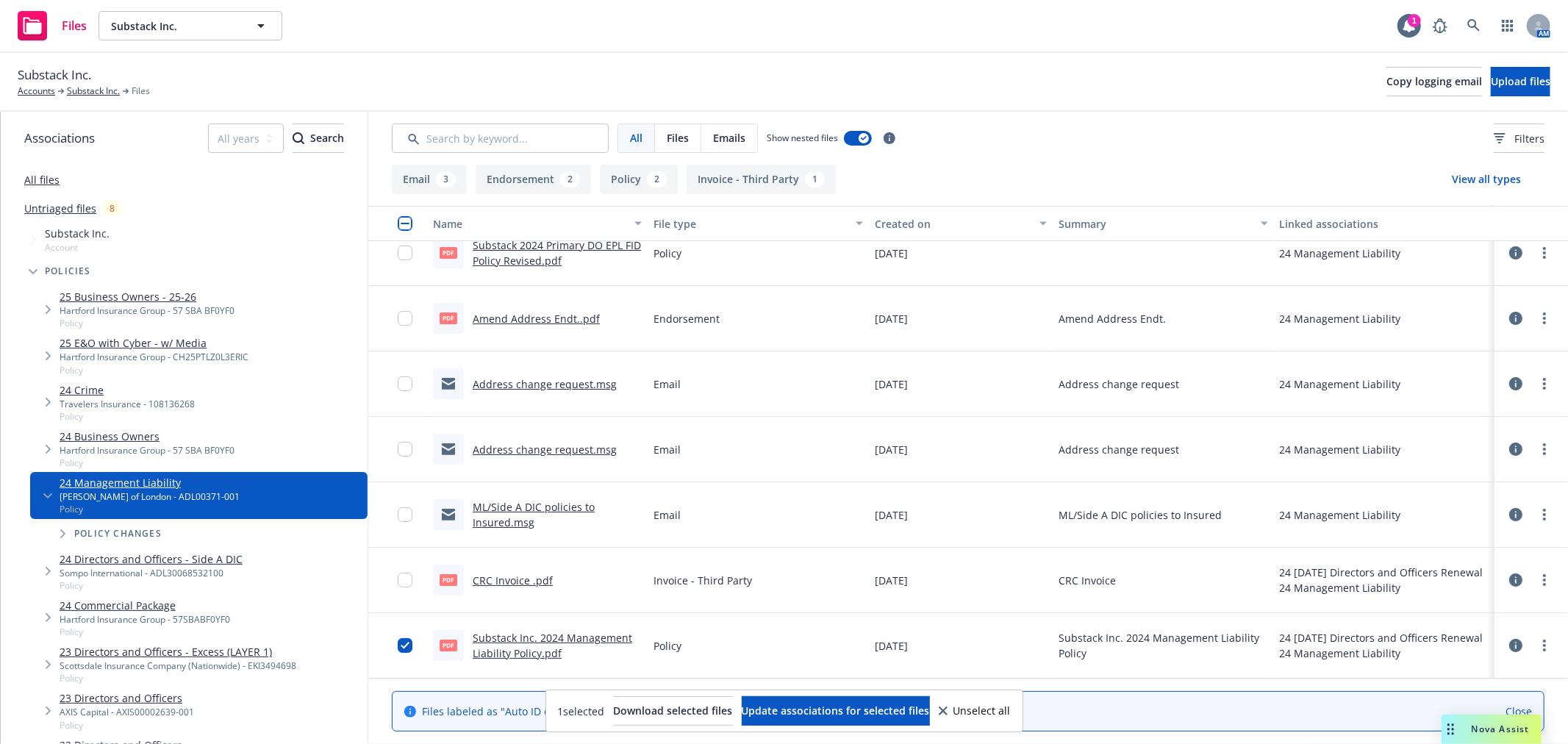
click at [585, 636] on link "Substack Inc. 2024 Management Liability Policy.pdf" at bounding box center [552, 645] width 160 height 29
click at [1356, 707] on div "Files labeled as "Auto ID card" are hidden. Show auto ID cards Close" at bounding box center [968, 710] width 1128 height 15
click at [1004, 706] on span "Unselect all" at bounding box center [982, 711] width 57 height 11
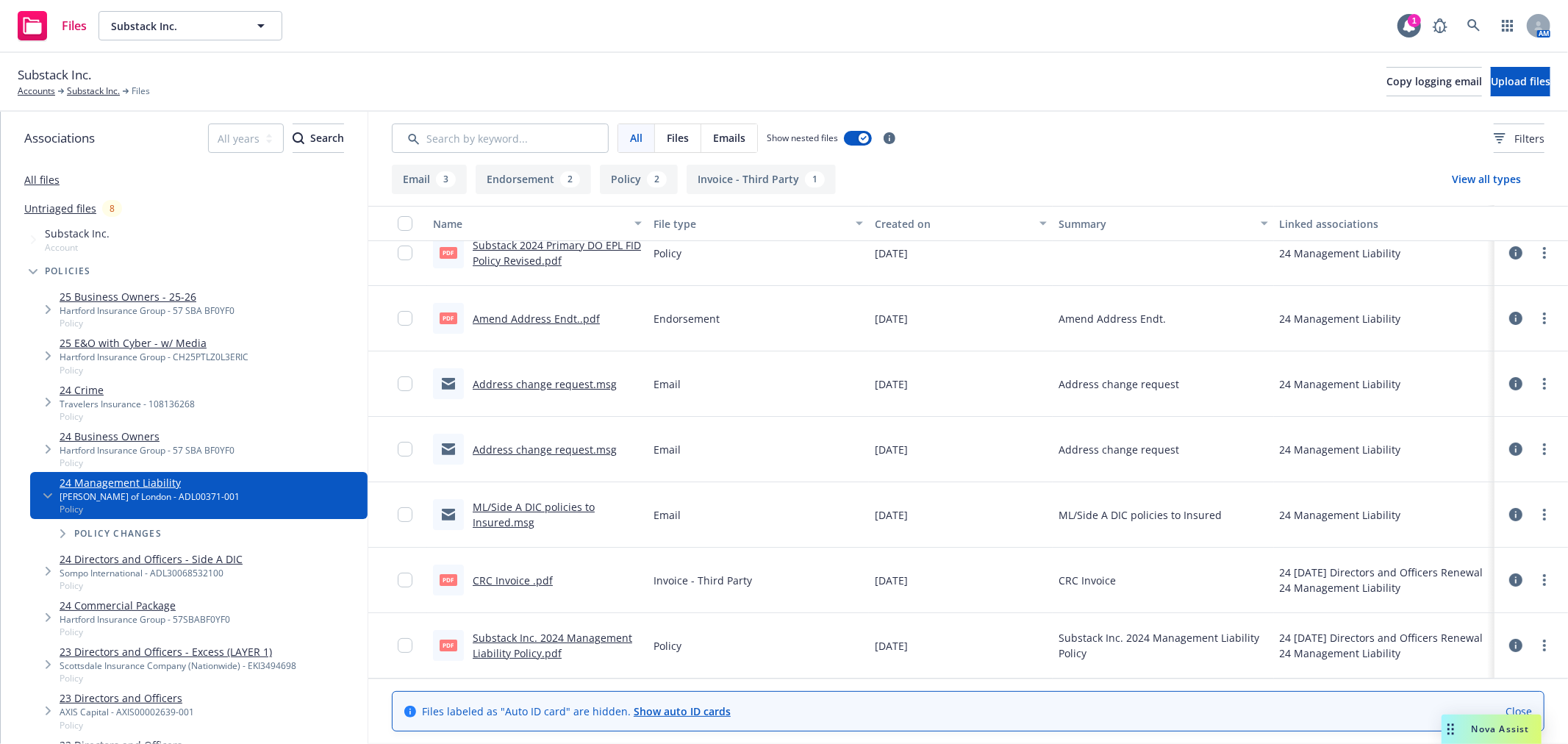
click at [1483, 728] on span "Nova Assist" at bounding box center [1500, 729] width 58 height 12
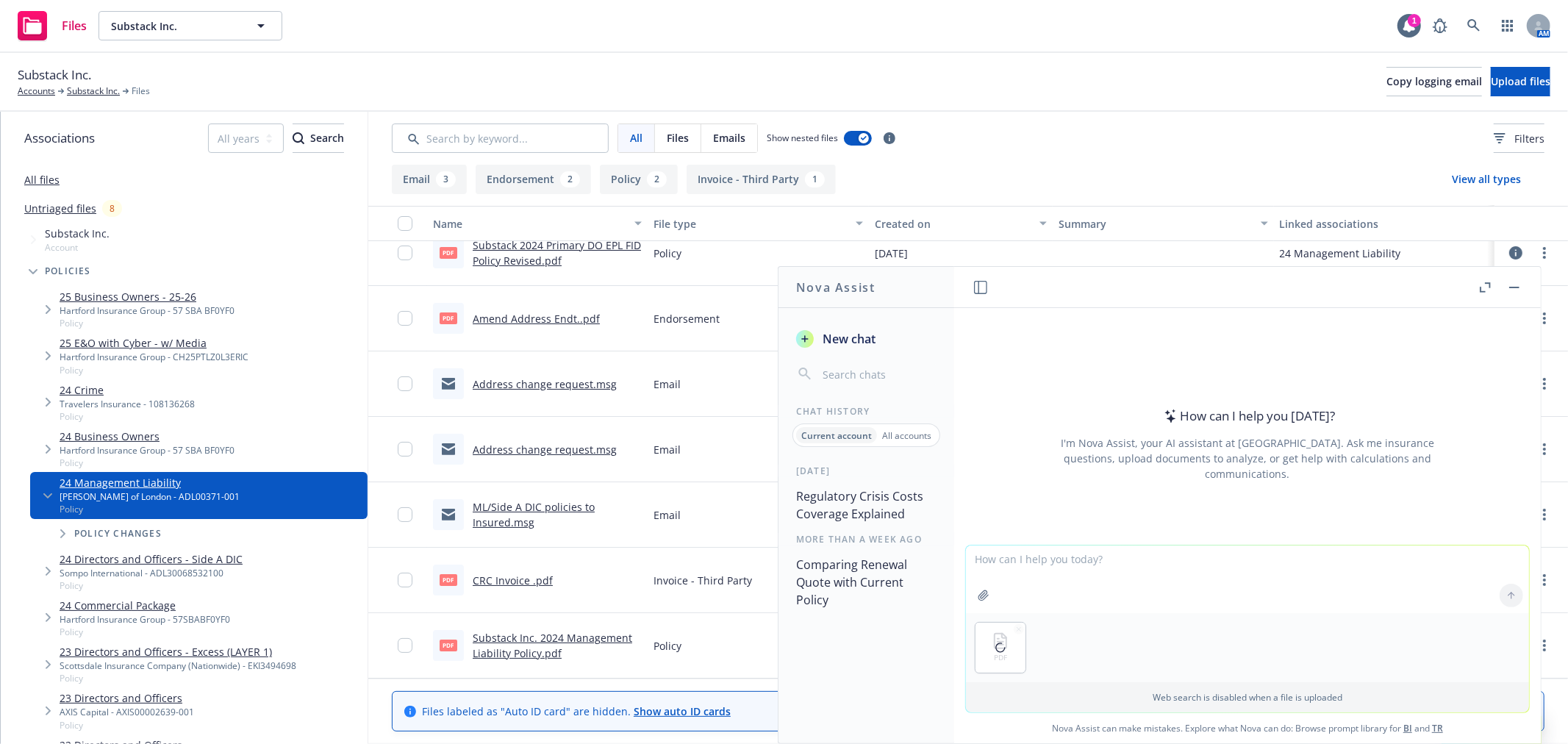
click at [1074, 564] on textarea at bounding box center [1247, 579] width 563 height 68
click at [1018, 574] on textarea at bounding box center [1247, 579] width 563 height 68
type textarea "summarize this doc"
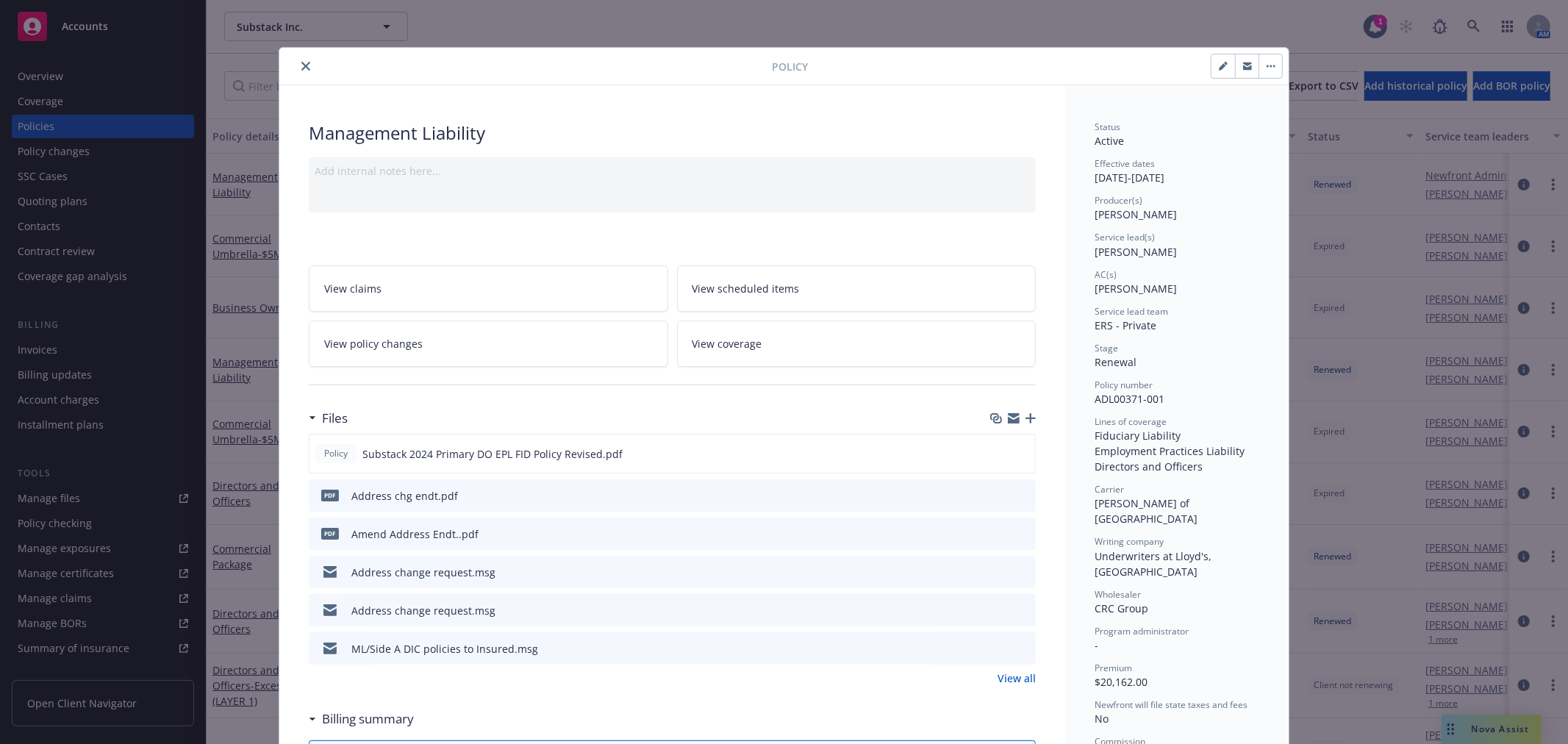
click at [297, 62] on button "close" at bounding box center [306, 66] width 18 height 18
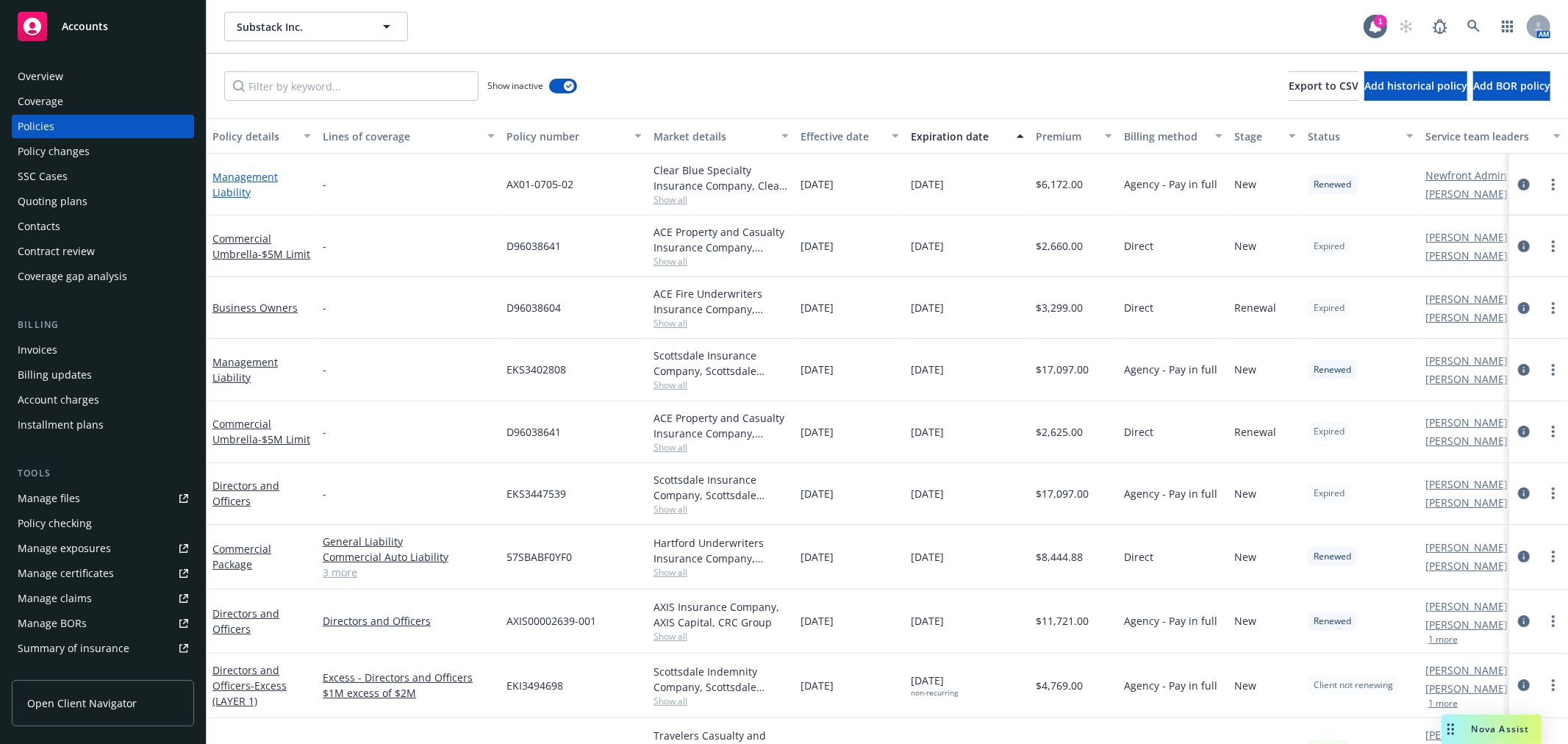
click at [219, 178] on link "Management Liability" at bounding box center [245, 184] width 65 height 29
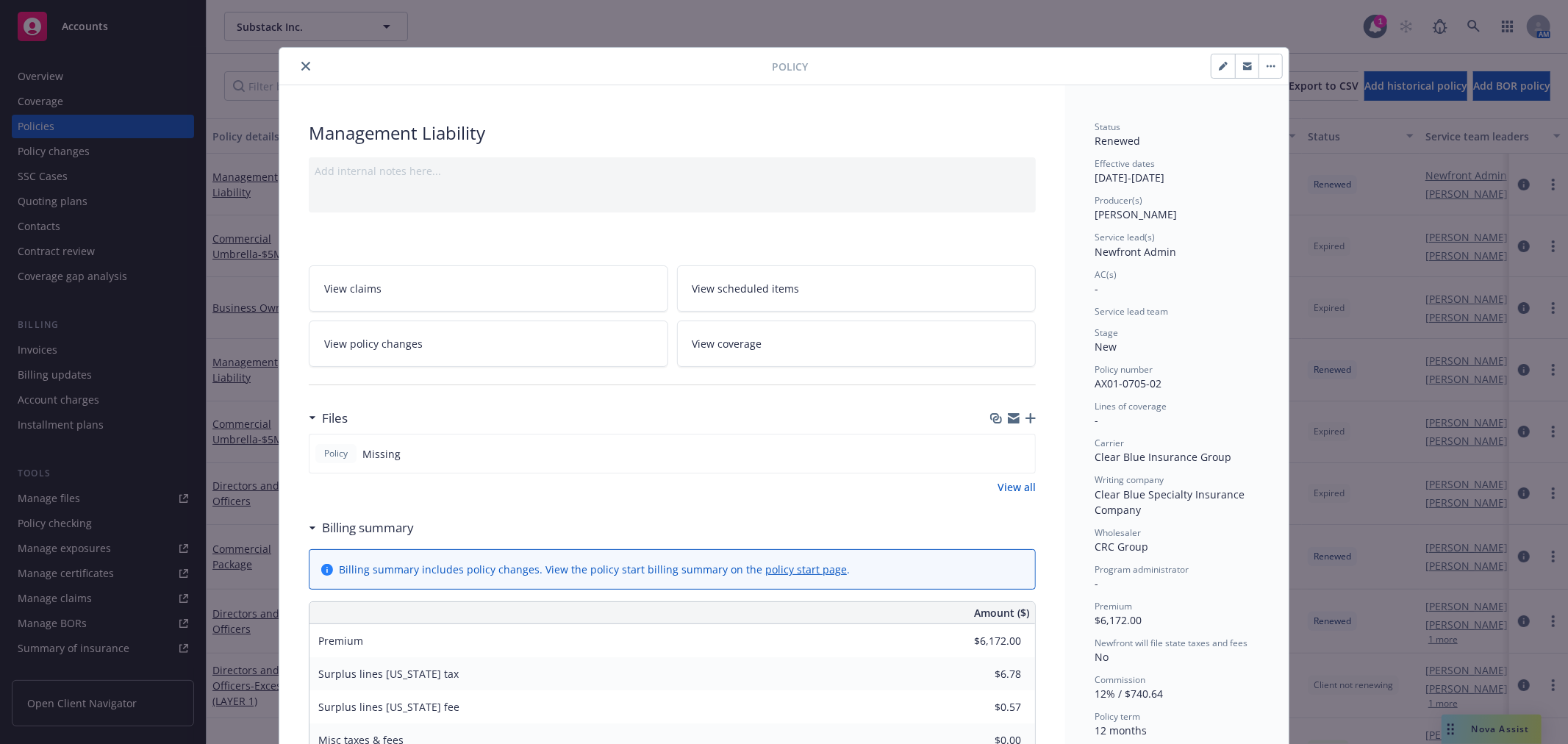
click at [302, 68] on icon "close" at bounding box center [306, 66] width 9 height 9
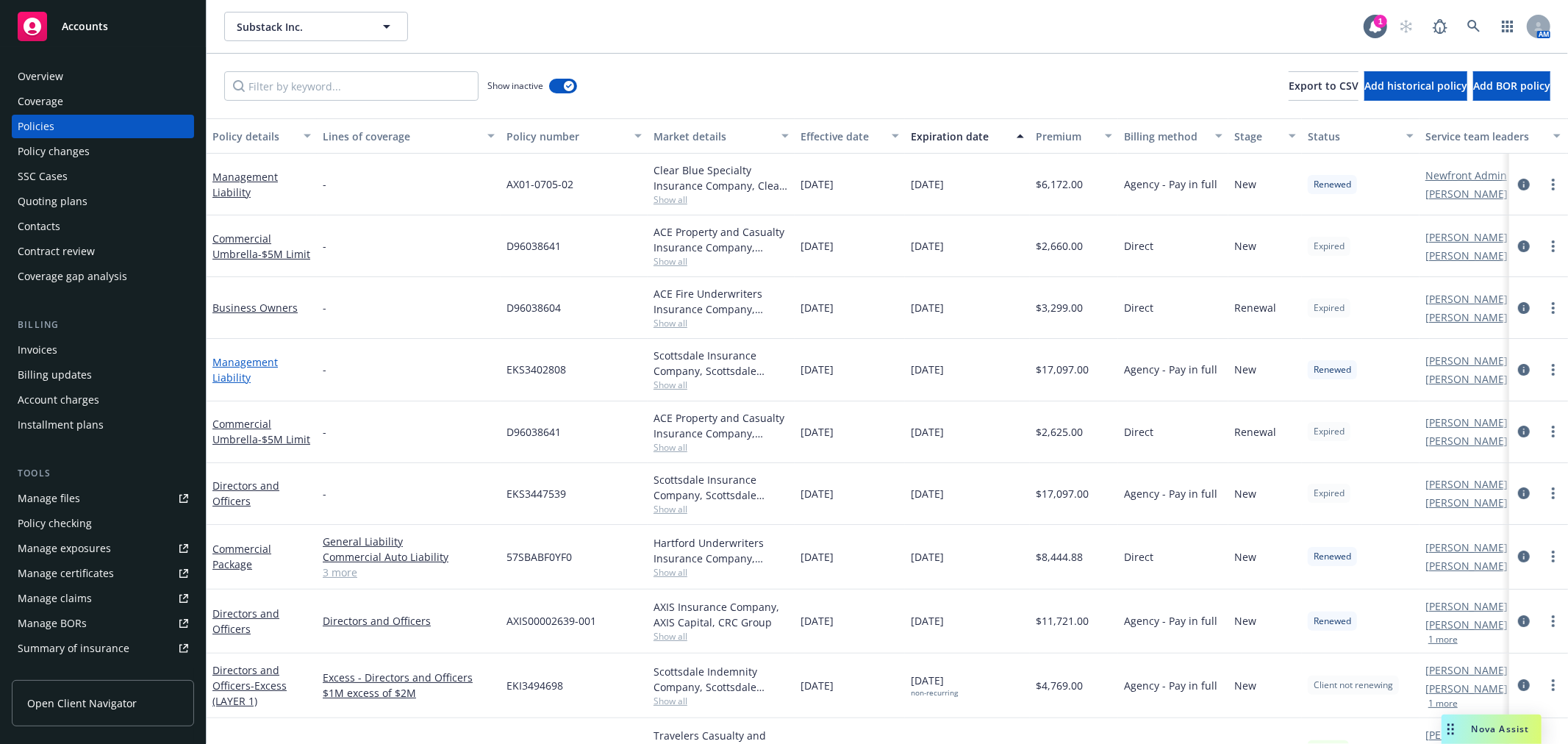
click at [248, 360] on link "Management Liability" at bounding box center [245, 369] width 65 height 29
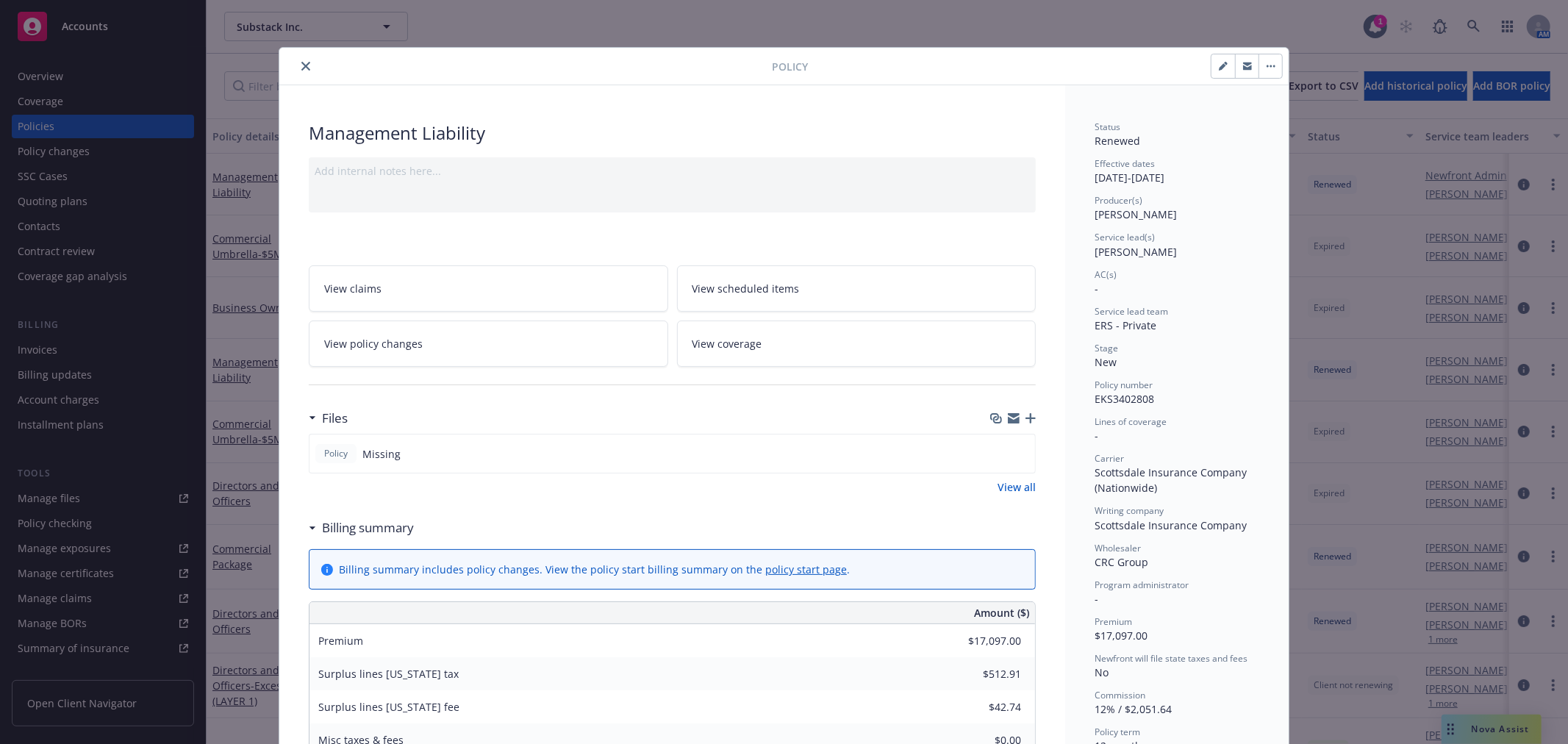
click at [304, 70] on button "close" at bounding box center [306, 66] width 18 height 18
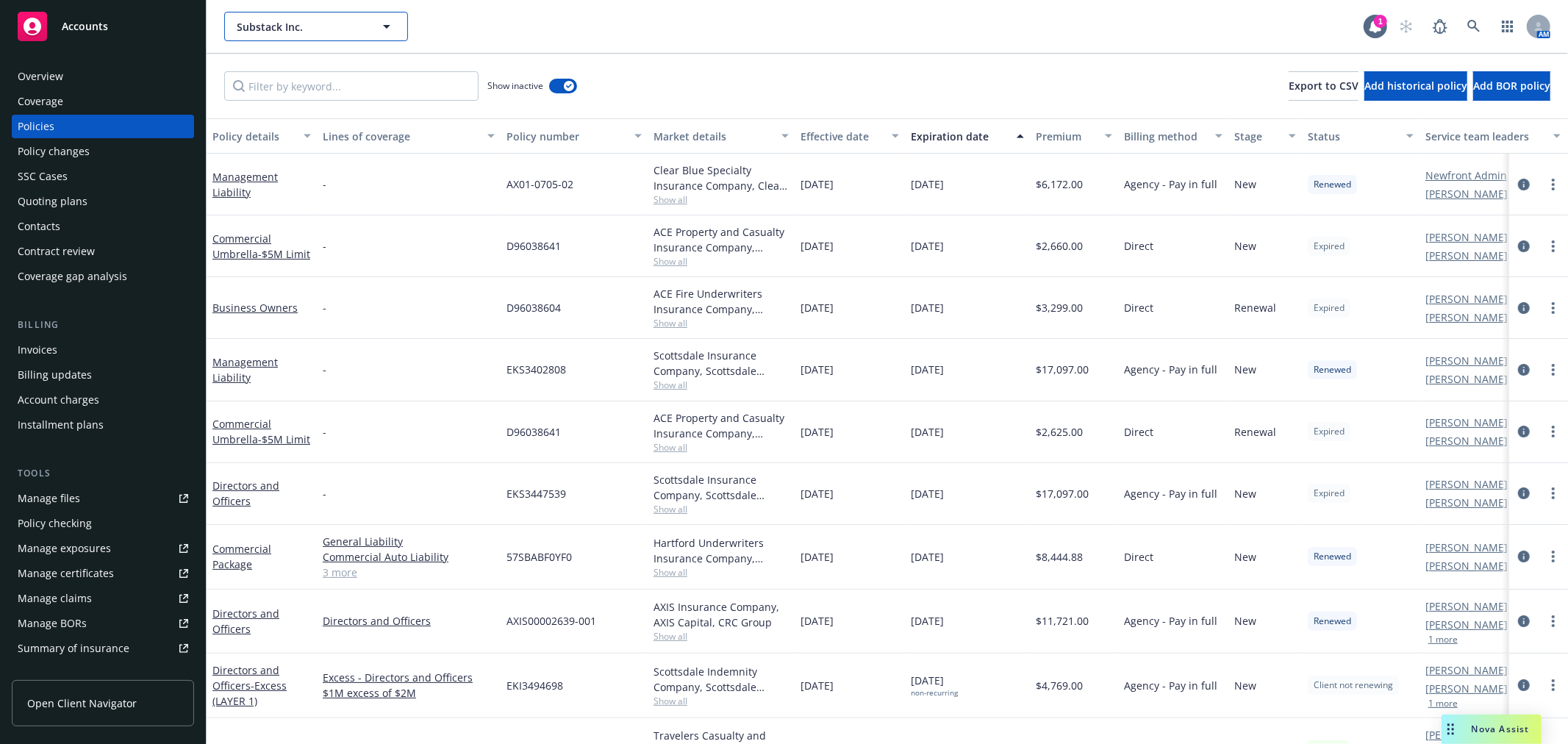
click at [311, 25] on span "Substack Inc." at bounding box center [300, 26] width 128 height 15
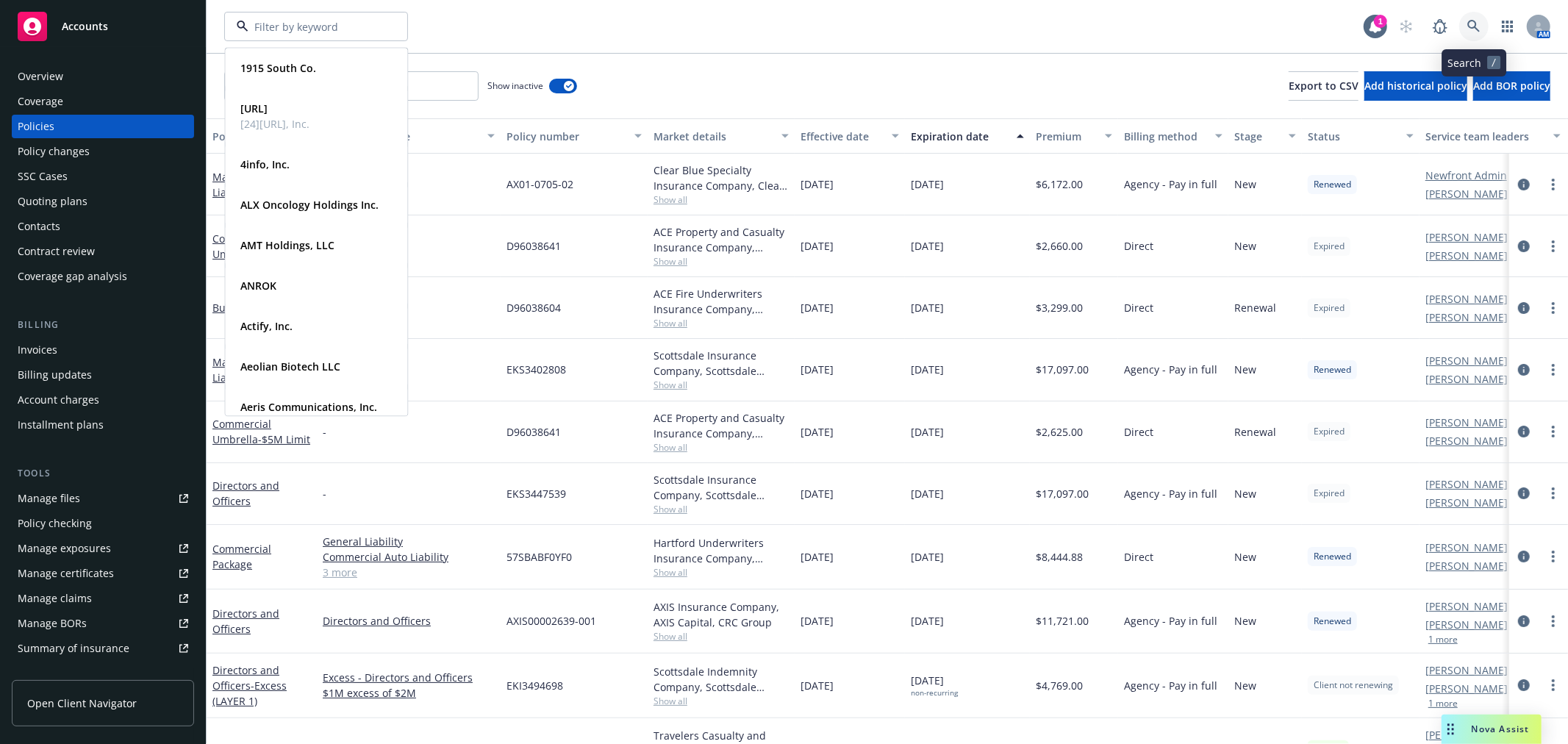
click at [1471, 21] on icon at bounding box center [1473, 26] width 12 height 12
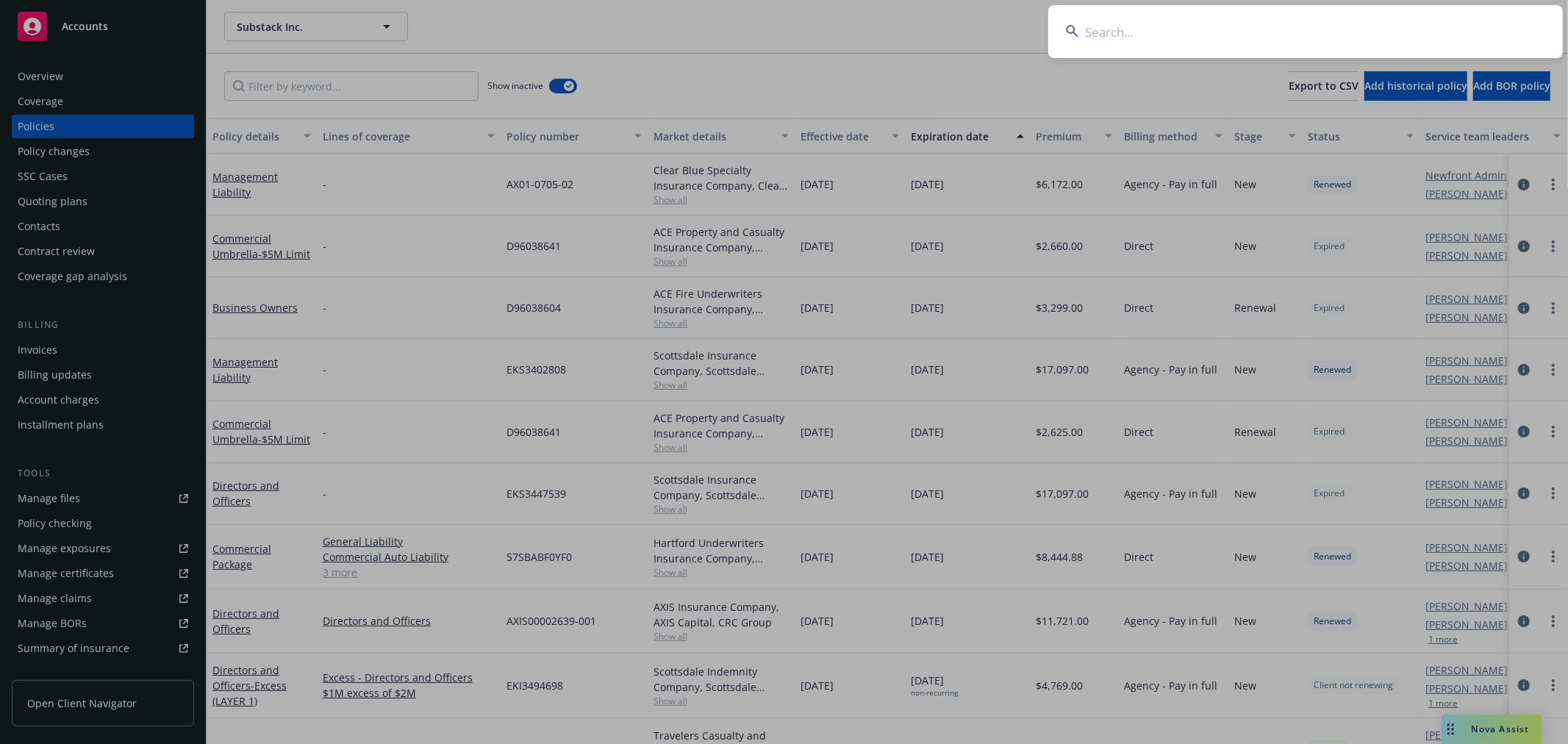
click at [1180, 19] on input at bounding box center [1306, 31] width 515 height 53
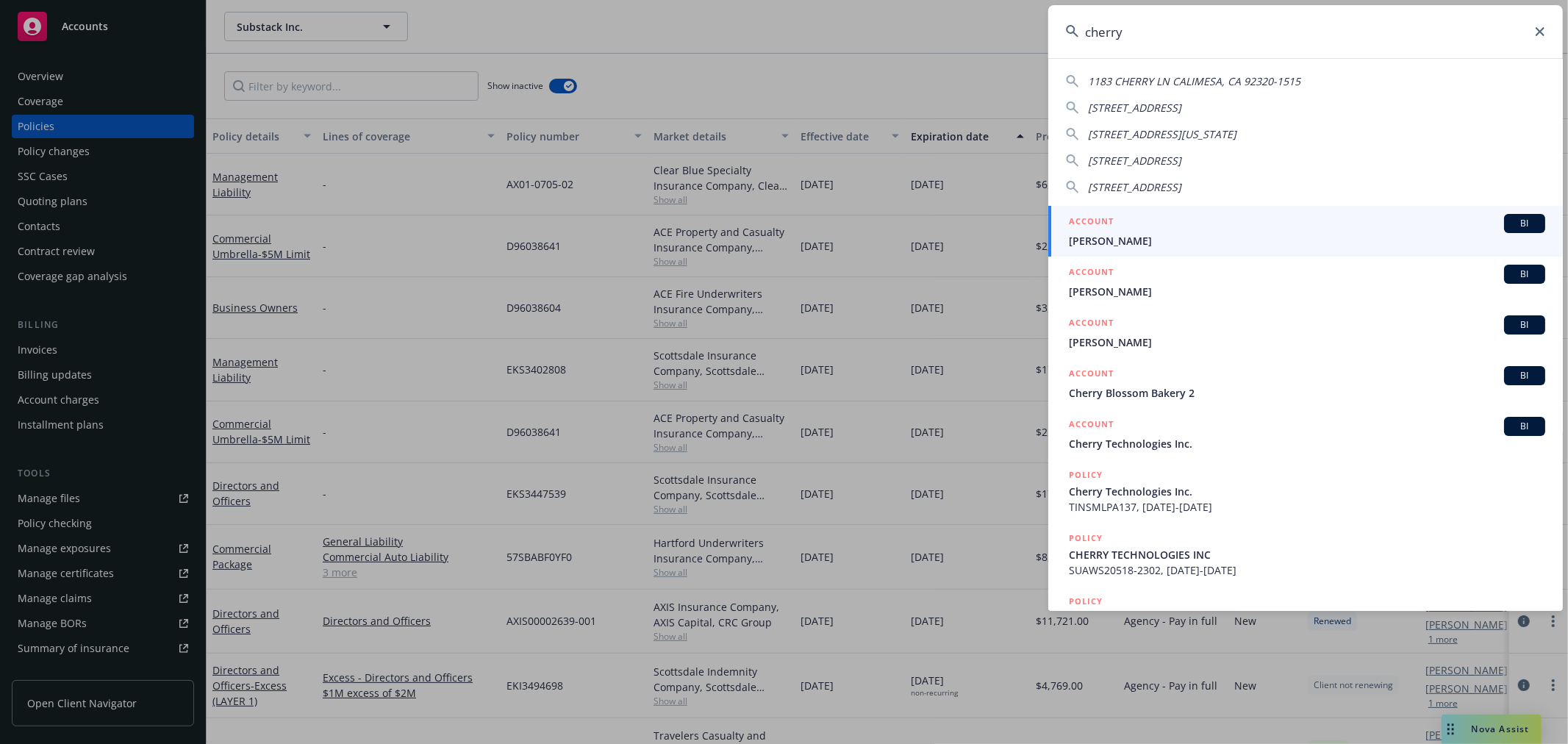
click at [1196, 31] on input "cherry" at bounding box center [1306, 31] width 515 height 53
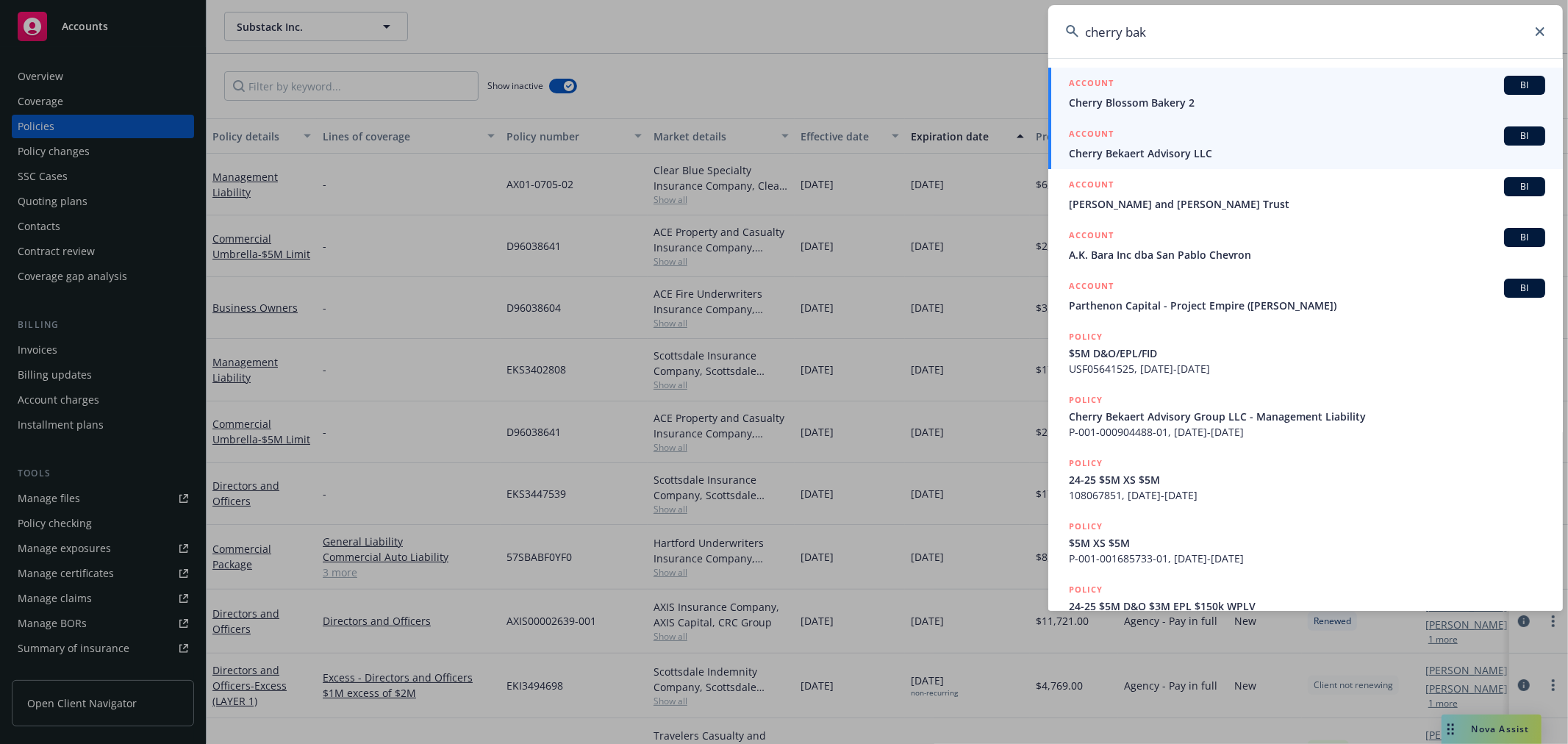
type input "cherry bak"
click at [1211, 137] on div "ACCOUNT BI" at bounding box center [1307, 136] width 477 height 19
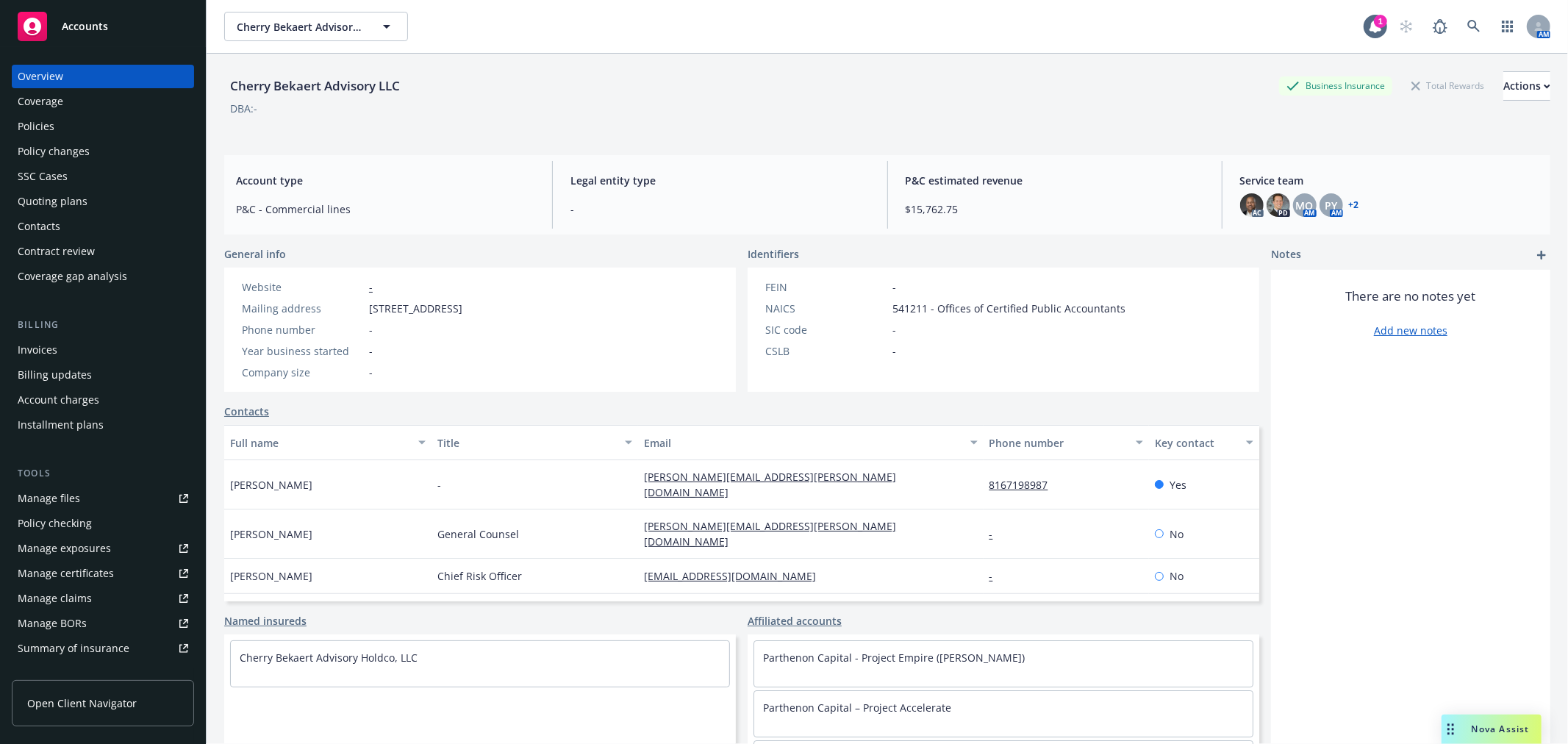
click at [48, 115] on div "Policies" at bounding box center [36, 127] width 37 height 23
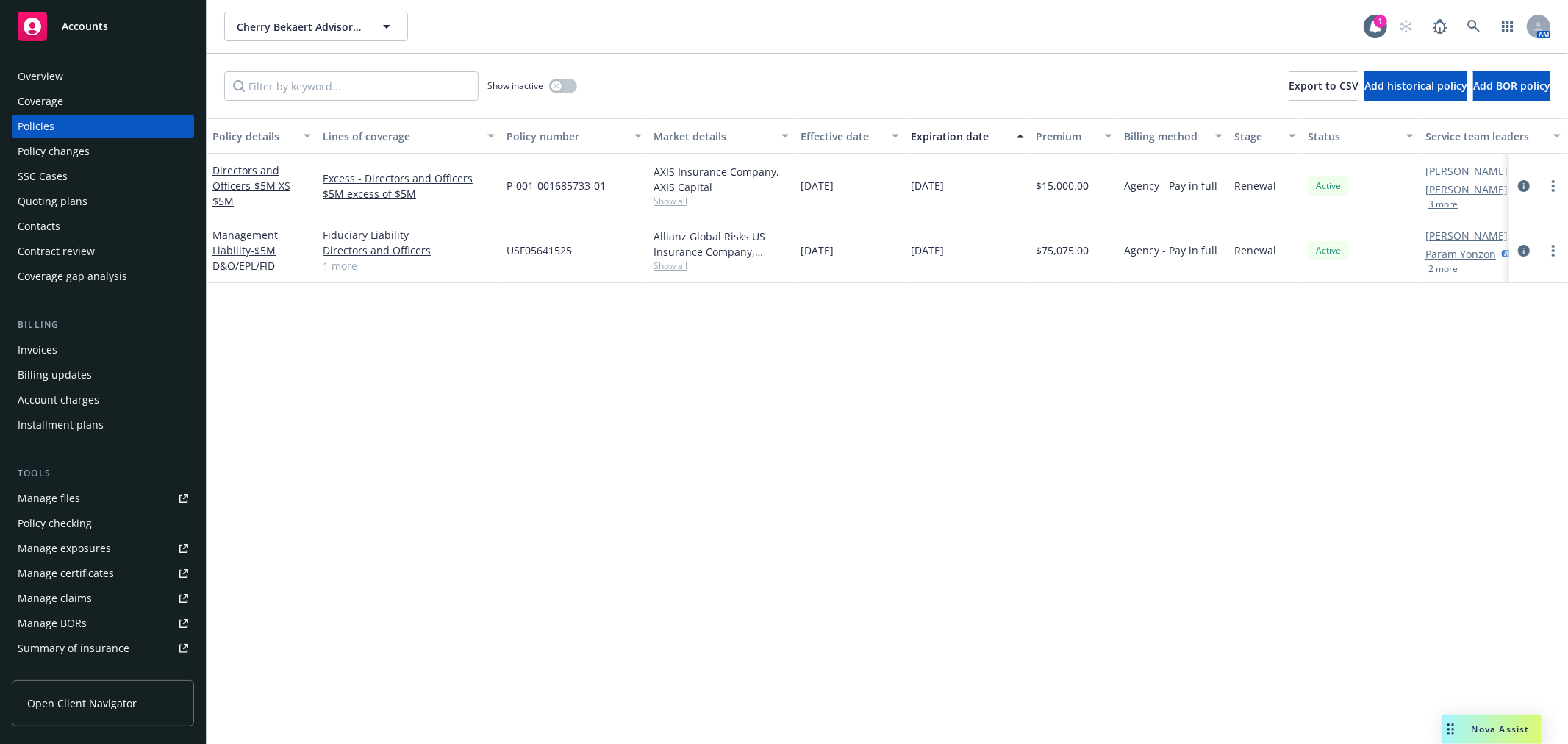
click at [36, 77] on div "Overview" at bounding box center [40, 76] width 46 height 23
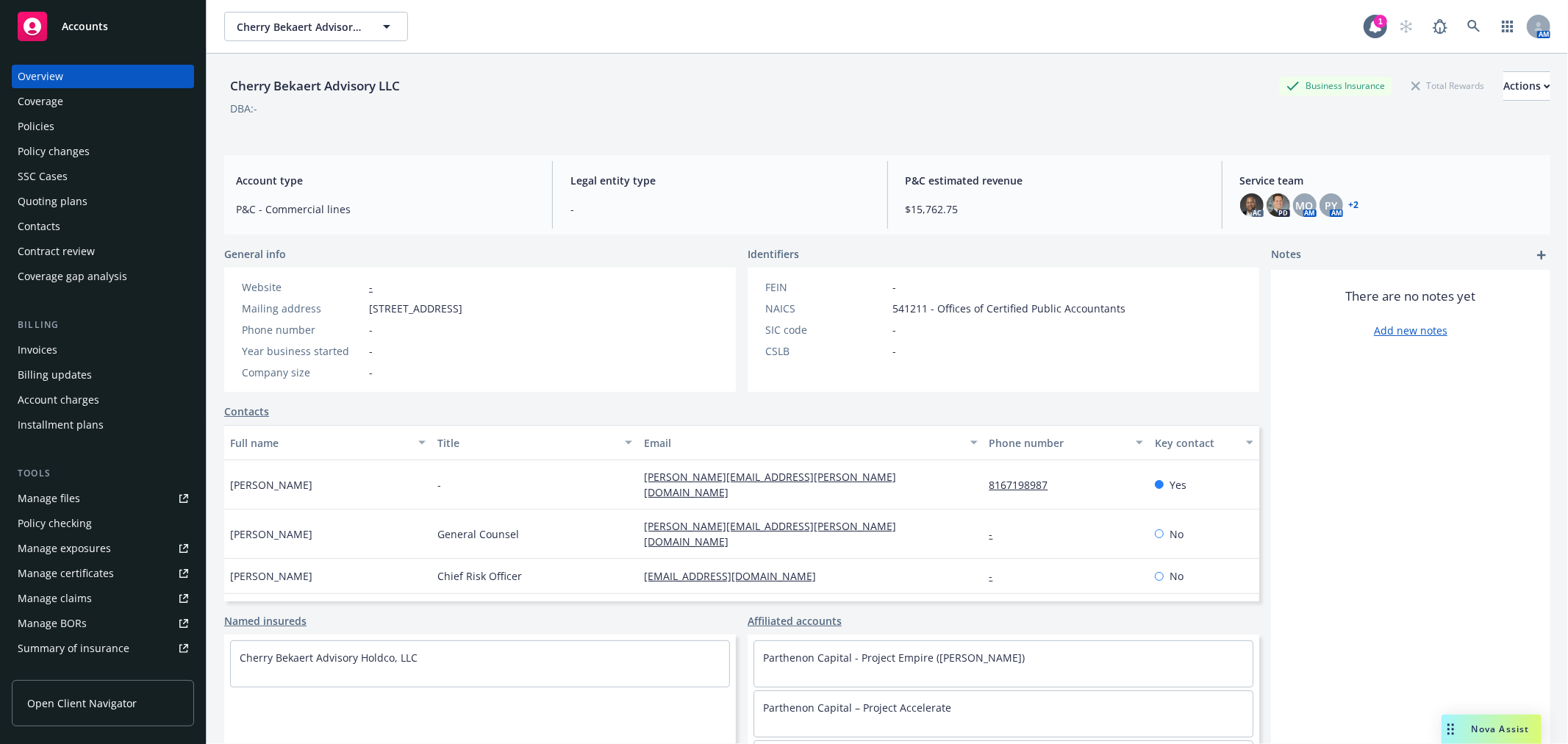
click at [45, 128] on div "Policies" at bounding box center [36, 127] width 37 height 23
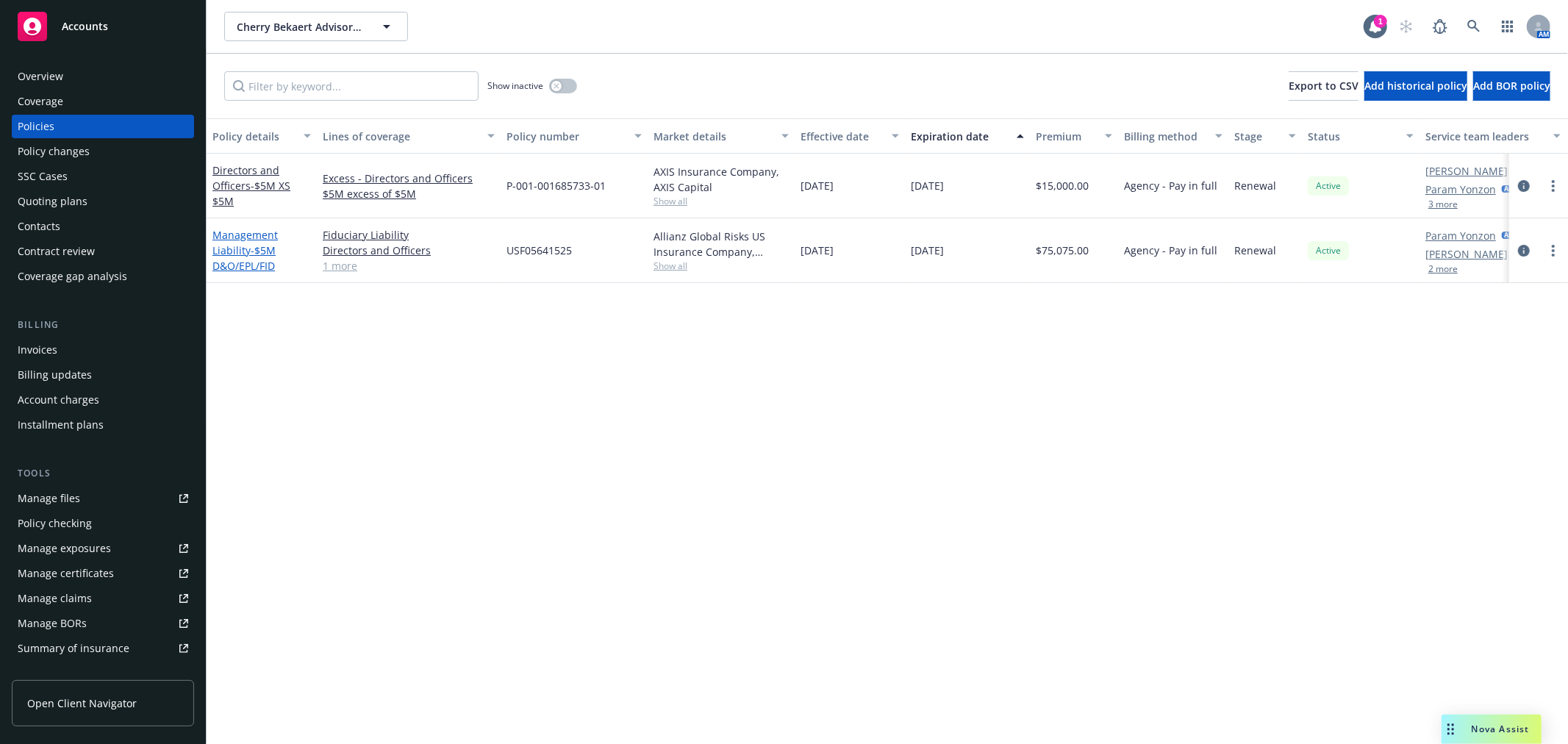
click at [229, 243] on link "Management Liability - $5M D&O/EPL/FID" at bounding box center [245, 250] width 65 height 45
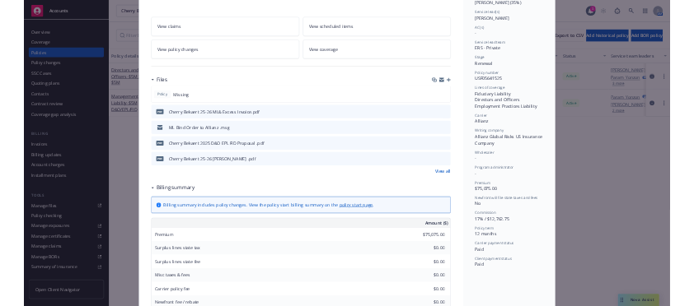
scroll to position [183, 0]
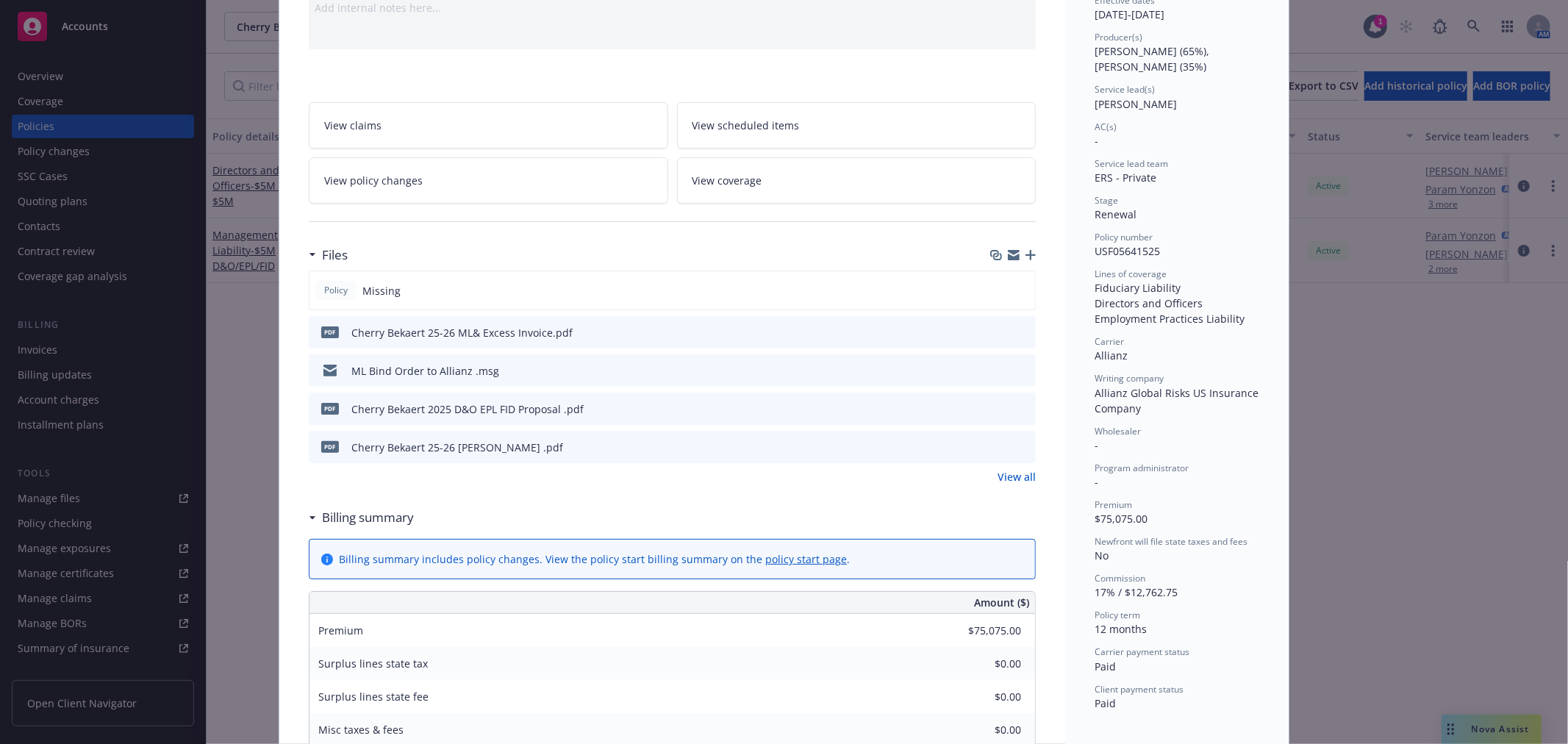
click at [484, 445] on div "Cherry Bekaert 25-26 [PERSON_NAME] .pdf" at bounding box center [457, 447] width 212 height 15
click at [996, 451] on button at bounding box center [999, 447] width 12 height 15
click at [1308, 663] on div "Policy Management Liability - $5M D&O/EPL/FID Add internal notes here... View c…" at bounding box center [784, 372] width 1568 height 744
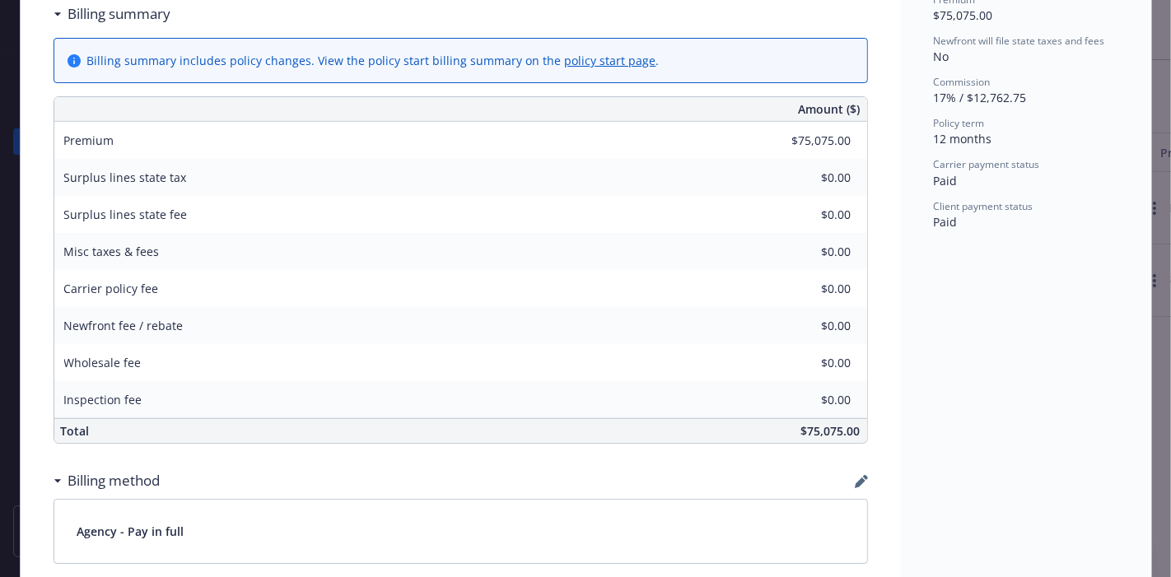
scroll to position [824, 0]
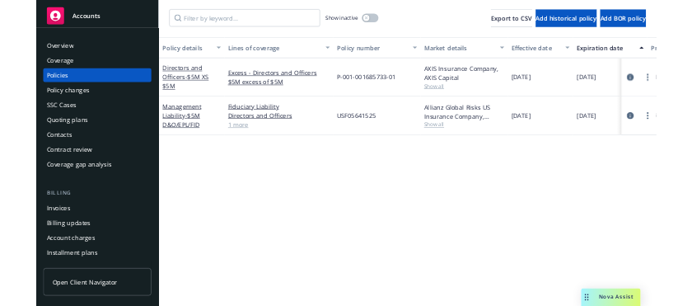
scroll to position [91, 0]
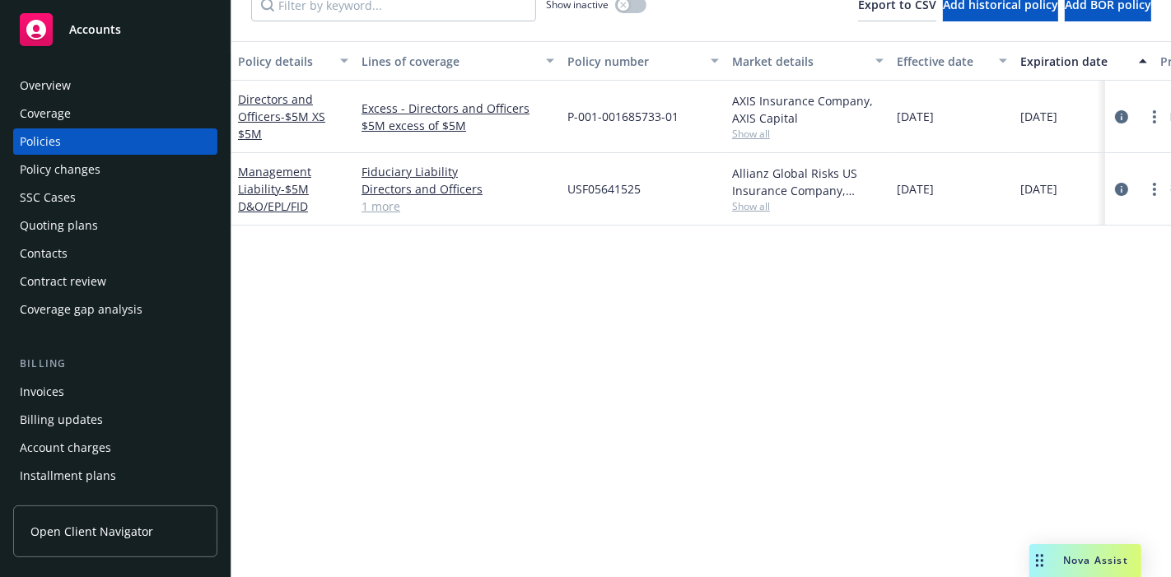
drag, startPoint x: 1042, startPoint y: 552, endPoint x: 990, endPoint y: 576, distance: 57.1
click at [1040, 549] on div "Drag to move" at bounding box center [1040, 561] width 21 height 33
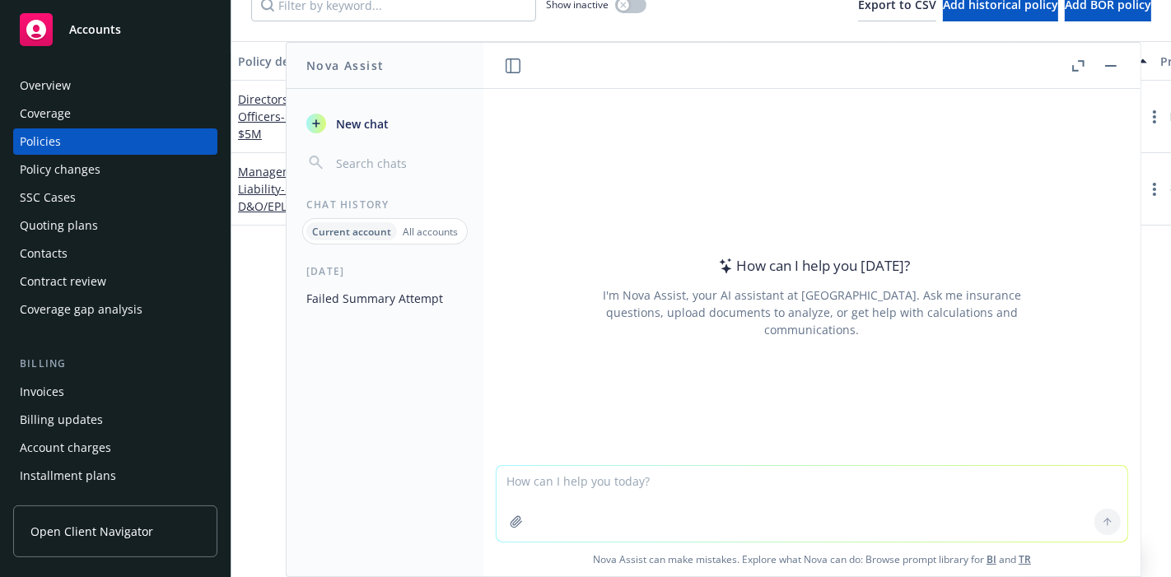
click at [607, 513] on textarea at bounding box center [812, 504] width 631 height 76
click at [827, 484] on textarea at bounding box center [812, 504] width 631 height 76
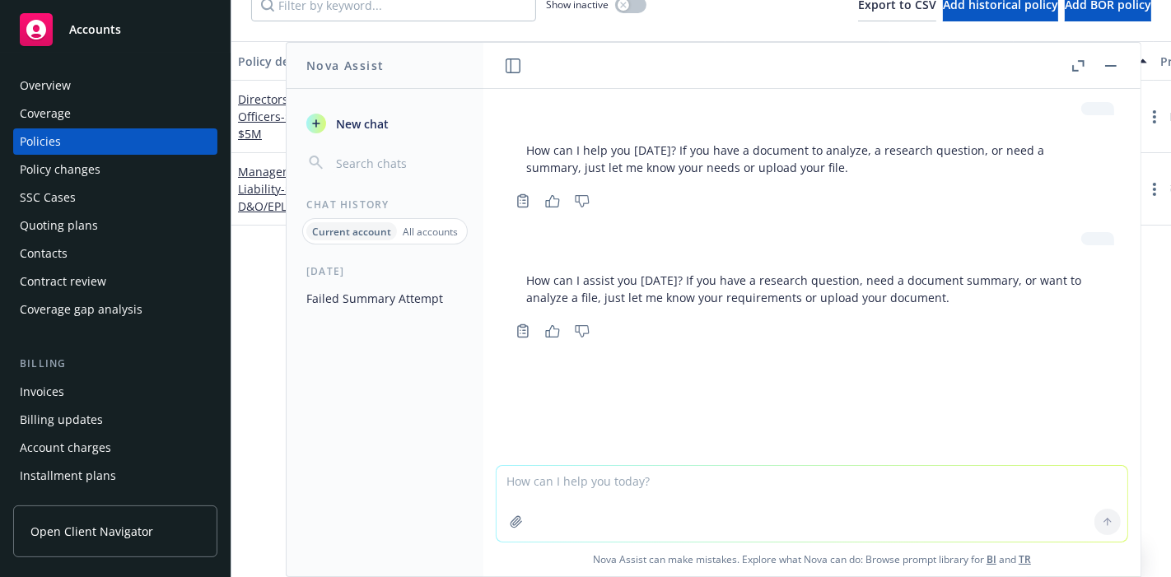
click at [562, 521] on textarea at bounding box center [812, 504] width 631 height 76
type textarea "Draft this email for me"
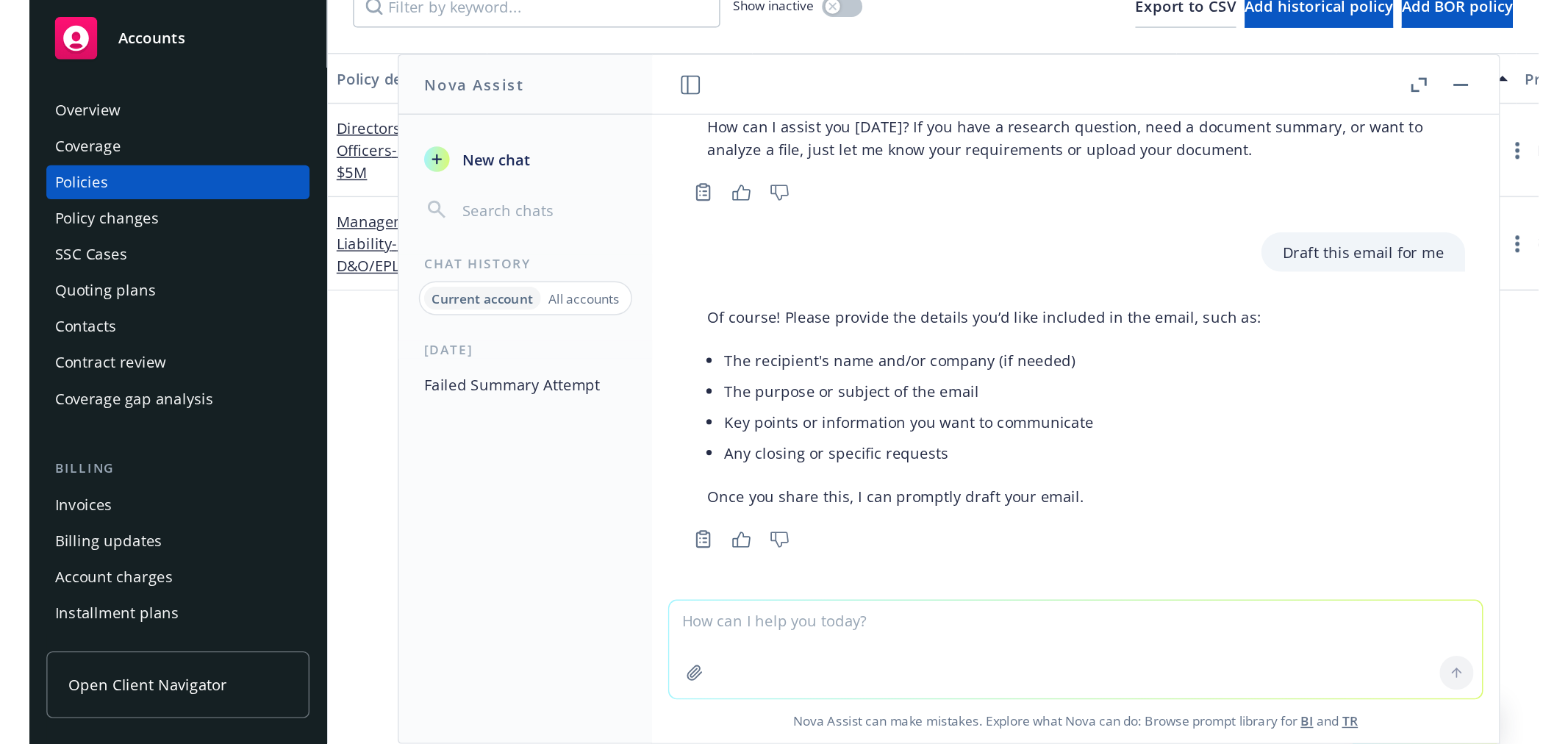
scroll to position [165, 0]
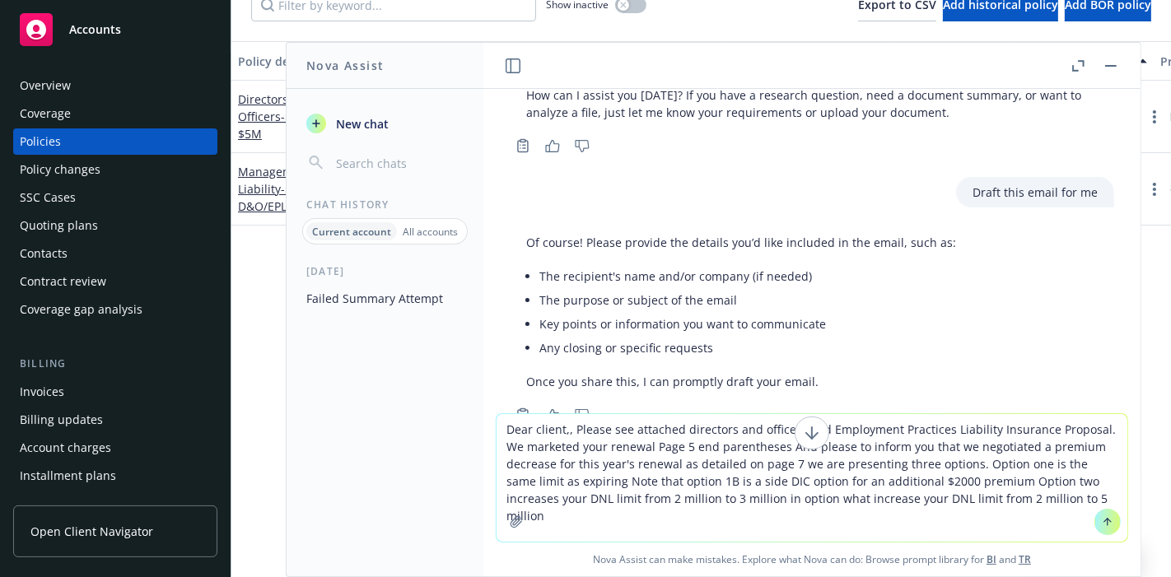
drag, startPoint x: 581, startPoint y: 540, endPoint x: 1047, endPoint y: 522, distance: 466.6
click at [582, 537] on textarea "Dear client,, Please see attached directors and officers and Employment Practic…" at bounding box center [812, 478] width 631 height 128
drag, startPoint x: 1075, startPoint y: 512, endPoint x: 418, endPoint y: 430, distance: 661.7
click at [483, 430] on div "Nova Assist New chat Chat History Current account All accounts [DATE] Failed Su…" at bounding box center [812, 309] width 659 height 535
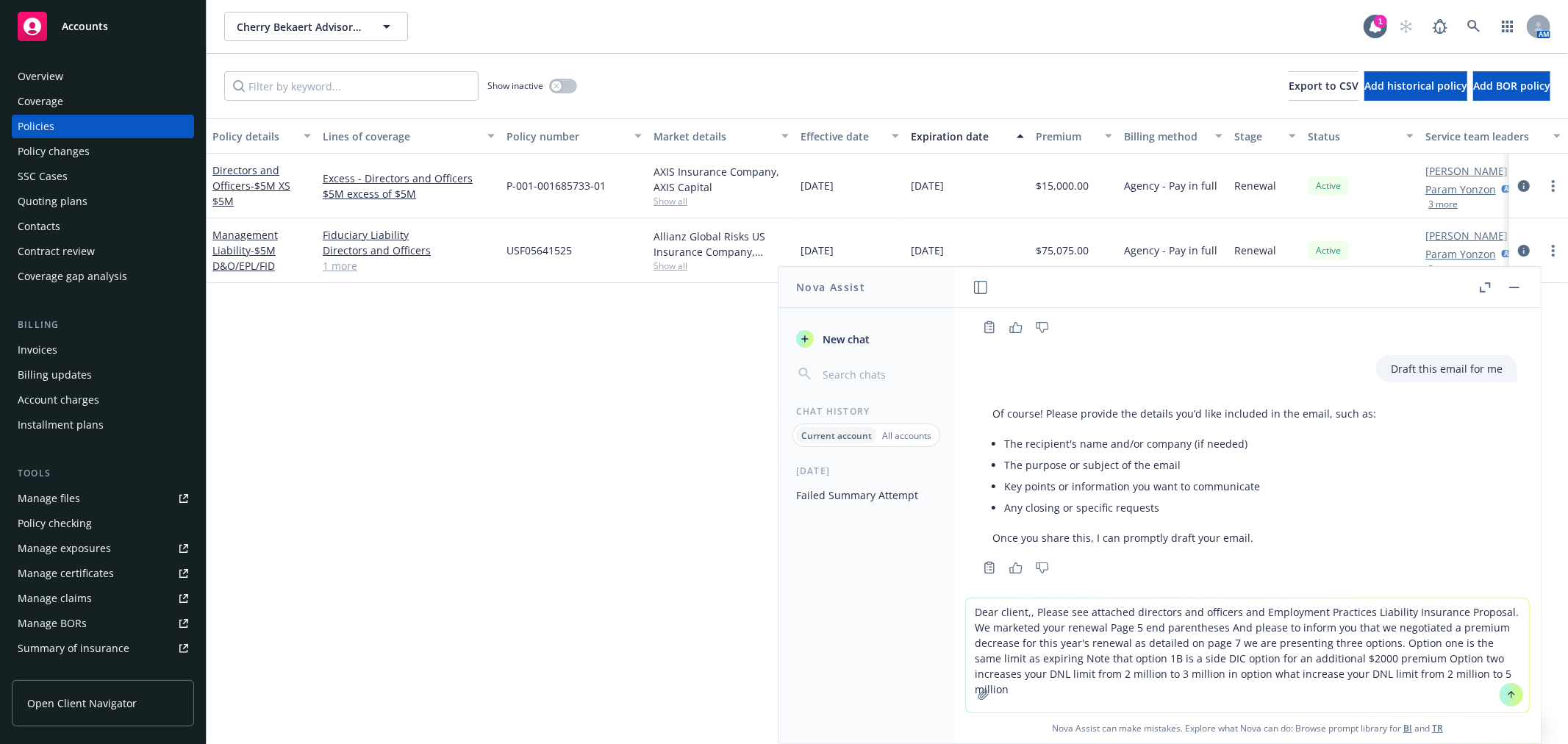
scroll to position [211, 0]
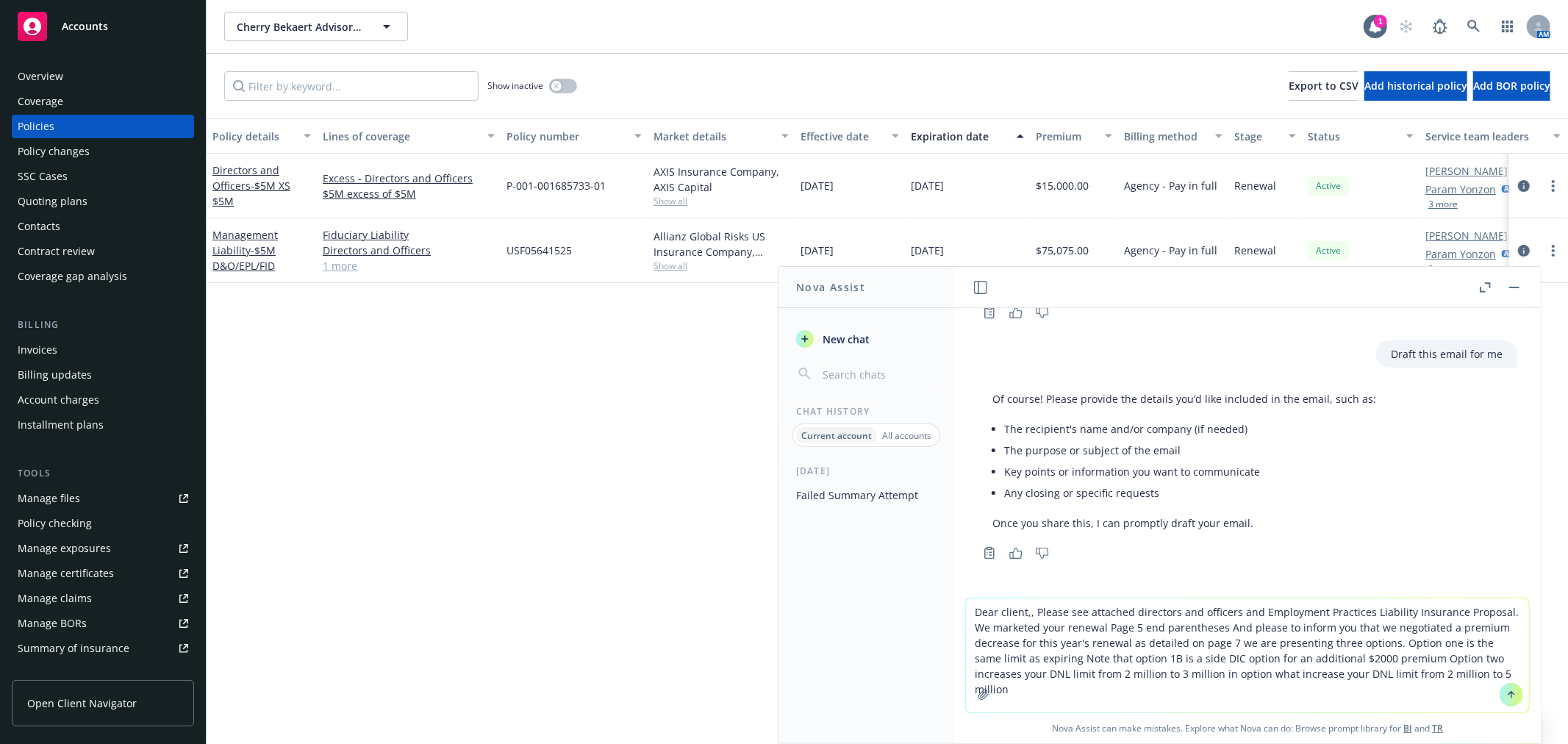
click at [1210, 699] on textarea "Dear client,, Please see attached directors and officers and Employment Practic…" at bounding box center [1247, 656] width 563 height 114
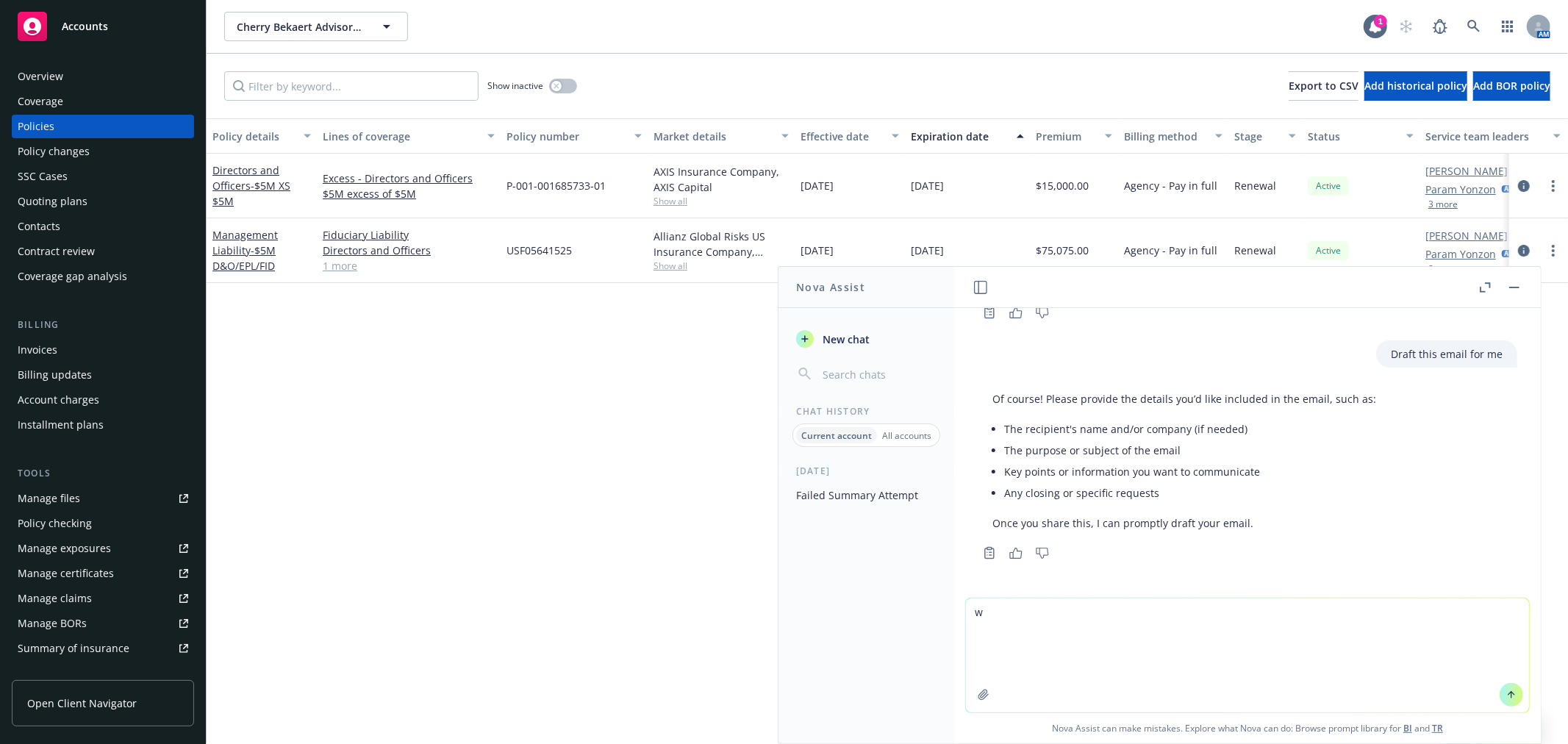
scroll to position [167, 0]
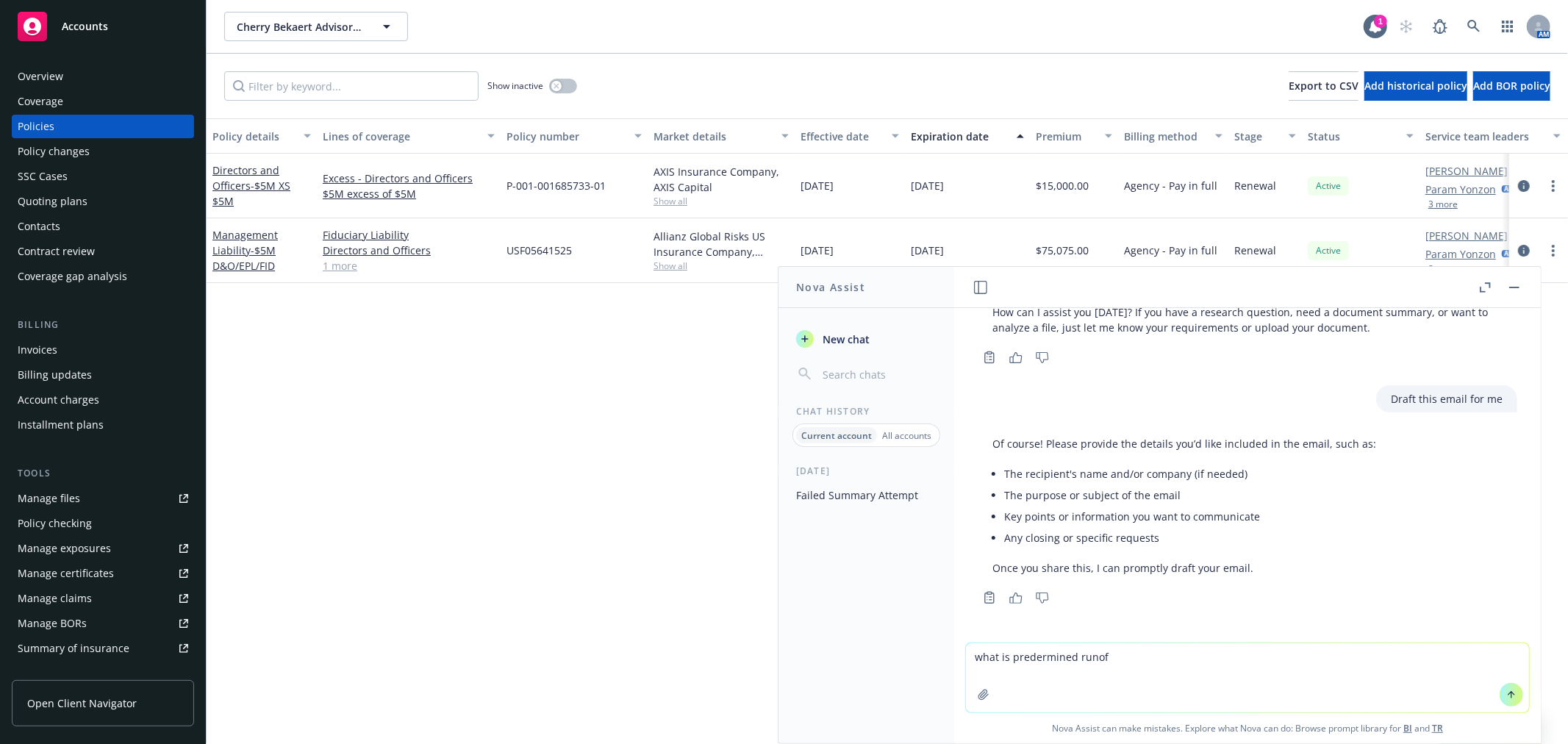
type textarea "what is predermined runoff"
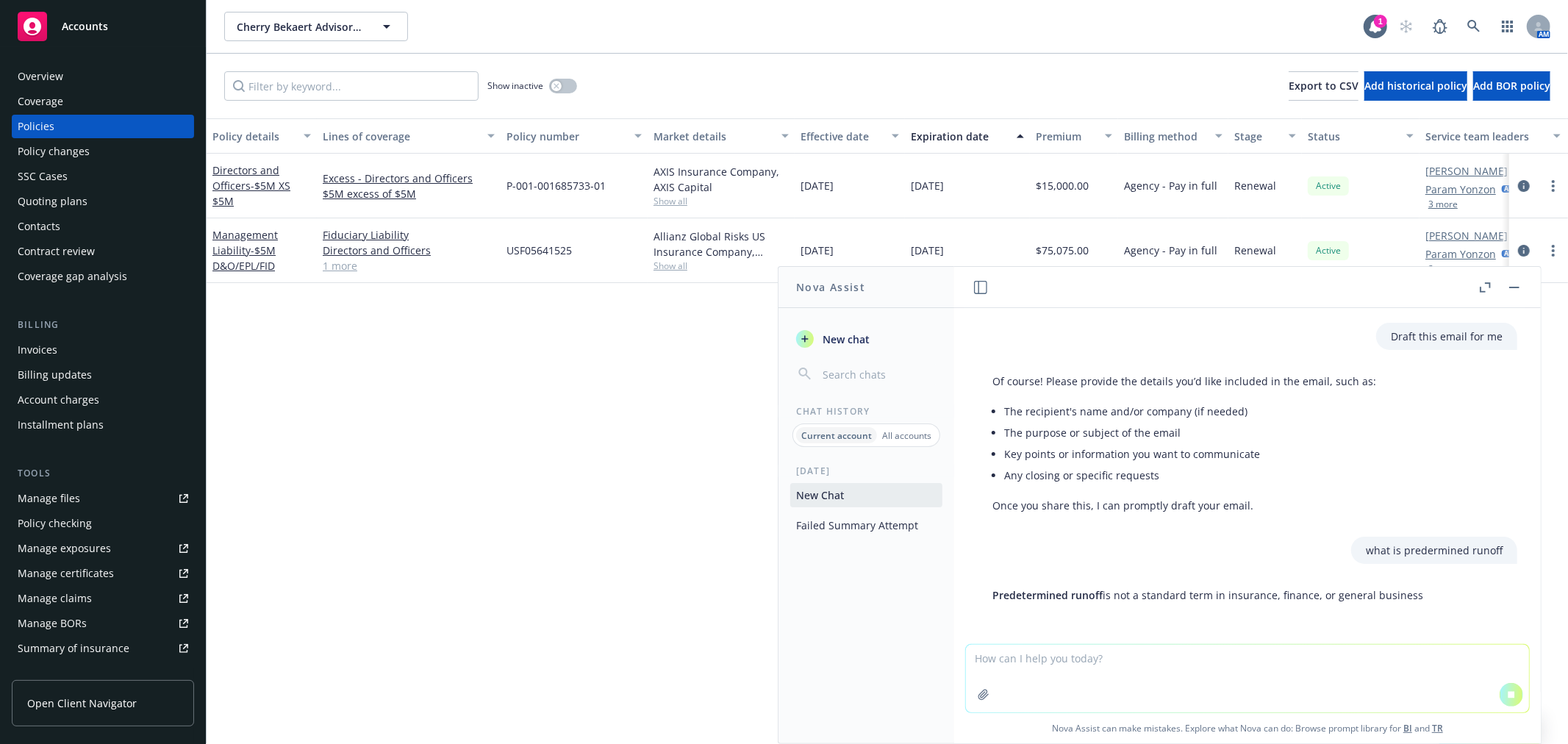
scroll to position [181, 0]
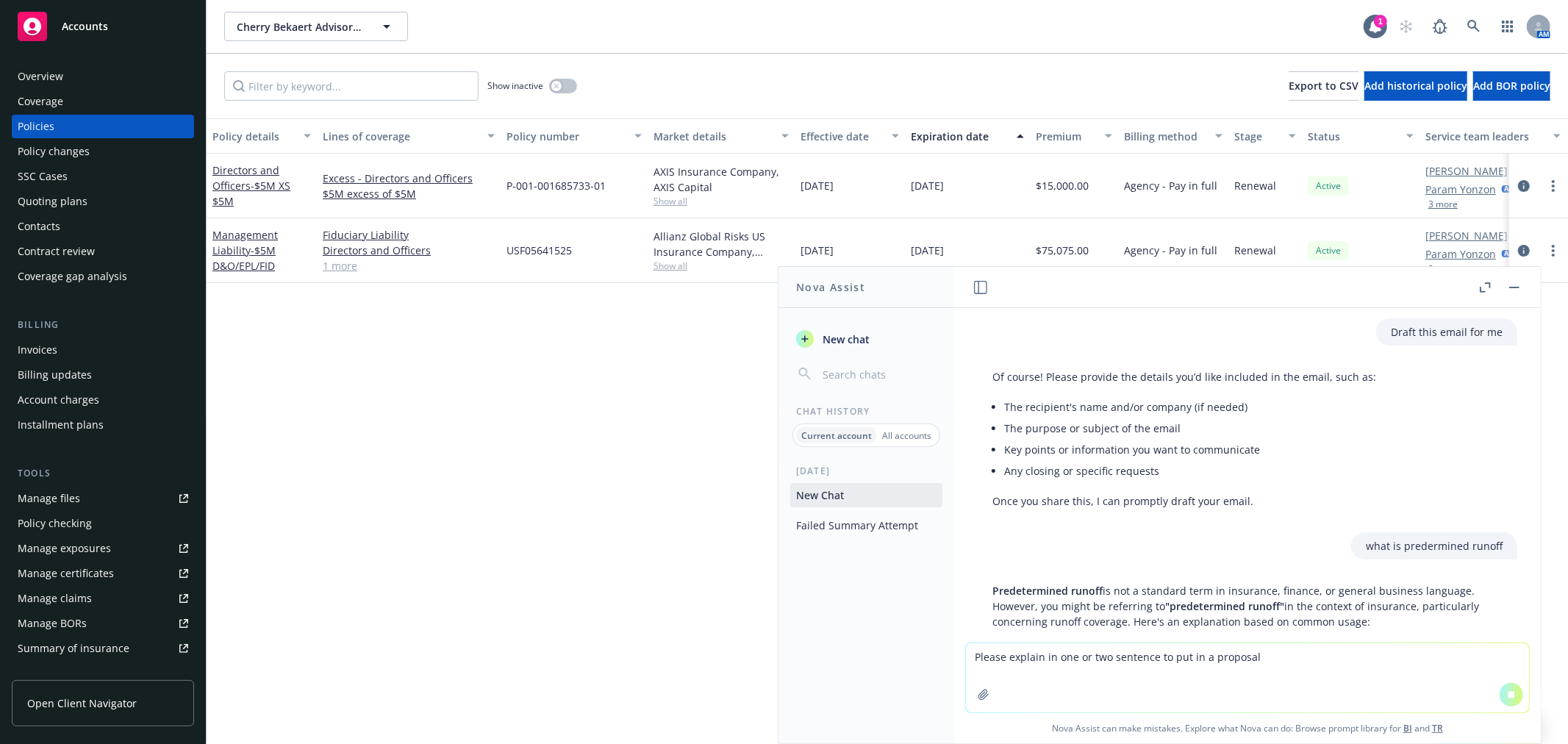
drag, startPoint x: 1009, startPoint y: 651, endPoint x: 1008, endPoint y: 658, distance: 7.1
click at [1009, 652] on textarea "Please explain in one or two sentence to put in a proposal" at bounding box center [1247, 677] width 563 height 69
drag, startPoint x: 1004, startPoint y: 658, endPoint x: 912, endPoint y: 653, distance: 92.1
click at [953, 653] on div "Nova Assist New chat Chat History Current account All accounts [DATE] New Chat …" at bounding box center [1247, 504] width 588 height 477
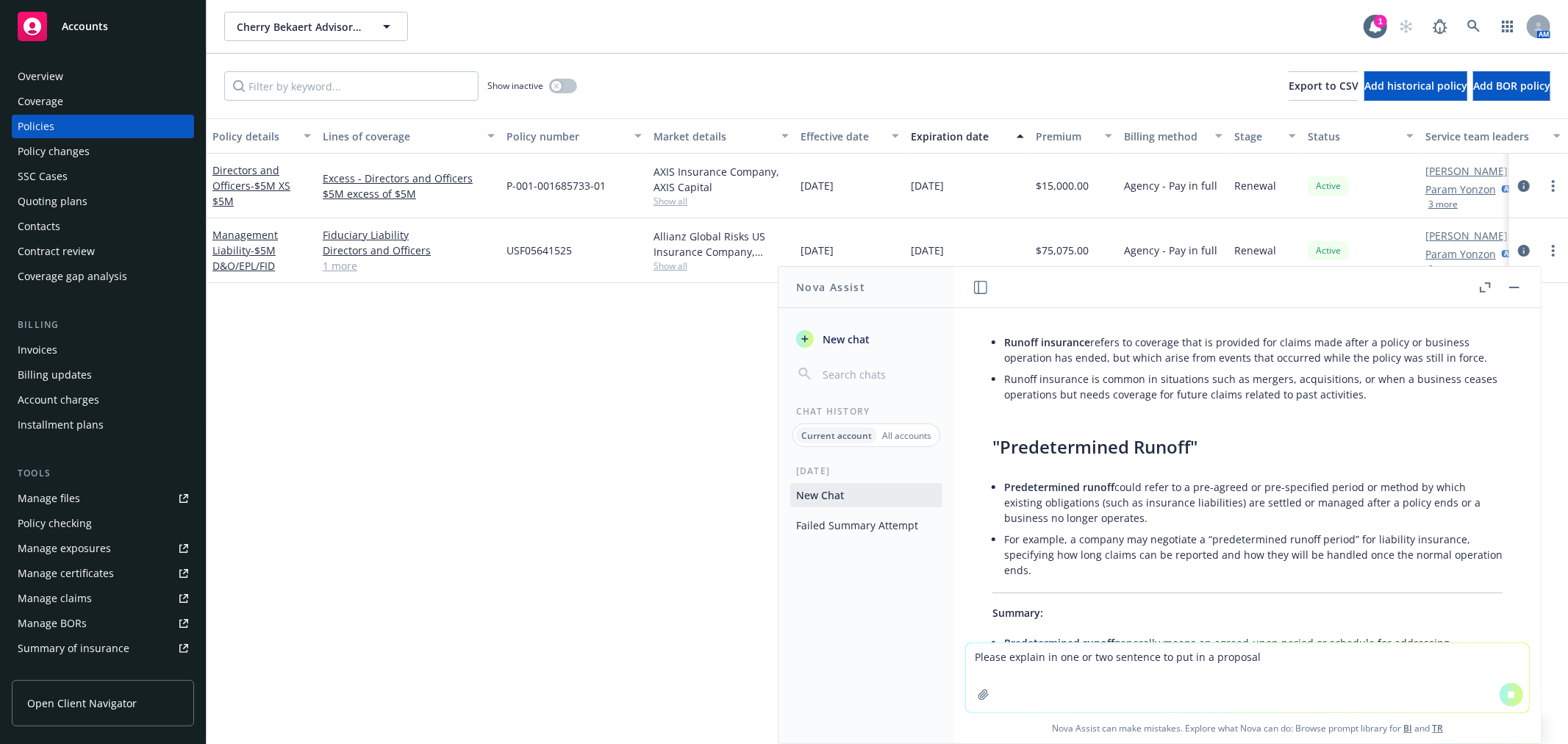
type textarea "explain in one or two sentence to put in a proposal"
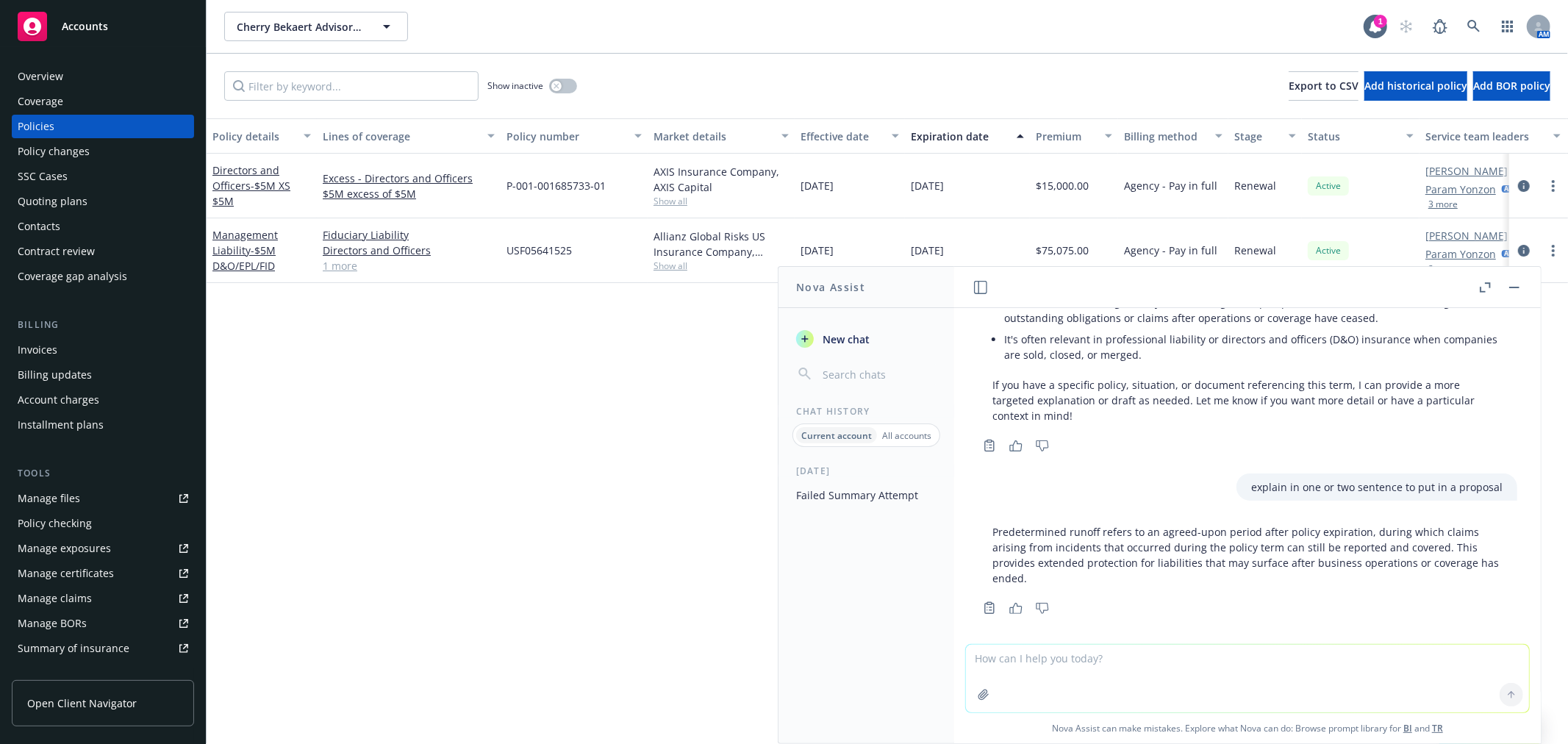
scroll to position [979, 0]
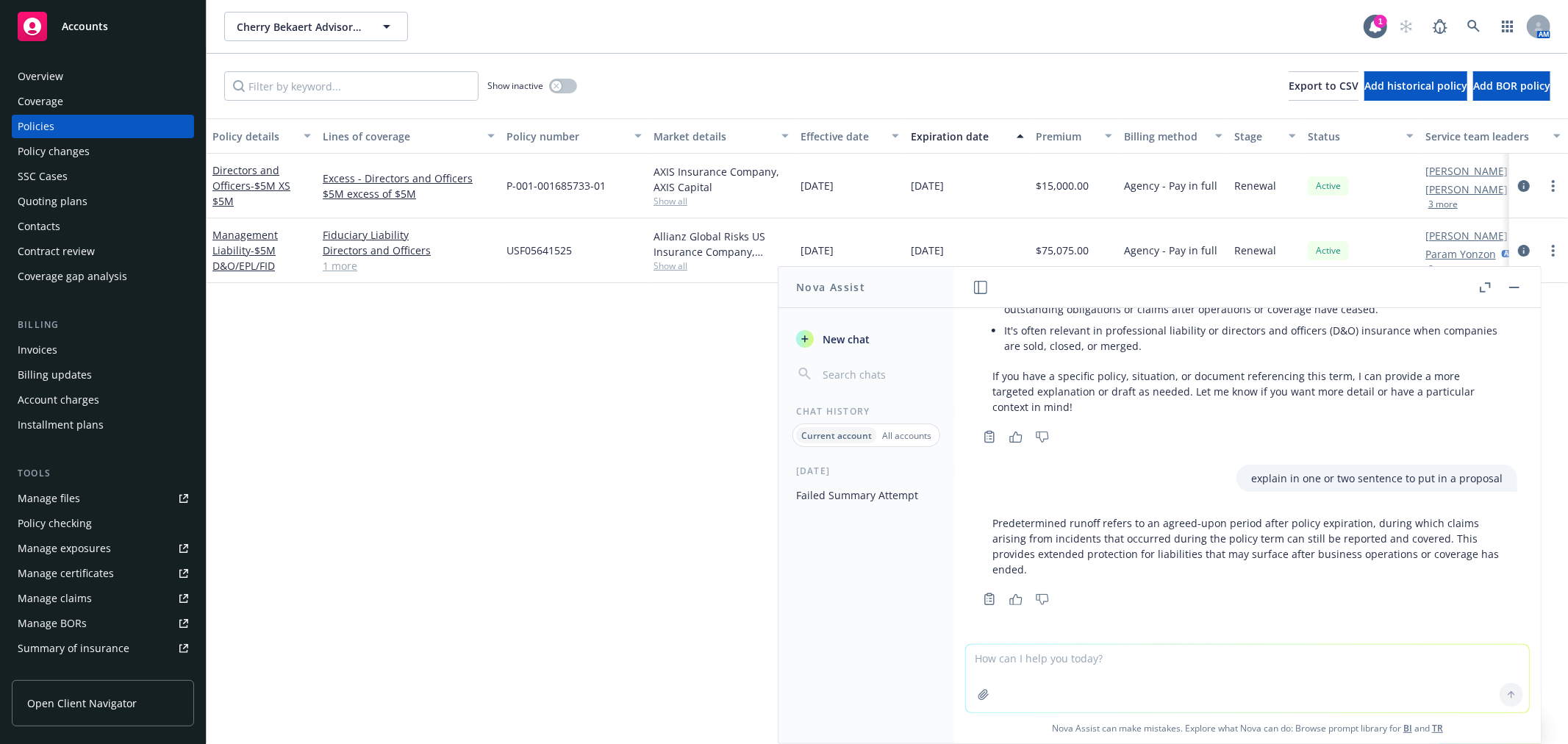
click at [1041, 681] on textarea at bounding box center [1247, 678] width 563 height 68
click at [1049, 657] on textarea "Explain what Site ADIC Insurance and the benefit of purchasing in one to two se…" at bounding box center [1247, 677] width 563 height 69
type textarea "Explain what Side ADIC Insurance and the benefit of purchasing in one to two se…"
click at [1500, 693] on button at bounding box center [1512, 694] width 23 height 23
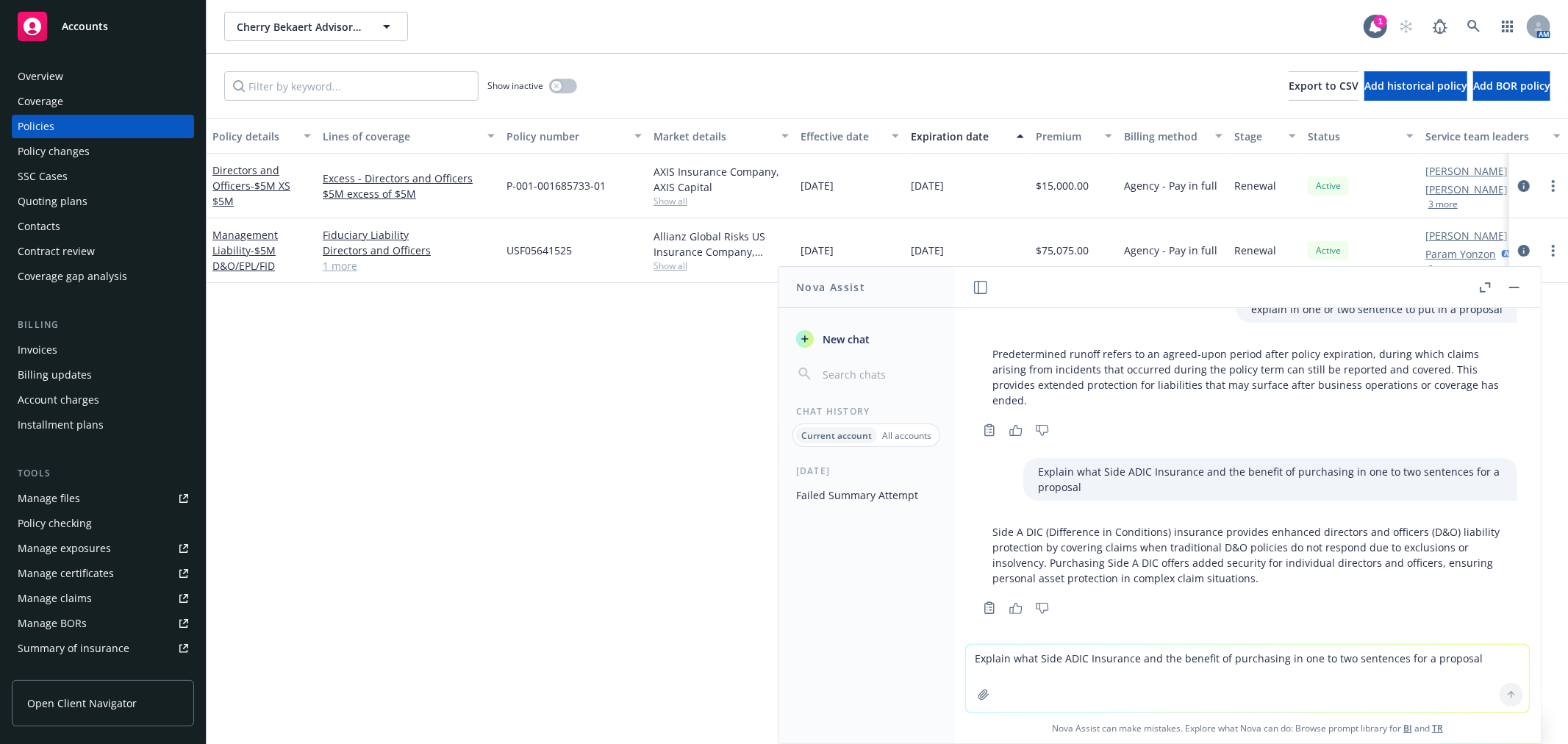
scroll to position [1157, 0]
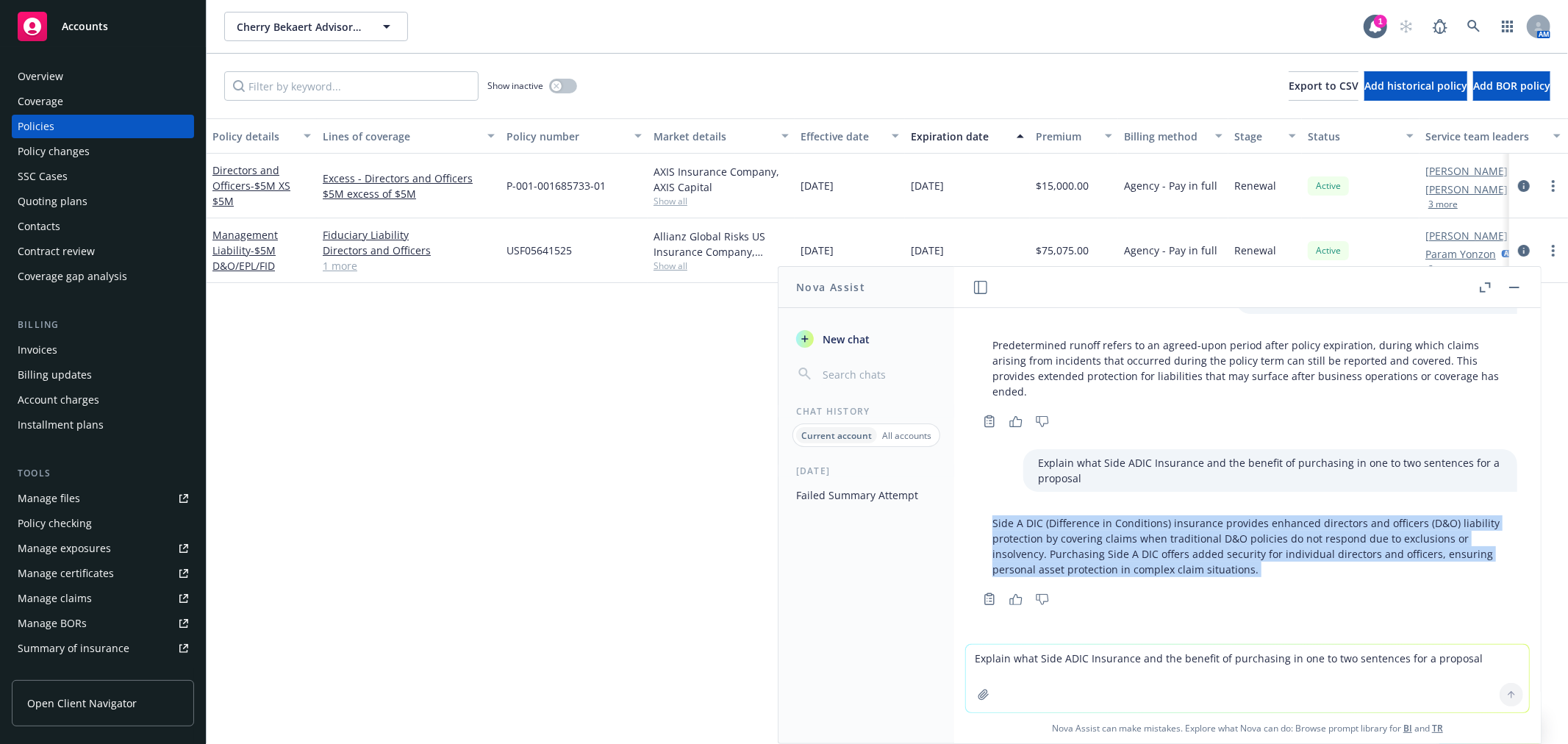
drag, startPoint x: 1341, startPoint y: 588, endPoint x: 987, endPoint y: 515, distance: 361.4
click at [987, 515] on div "Side A DIC (Difference in Conditions) insurance provides enhanced directors and…" at bounding box center [1248, 559] width 540 height 100
copy div "Side A DIC (Difference in Conditions) insurance provides enhanced directors and…"
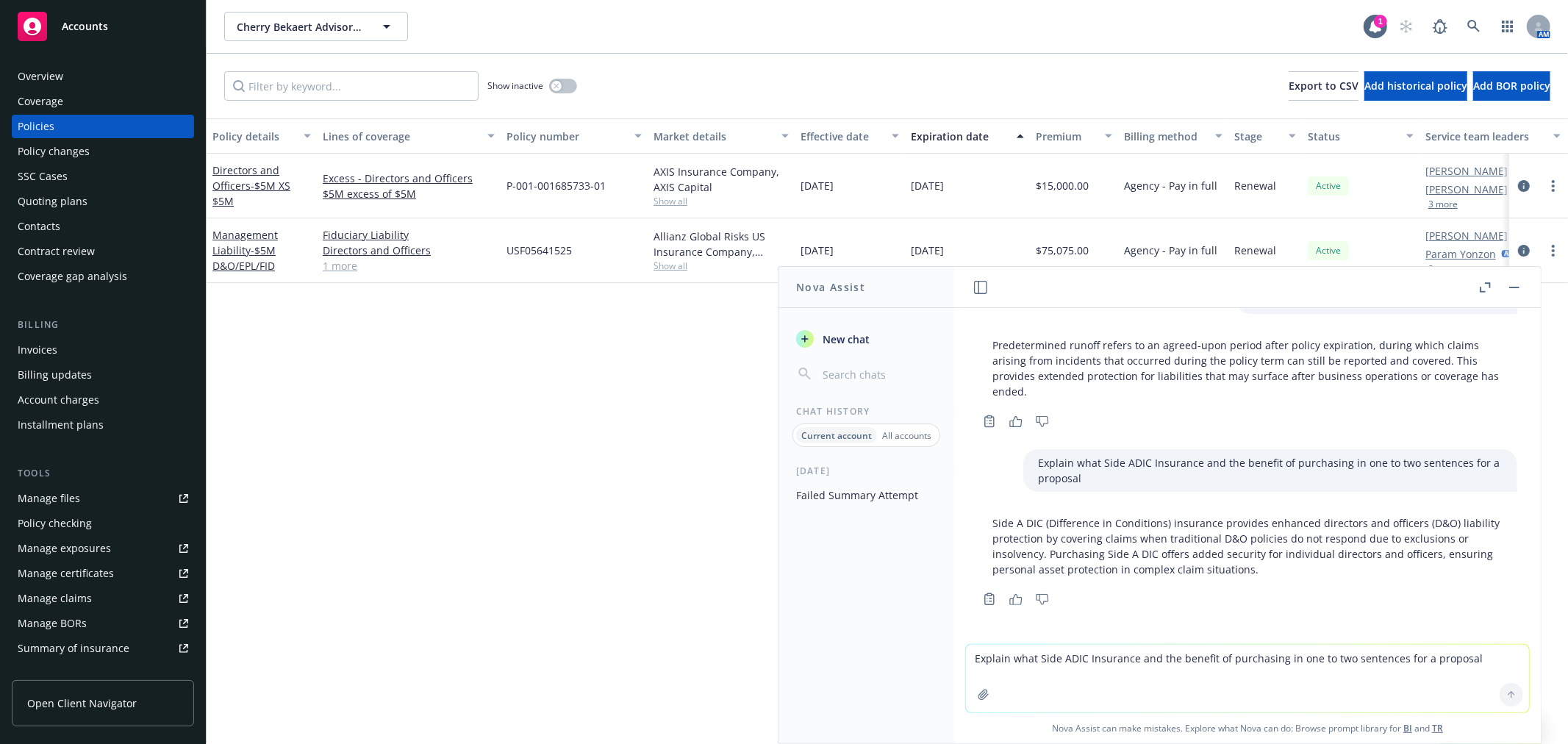
click at [1083, 659] on textarea "Explain what Side ADIC Insurance and the benefit of purchasing in one to two se…" at bounding box center [1247, 678] width 563 height 68
type textarea "Clean up this email to make it sound professional"
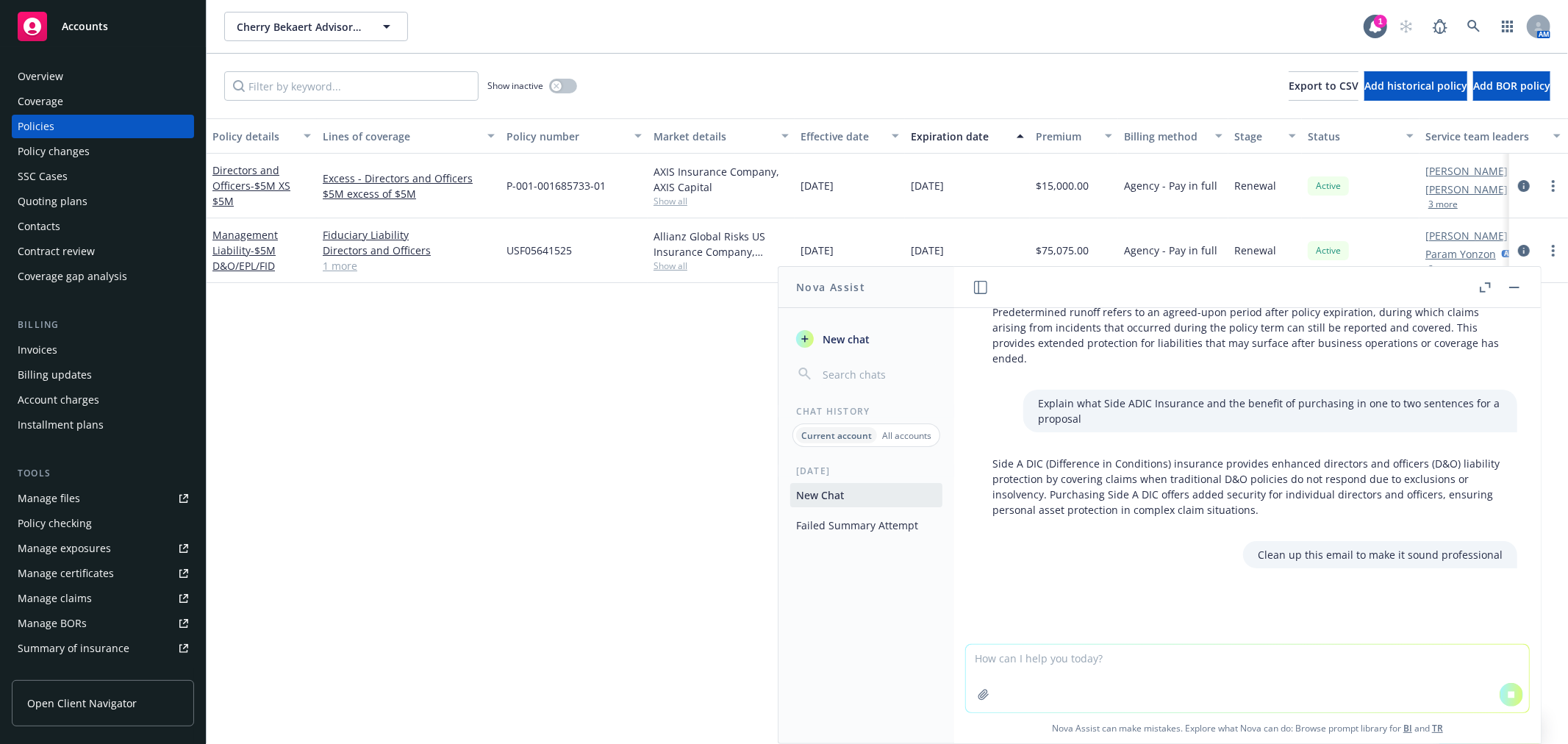
paste textarea "Loremi dol sitametc Adipiscin & Elitsedd (E&T) inc Utlaboreet Doloremag Aliquae…"
type textarea "Loremi dol sitametc Adipiscin & Elitsedd (E&T) inc Utlaboreet Doloremag Aliquae…"
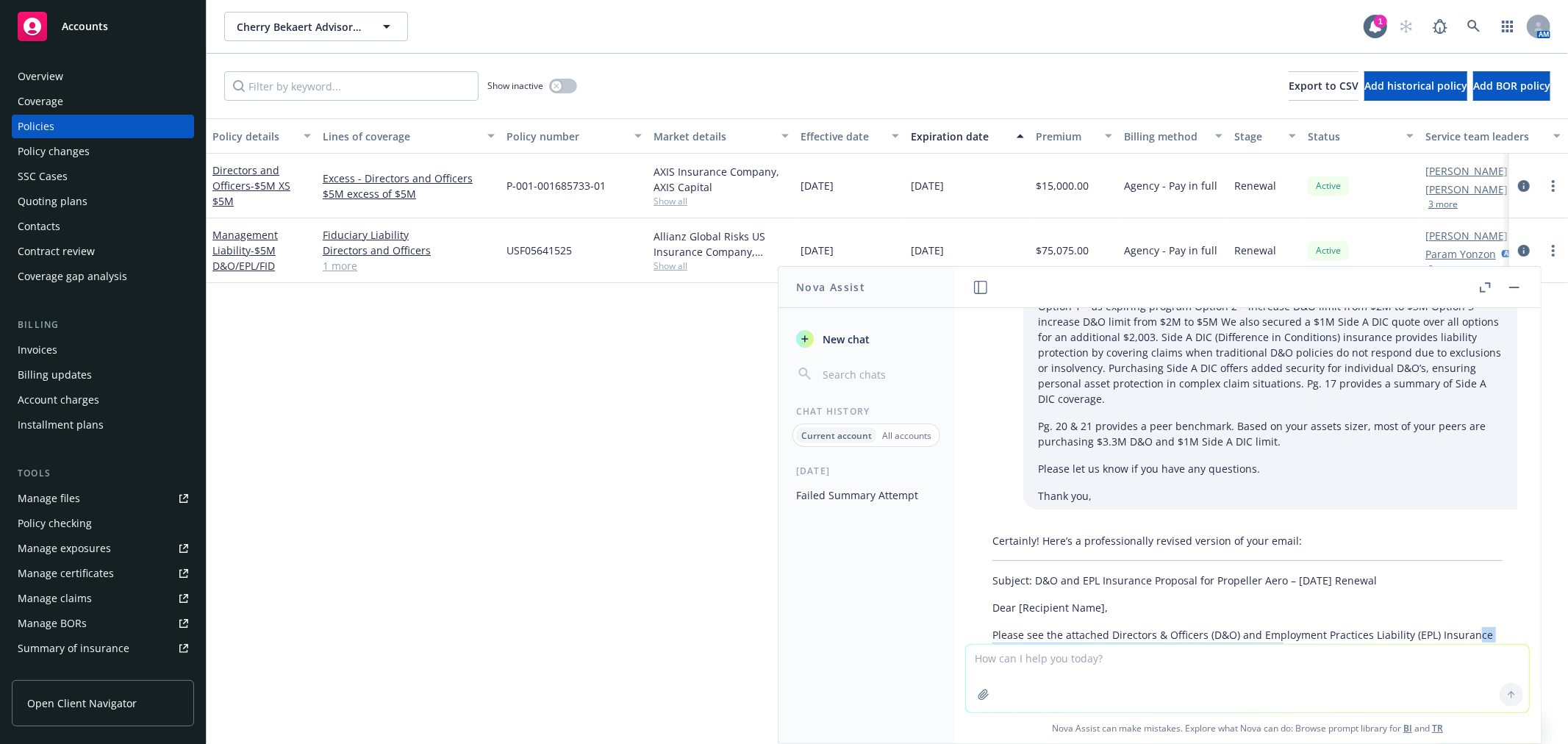
scroll to position [1740, 0]
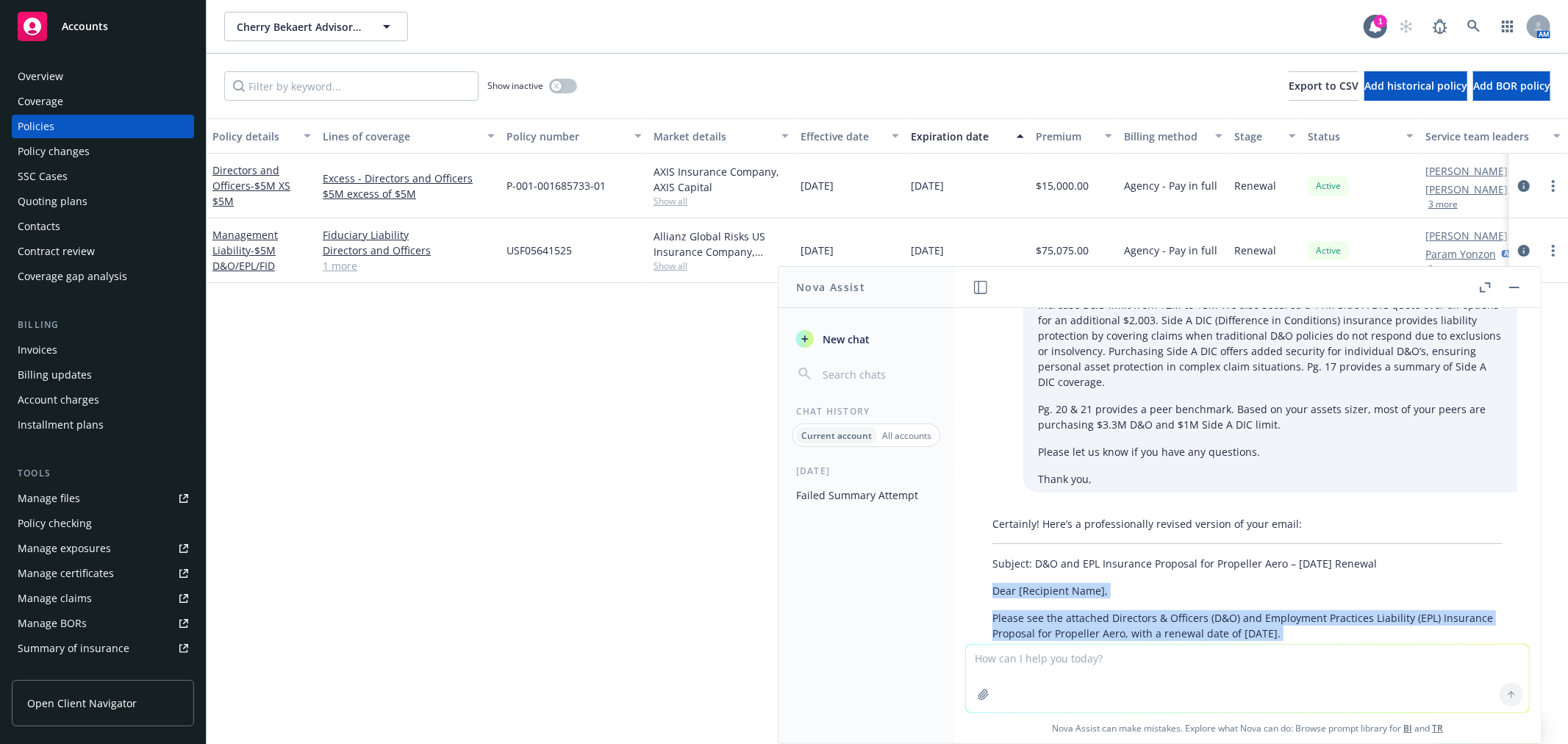
drag, startPoint x: 1442, startPoint y: 466, endPoint x: 987, endPoint y: 574, distance: 467.6
copy div "Dear [Recipient Name], Please see the attached Directors & Officers (D&O) and E…"
